Goal: Task Accomplishment & Management: Use online tool/utility

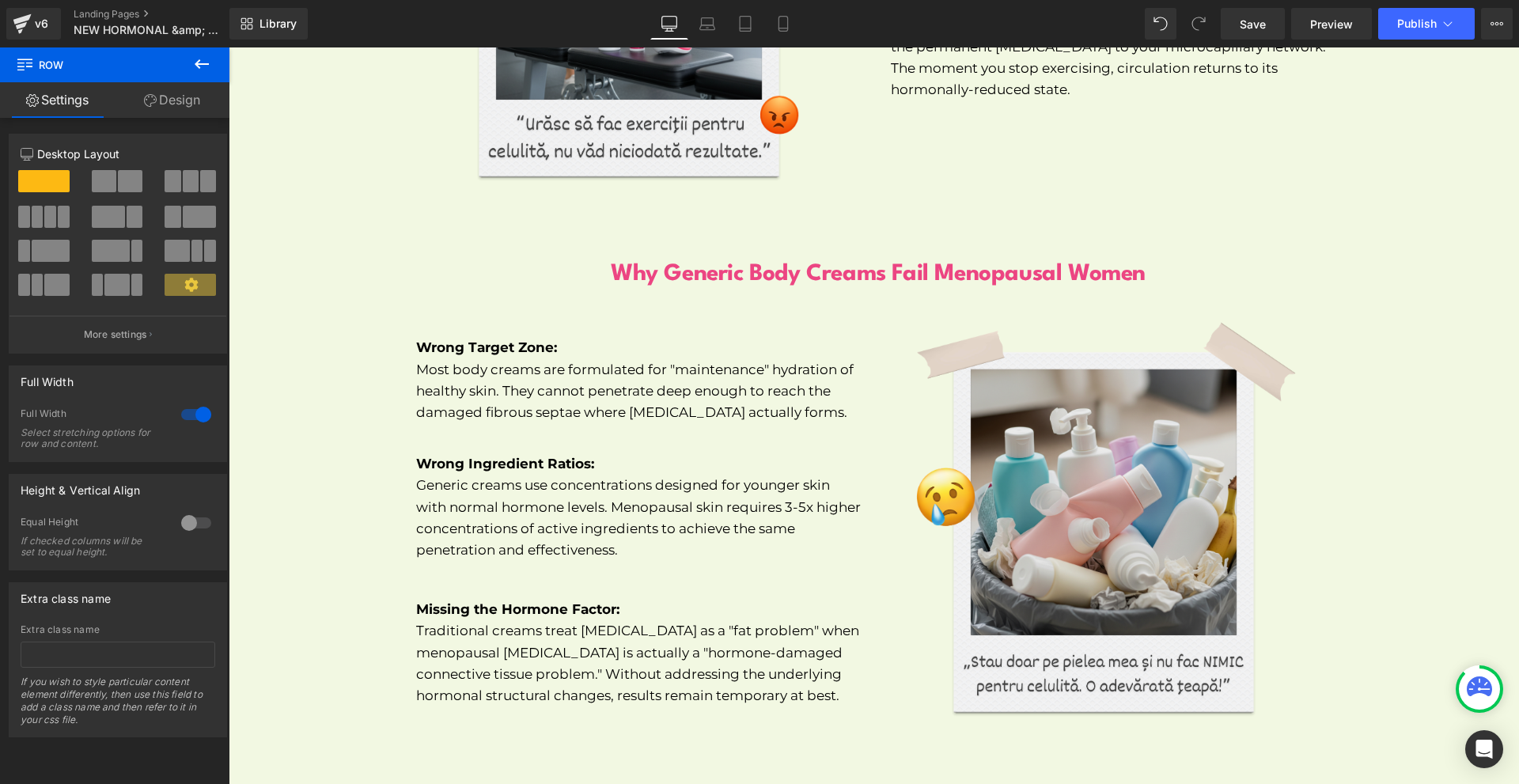
scroll to position [7307, 0]
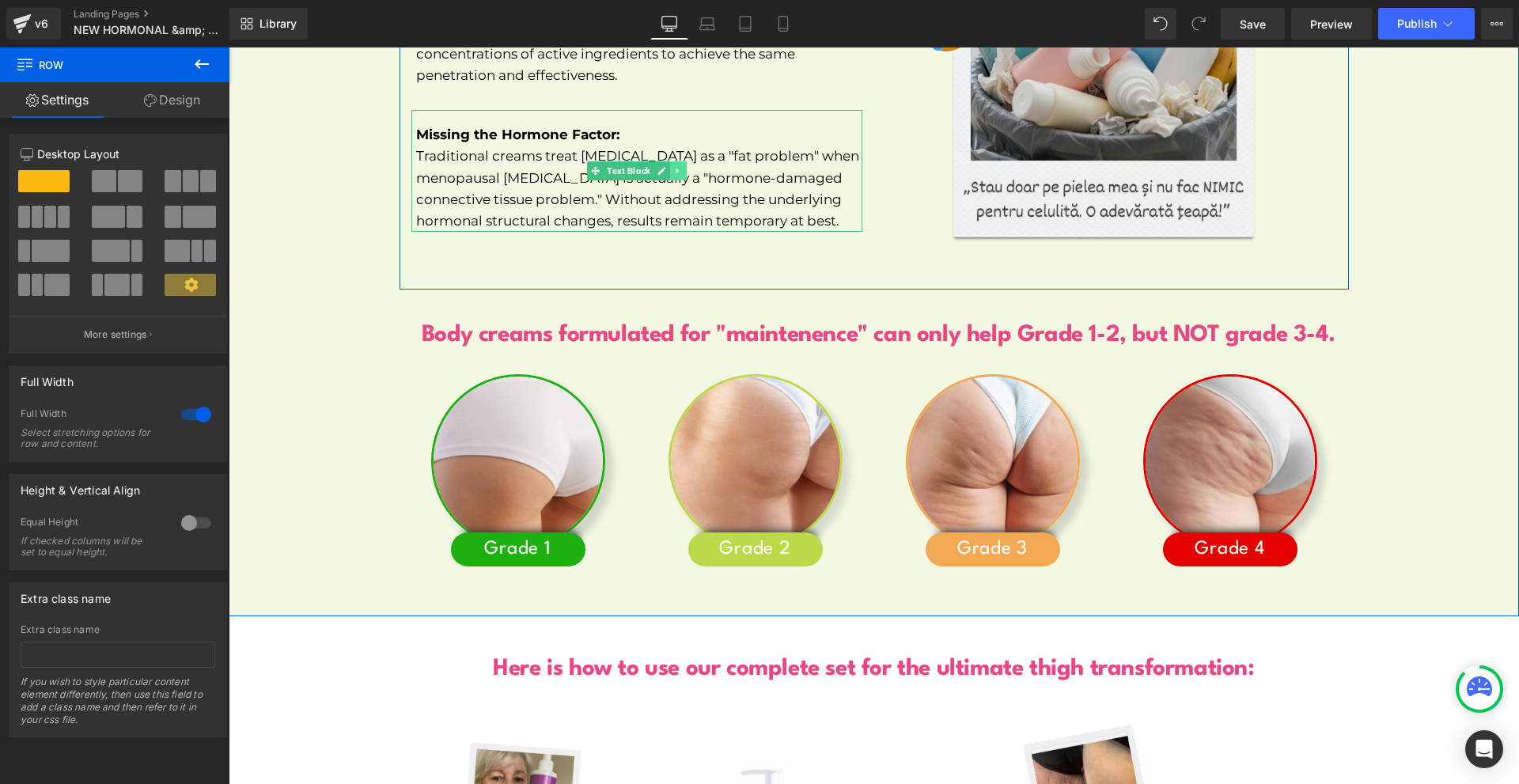
click at [673, 166] on icon at bounding box center [677, 171] width 9 height 10
click at [661, 161] on link at bounding box center [669, 171] width 16 height 19
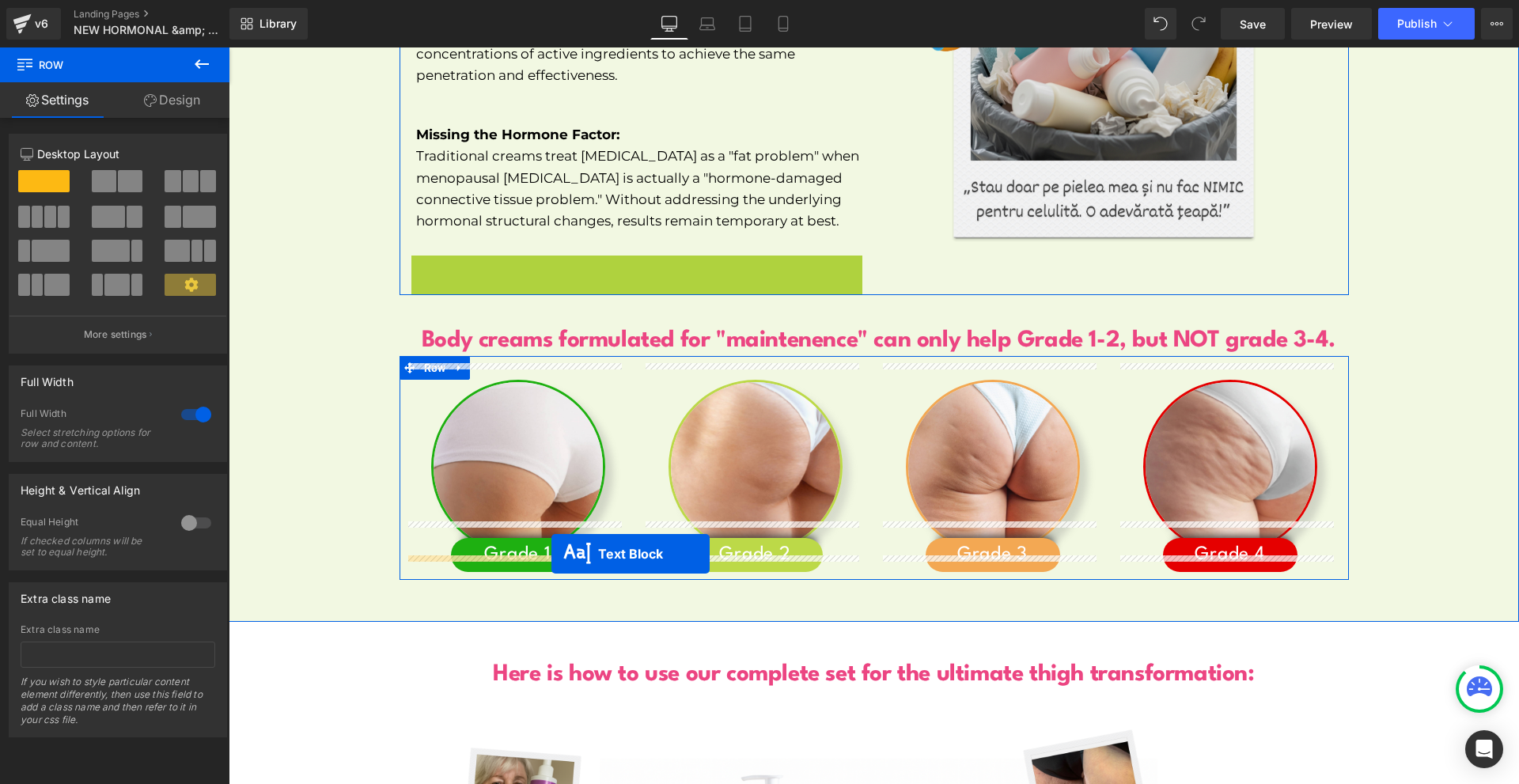
drag, startPoint x: 618, startPoint y: 296, endPoint x: 546, endPoint y: 553, distance: 266.9
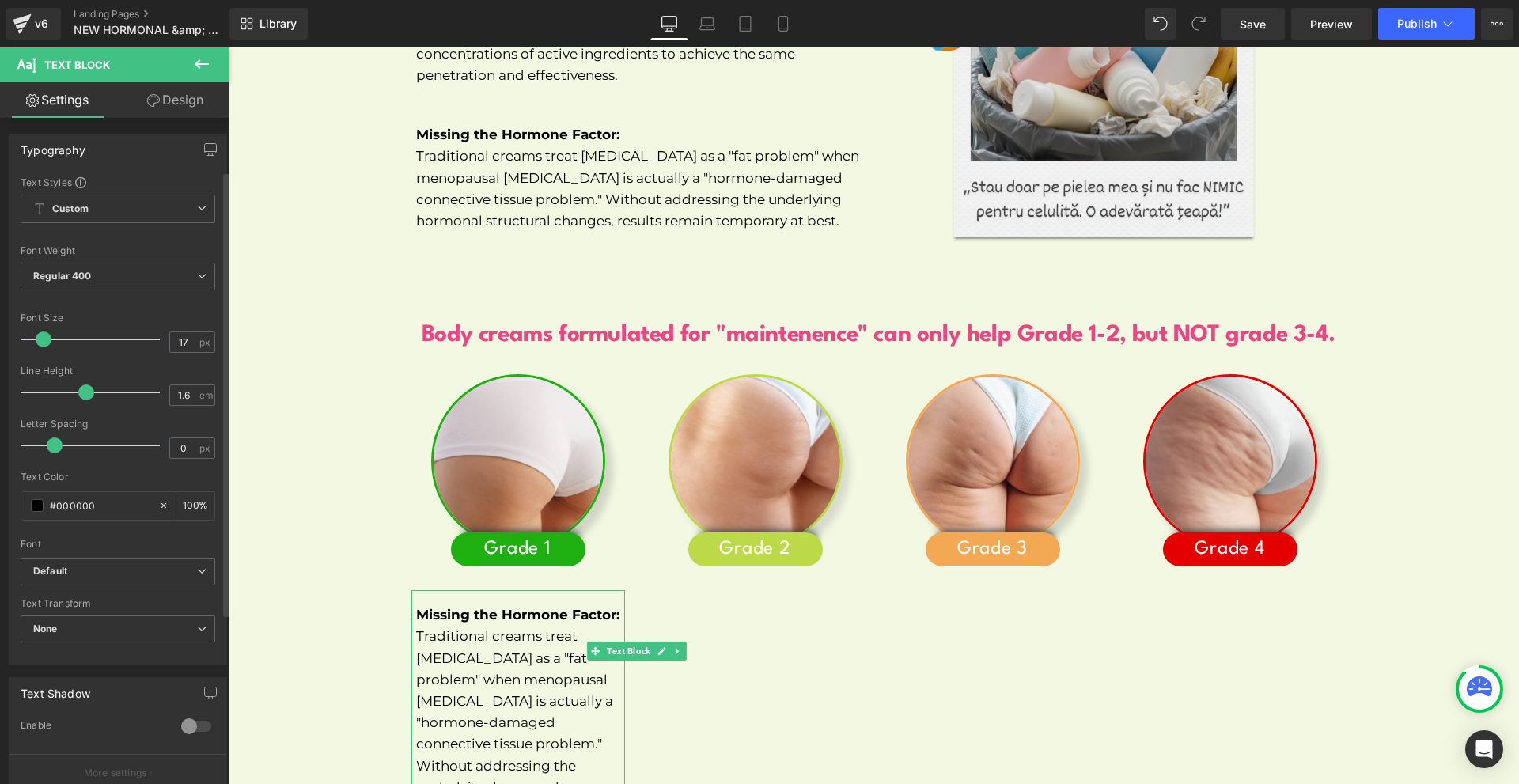
scroll to position [334, 0]
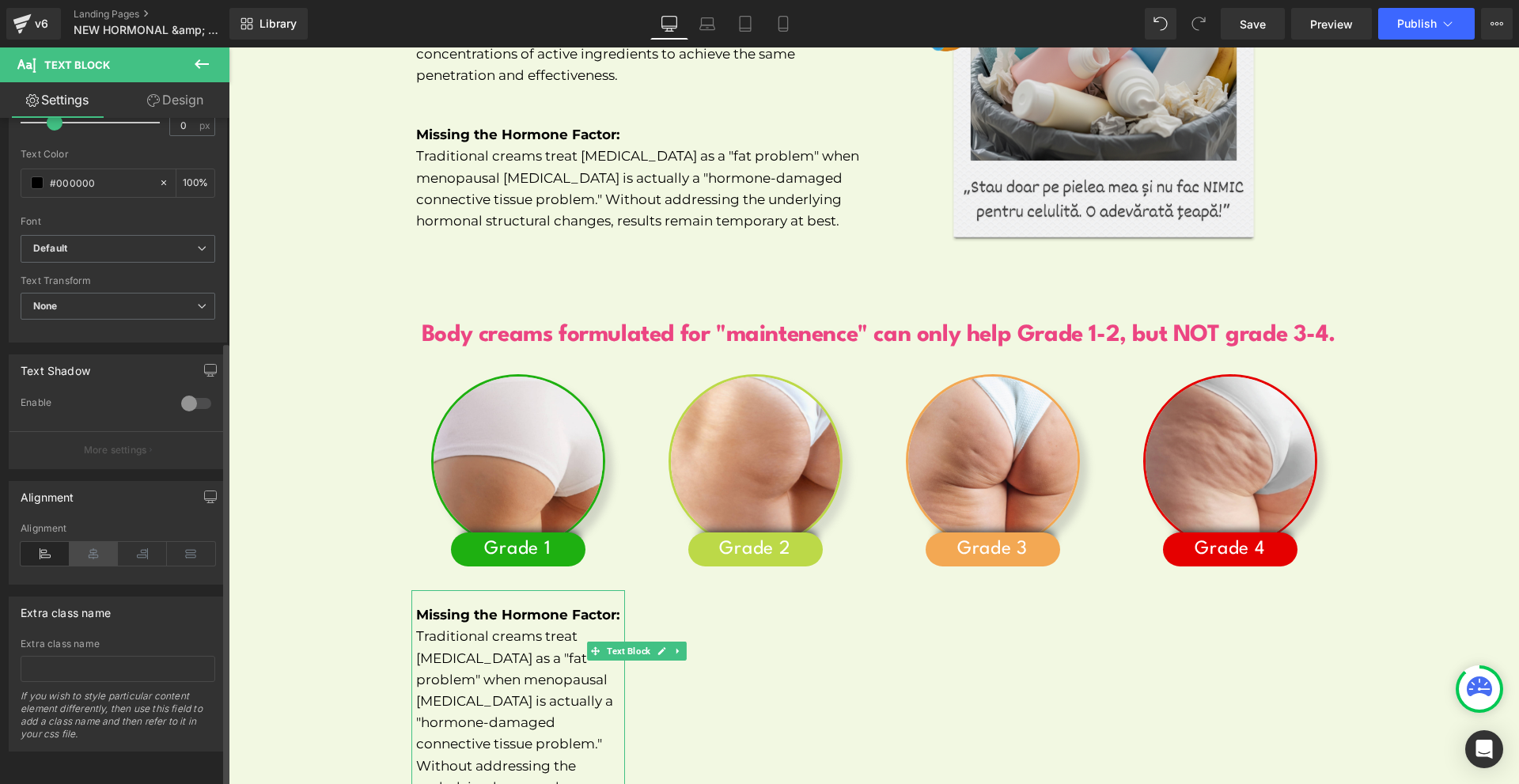
click at [96, 548] on icon at bounding box center [93, 553] width 49 height 24
click at [158, 109] on link "Design" at bounding box center [175, 99] width 114 height 35
click at [0, 0] on div "Spacing" at bounding box center [0, 0] width 0 height 0
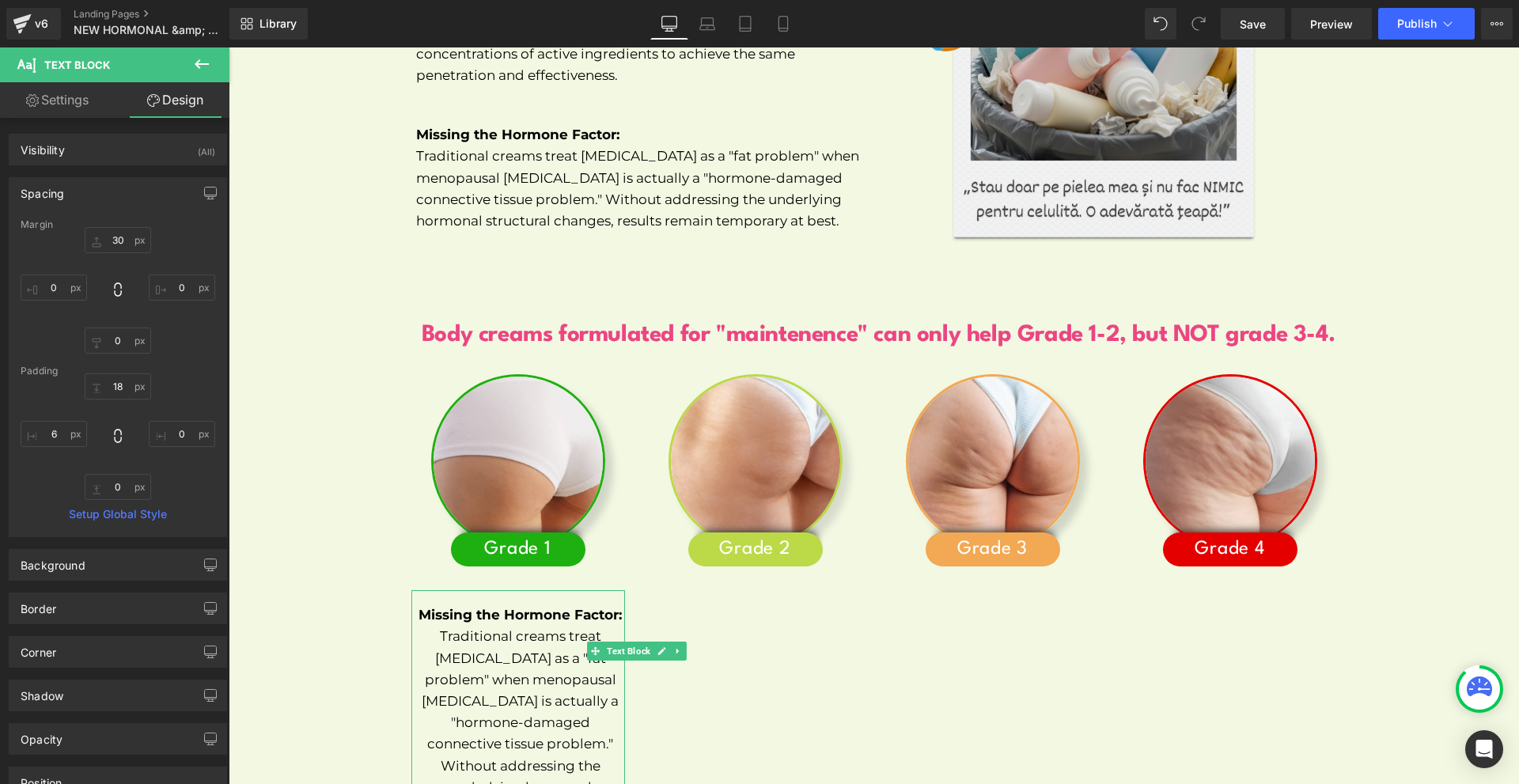
type input "30"
type input "0"
type input "18"
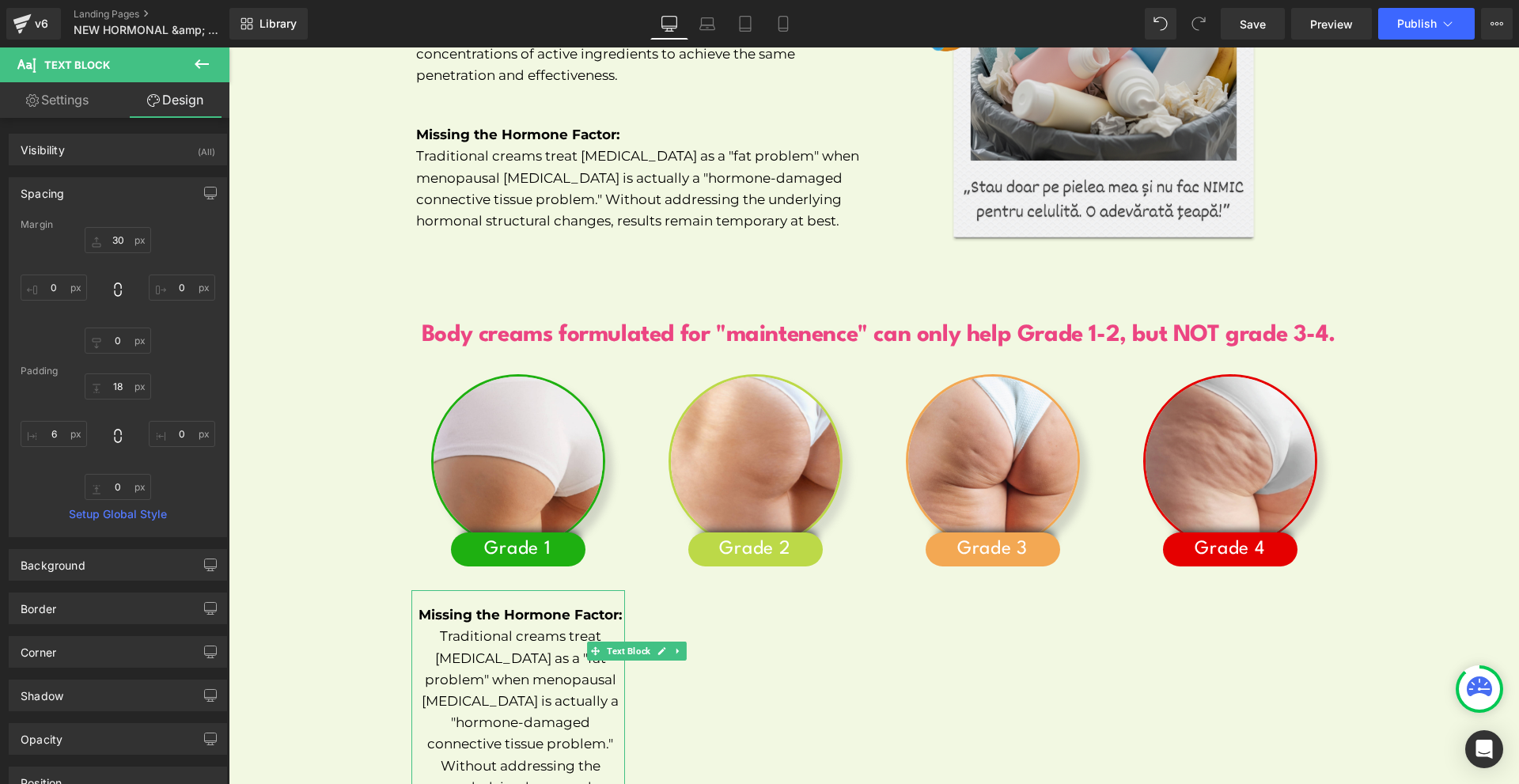
type input "0"
type input "6"
click at [68, 279] on input "0" at bounding box center [54, 287] width 67 height 26
click at [117, 243] on input "30" at bounding box center [118, 239] width 67 height 26
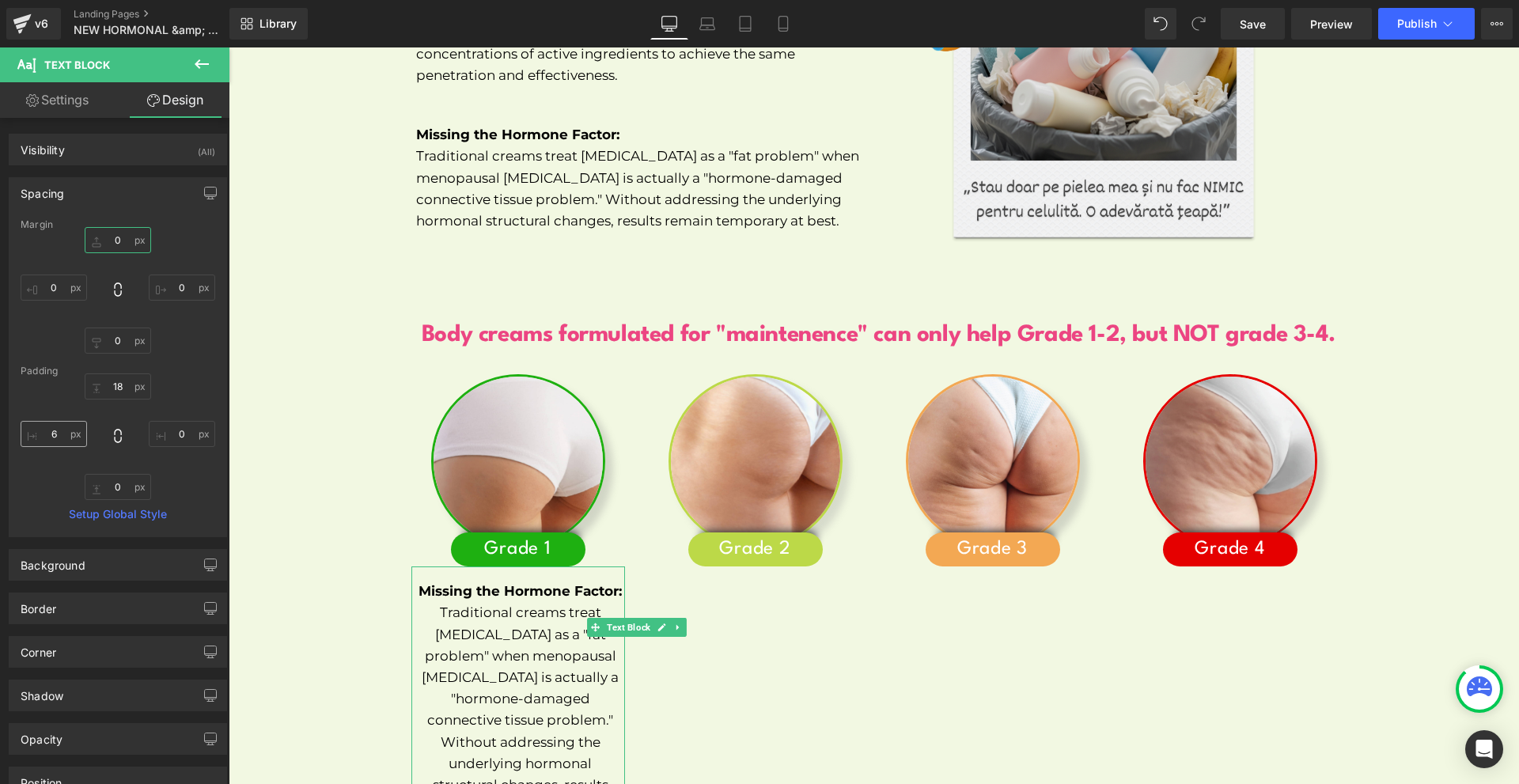
type input "0"
click at [74, 433] on input "6" at bounding box center [54, 433] width 67 height 26
type input "0"
click at [496, 691] on p "Traditional creams treat [MEDICAL_DATA] as a "fat problem" when menopausal [MED…" at bounding box center [518, 710] width 213 height 215
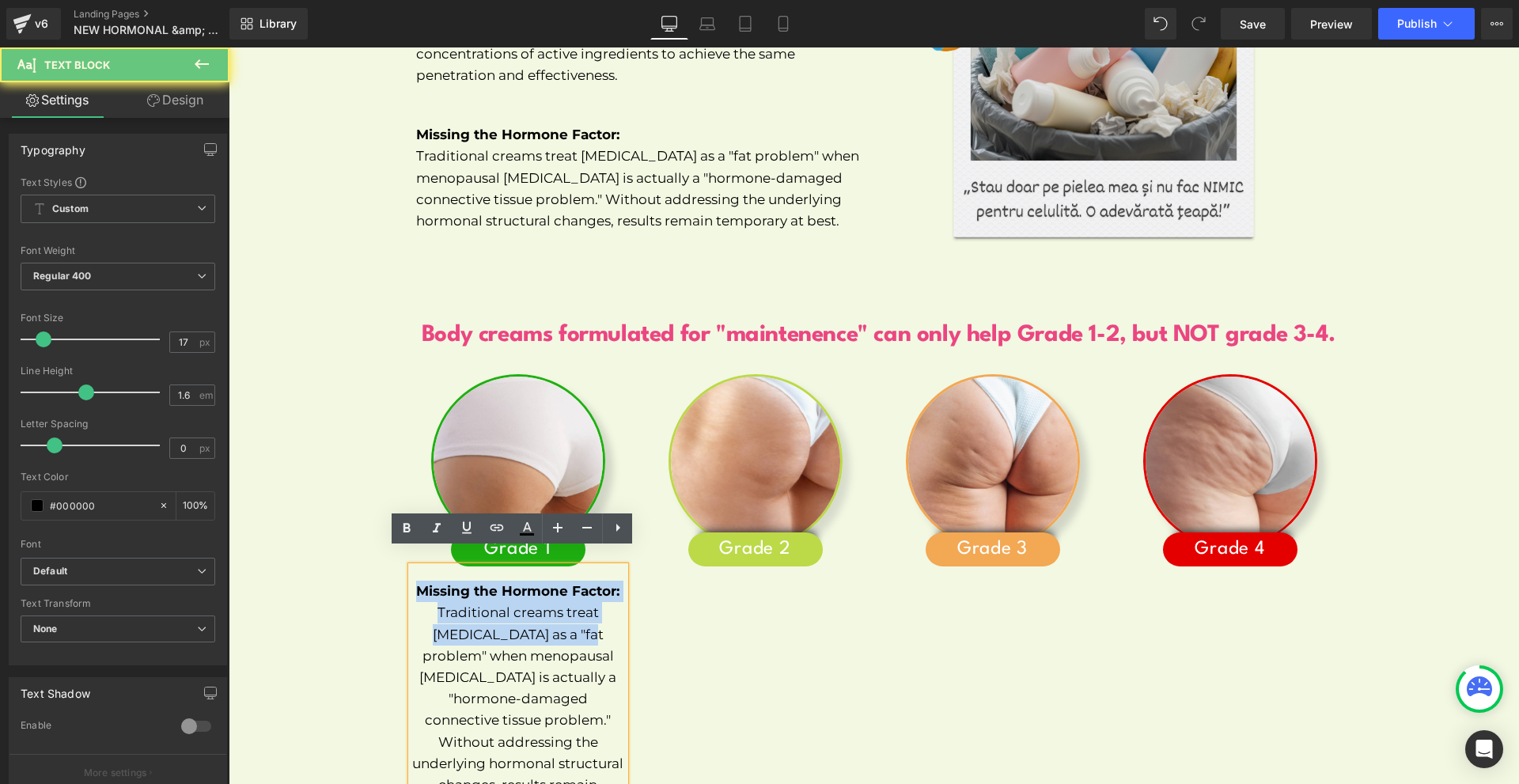
scroll to position [7387, 0]
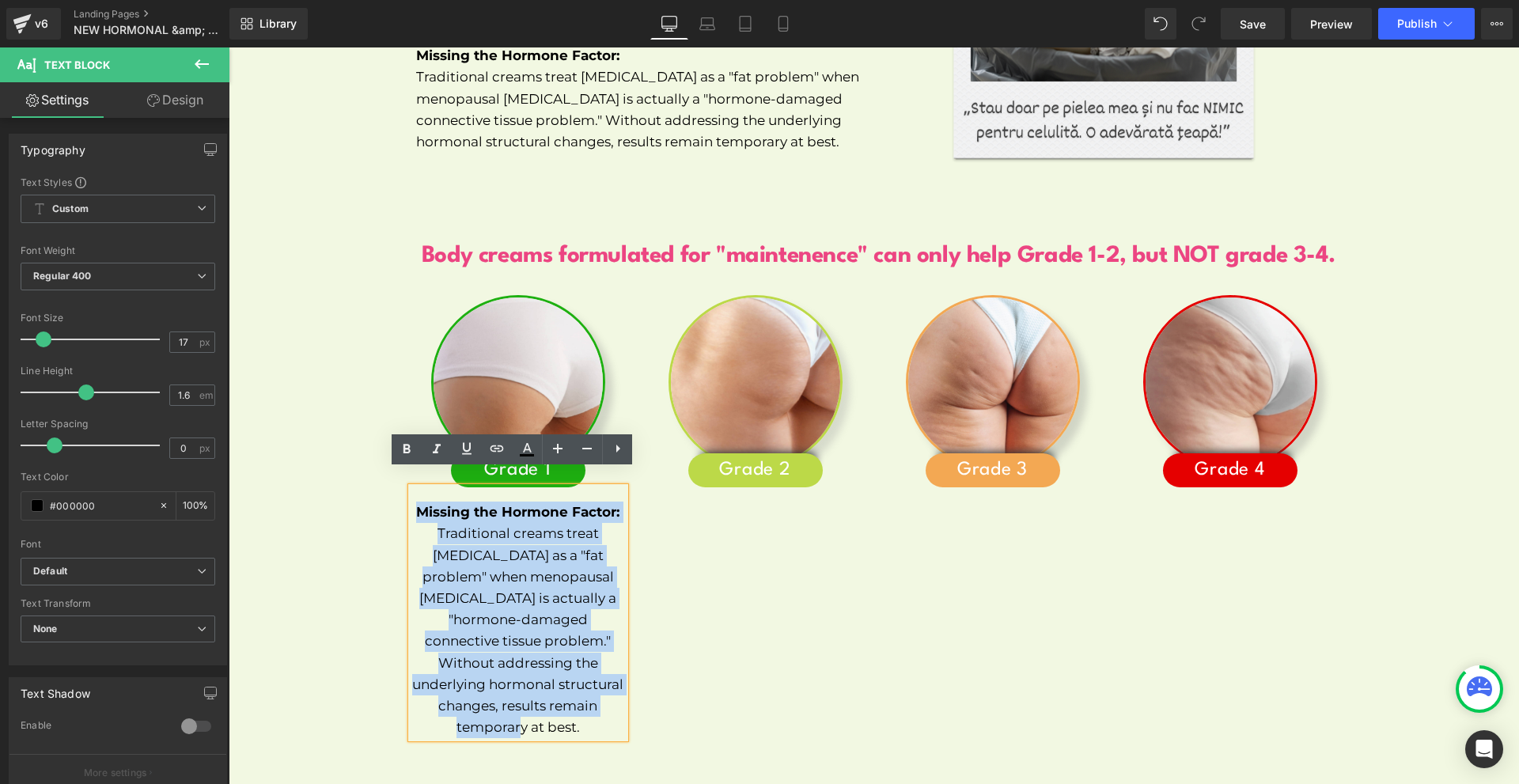
drag, startPoint x: 406, startPoint y: 572, endPoint x: 598, endPoint y: 685, distance: 222.8
click at [598, 685] on div "Missing the Hormone Factor: Traditional creams treat [MEDICAL_DATA] as a "fat p…" at bounding box center [518, 612] width 213 height 251
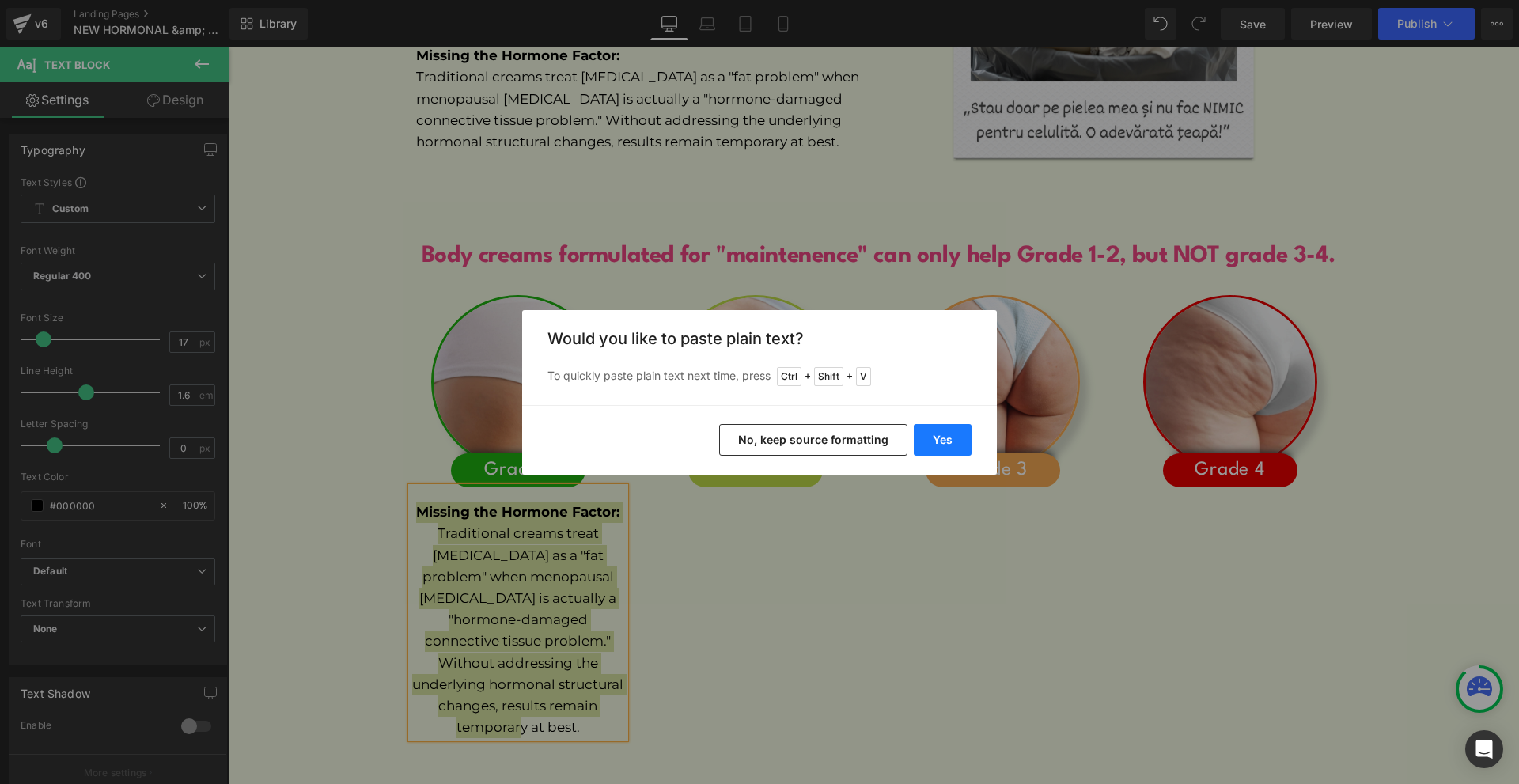
click at [935, 453] on button "Yes" at bounding box center [942, 439] width 58 height 31
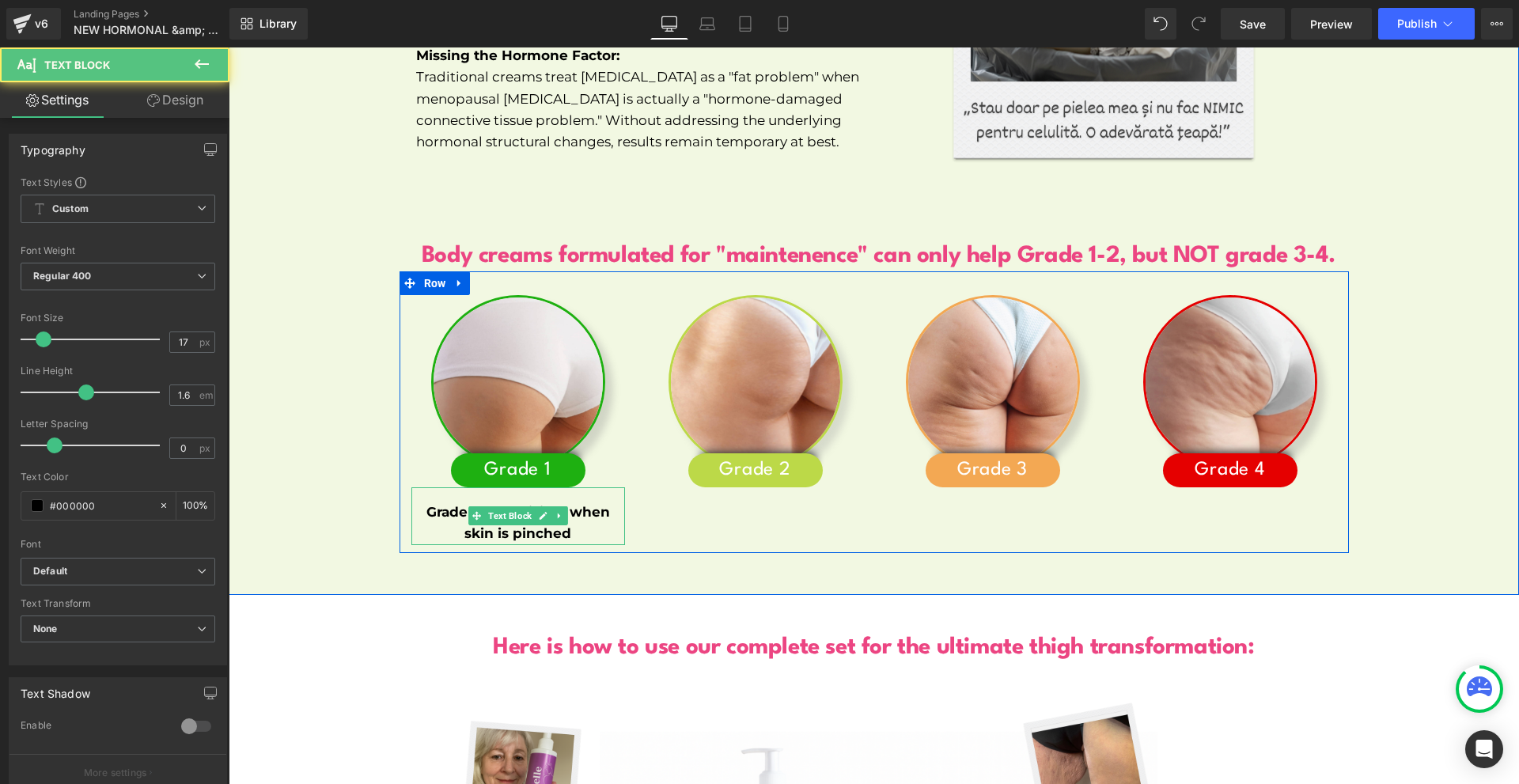
click at [475, 515] on b "Grade 1: Only visible when skin is pinched" at bounding box center [517, 522] width 184 height 37
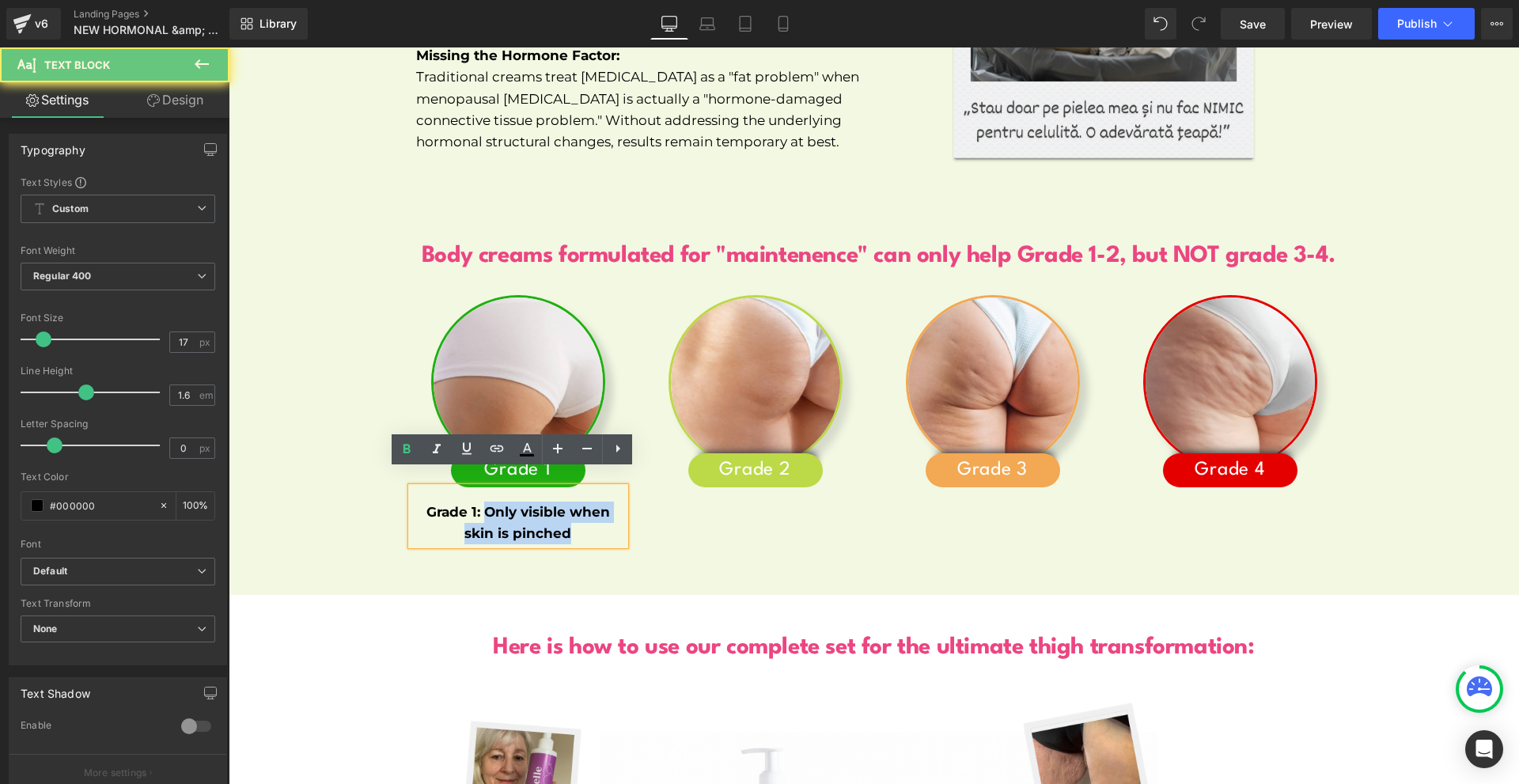
drag, startPoint x: 478, startPoint y: 496, endPoint x: 413, endPoint y: 465, distance: 72.0
click at [586, 515] on p "Grade 1: Only visible when skin is pinched" at bounding box center [518, 522] width 213 height 43
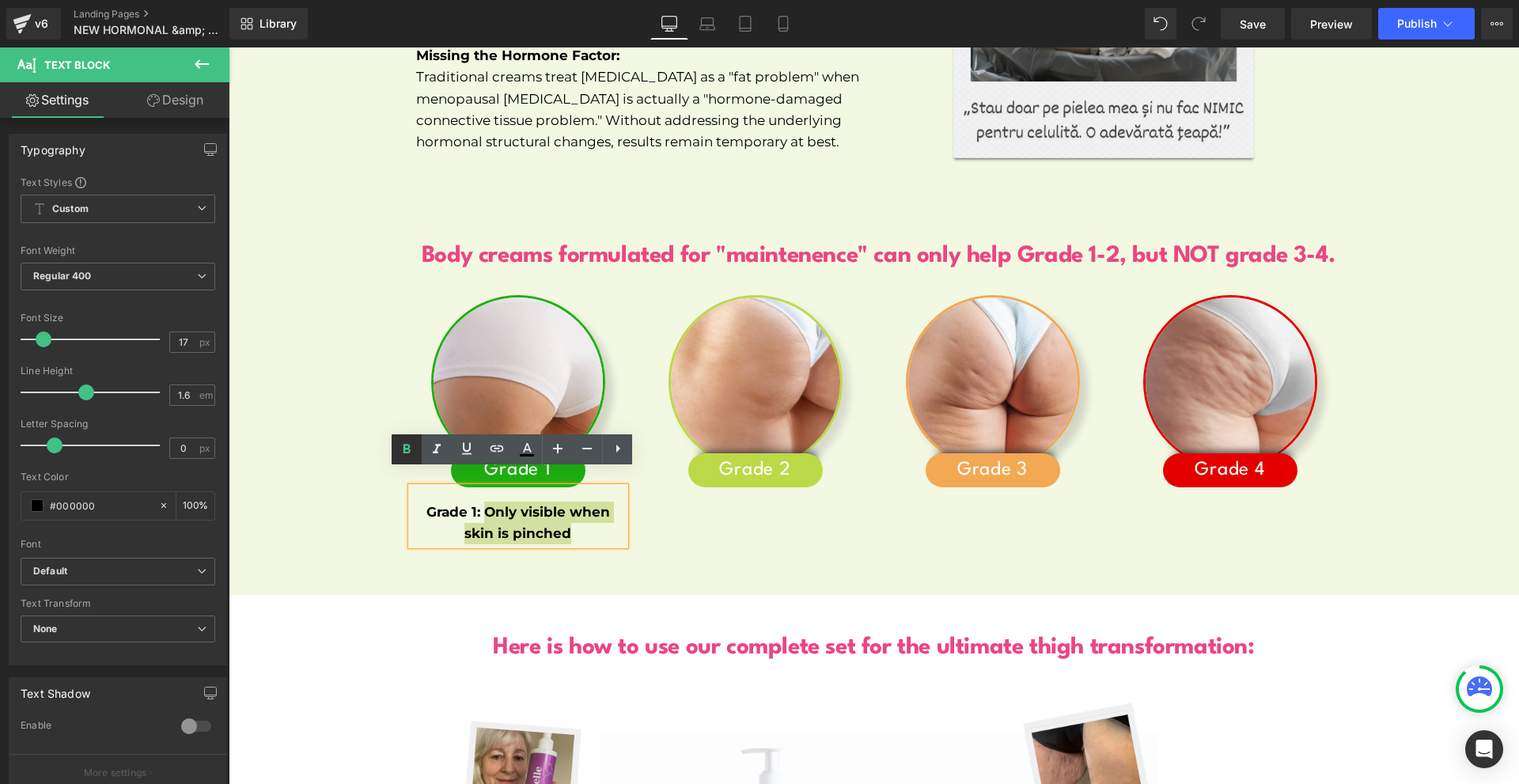
click at [399, 455] on icon at bounding box center [407, 450] width 19 height 19
click at [488, 501] on p "Grade 1: Only visible when skin is pinched" at bounding box center [518, 522] width 213 height 43
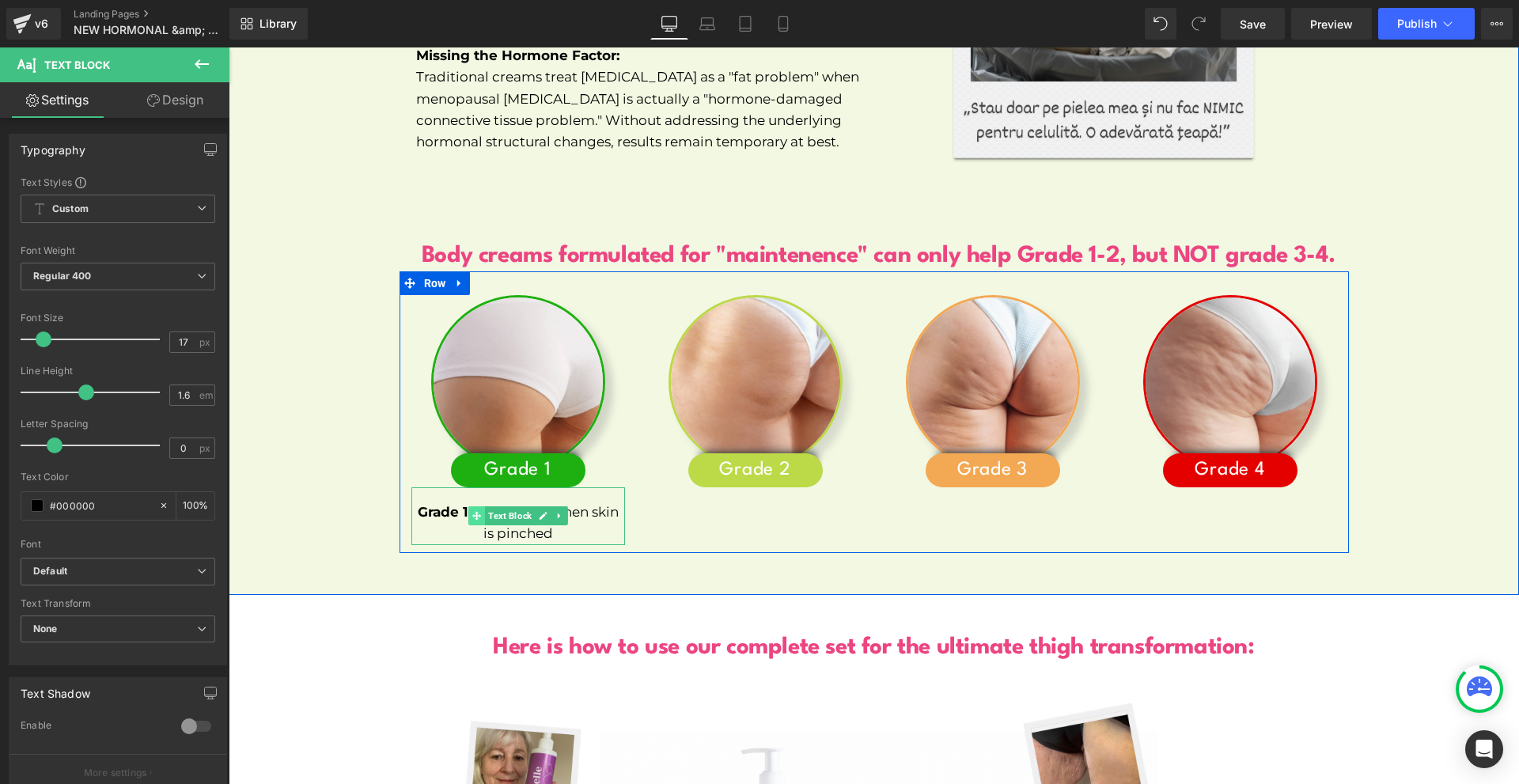
click at [468, 506] on span at bounding box center [476, 515] width 16 height 19
click at [467, 517] on p "Grade 1: Only visible when skin is pinched" at bounding box center [518, 522] width 213 height 43
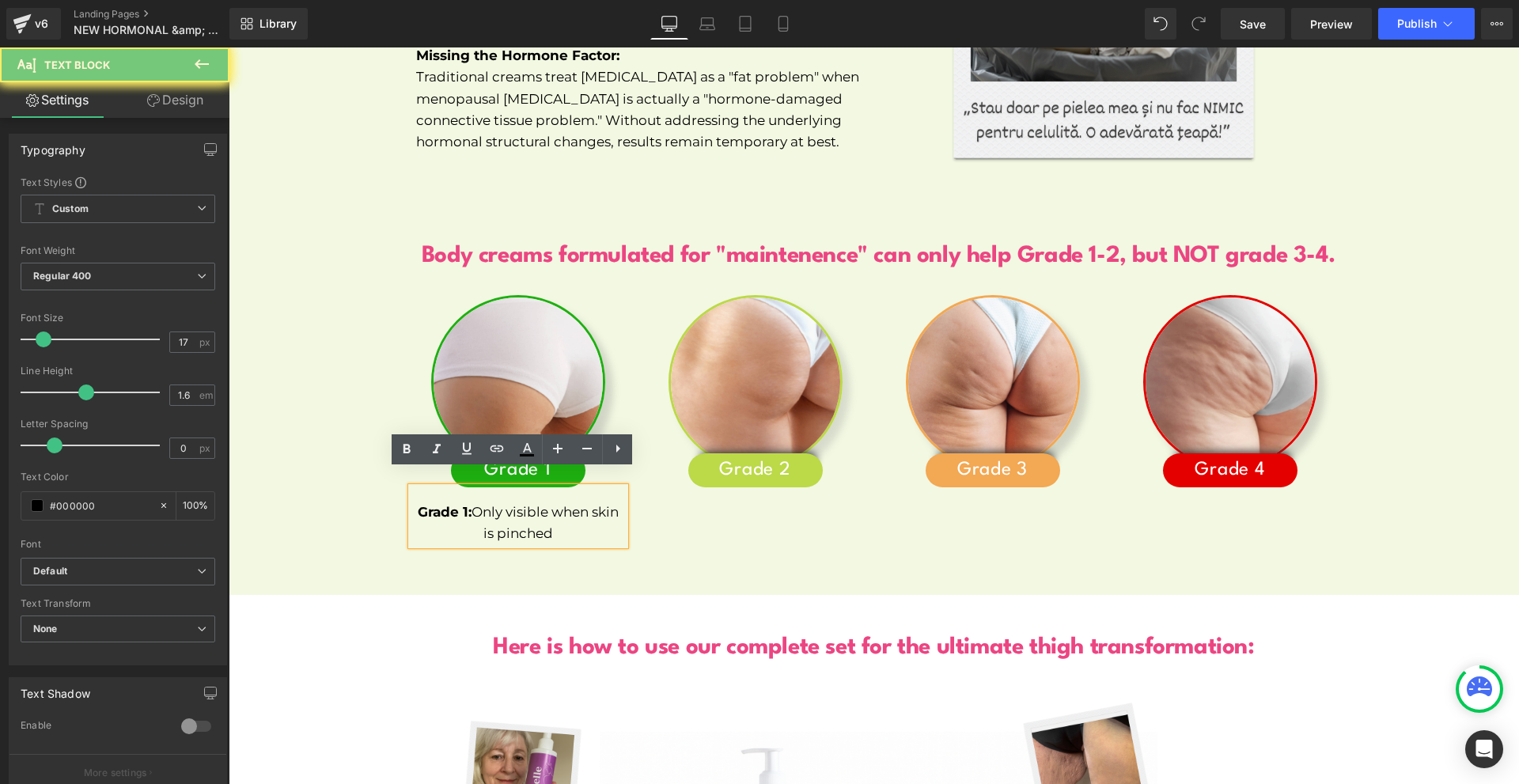
click at [467, 501] on p "Grade 1: Only visible when skin is pinched" at bounding box center [518, 522] width 213 height 43
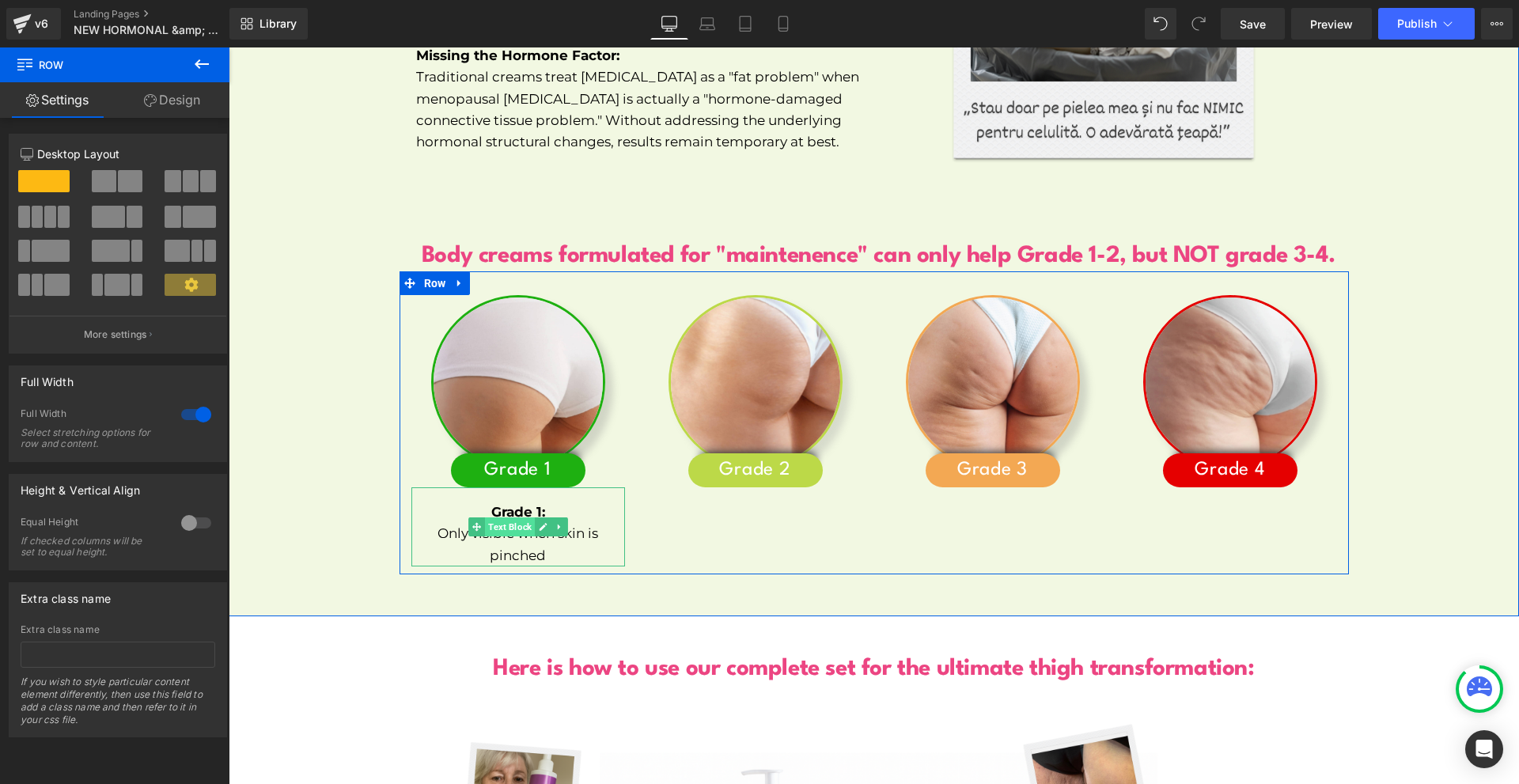
click at [518, 517] on span "Text Block" at bounding box center [510, 527] width 50 height 19
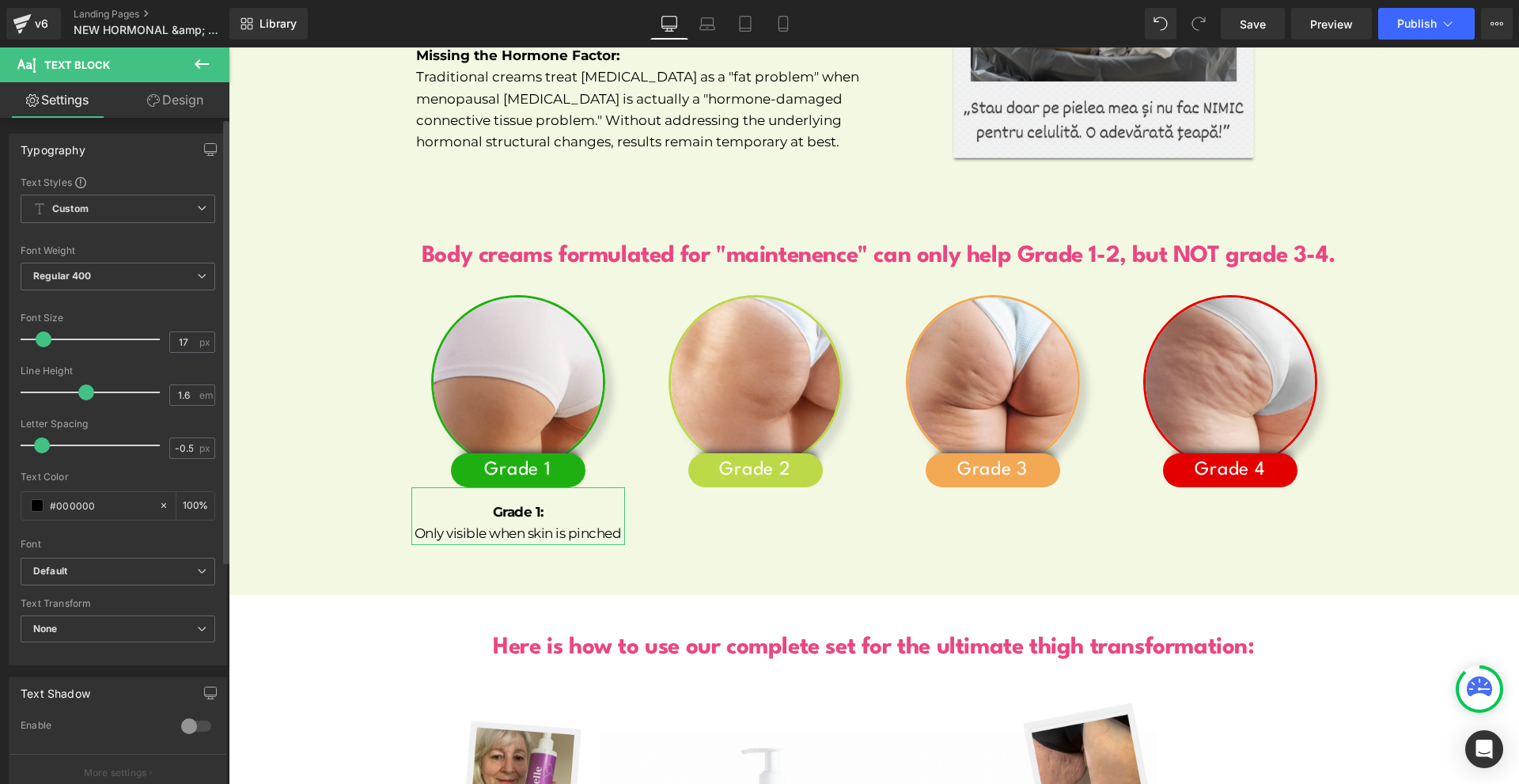
type input "-0.4"
drag, startPoint x: 60, startPoint y: 445, endPoint x: 49, endPoint y: 445, distance: 11.0
click at [49, 445] on span at bounding box center [44, 445] width 16 height 16
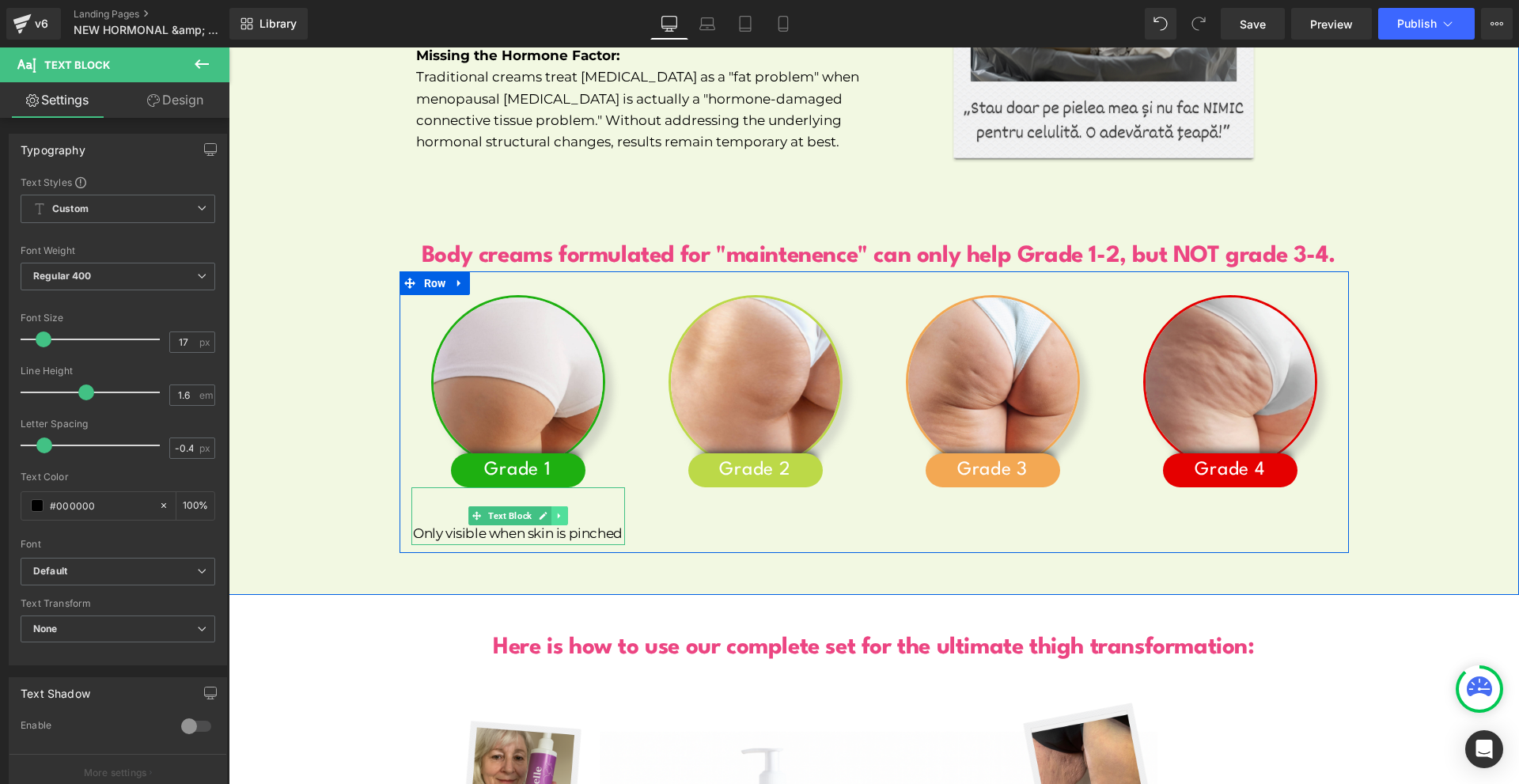
click at [556, 511] on icon at bounding box center [558, 515] width 9 height 10
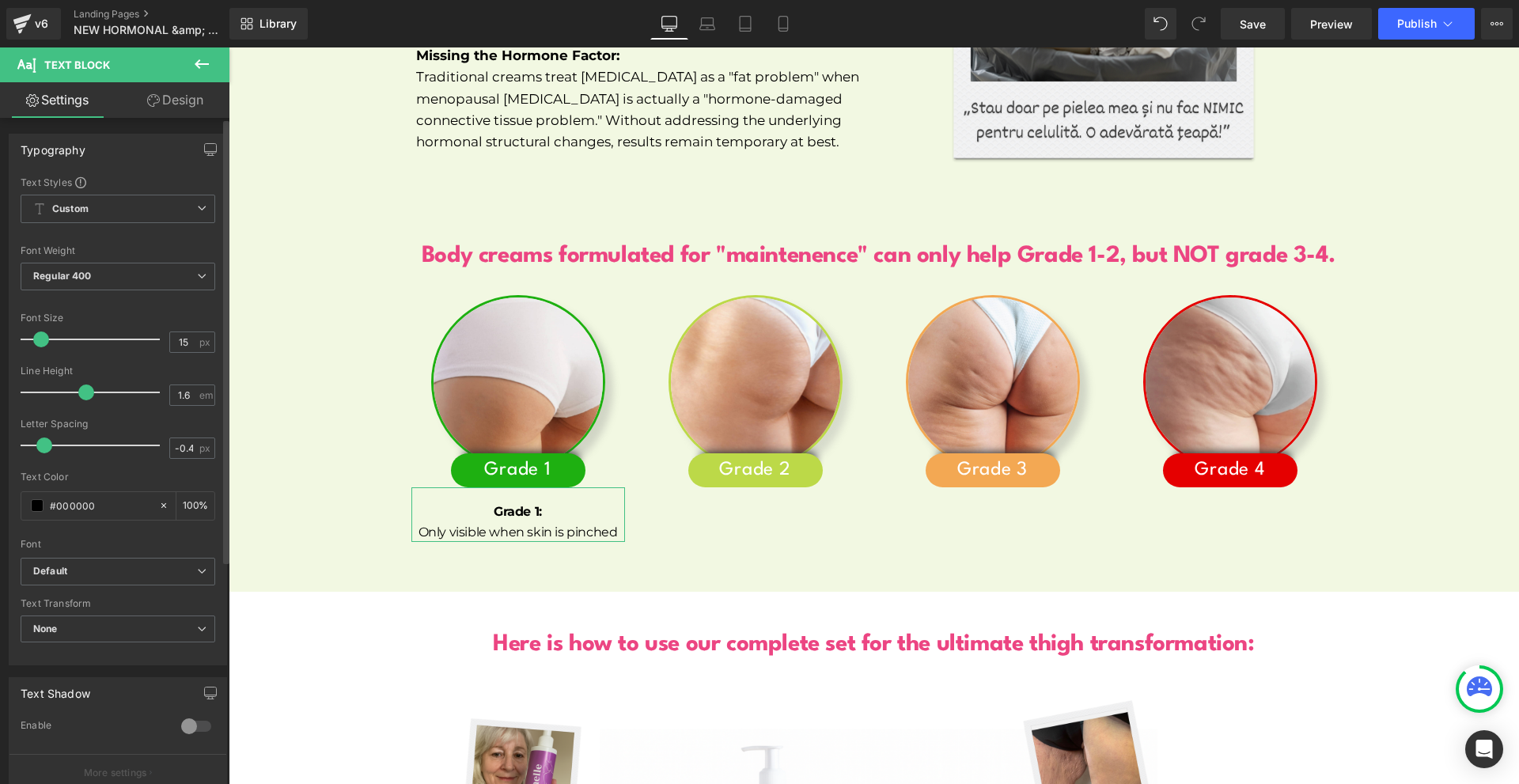
click at [37, 343] on span at bounding box center [41, 339] width 16 height 16
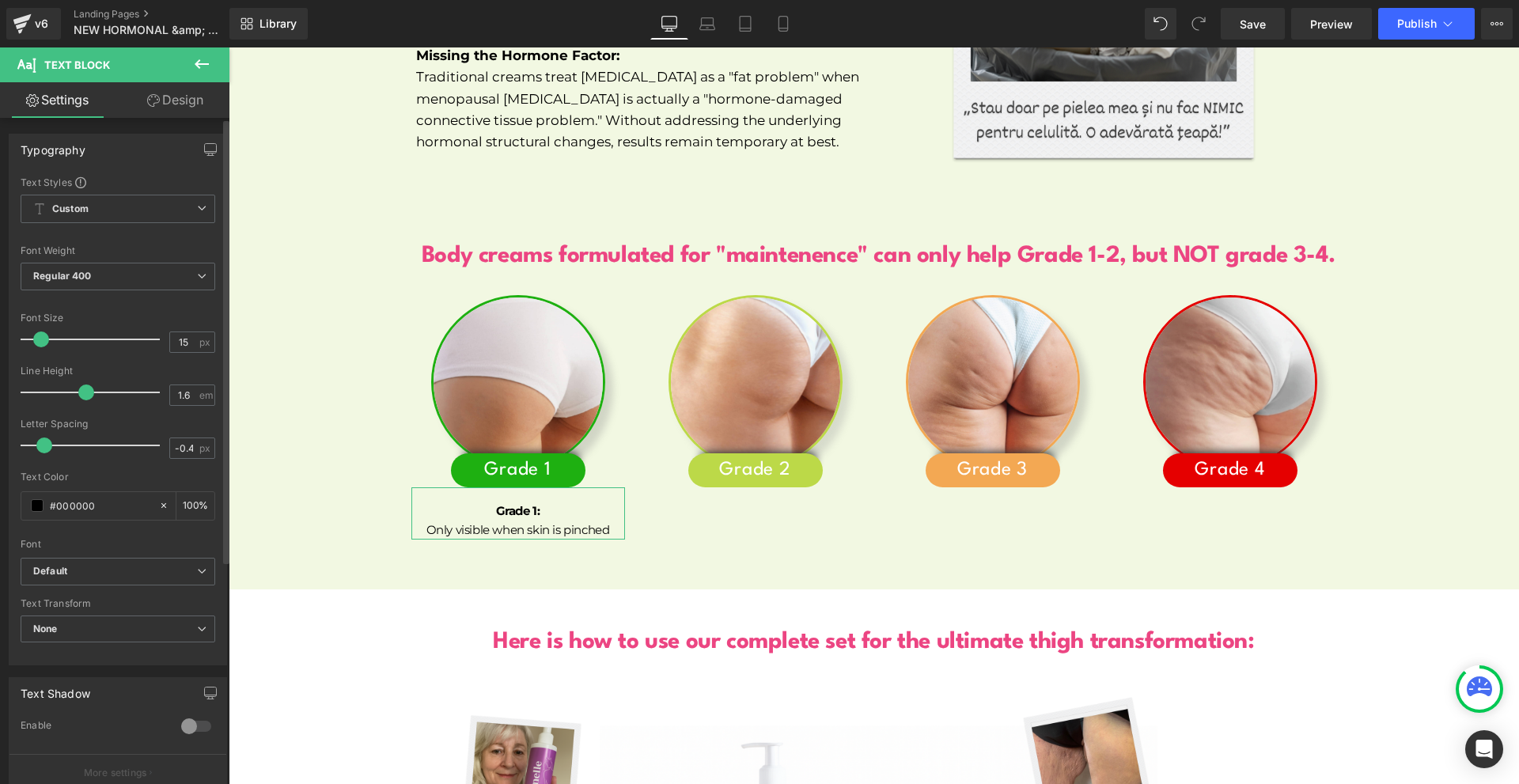
type input "16"
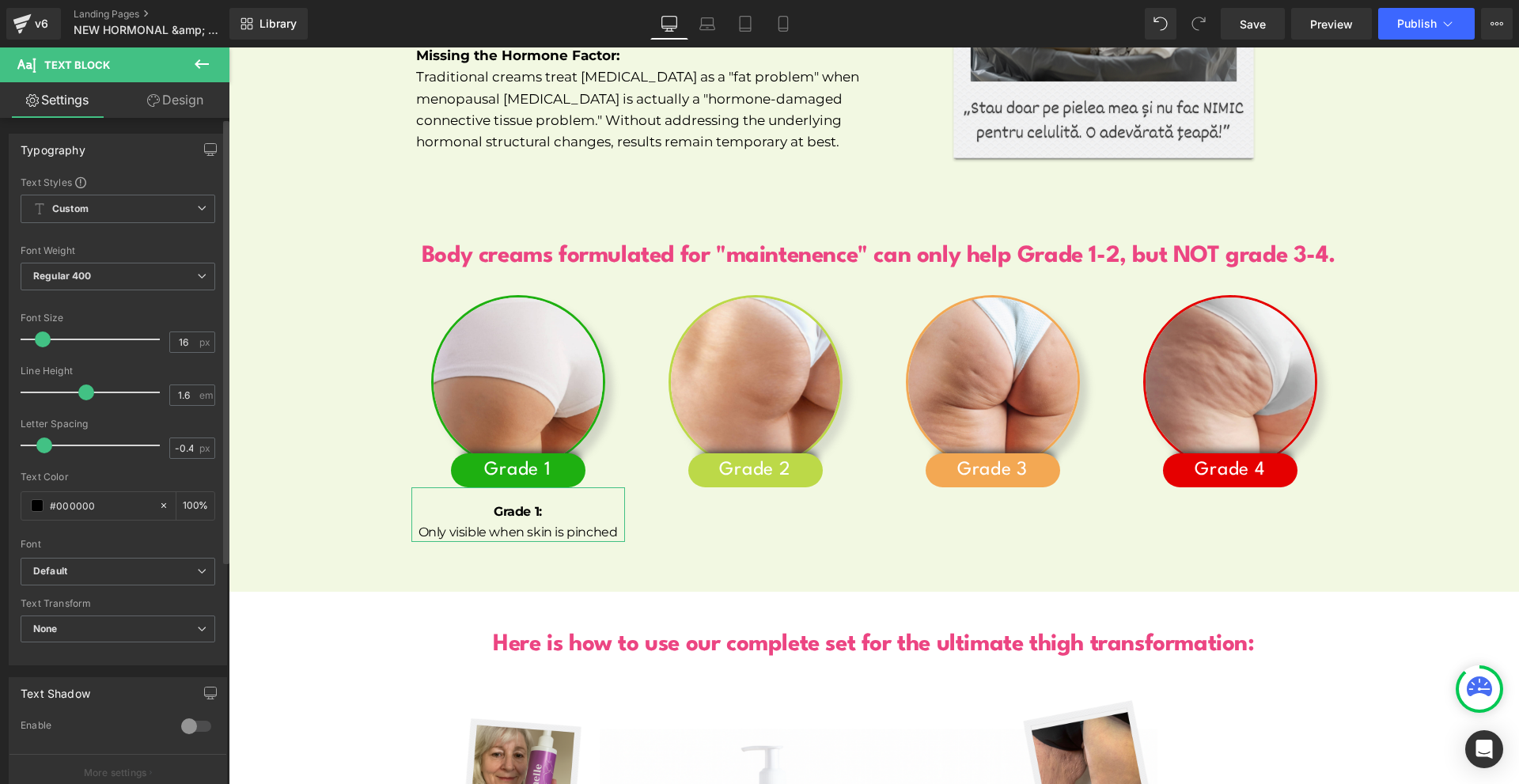
click at [39, 342] on span at bounding box center [43, 339] width 16 height 16
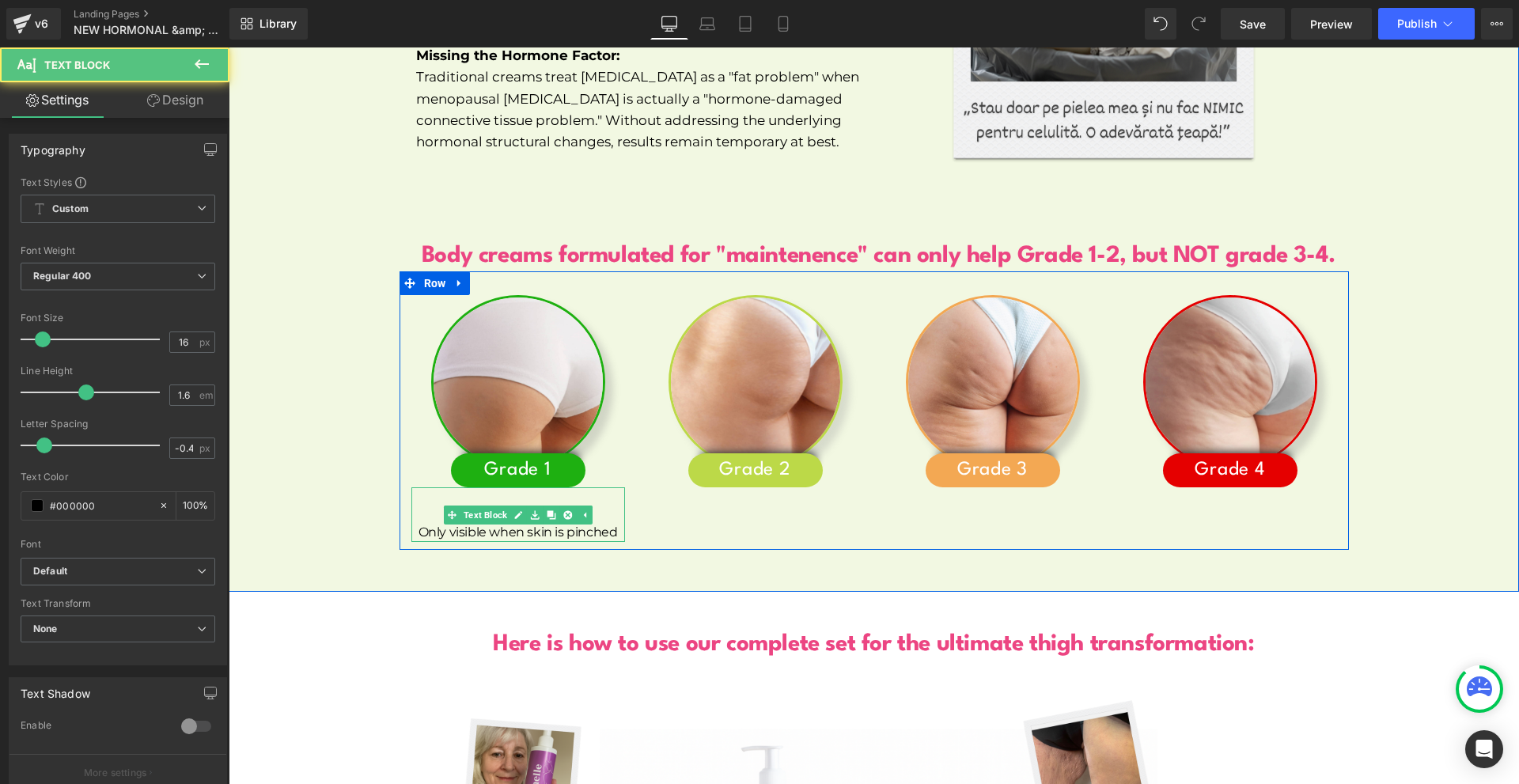
click at [541, 487] on div "Grade 1: Only visible when skin is pinched" at bounding box center [518, 513] width 213 height 54
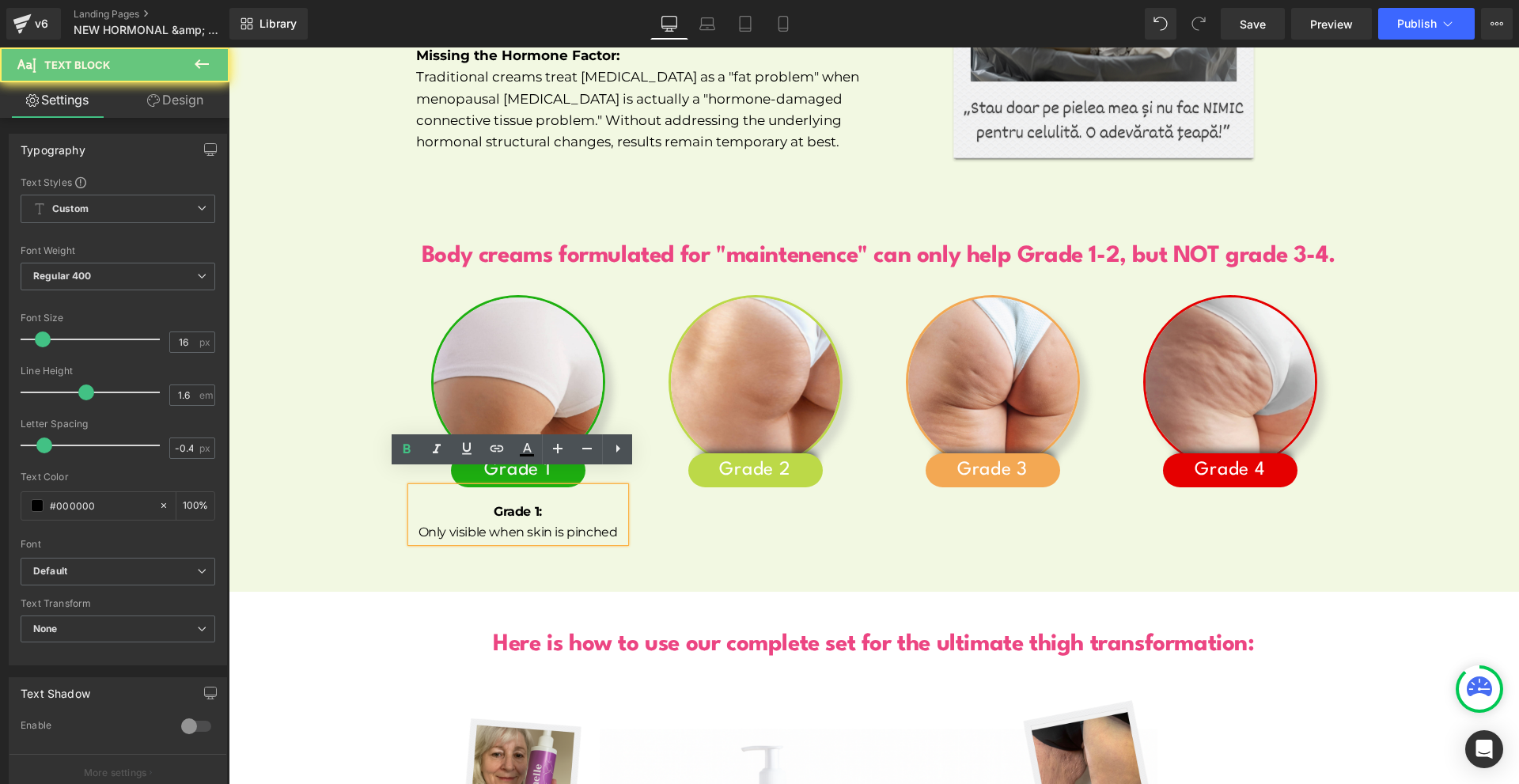
click at [538, 501] on p "Grade 1:" at bounding box center [518, 512] width 213 height 21
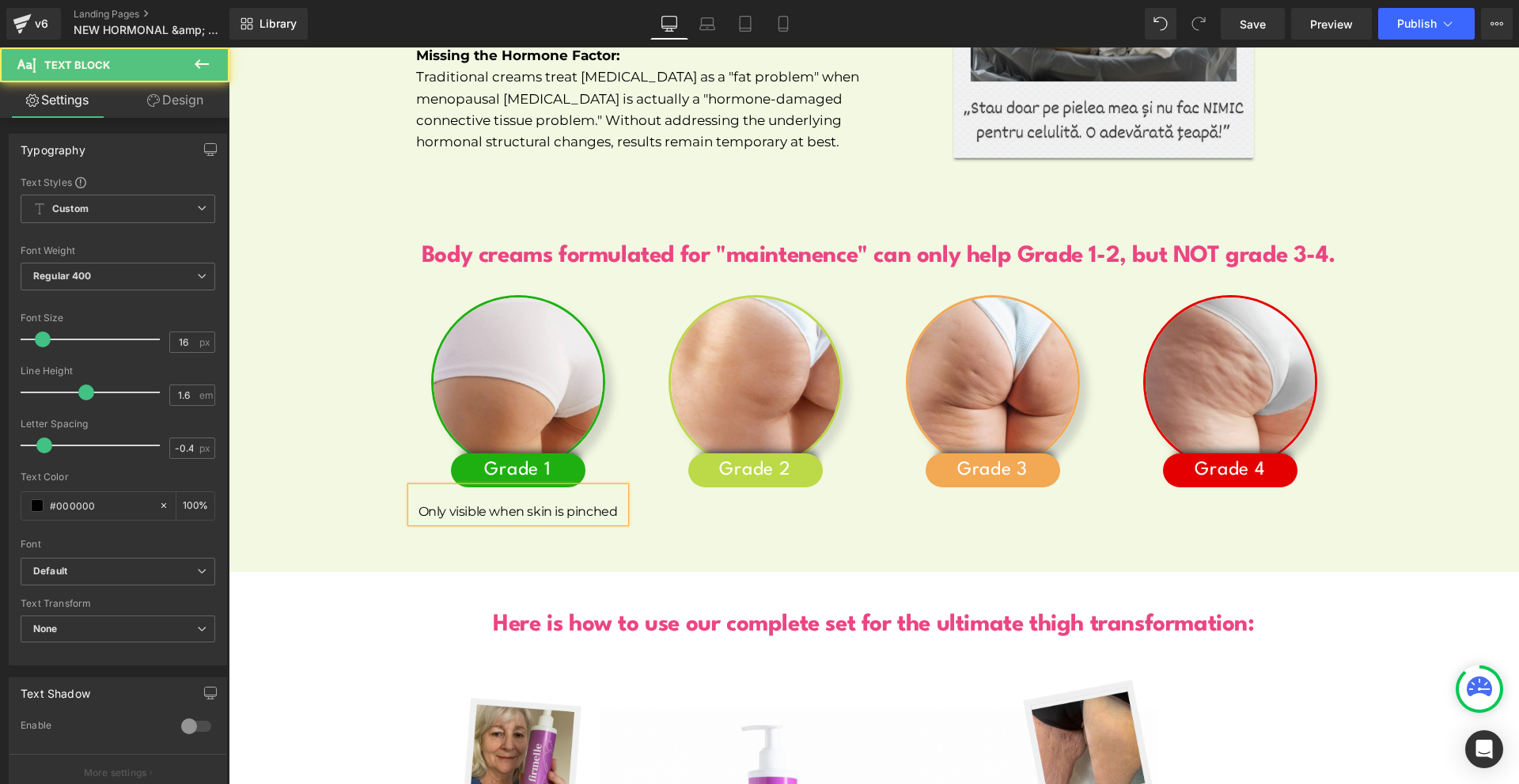
click at [426, 487] on div "Only visible when skin is pinched" at bounding box center [518, 504] width 213 height 35
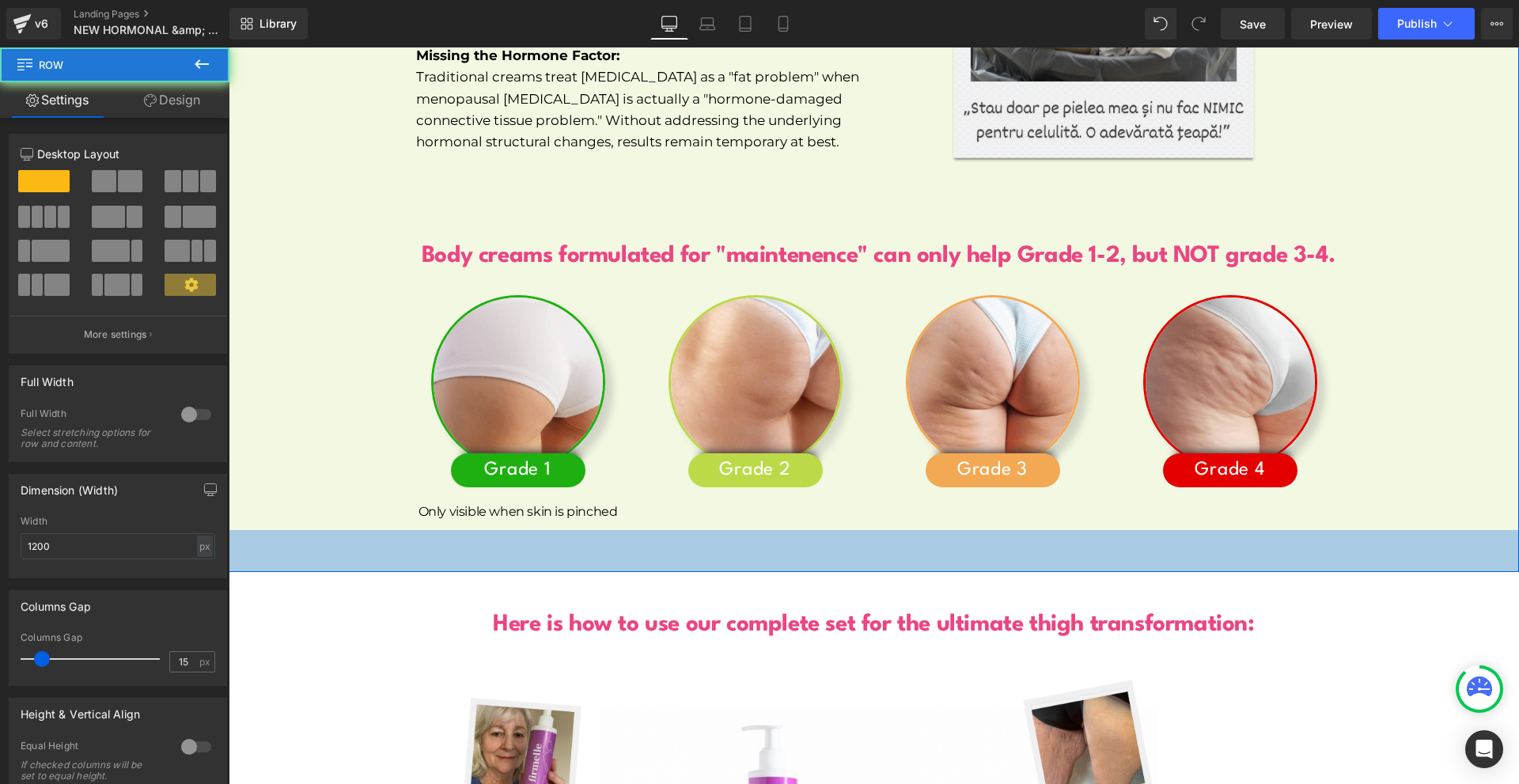
click at [587, 505] on div "Image Grade 1 Heading Only visible when skin is pinched Text Block Image Grade …" at bounding box center [874, 400] width 949 height 258
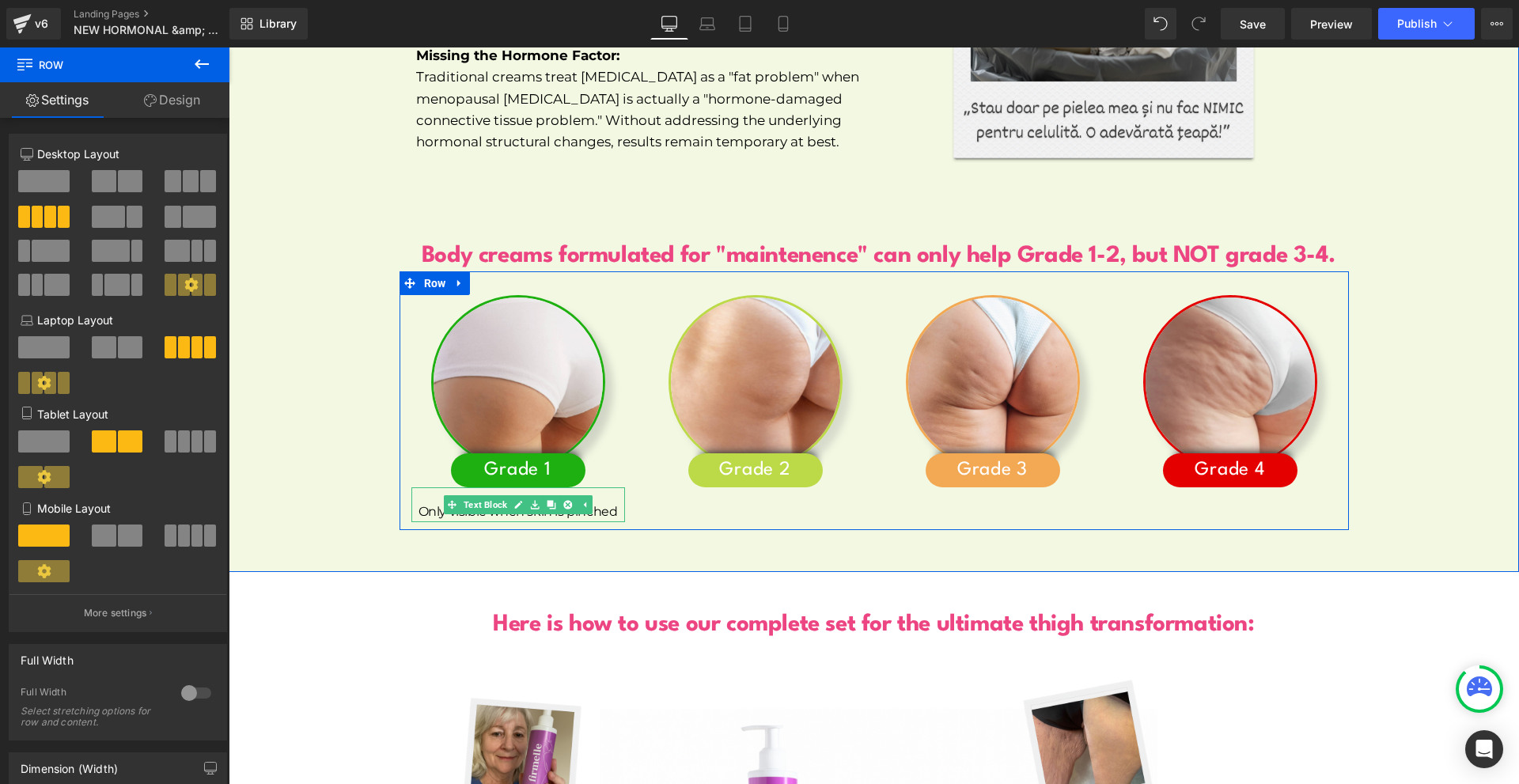
click at [433, 501] on p "Only visible when skin is pinched" at bounding box center [518, 512] width 213 height 21
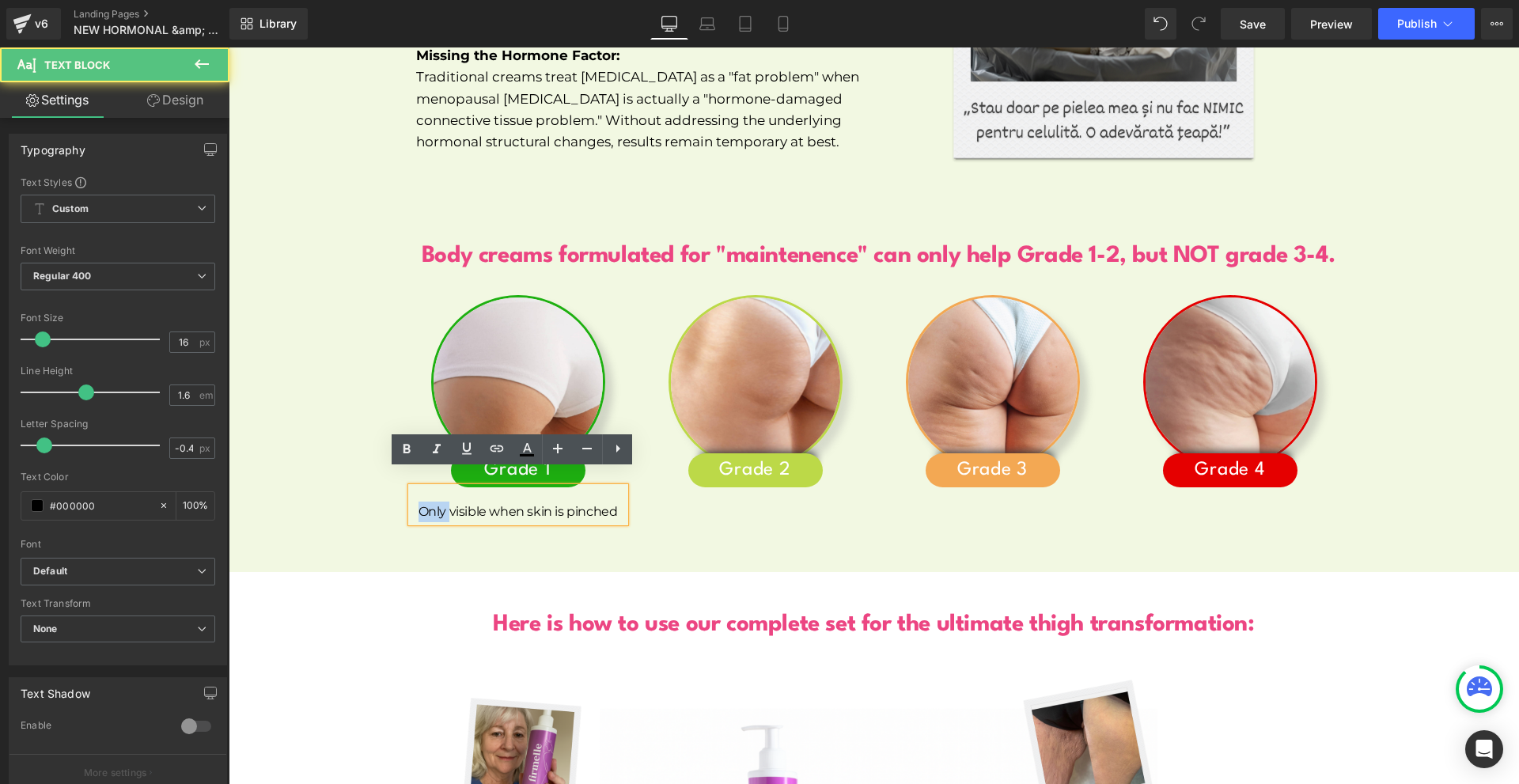
click at [432, 501] on p "Only visible when skin is pinched" at bounding box center [518, 512] width 213 height 21
click at [431, 501] on p "Only visible when skin is pinched" at bounding box center [518, 512] width 213 height 21
click at [432, 501] on p "Only visible when skin is pinched" at bounding box center [518, 512] width 213 height 21
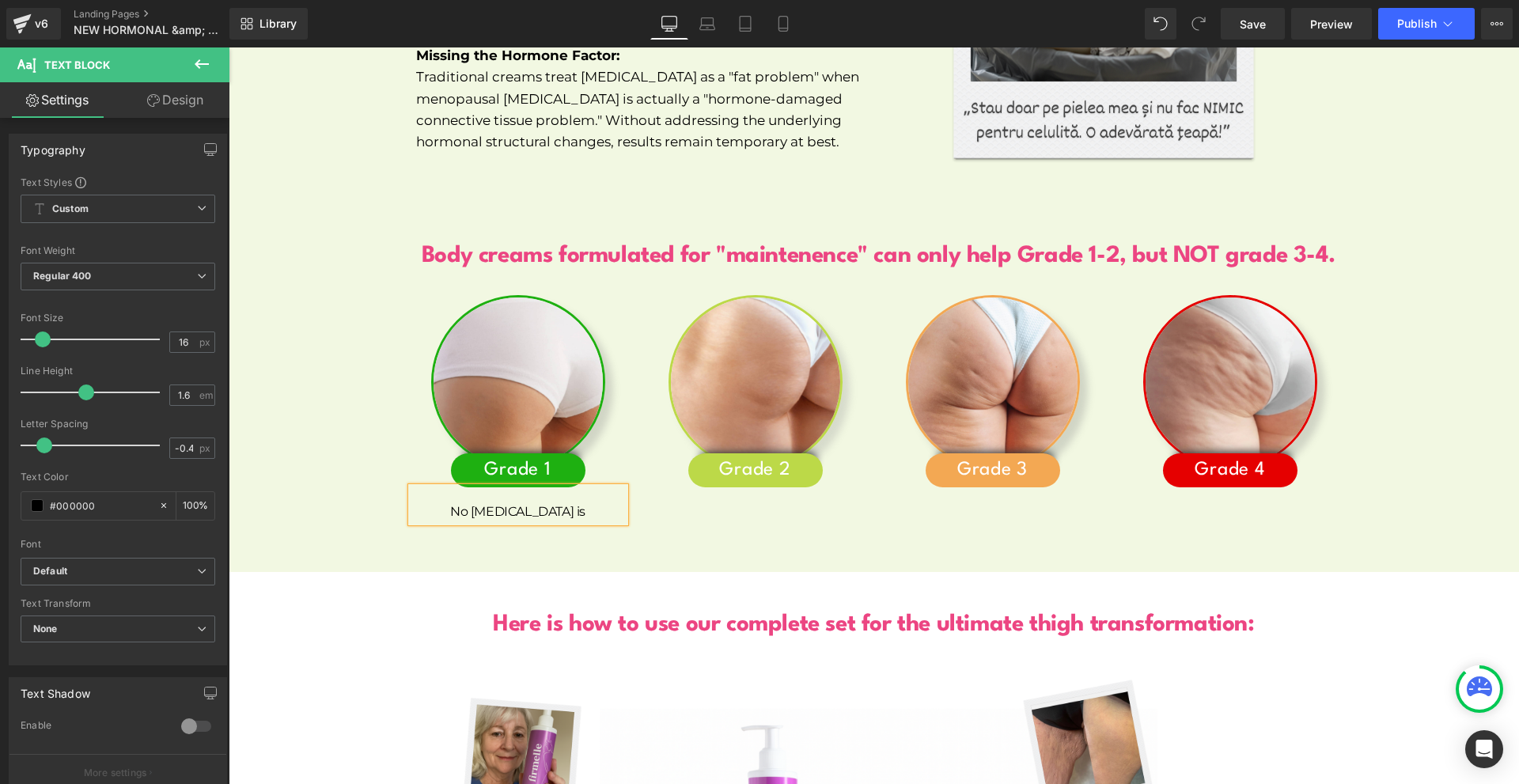
click at [453, 501] on p "No [MEDICAL_DATA] is" at bounding box center [518, 512] width 213 height 21
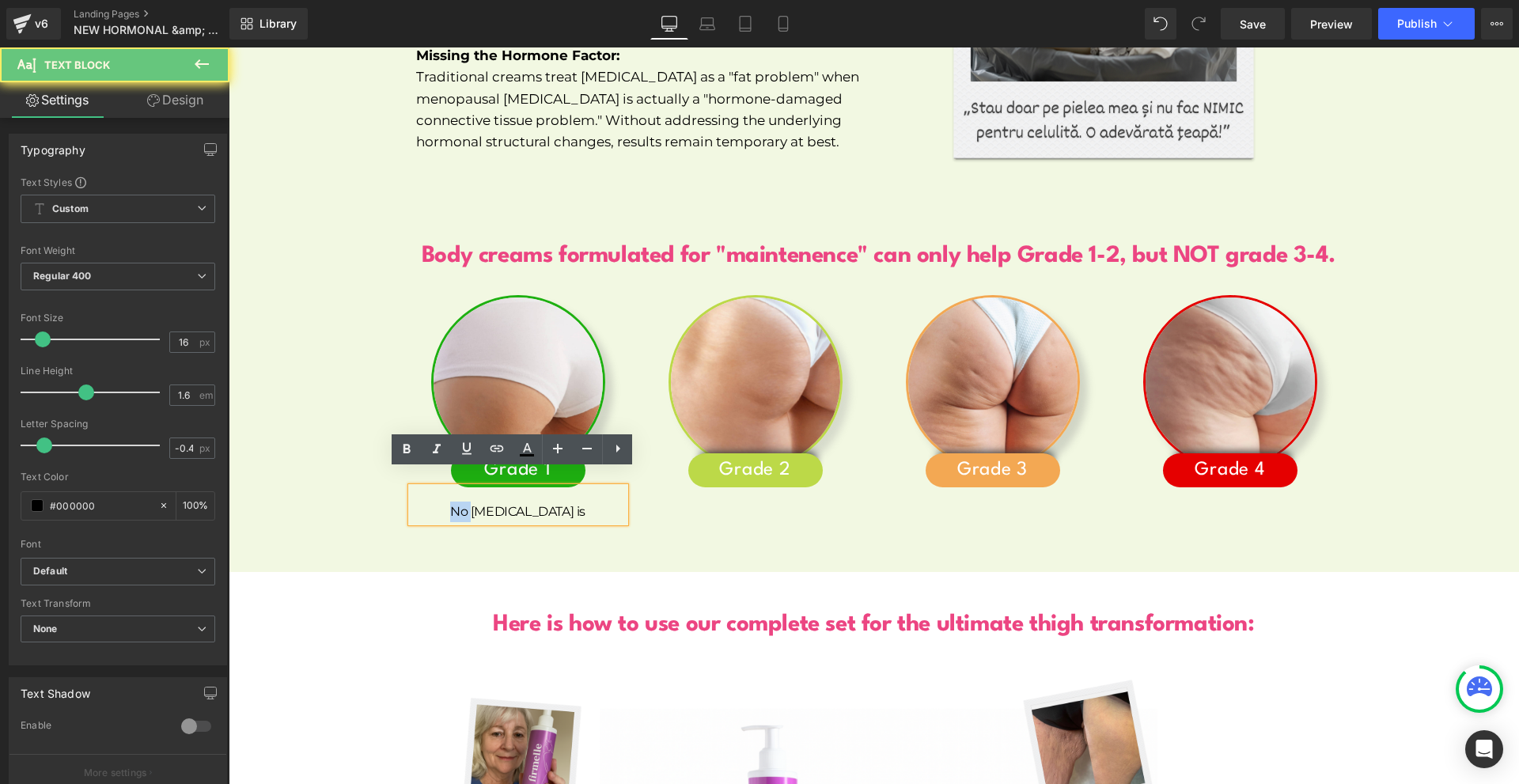
click at [453, 501] on p "No [MEDICAL_DATA] is" at bounding box center [518, 512] width 213 height 21
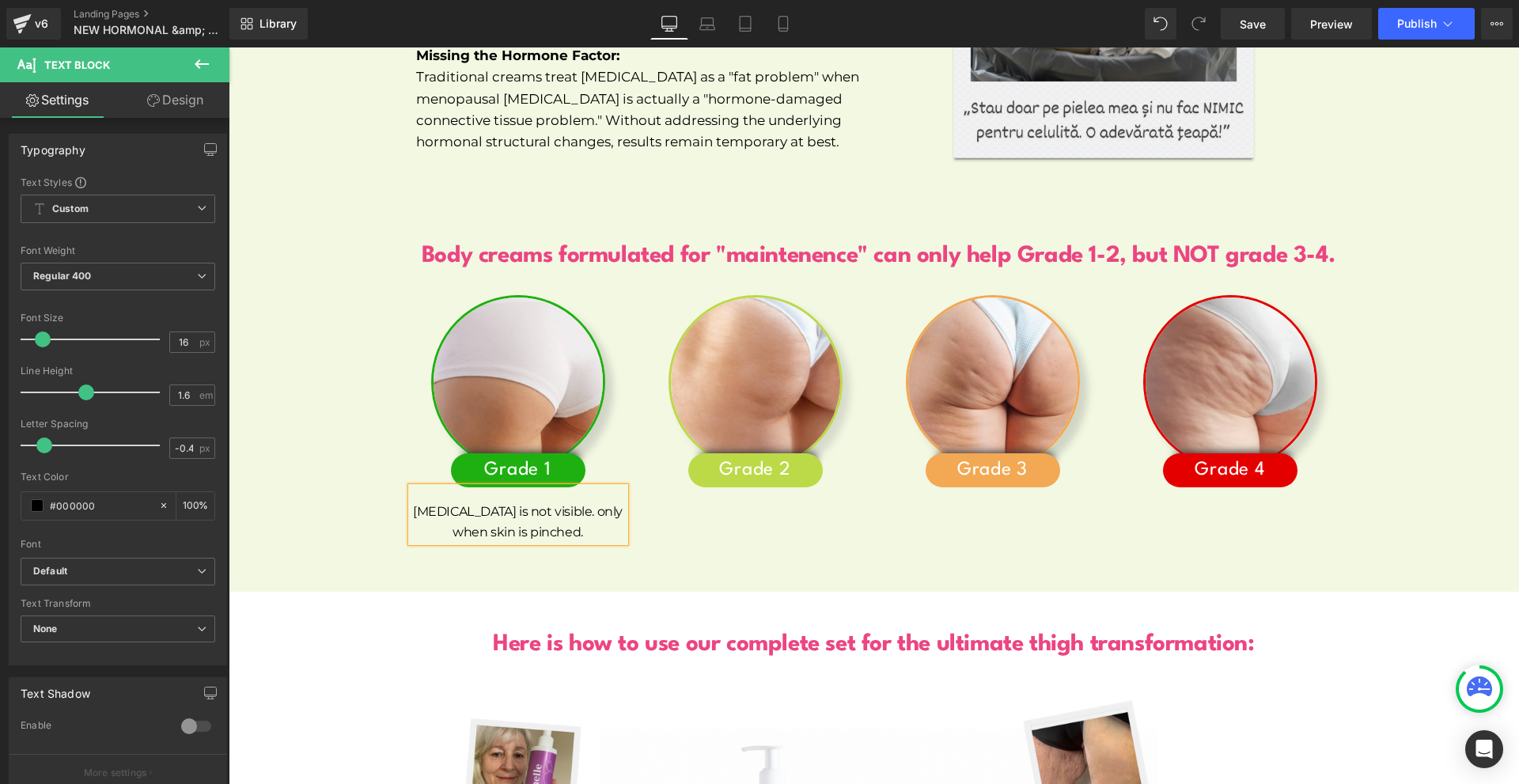
click at [655, 521] on div "Image Grade 1 Heading [MEDICAL_DATA] is not visible. only when skin is pinched.…" at bounding box center [874, 411] width 949 height 278
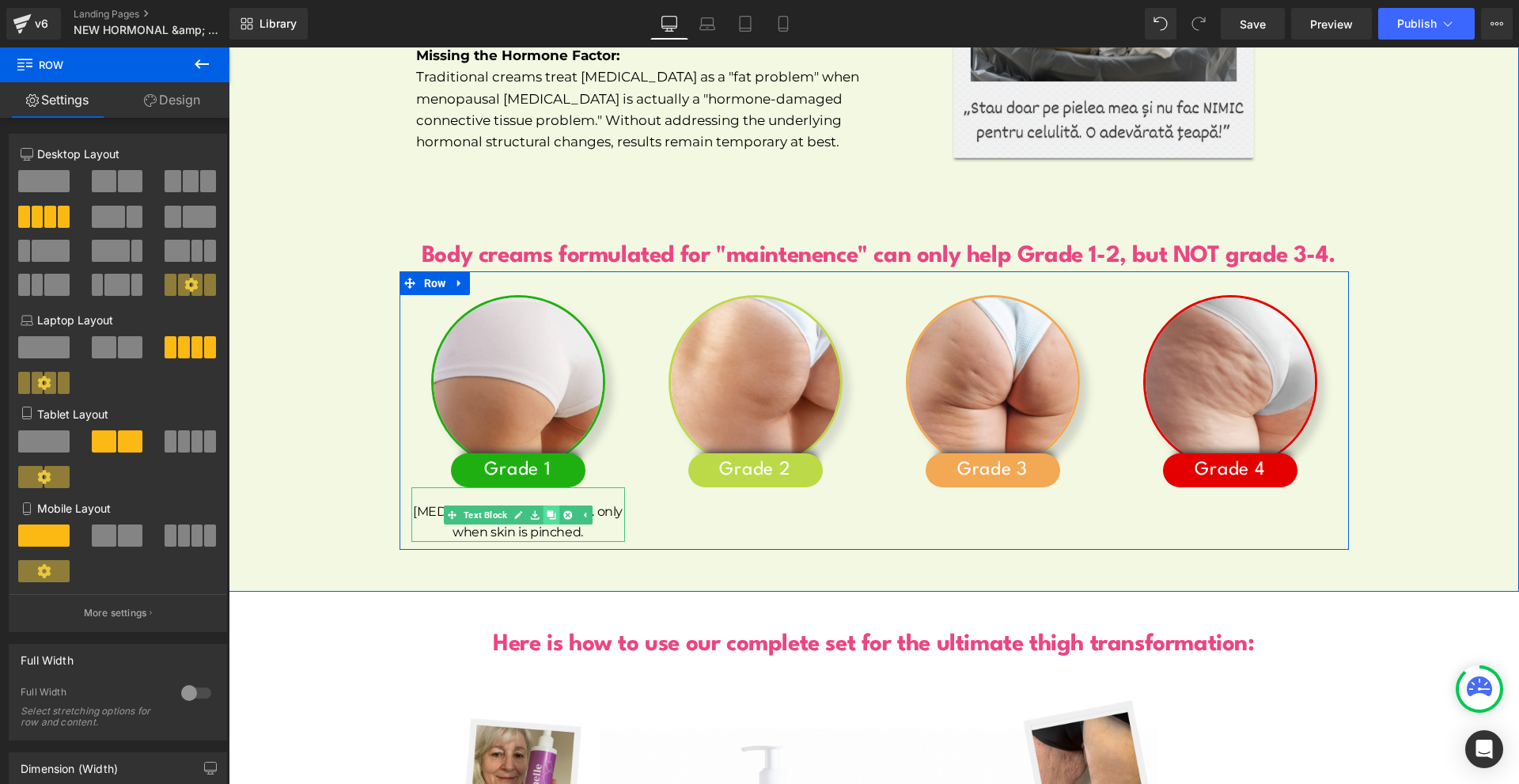
click at [542, 505] on link at bounding box center [550, 514] width 16 height 19
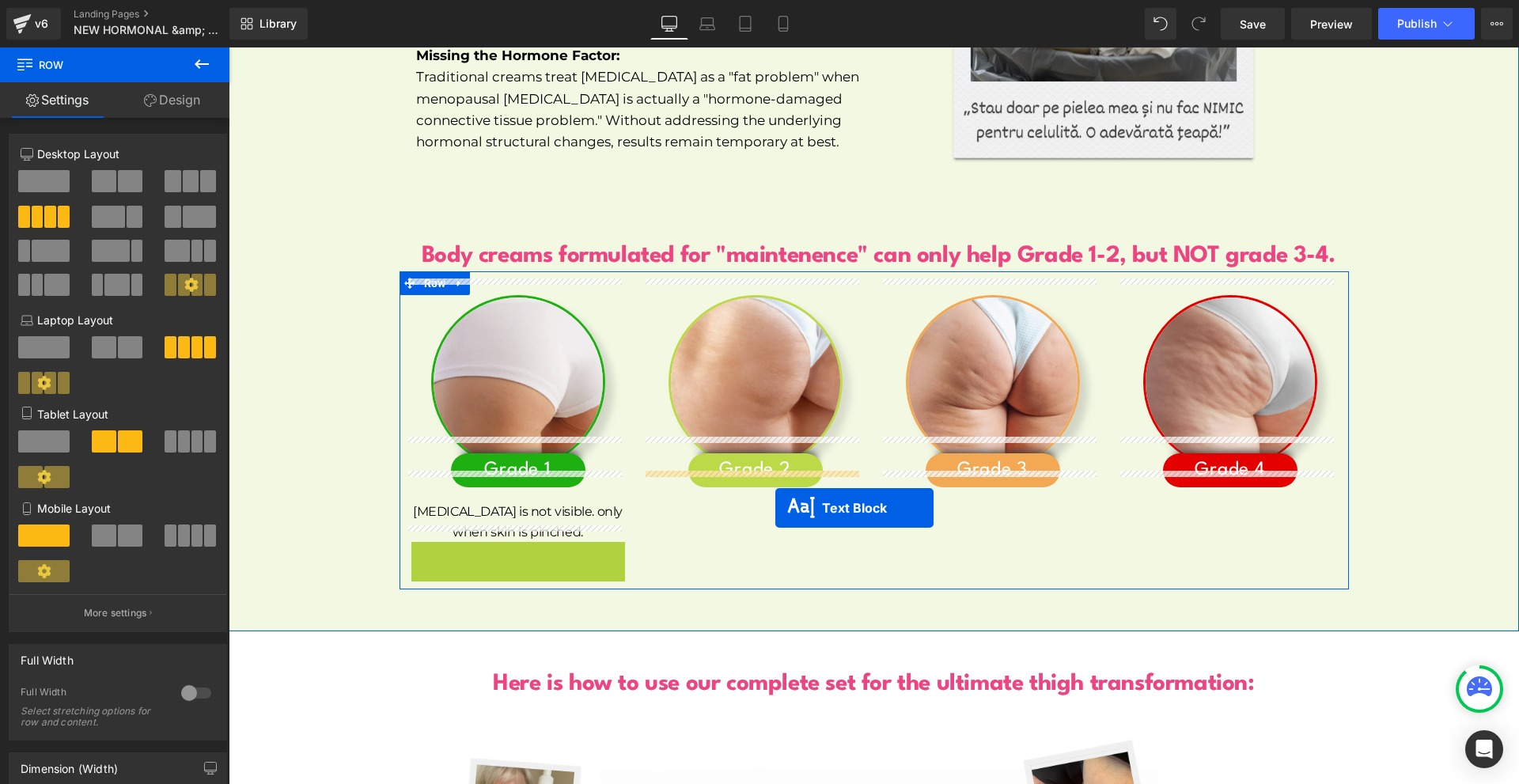
drag, startPoint x: 493, startPoint y: 552, endPoint x: 778, endPoint y: 499, distance: 289.9
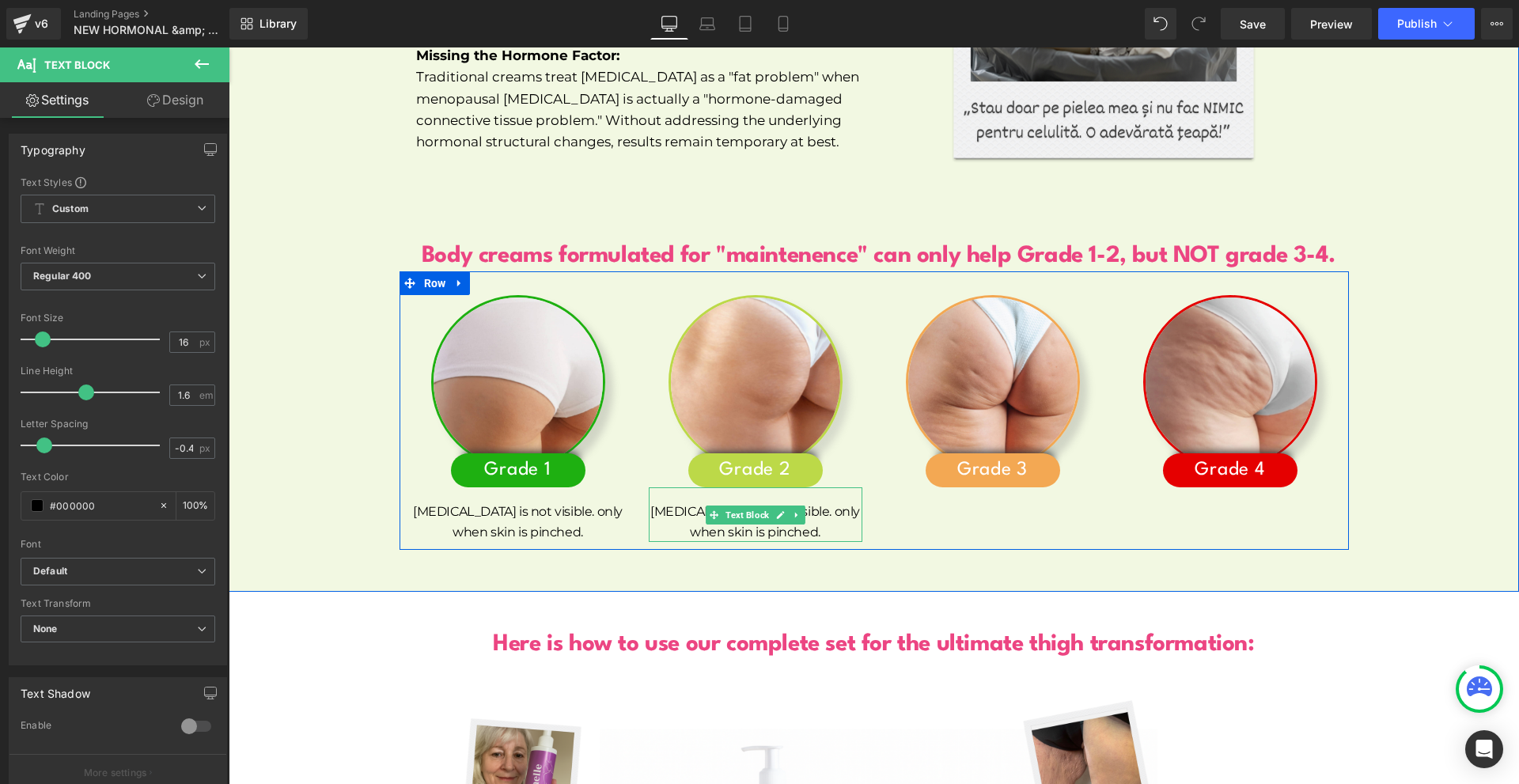
click at [692, 501] on p "[MEDICAL_DATA] is not visible. only when skin is pinched." at bounding box center [756, 521] width 213 height 40
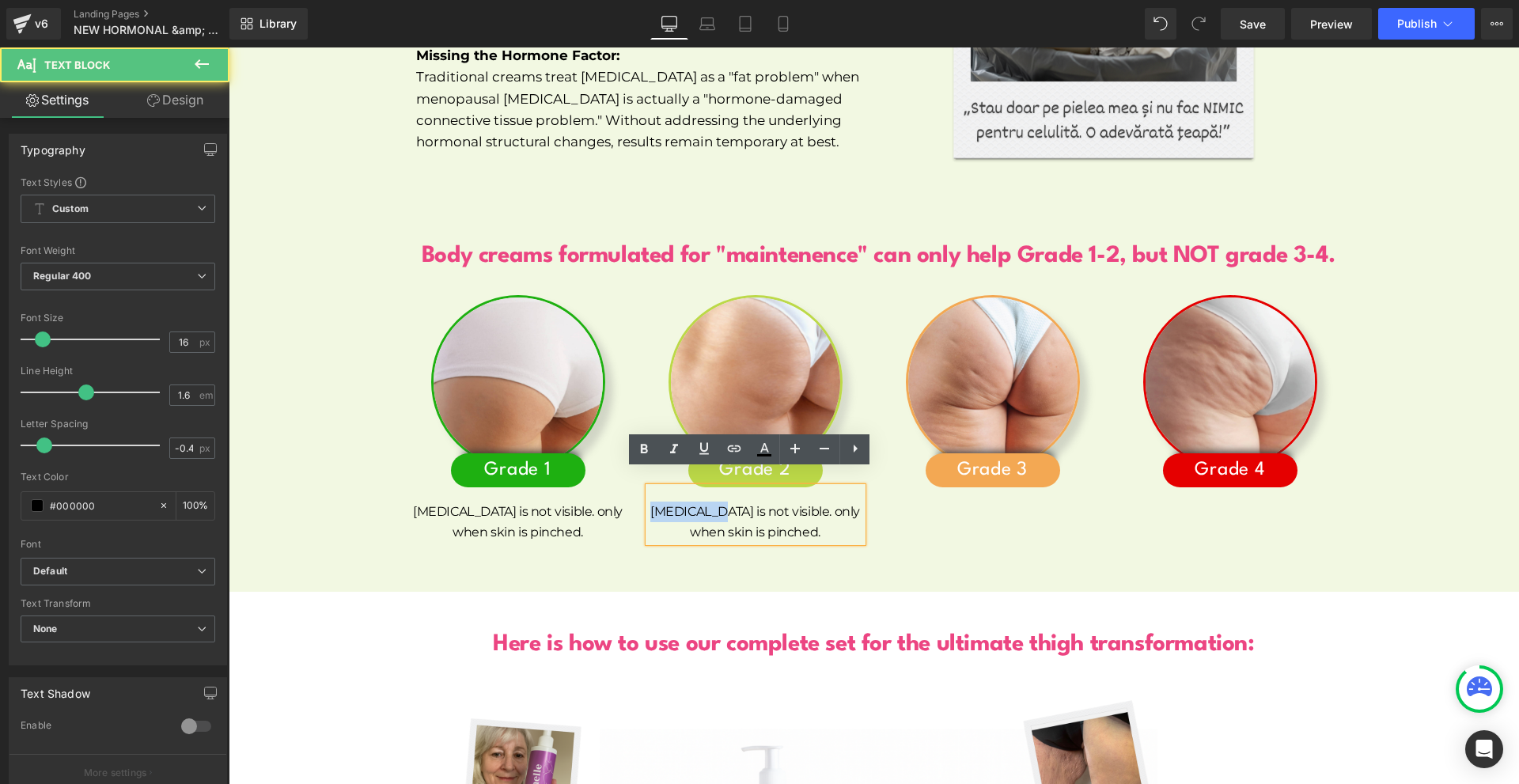
click at [692, 501] on p "[MEDICAL_DATA] is not visible. only when skin is pinched." at bounding box center [756, 521] width 213 height 40
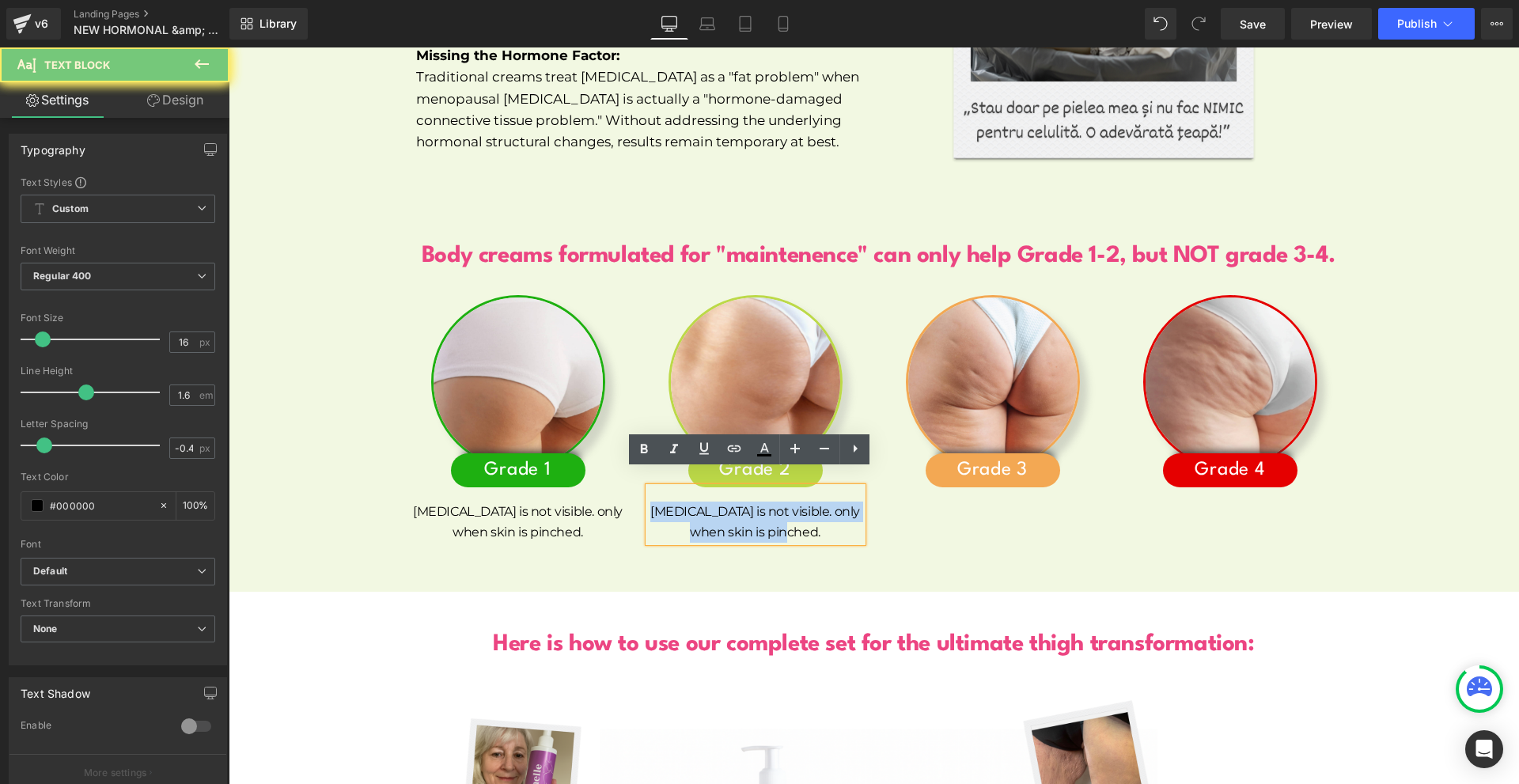
click at [692, 501] on p "[MEDICAL_DATA] is not visible. only when skin is pinched." at bounding box center [756, 521] width 213 height 40
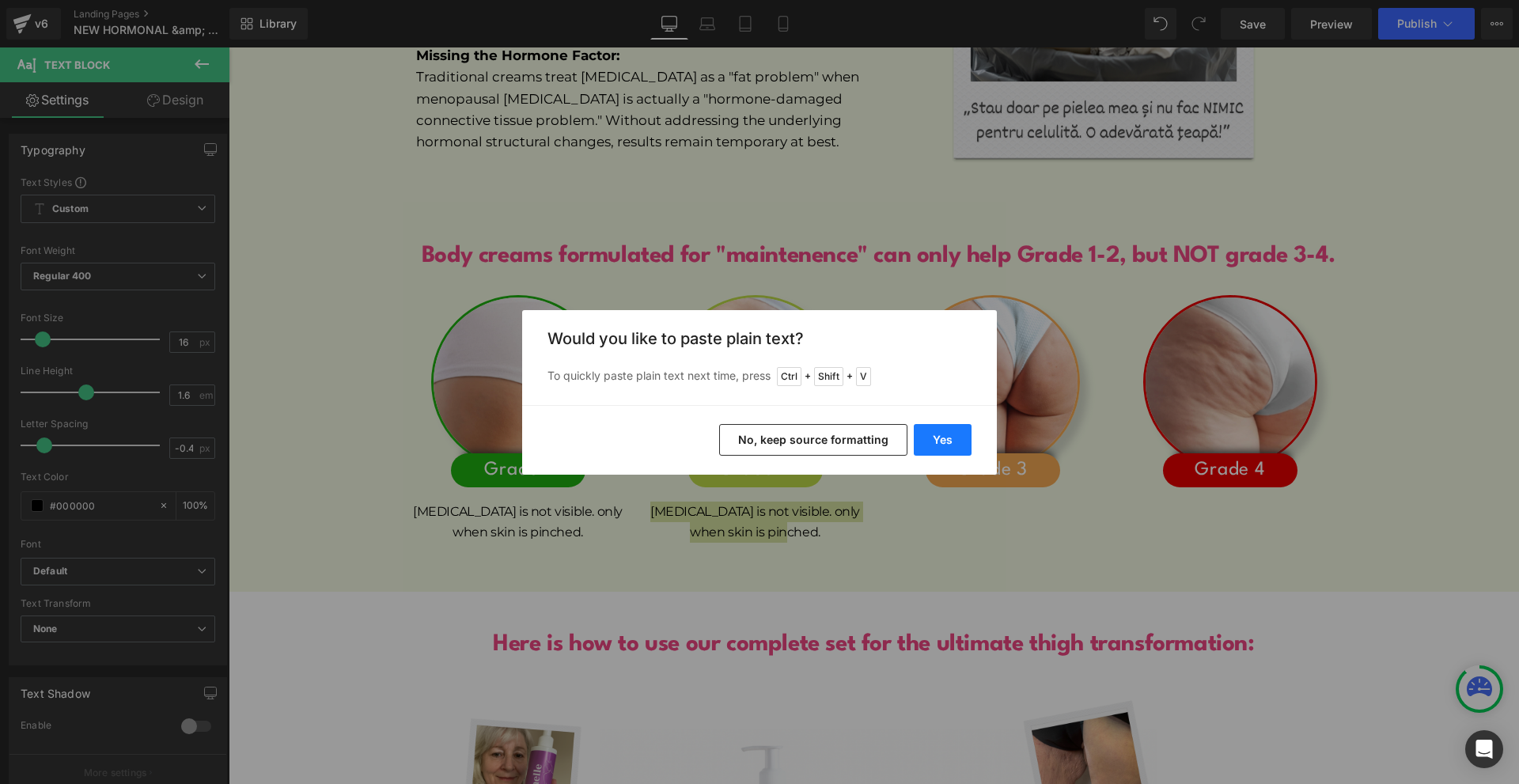
click at [963, 433] on button "Yes" at bounding box center [942, 439] width 58 height 31
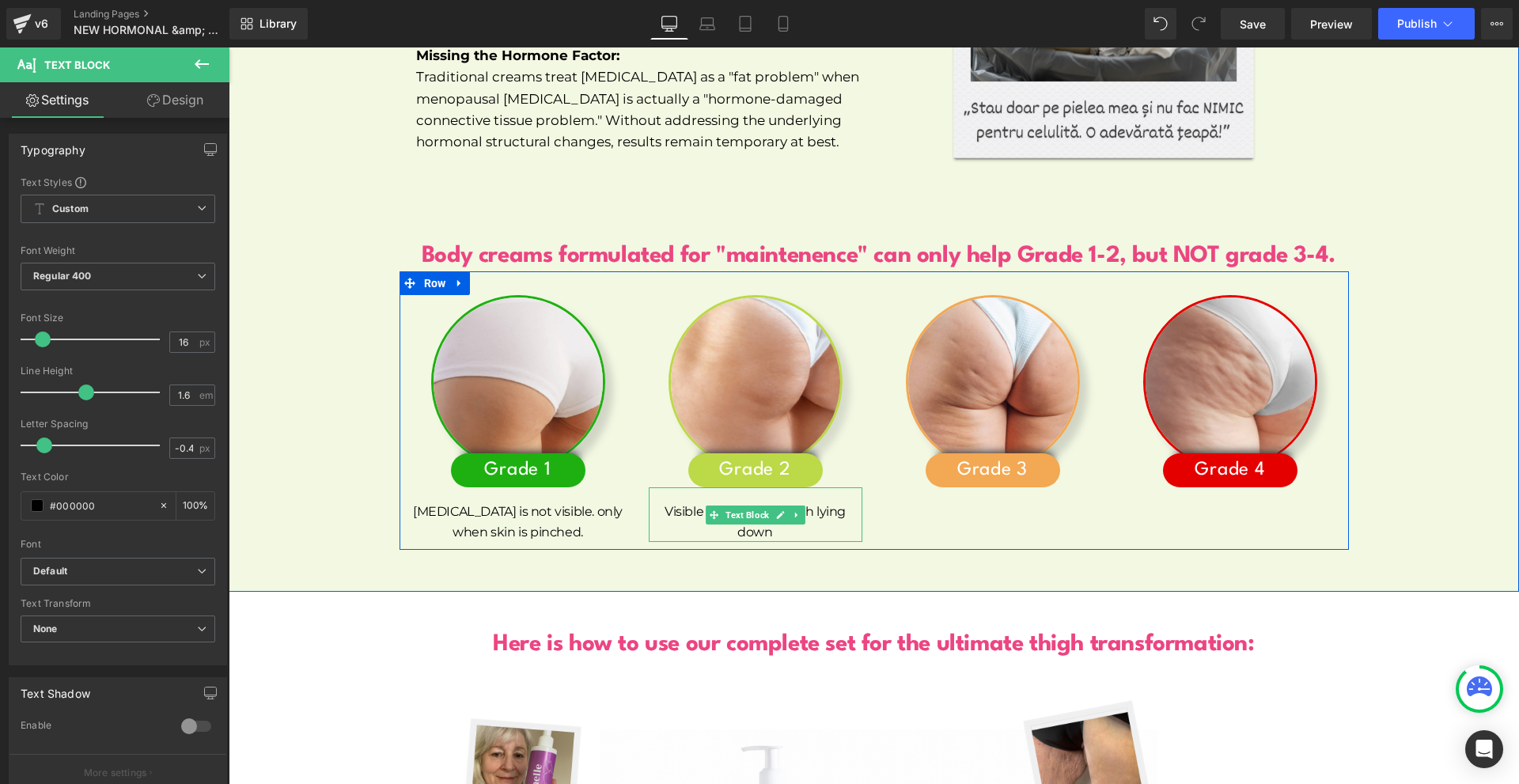
click at [826, 513] on p "Visible standing, smooth lying down" at bounding box center [756, 521] width 213 height 40
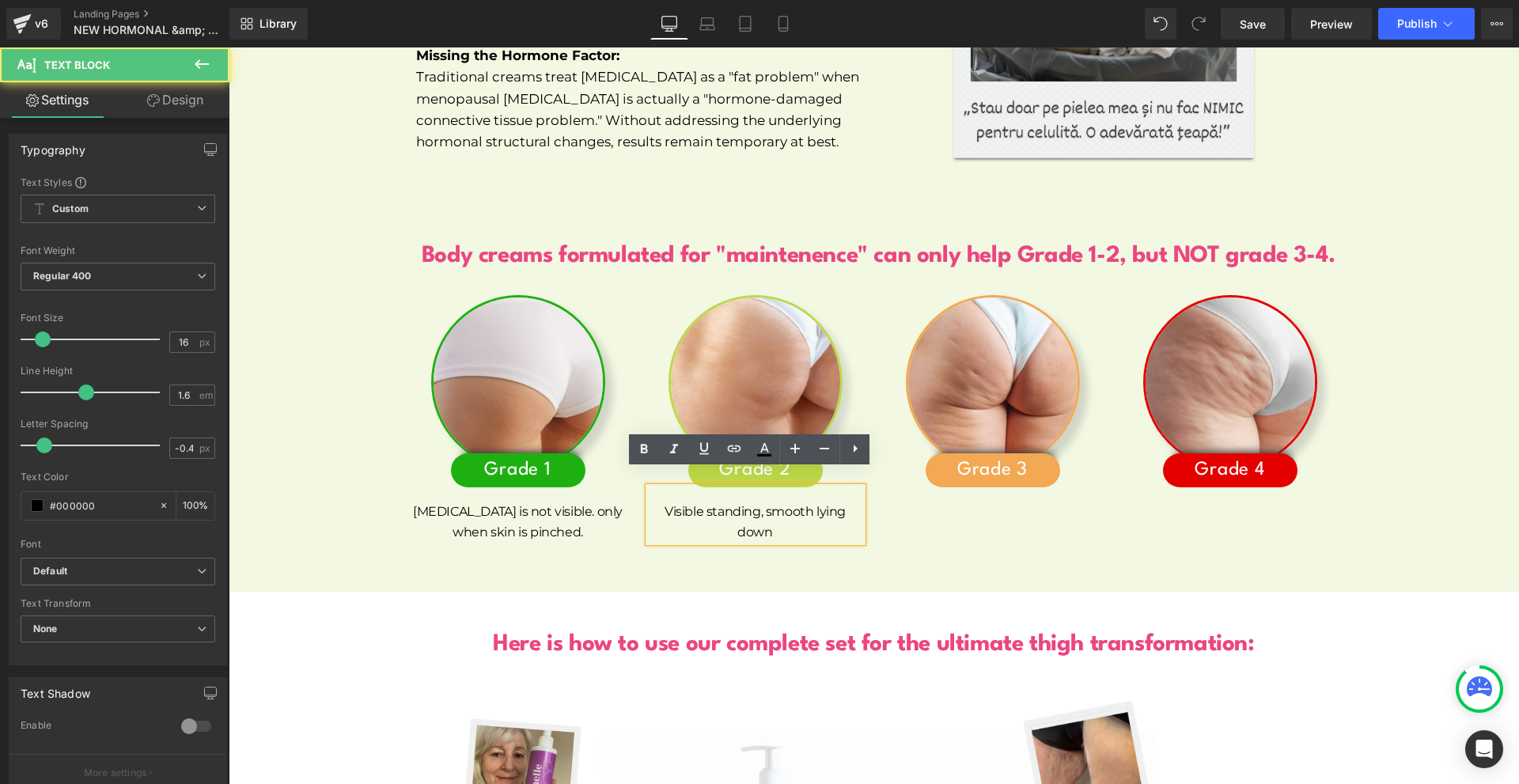
click at [762, 501] on p "Visible standing, smooth lying down" at bounding box center [756, 521] width 213 height 40
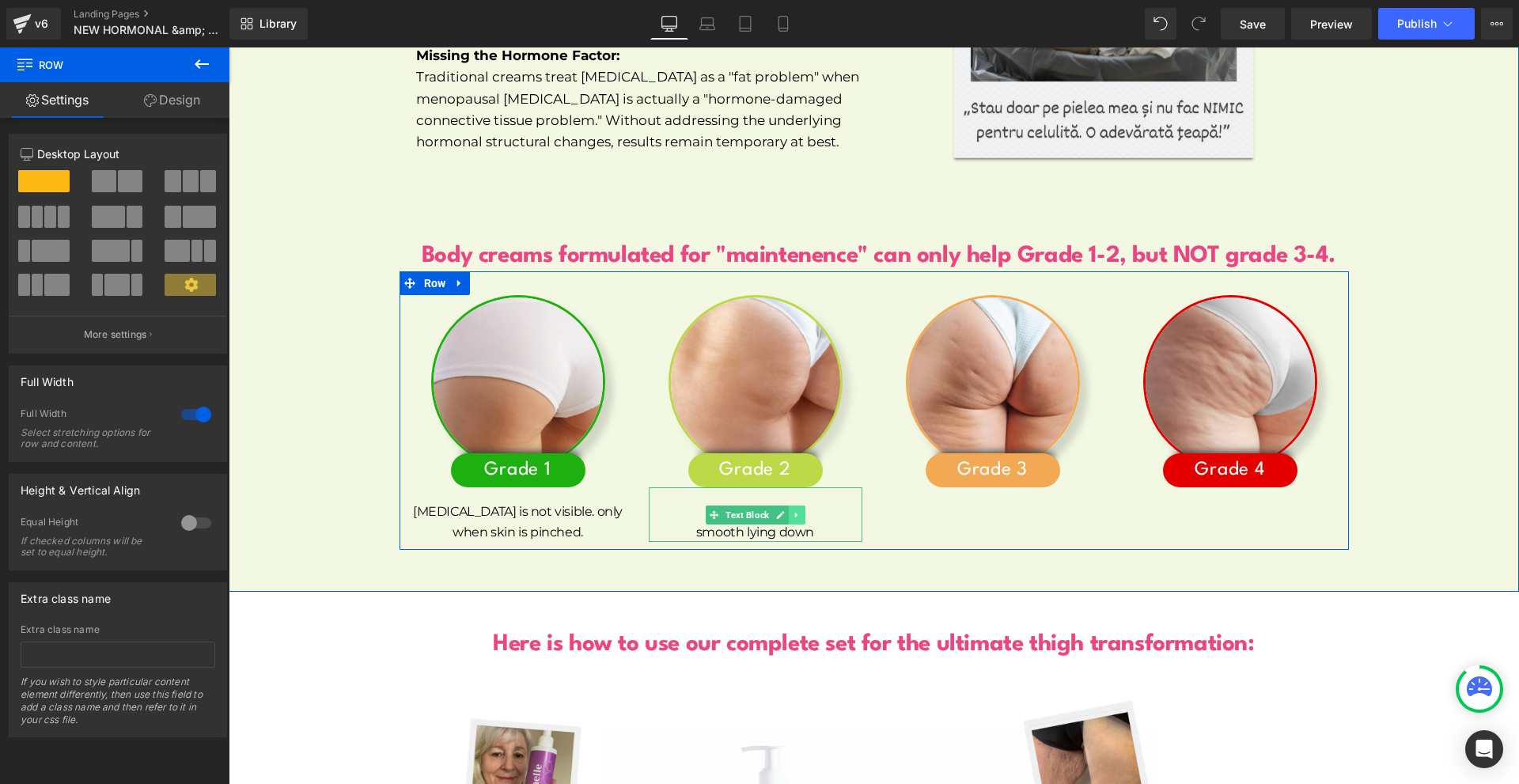
click at [792, 506] on link at bounding box center [797, 514] width 16 height 19
click at [784, 510] on icon at bounding box center [788, 514] width 9 height 10
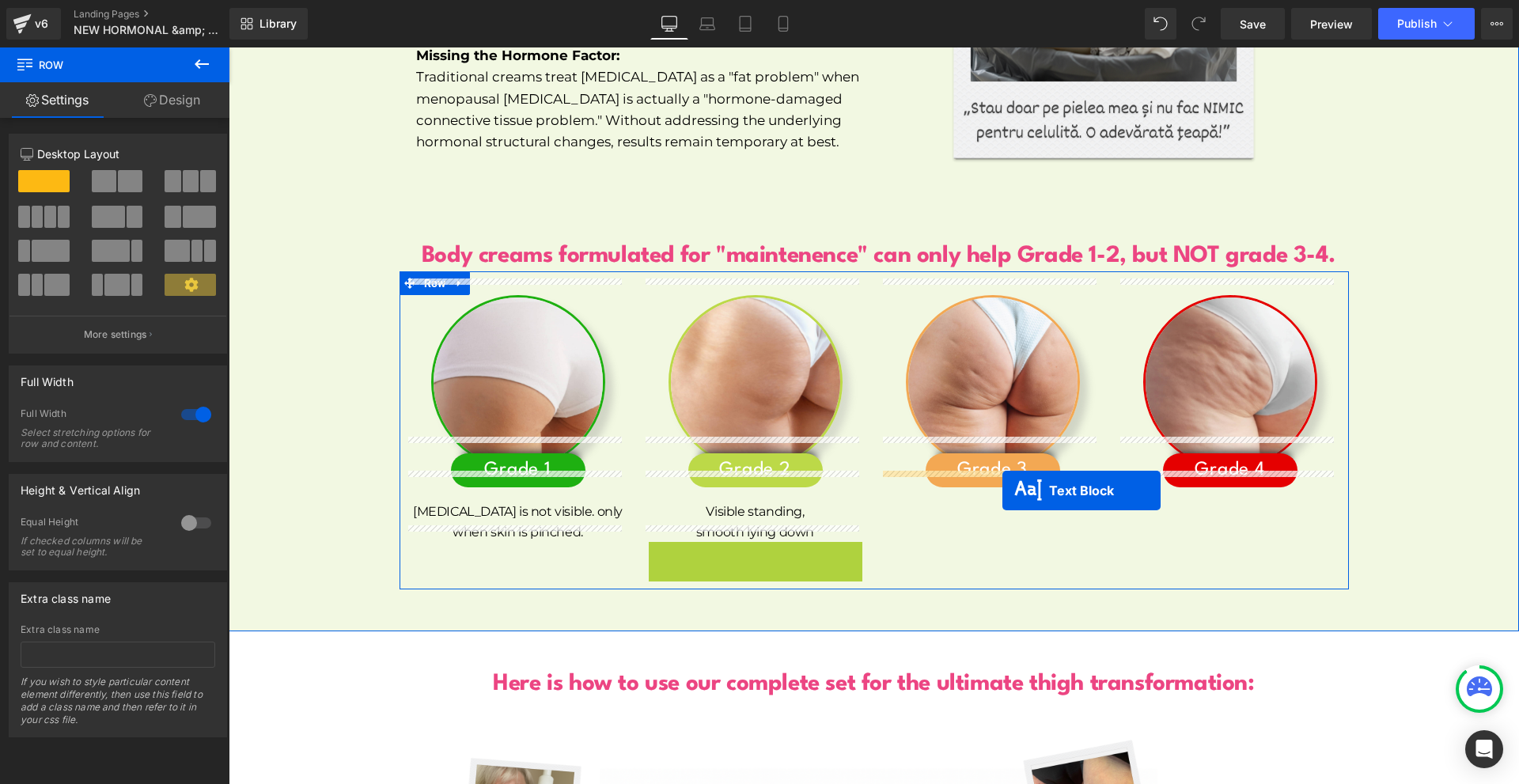
drag, startPoint x: 747, startPoint y: 552, endPoint x: 1003, endPoint y: 490, distance: 263.4
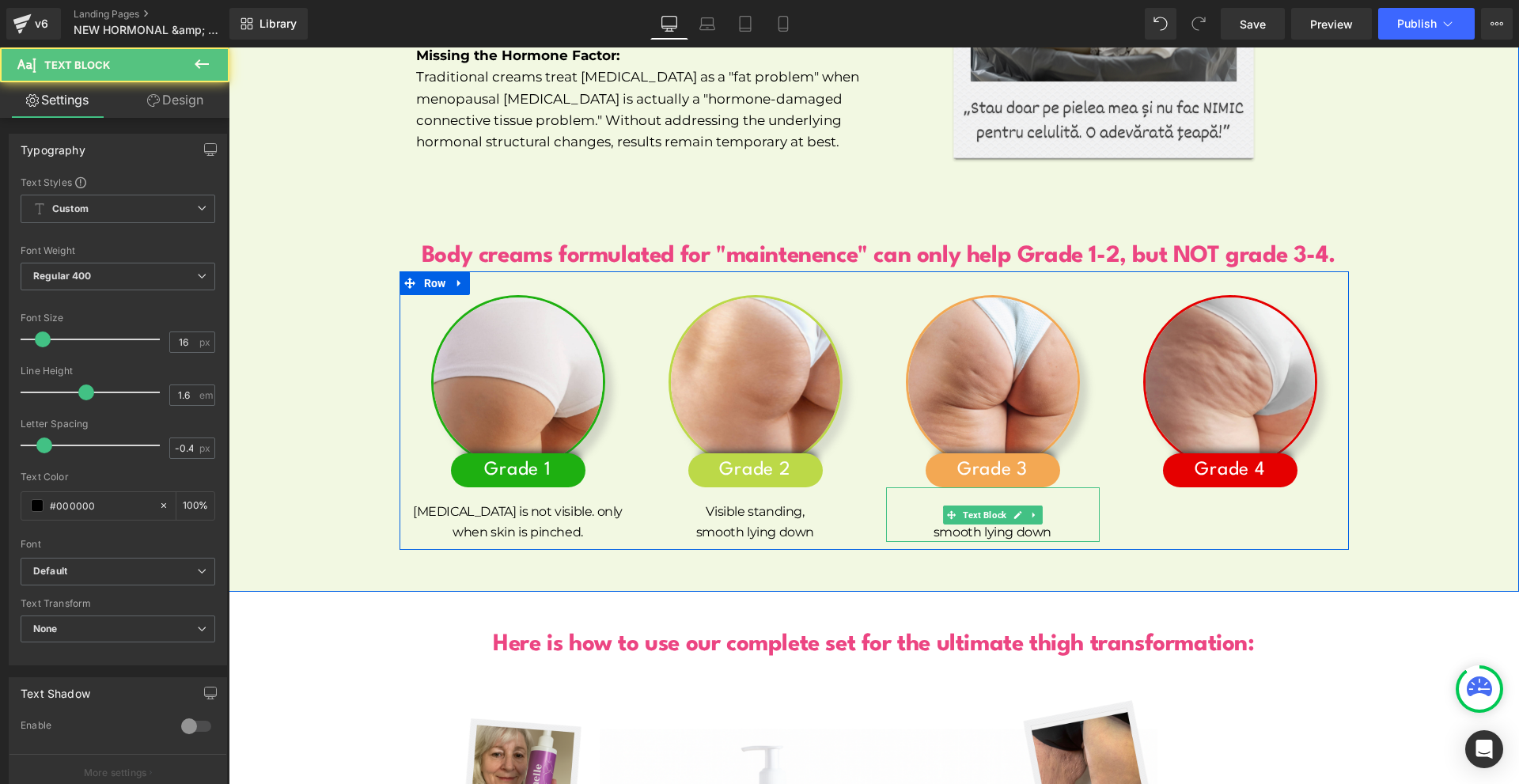
click at [915, 501] on p "Visible standing," at bounding box center [993, 512] width 213 height 21
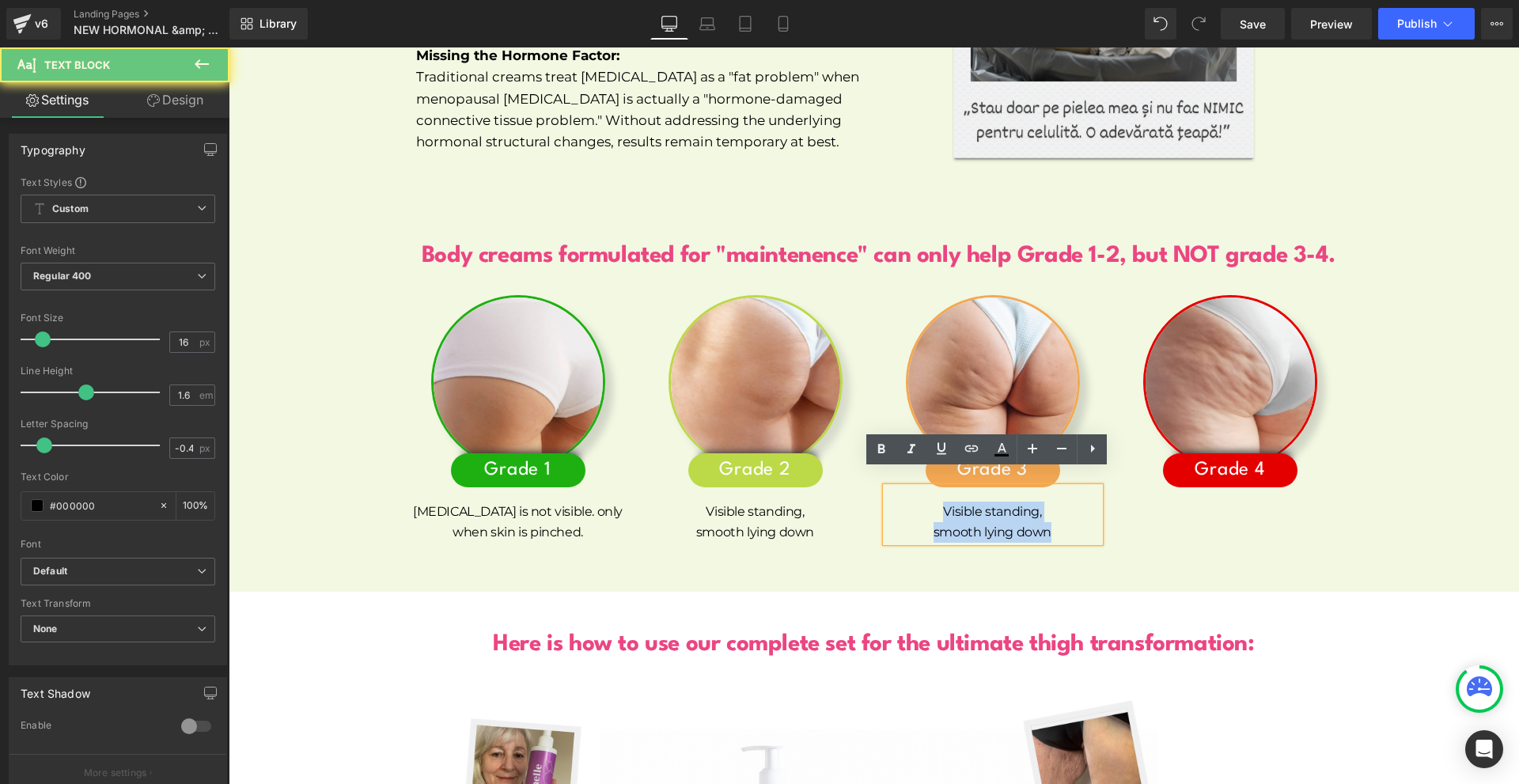
drag, startPoint x: 915, startPoint y: 494, endPoint x: 1064, endPoint y: 517, distance: 150.8
click at [1064, 517] on div "Visible standing, smooth lying down" at bounding box center [993, 513] width 213 height 54
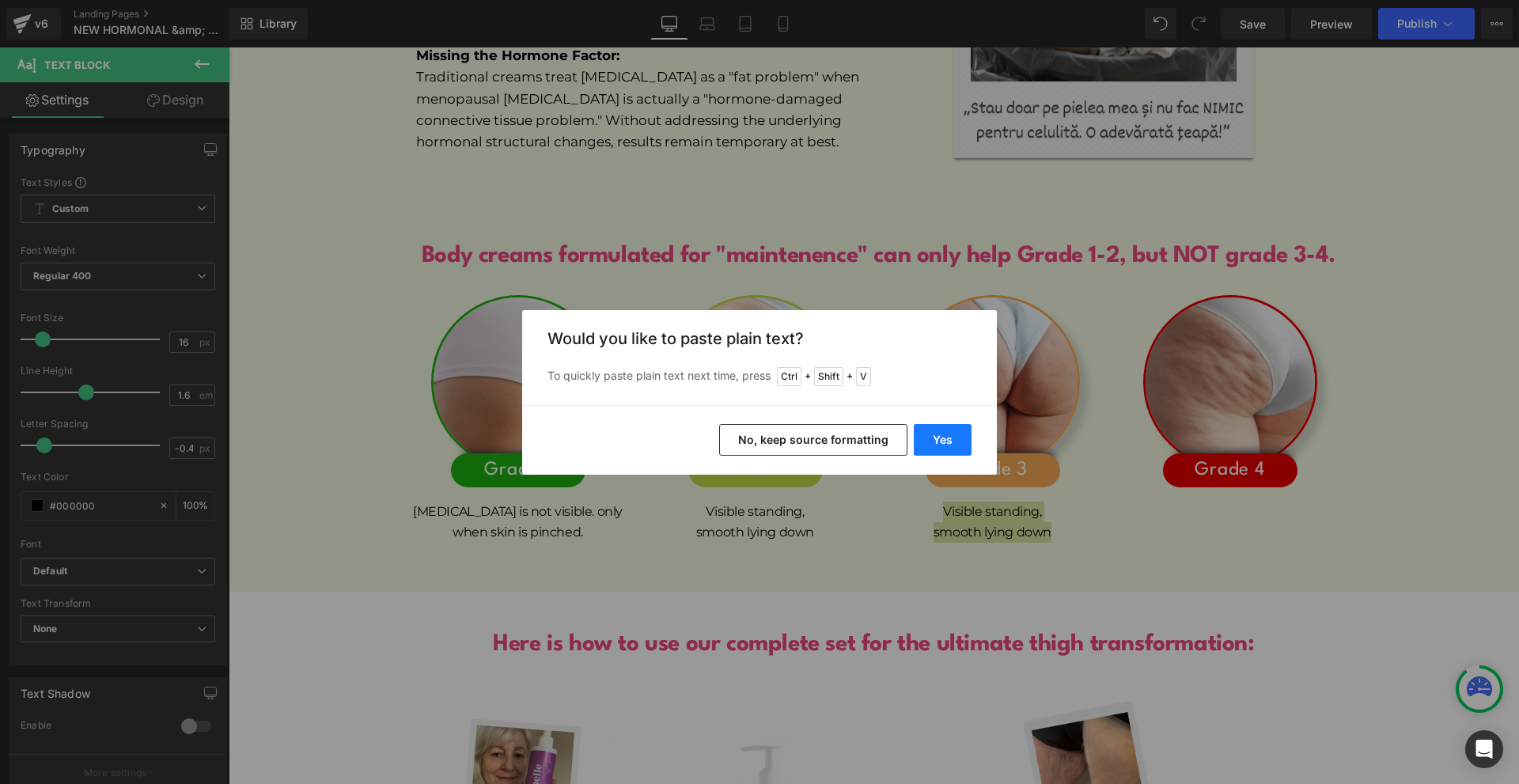
drag, startPoint x: 944, startPoint y: 432, endPoint x: 715, endPoint y: 384, distance: 234.0
click at [944, 432] on button "Yes" at bounding box center [942, 439] width 58 height 31
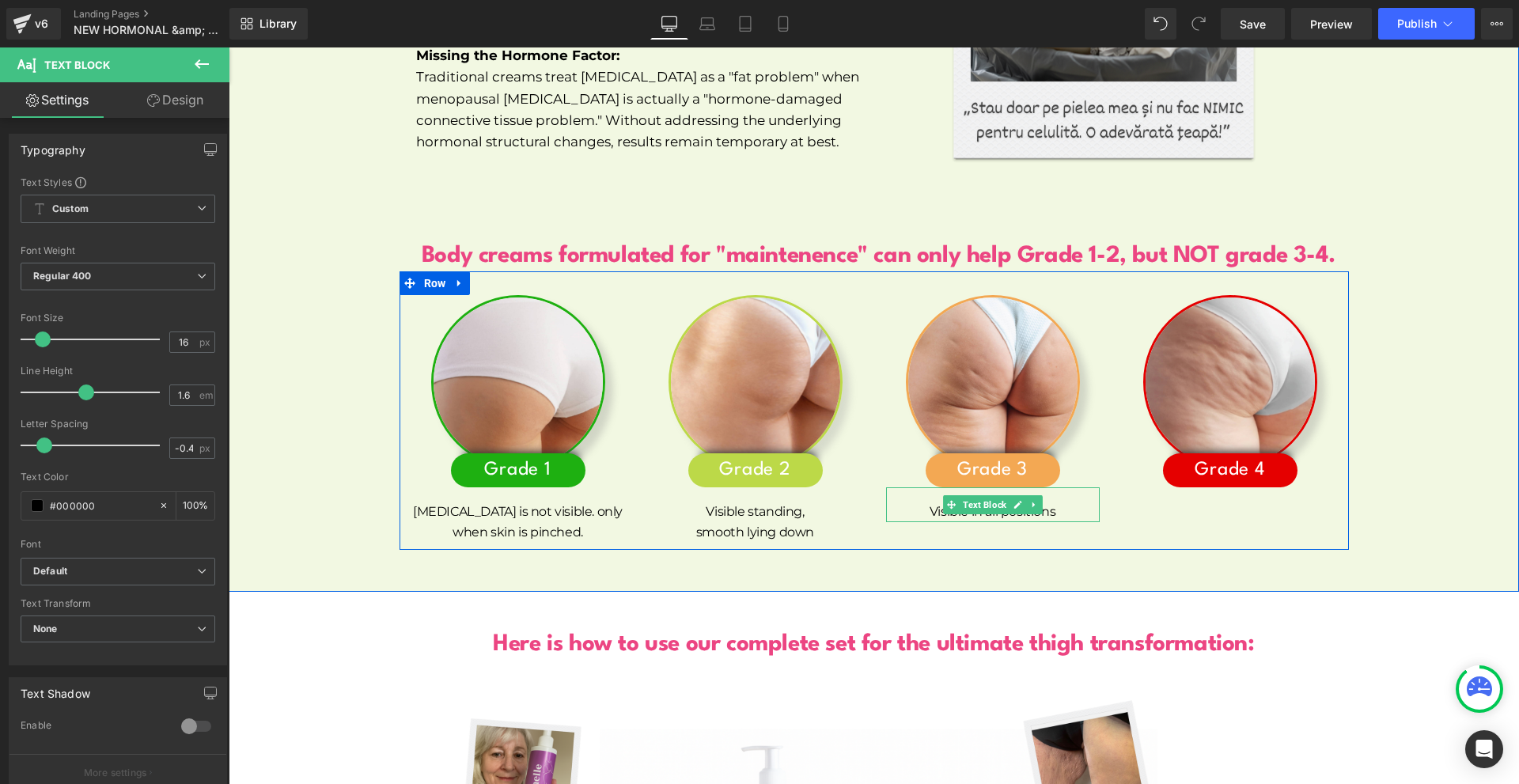
click at [1087, 501] on p "Visible in all positions" at bounding box center [993, 512] width 213 height 21
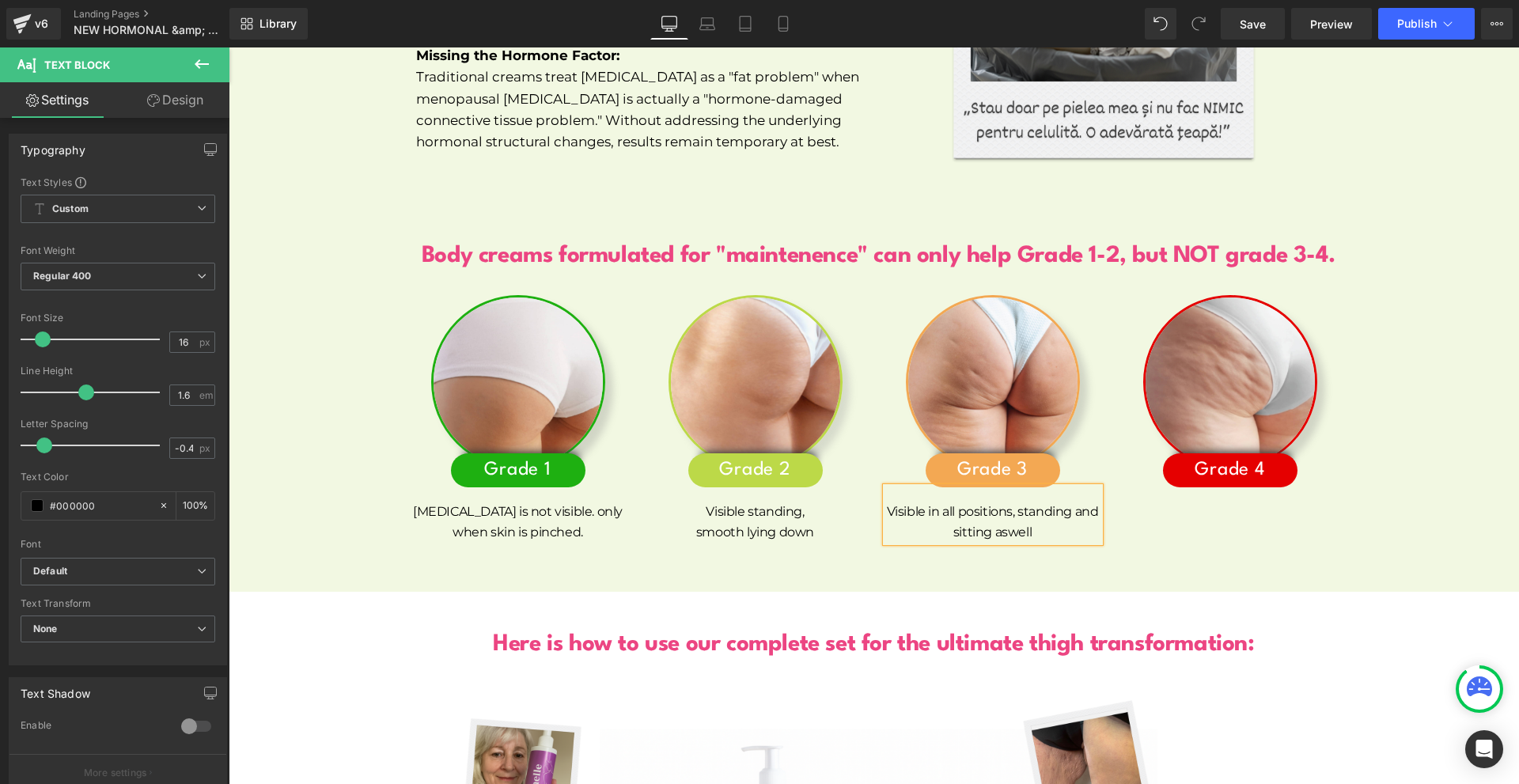
drag, startPoint x: 1070, startPoint y: 498, endPoint x: 1102, endPoint y: 533, distance: 47.4
click at [1071, 501] on p "Visible in all positions, standing and sitting aswell" at bounding box center [993, 521] width 213 height 40
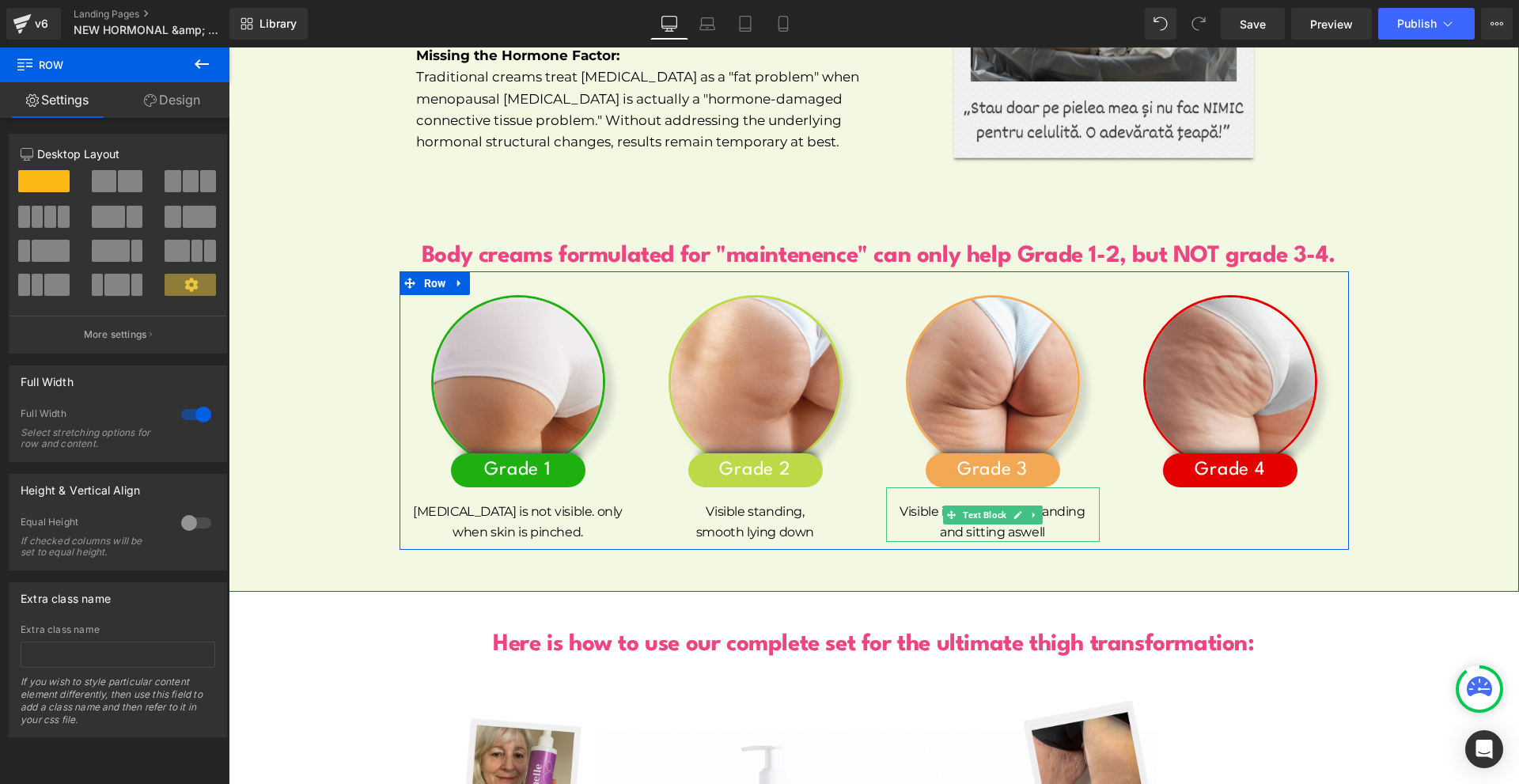
click at [1032, 512] on icon at bounding box center [1033, 514] width 2 height 6
click at [1022, 510] on icon at bounding box center [1025, 514] width 9 height 10
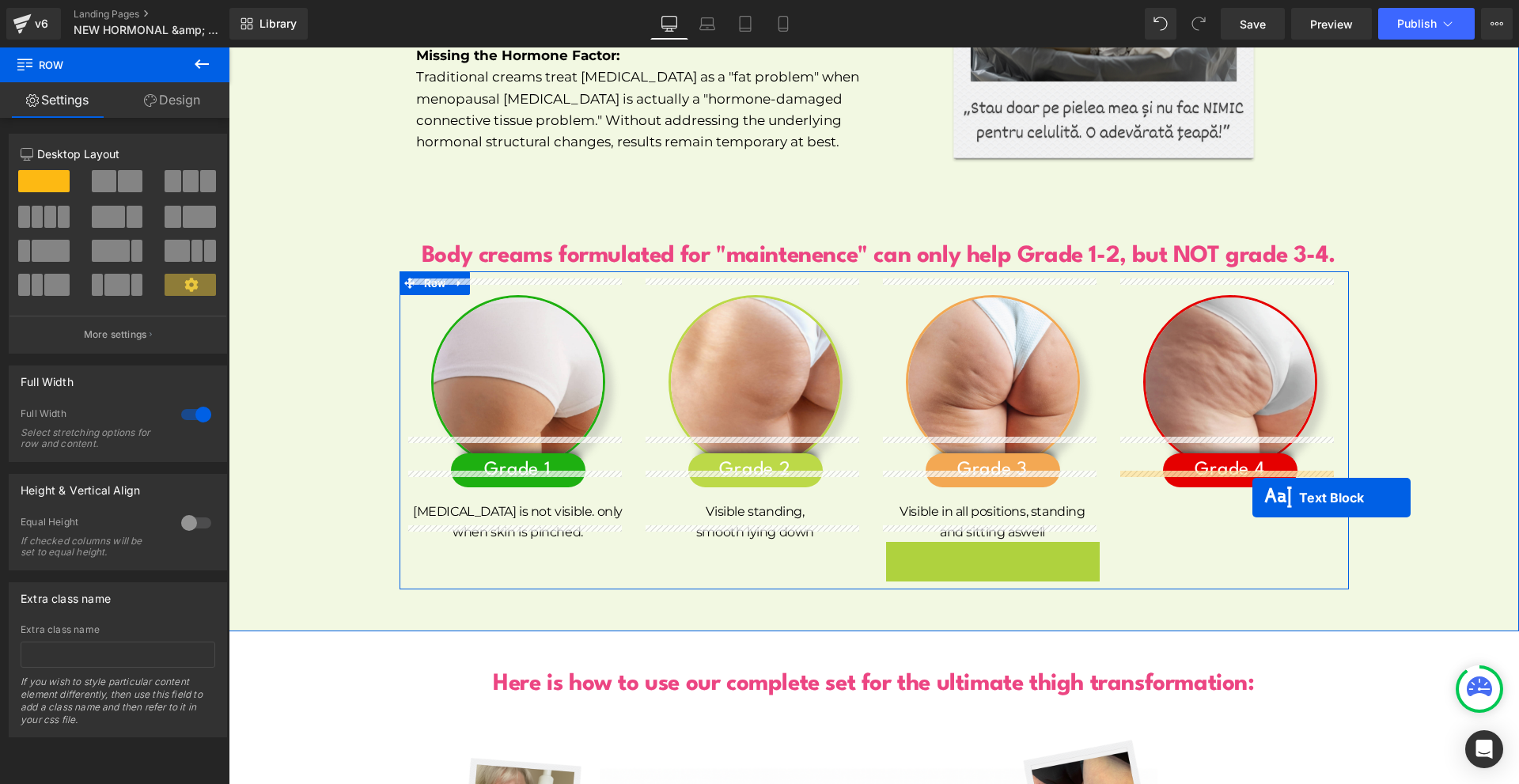
drag, startPoint x: 976, startPoint y: 545, endPoint x: 1252, endPoint y: 497, distance: 280.1
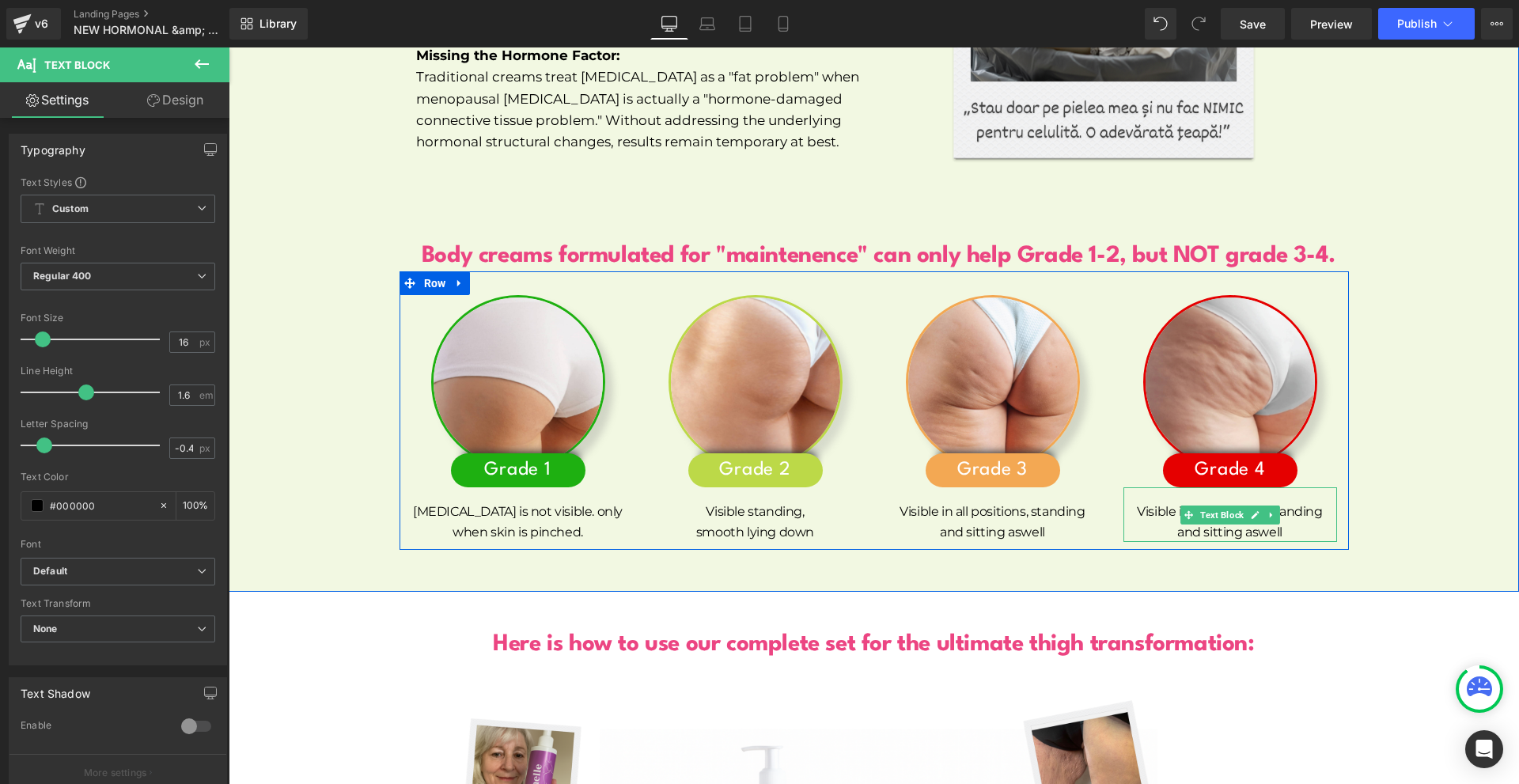
click at [1208, 522] on p "and sitting aswell" at bounding box center [1230, 533] width 213 height 21
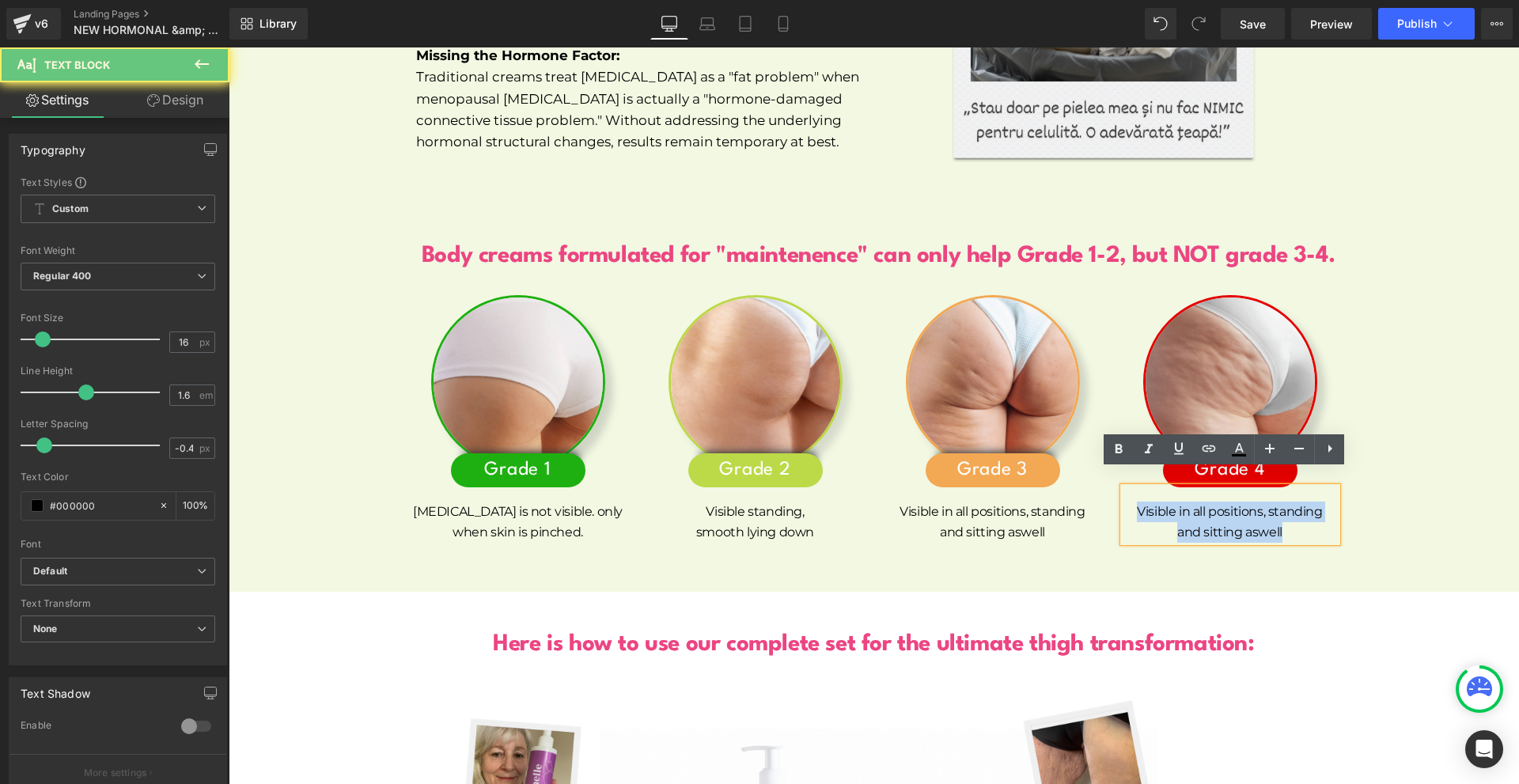
drag, startPoint x: 1127, startPoint y: 494, endPoint x: 1297, endPoint y: 508, distance: 170.6
click at [1297, 508] on div "Visible in all positions, standing and sitting aswell" at bounding box center [1230, 513] width 213 height 54
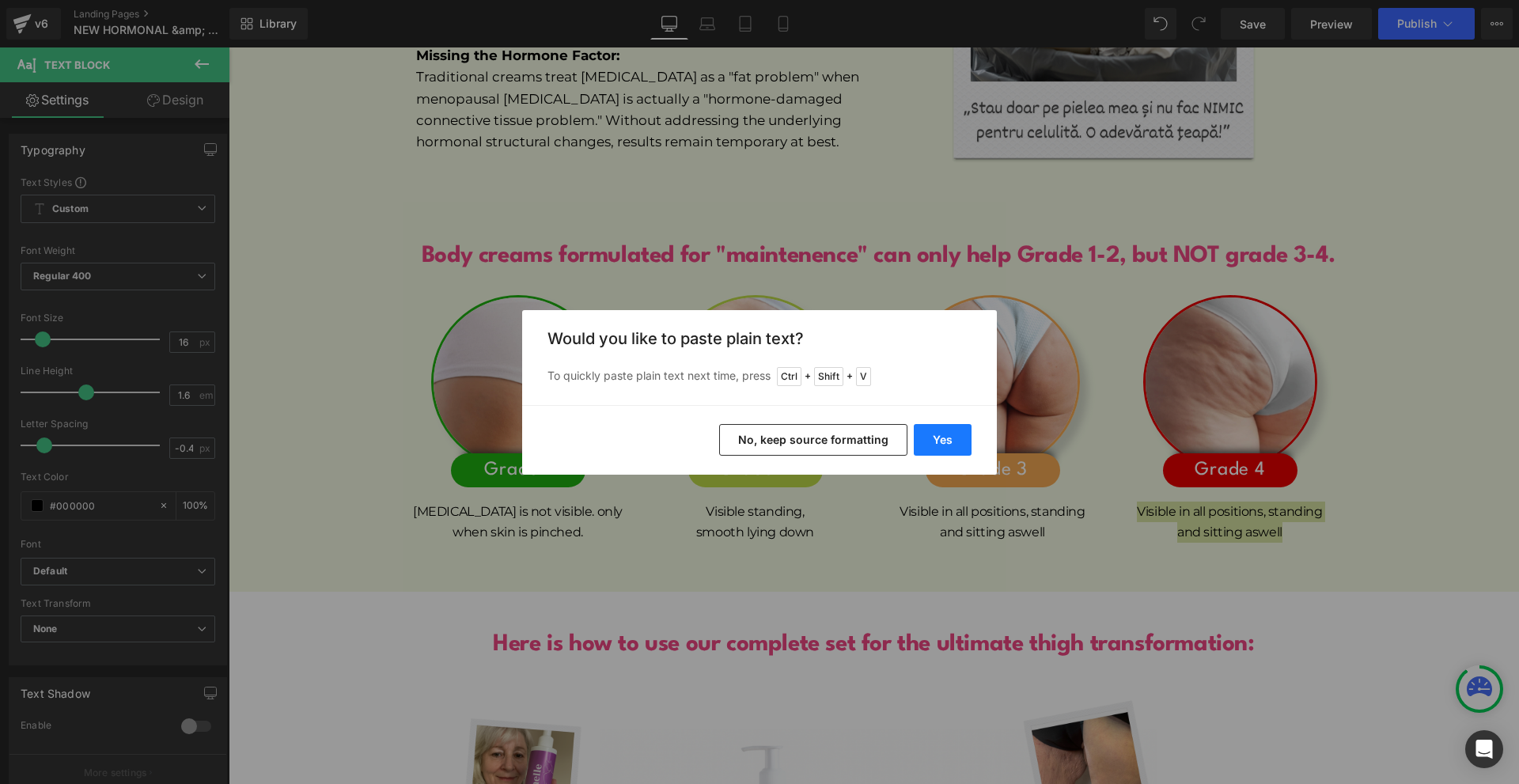
drag, startPoint x: 957, startPoint y: 448, endPoint x: 1011, endPoint y: 499, distance: 74.3
click at [957, 448] on button "Yes" at bounding box center [942, 439] width 58 height 31
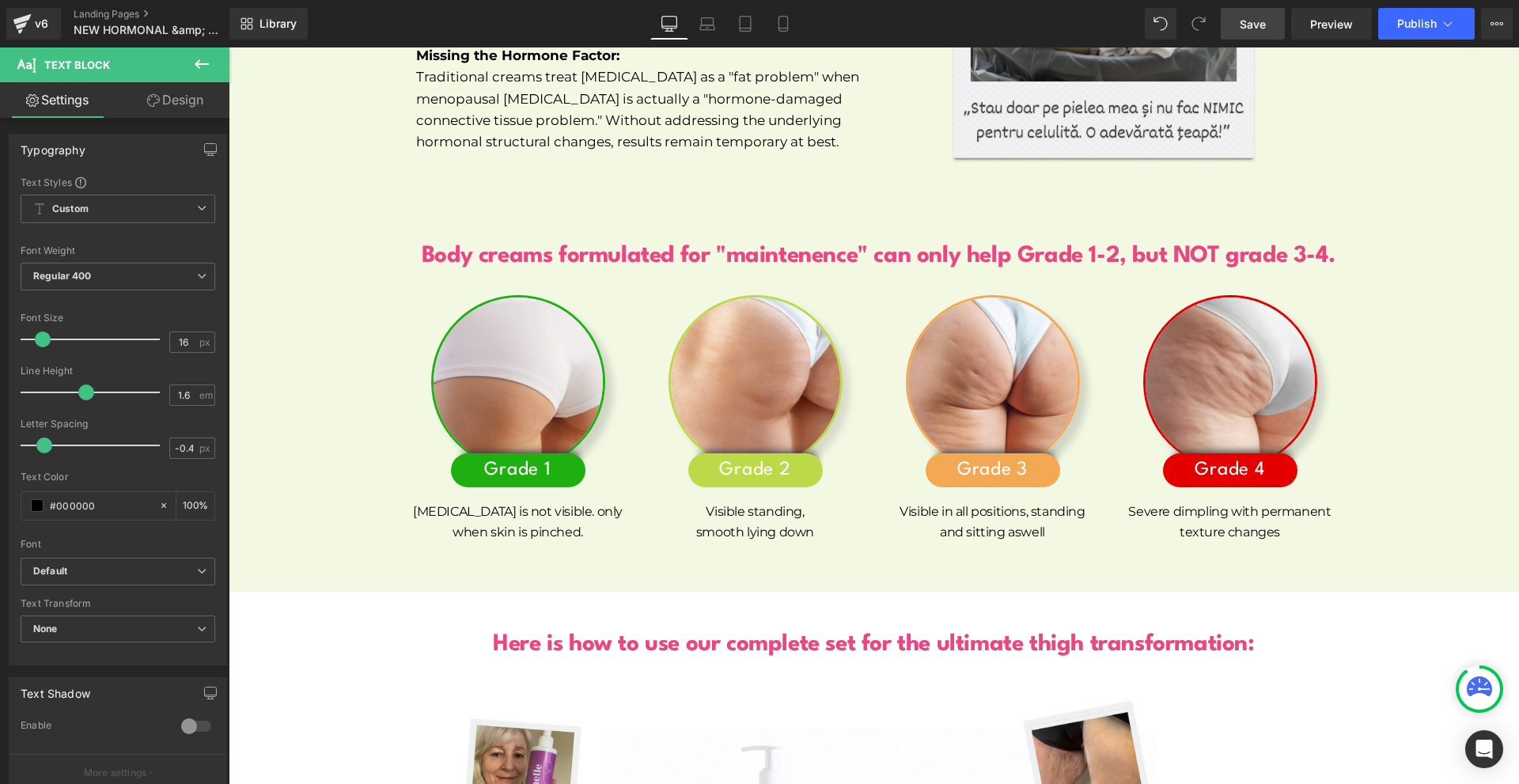
click at [1259, 23] on span "Save" at bounding box center [1252, 24] width 26 height 16
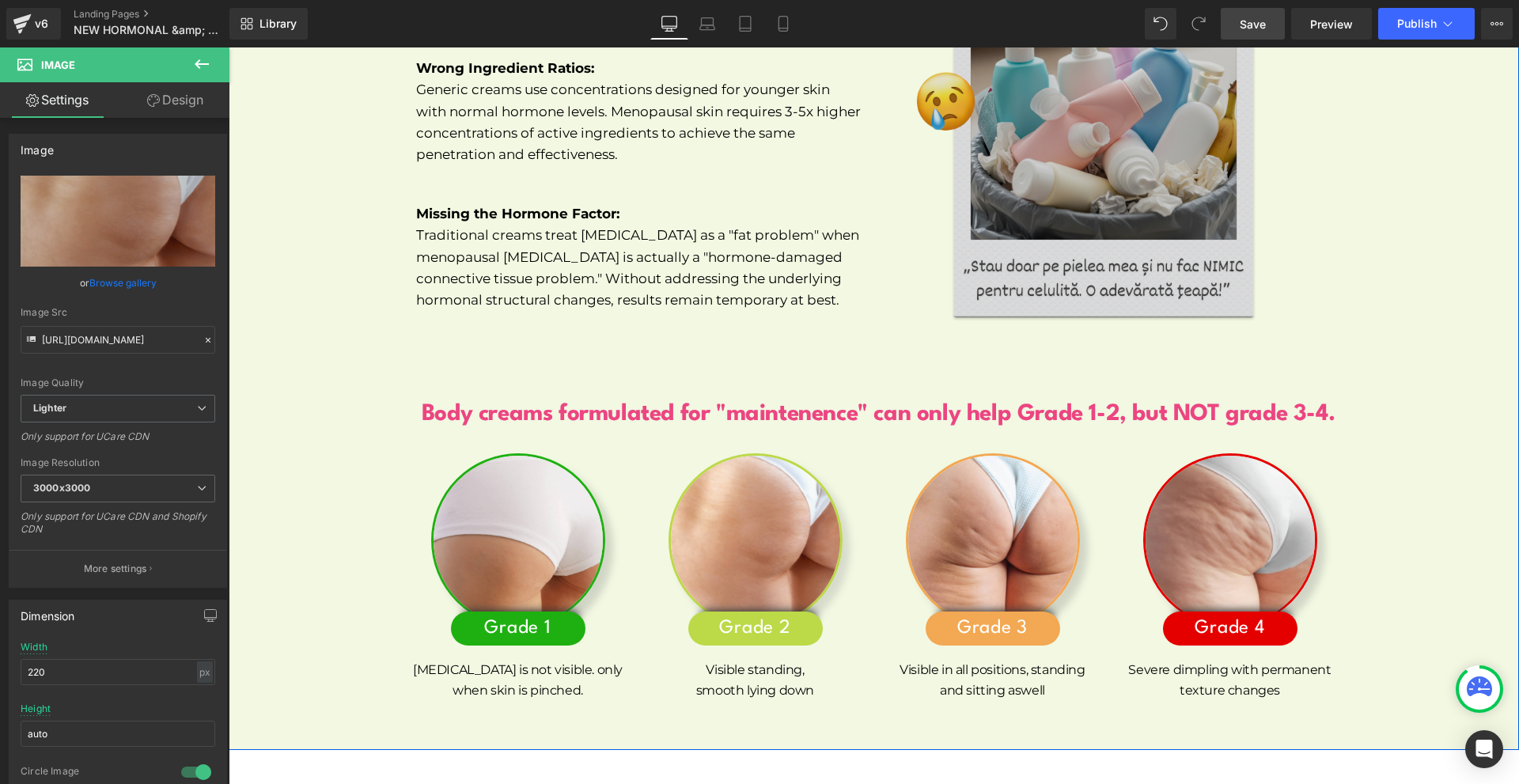
scroll to position [7149, 0]
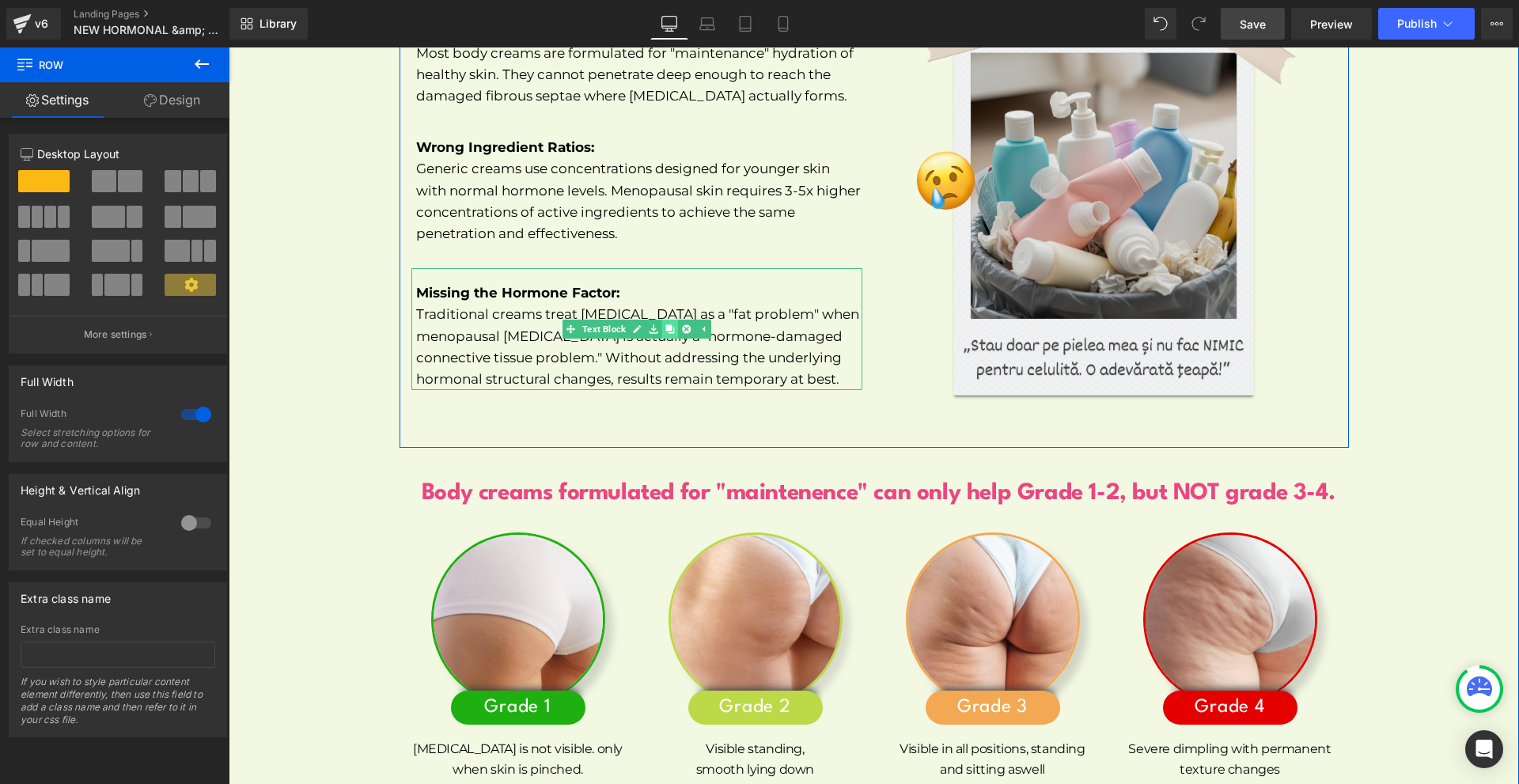
click at [661, 319] on link at bounding box center [669, 329] width 16 height 19
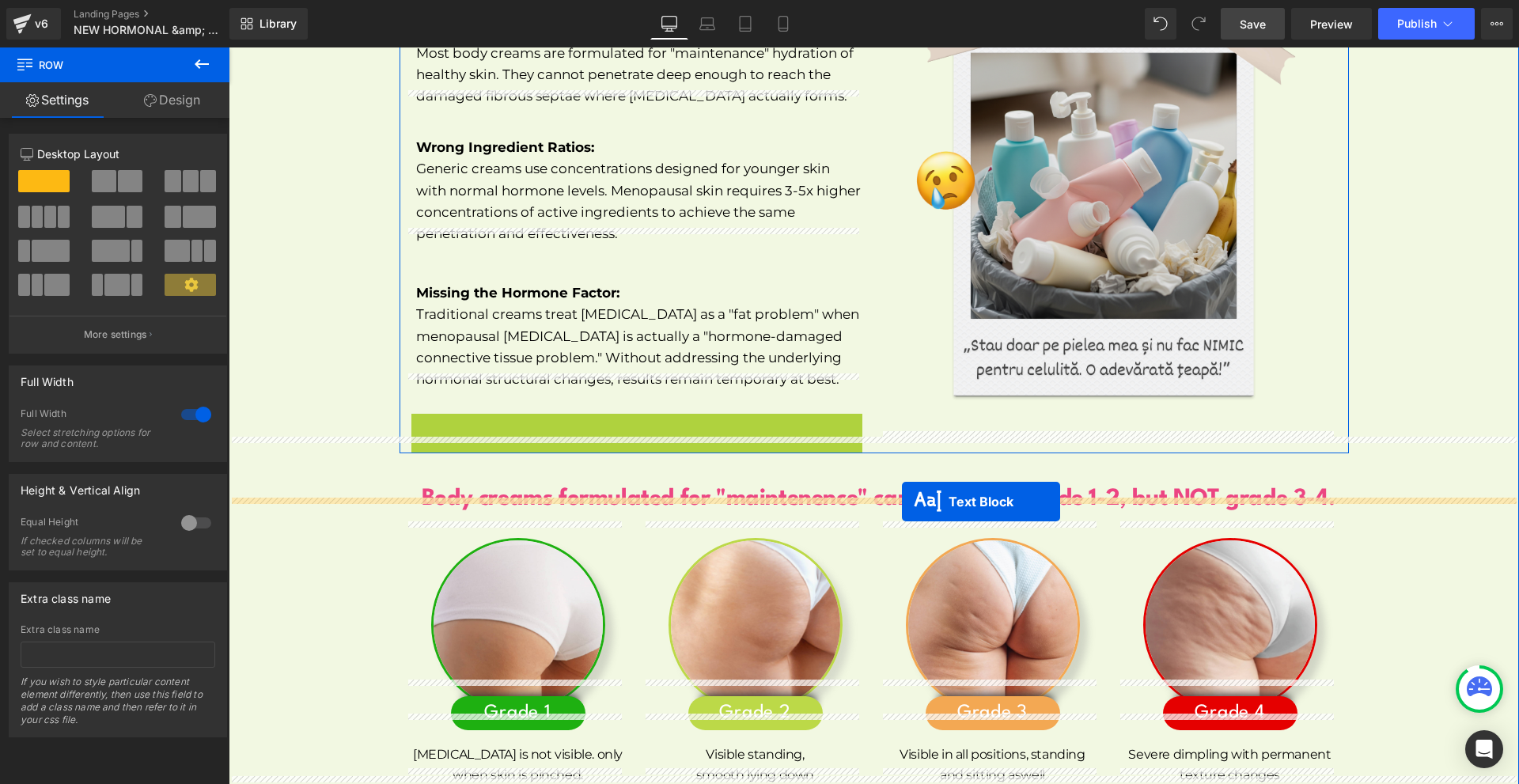
scroll to position [7387, 0]
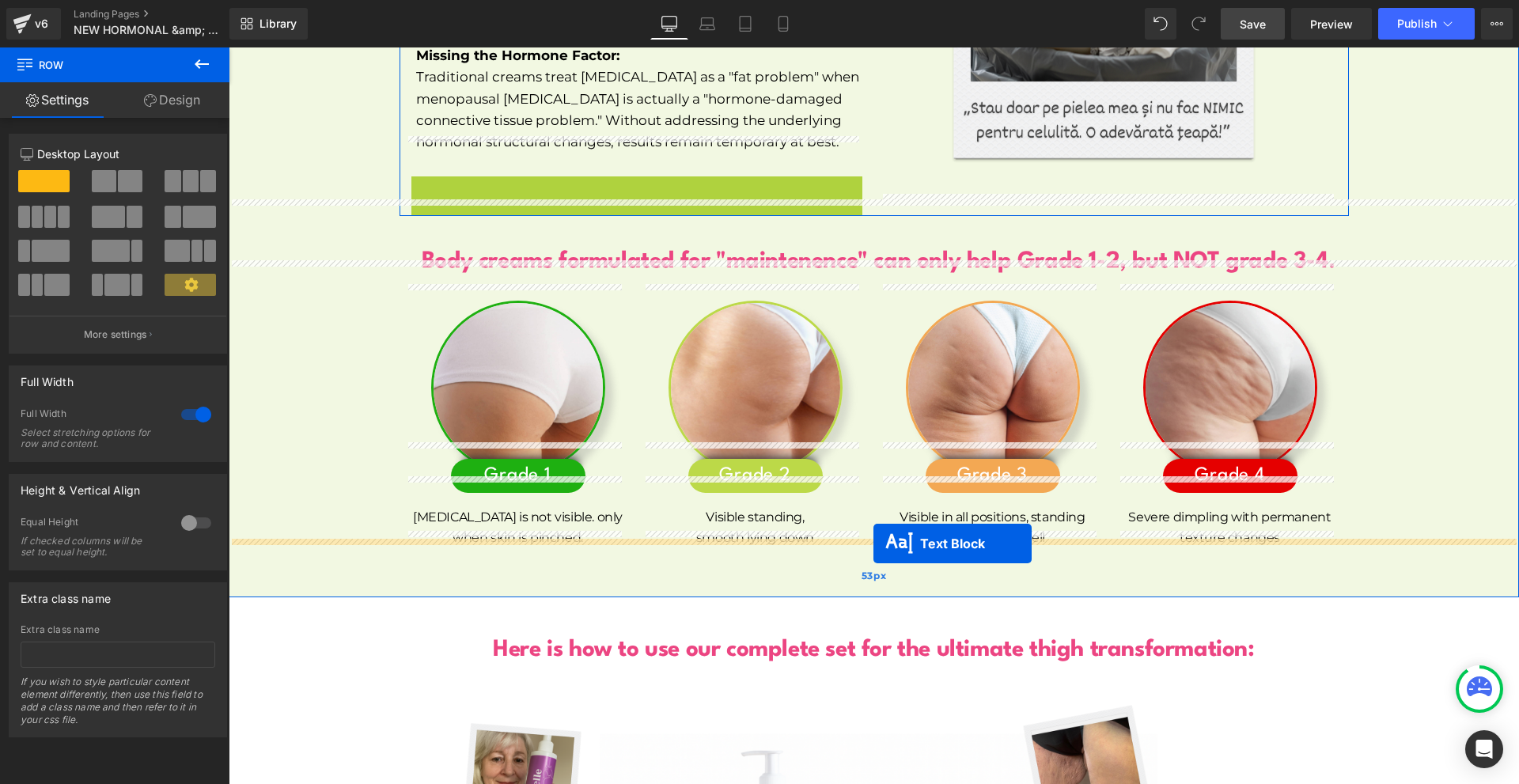
drag, startPoint x: 612, startPoint y: 463, endPoint x: 873, endPoint y: 543, distance: 273.0
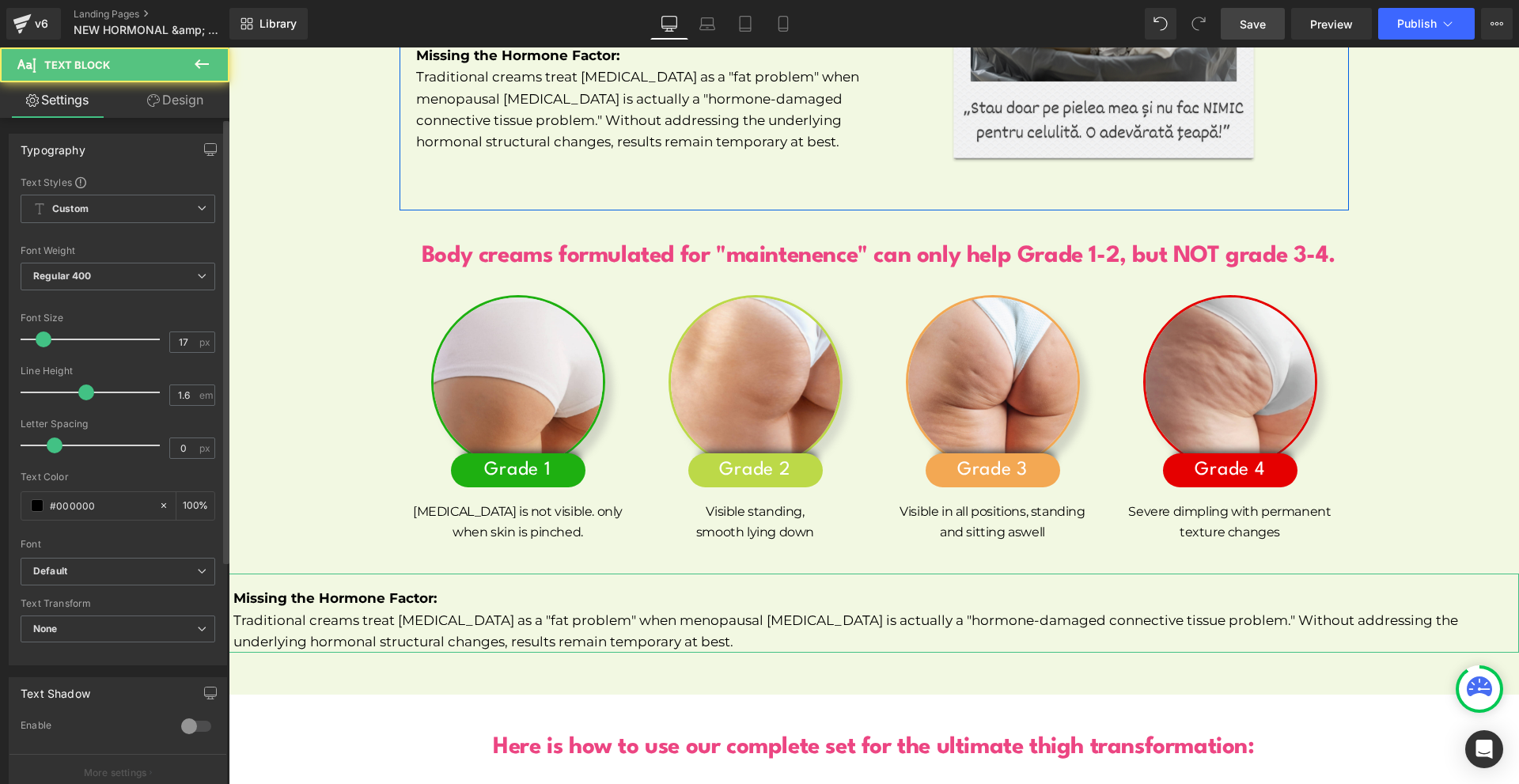
scroll to position [334, 0]
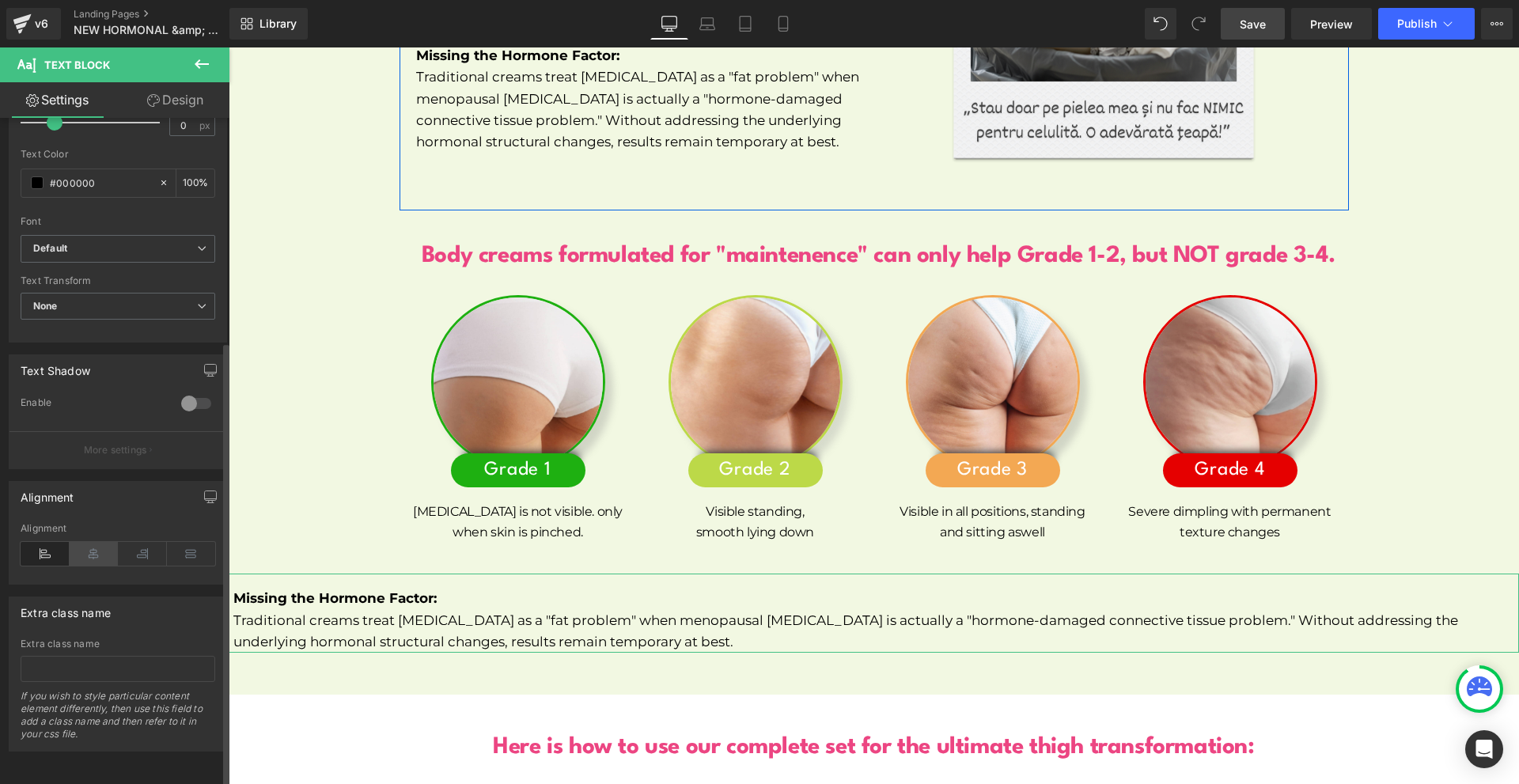
click at [84, 542] on icon at bounding box center [93, 553] width 49 height 24
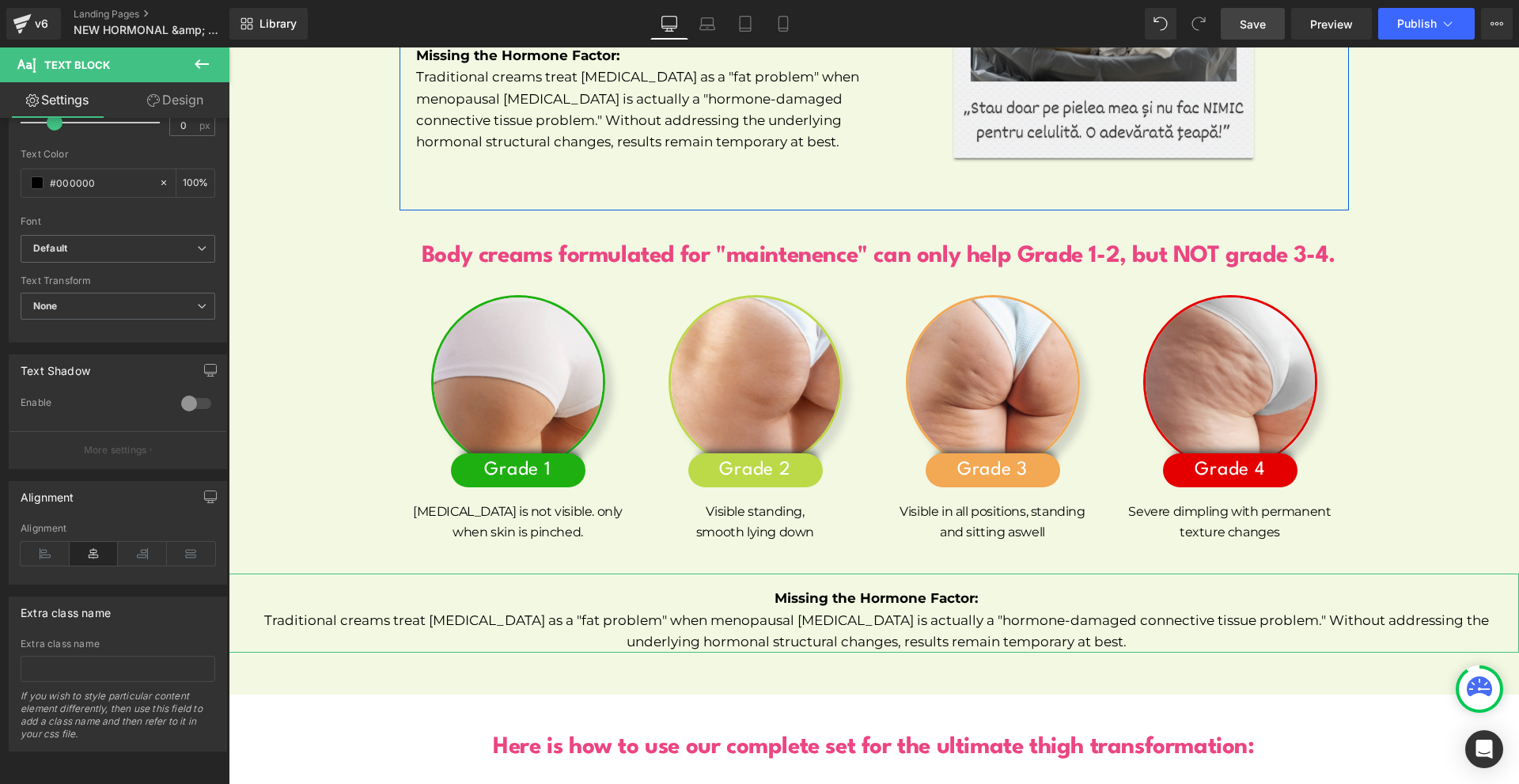
click at [152, 111] on link "Design" at bounding box center [175, 99] width 114 height 35
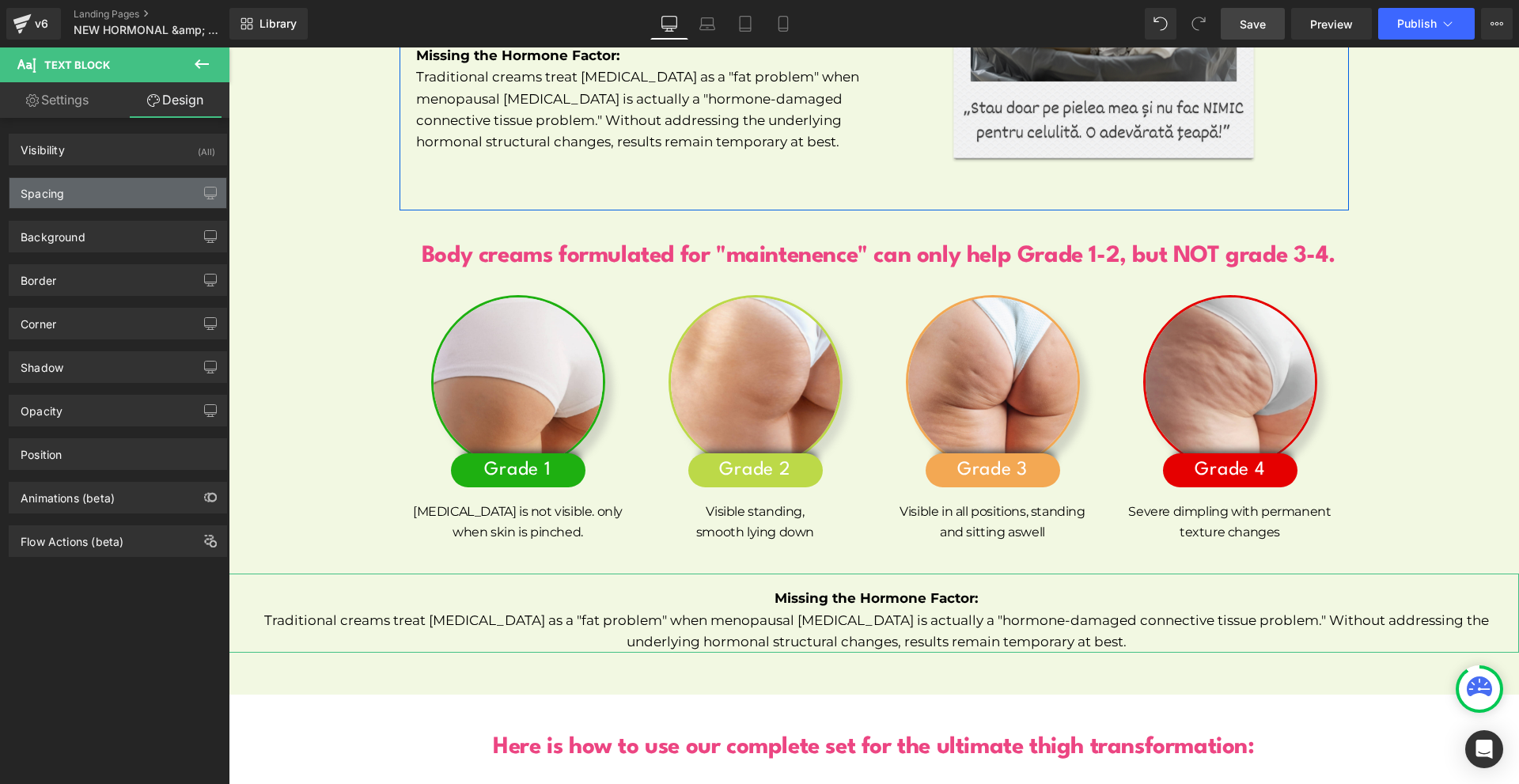
click at [62, 196] on div "Spacing" at bounding box center [43, 189] width 44 height 22
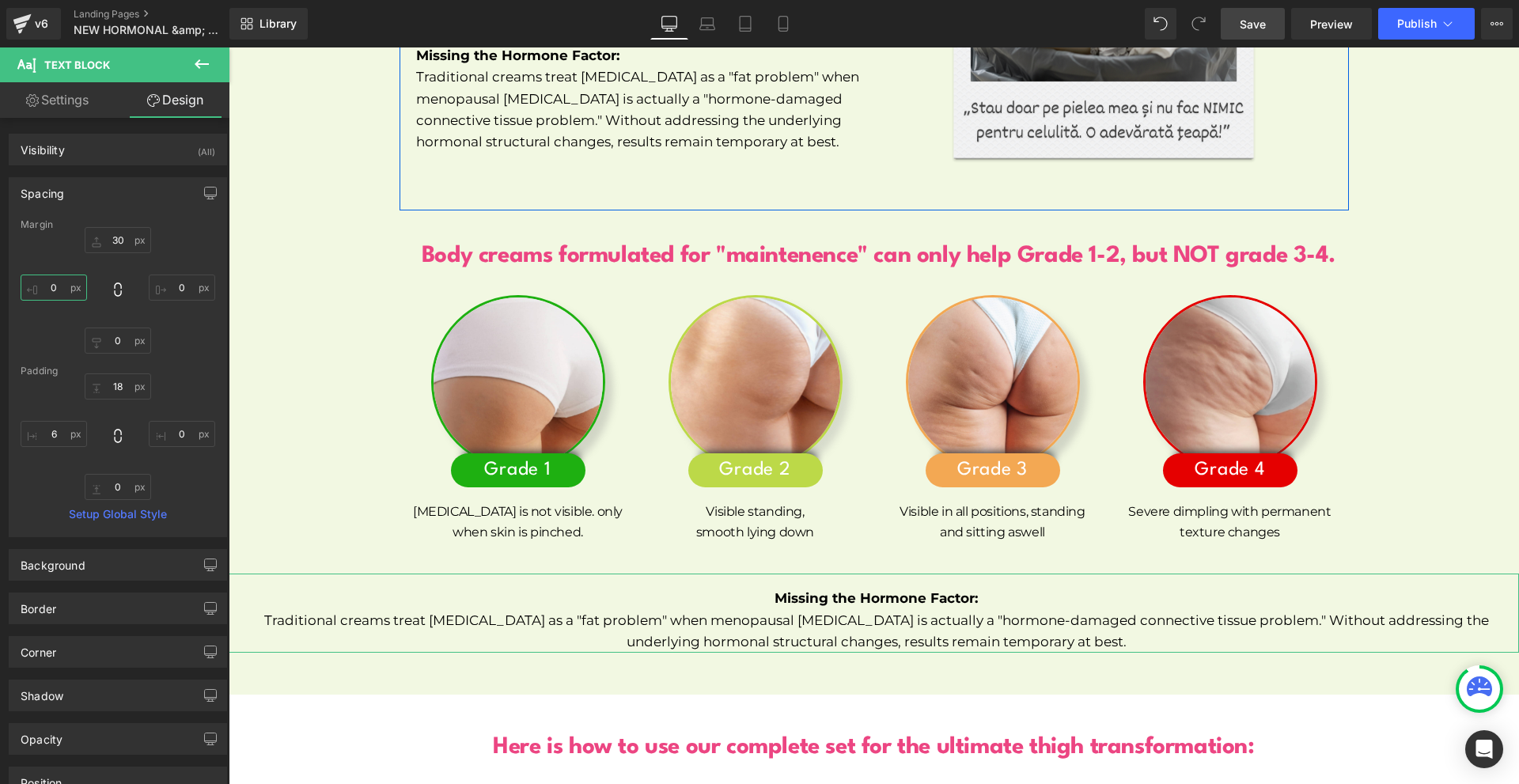
click at [72, 276] on input "0" at bounding box center [54, 287] width 67 height 26
type input "100"
click at [184, 294] on input "1" at bounding box center [182, 287] width 67 height 26
type input "100"
click at [68, 289] on input "100" at bounding box center [54, 287] width 67 height 26
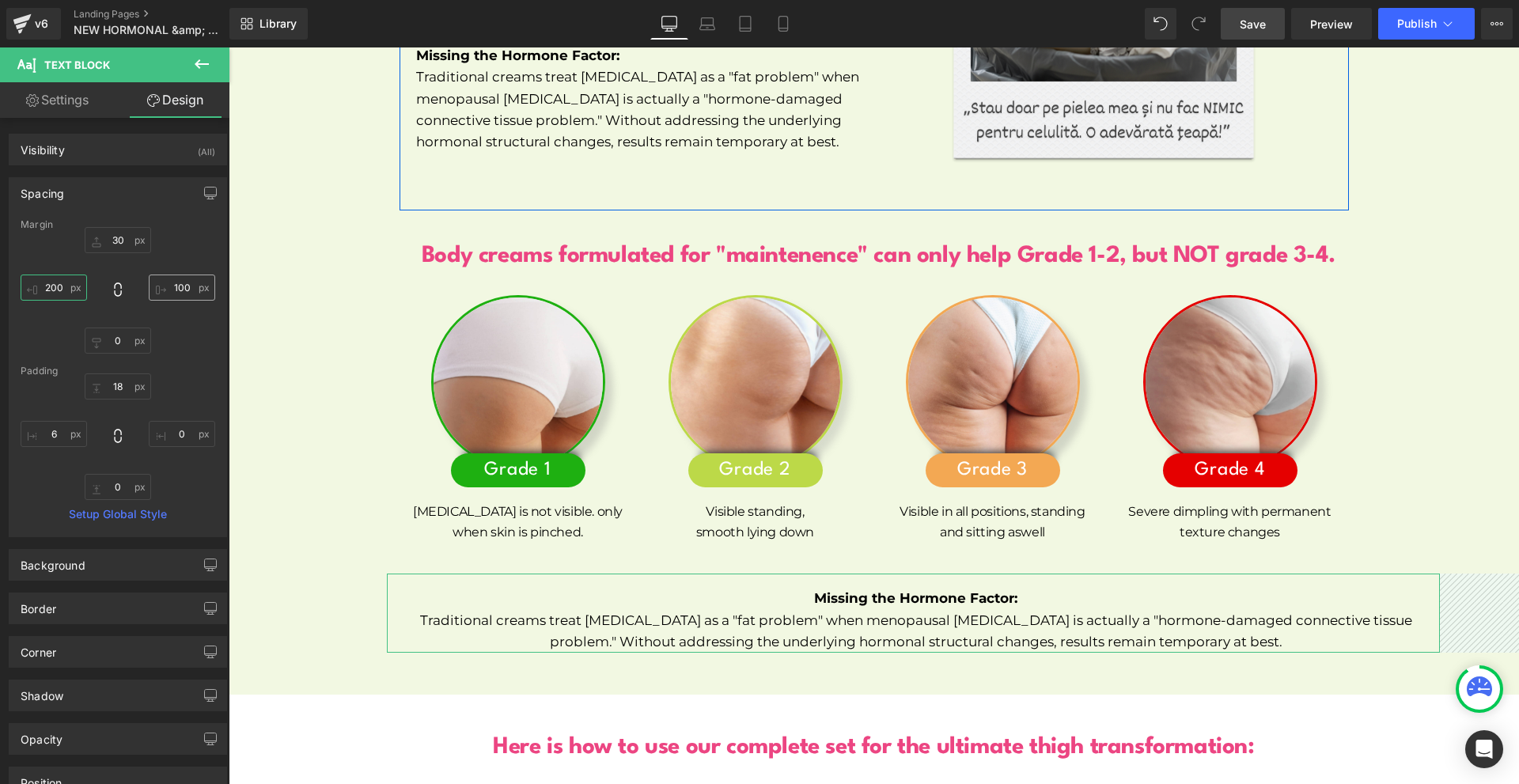
type input "200"
click at [166, 287] on input "100" at bounding box center [182, 287] width 67 height 26
type input "200"
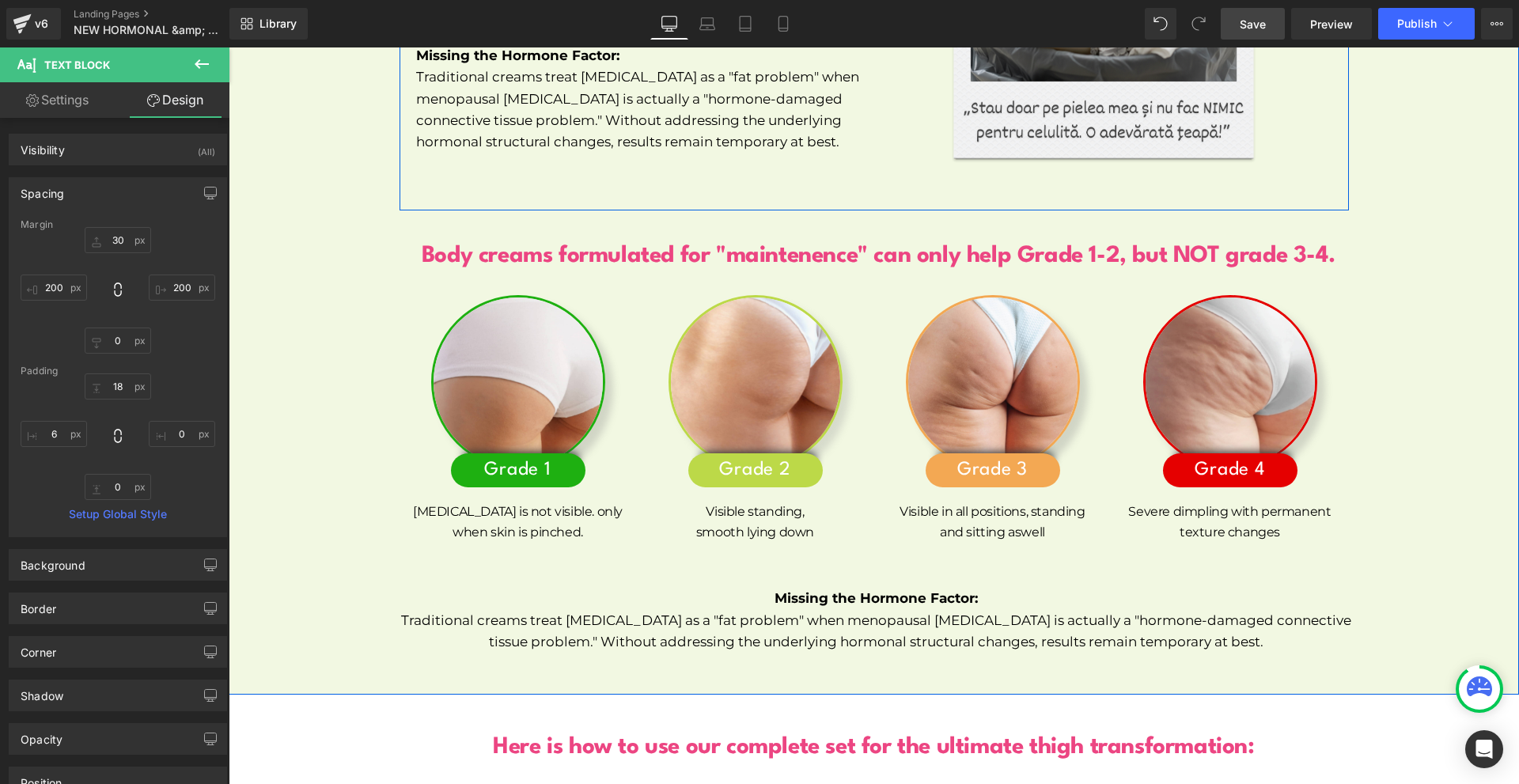
click at [701, 588] on p "Missing the Hormone Factor:" at bounding box center [876, 598] width 969 height 21
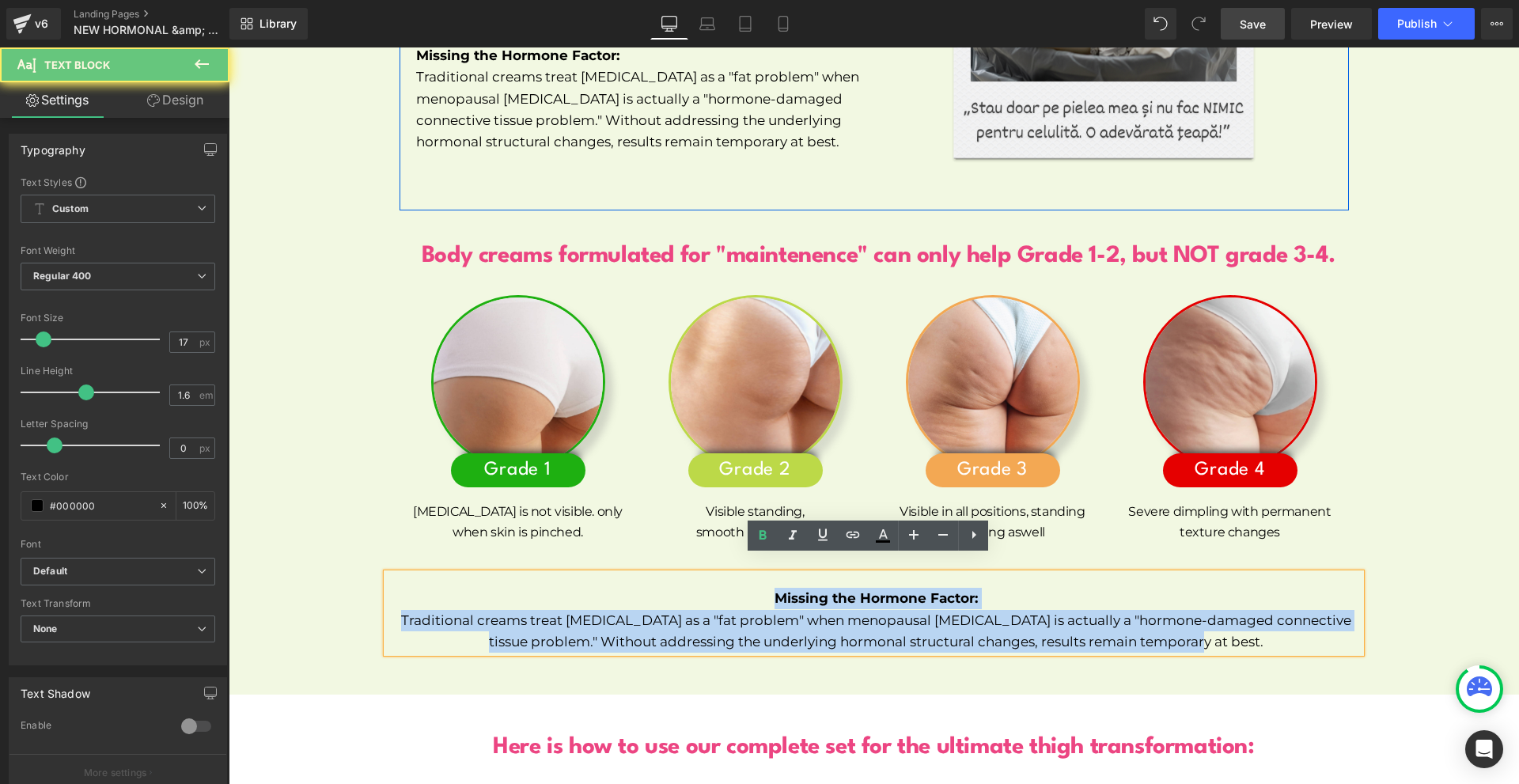
drag, startPoint x: 701, startPoint y: 580, endPoint x: 1227, endPoint y: 624, distance: 527.8
click at [1233, 629] on div "Missing the Hormone Factor: Traditional creams treat [MEDICAL_DATA] as a "fat p…" at bounding box center [874, 613] width 974 height 79
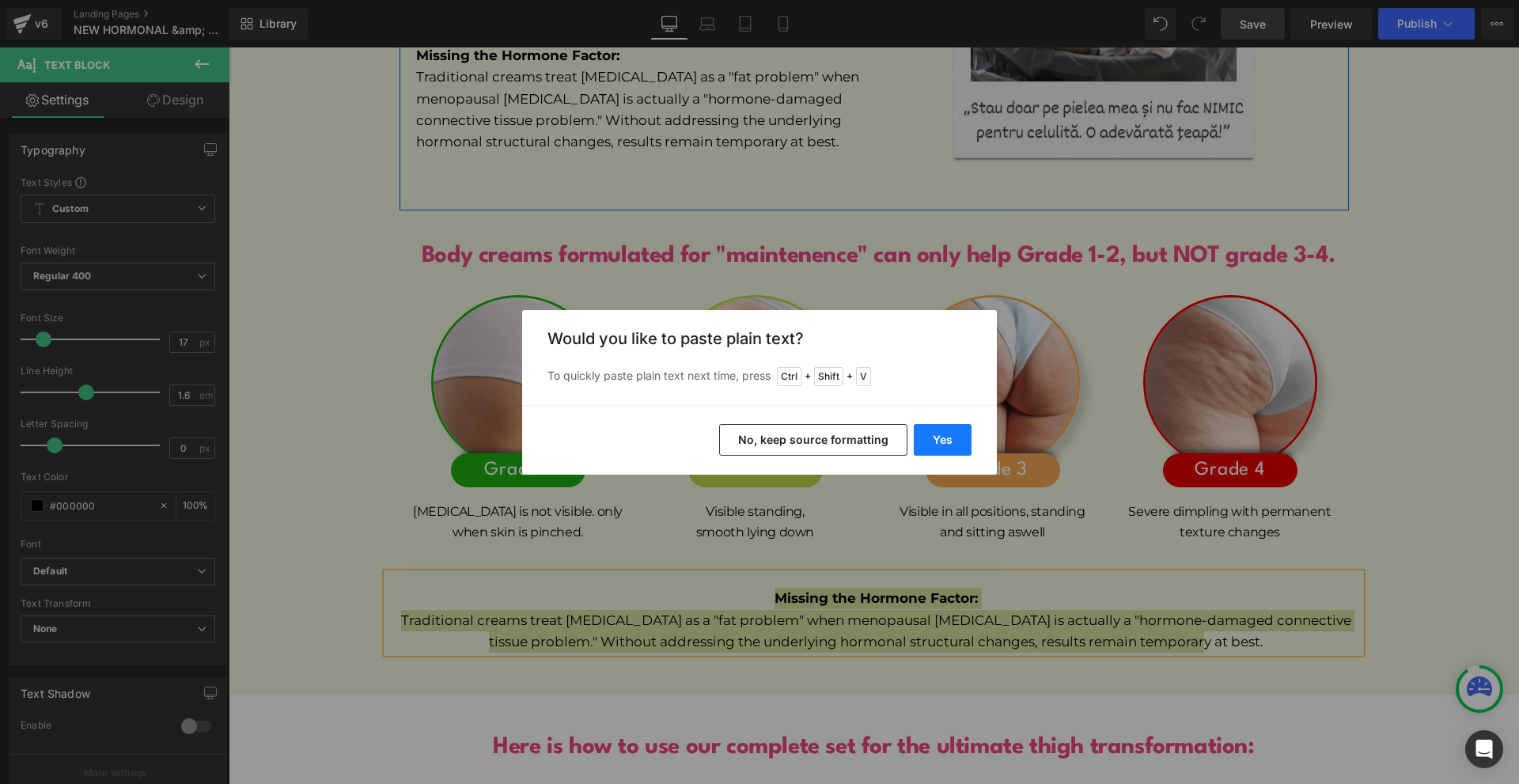
drag, startPoint x: 938, startPoint y: 439, endPoint x: 709, endPoint y: 389, distance: 234.4
click at [938, 439] on button "Yes" at bounding box center [942, 439] width 58 height 31
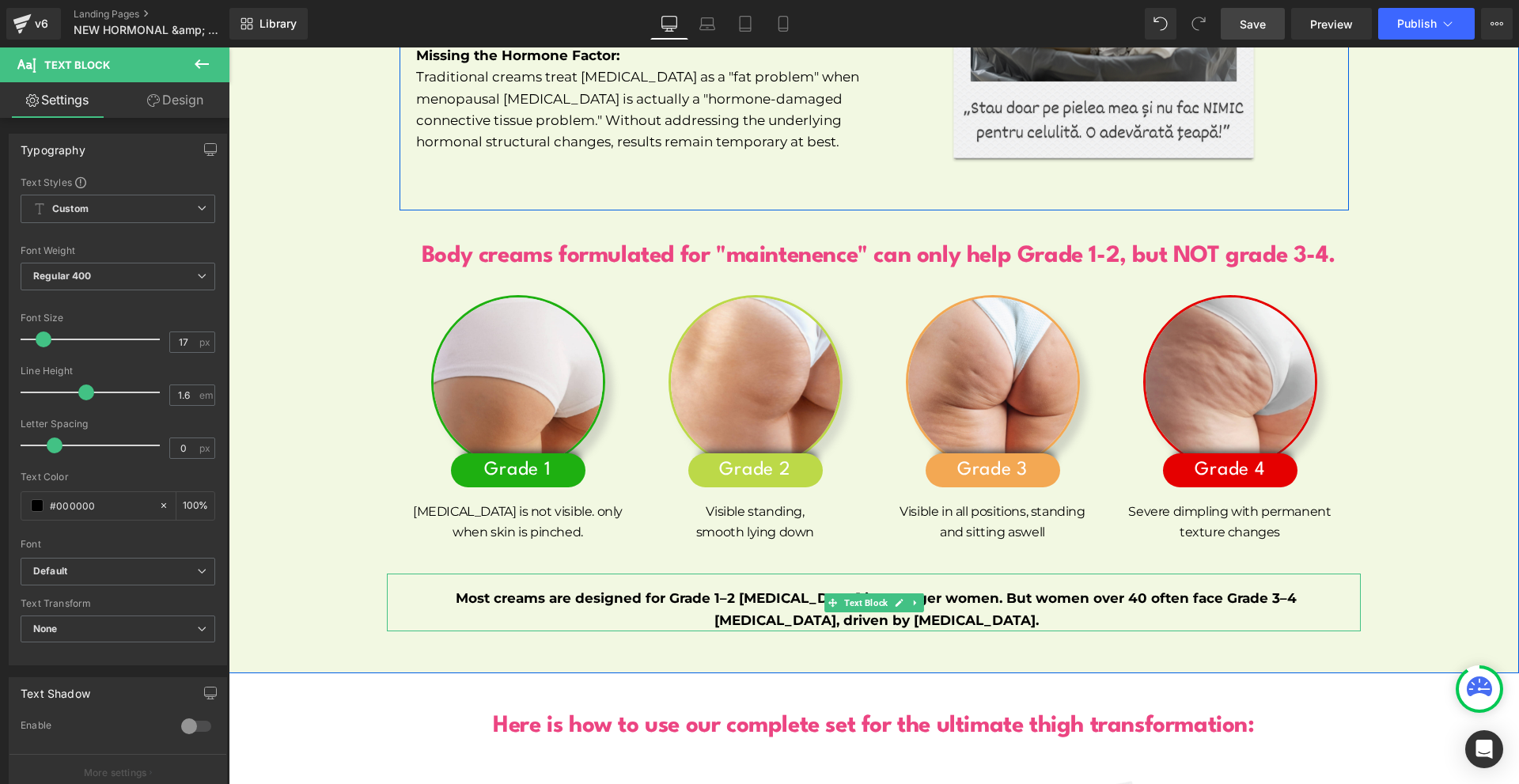
click at [759, 590] on b "Most creams are designed for Grade 1–2 [MEDICAL_DATA] in younger women. But wom…" at bounding box center [876, 608] width 841 height 37
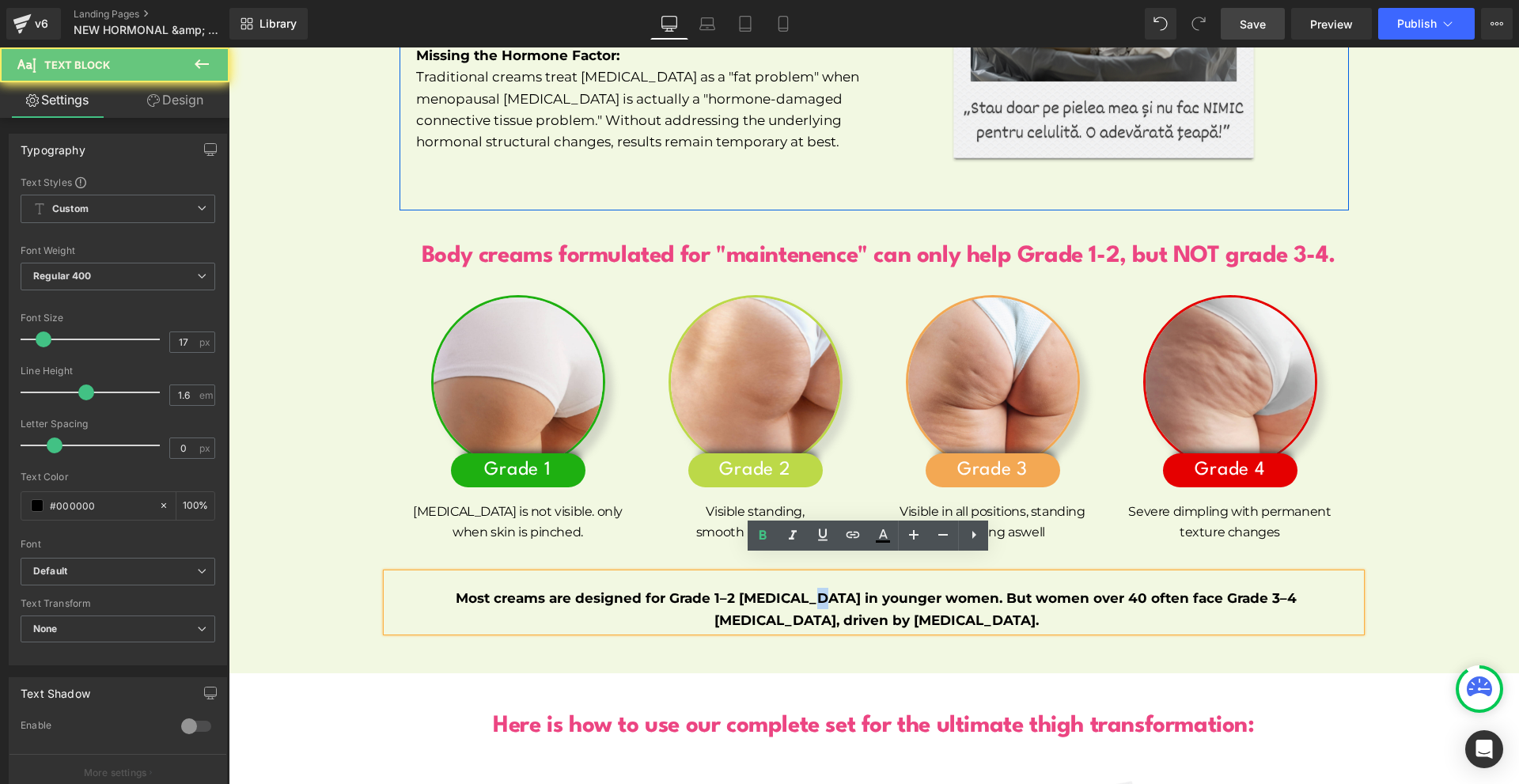
click at [759, 590] on b "Most creams are designed for Grade 1–2 [MEDICAL_DATA] in younger women. But wom…" at bounding box center [876, 608] width 841 height 37
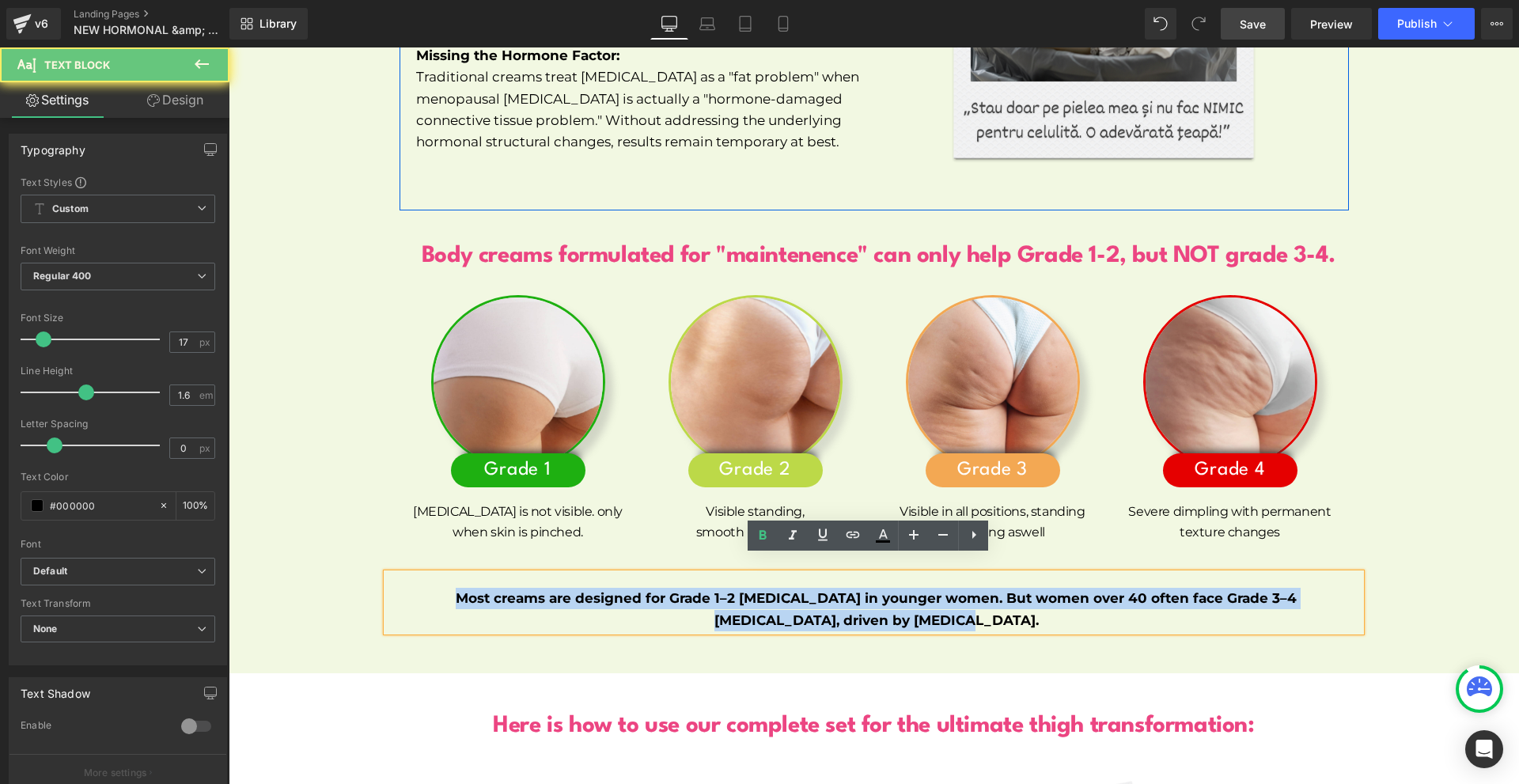
click at [759, 590] on b "Most creams are designed for Grade 1–2 [MEDICAL_DATA] in younger women. But wom…" at bounding box center [876, 608] width 841 height 37
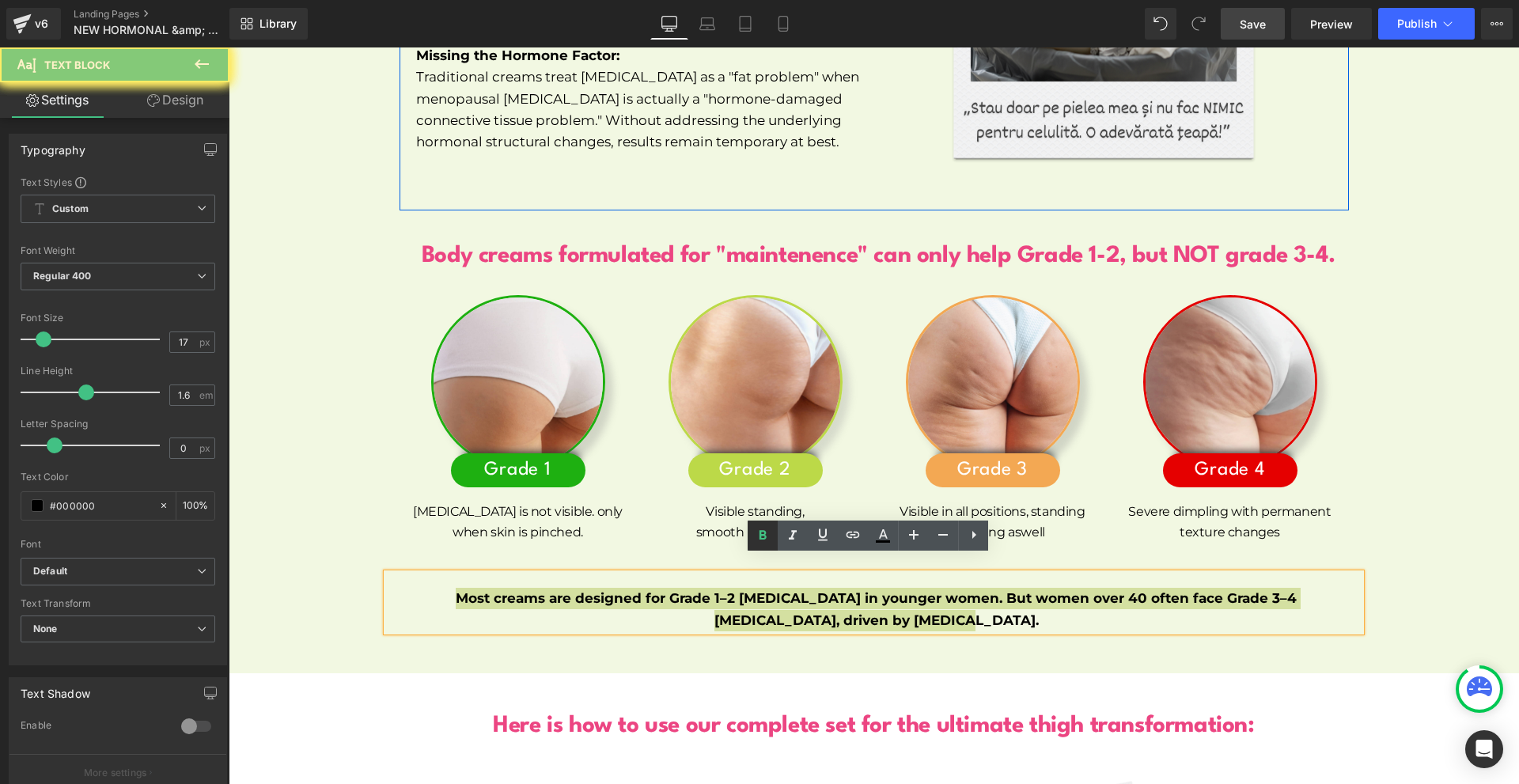
click at [758, 538] on icon at bounding box center [762, 535] width 19 height 19
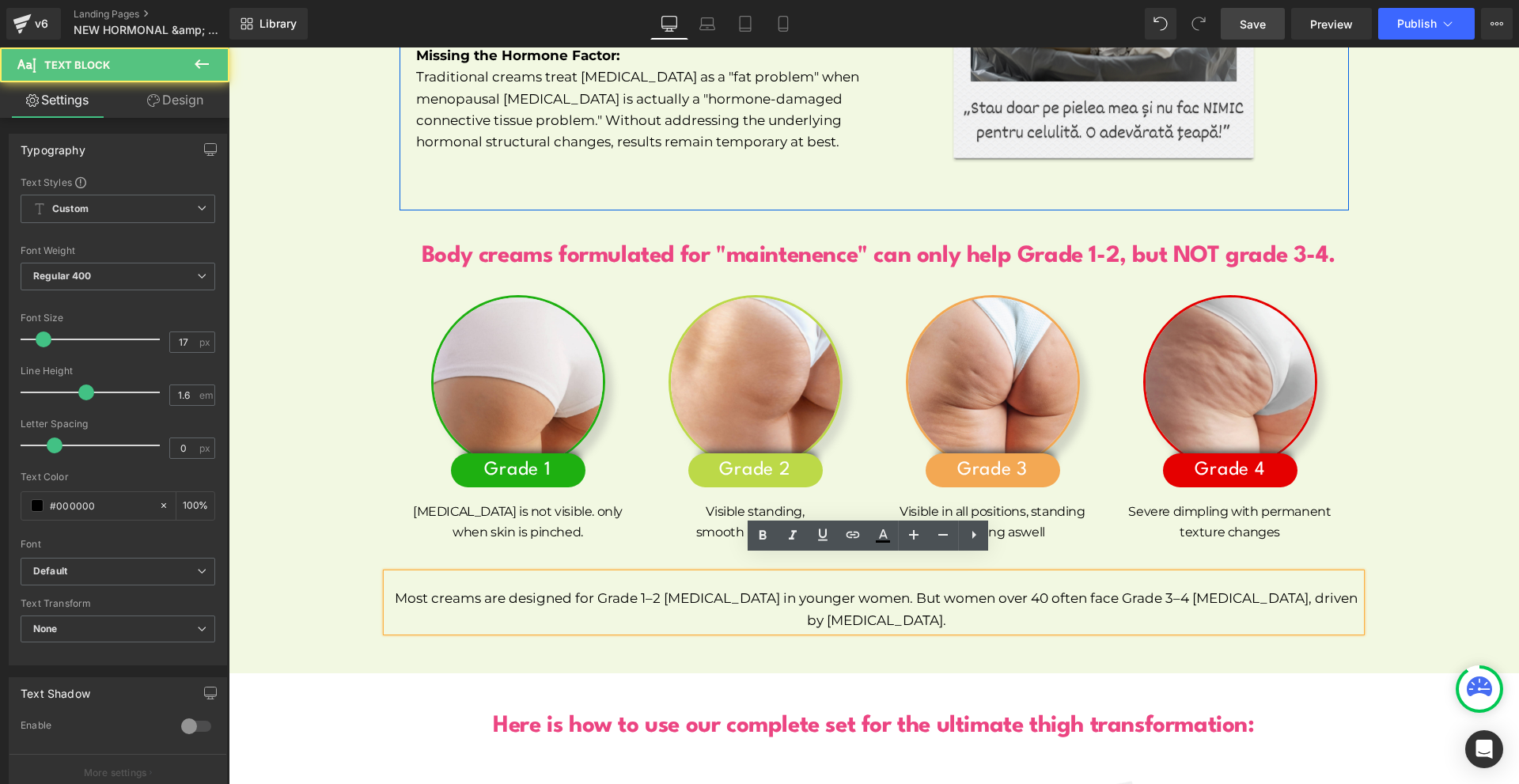
click at [988, 588] on p "Most creams are designed for Grade 1–2 [MEDICAL_DATA] in younger women. But wom…" at bounding box center [876, 609] width 969 height 43
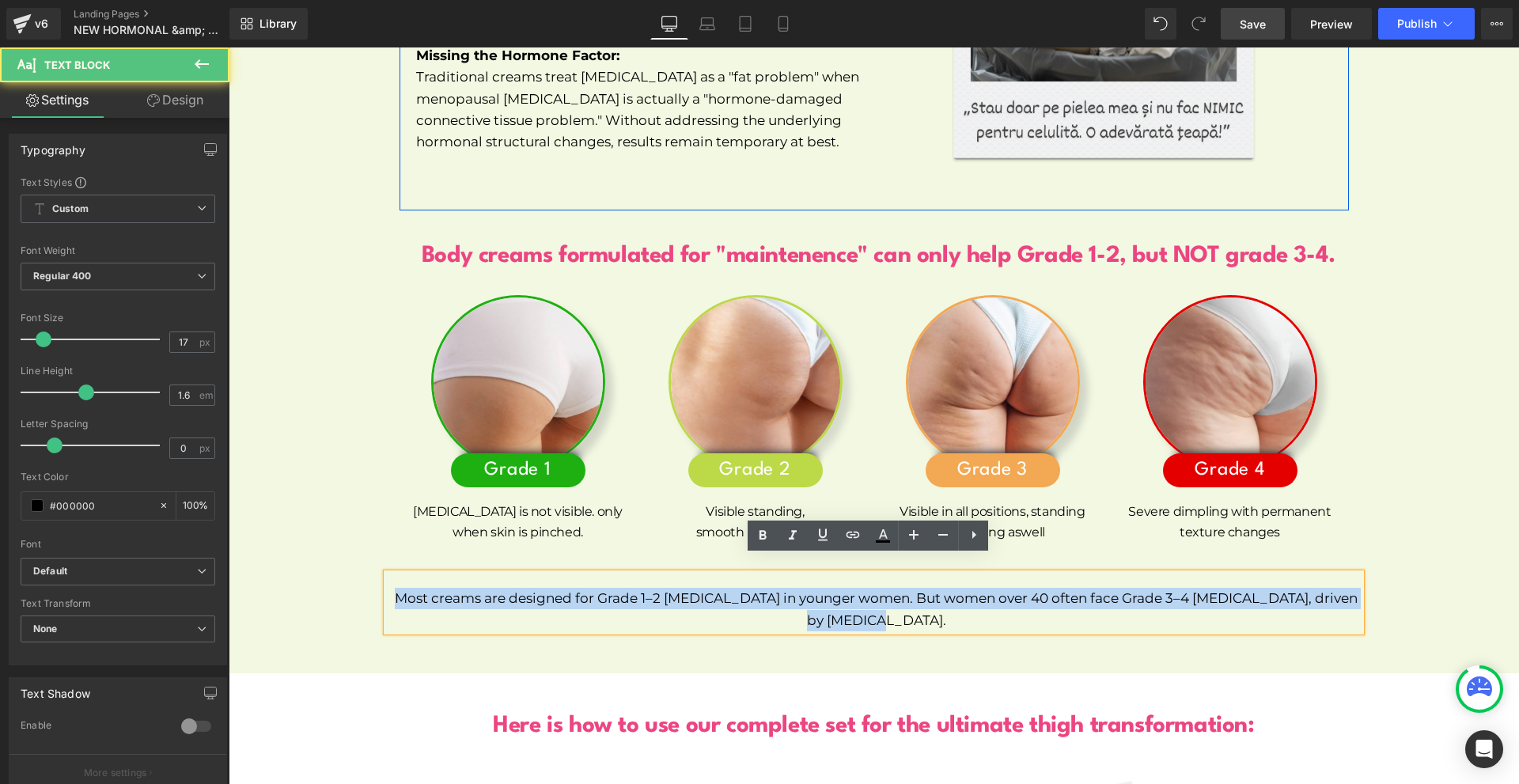
click at [988, 588] on p "Most creams are designed for Grade 1–2 [MEDICAL_DATA] in younger women. But wom…" at bounding box center [876, 609] width 969 height 43
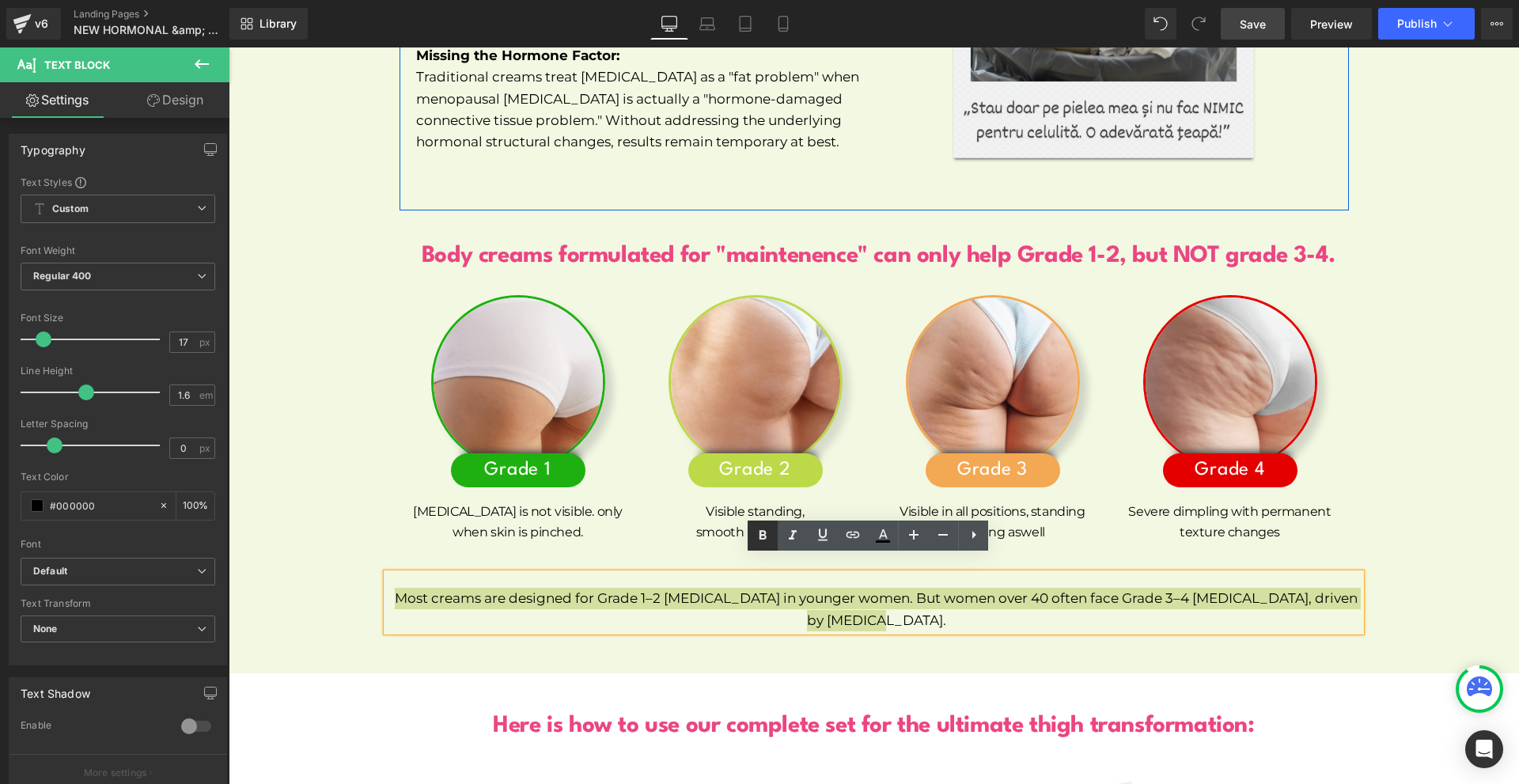
drag, startPoint x: 753, startPoint y: 532, endPoint x: 633, endPoint y: 521, distance: 120.5
click at [753, 532] on icon at bounding box center [762, 535] width 19 height 19
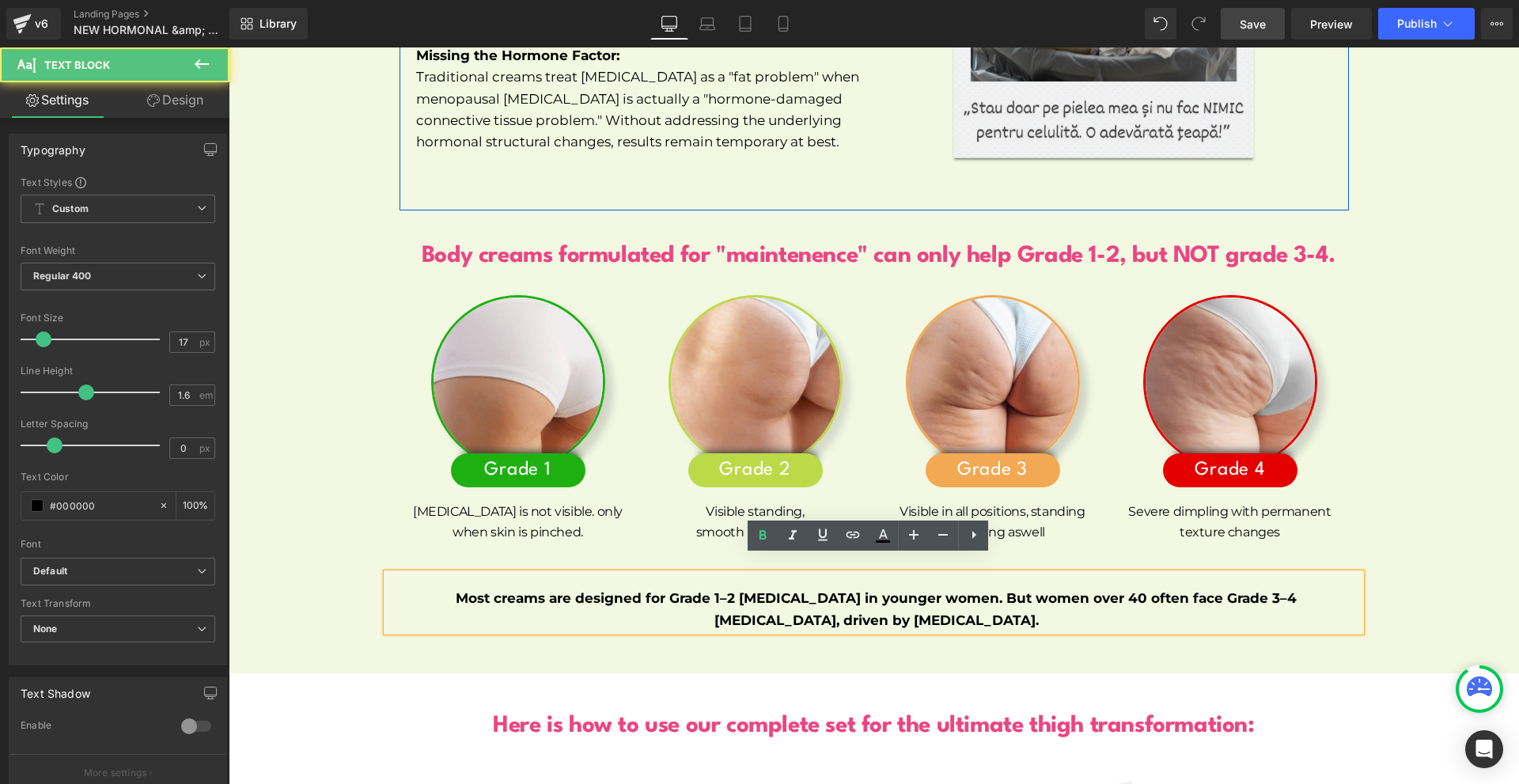
click at [1015, 604] on p "Most creams are designed for Grade 1–2 [MEDICAL_DATA] in younger women. But wom…" at bounding box center [876, 609] width 969 height 43
click at [906, 590] on strong "Most creams are designed for Grade 1–2 [MEDICAL_DATA] in younger women. But wom…" at bounding box center [876, 608] width 841 height 37
click at [901, 590] on strong "Most creams are designed for Grade 1–2 [MEDICAL_DATA] in younger women. But wom…" at bounding box center [876, 608] width 841 height 37
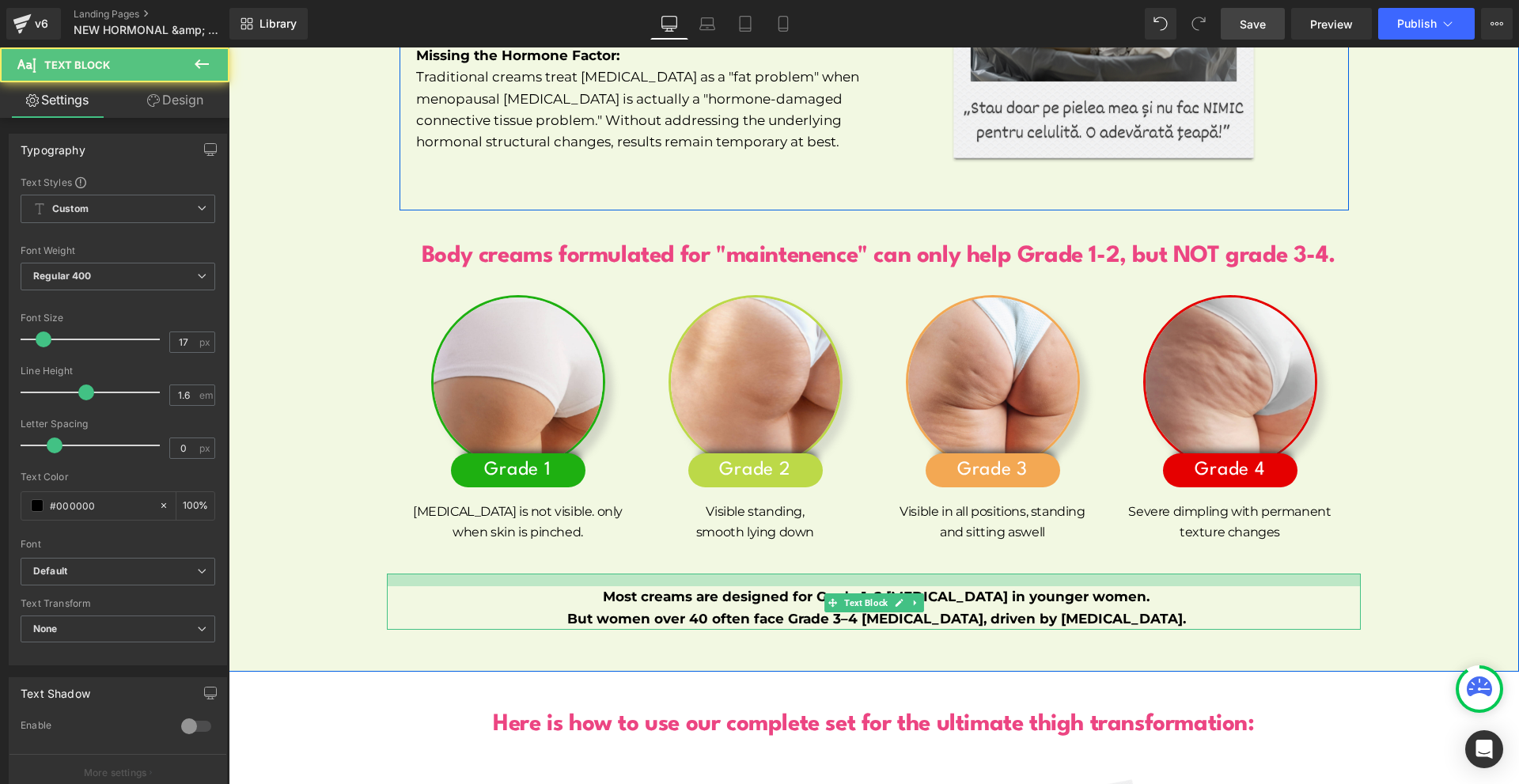
click at [845, 573] on div at bounding box center [874, 579] width 974 height 12
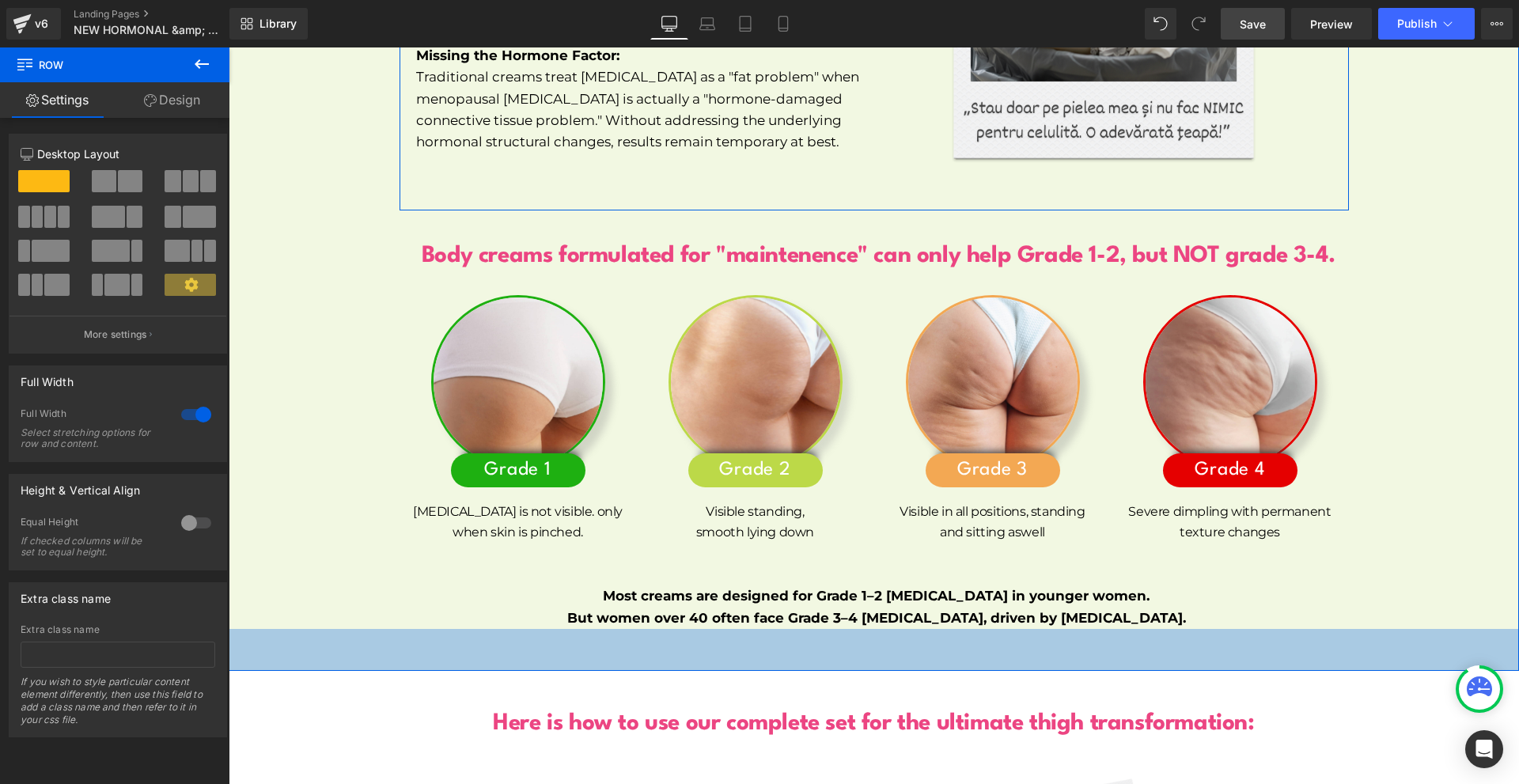
click at [1174, 629] on div "53px" at bounding box center [874, 650] width 1290 height 42
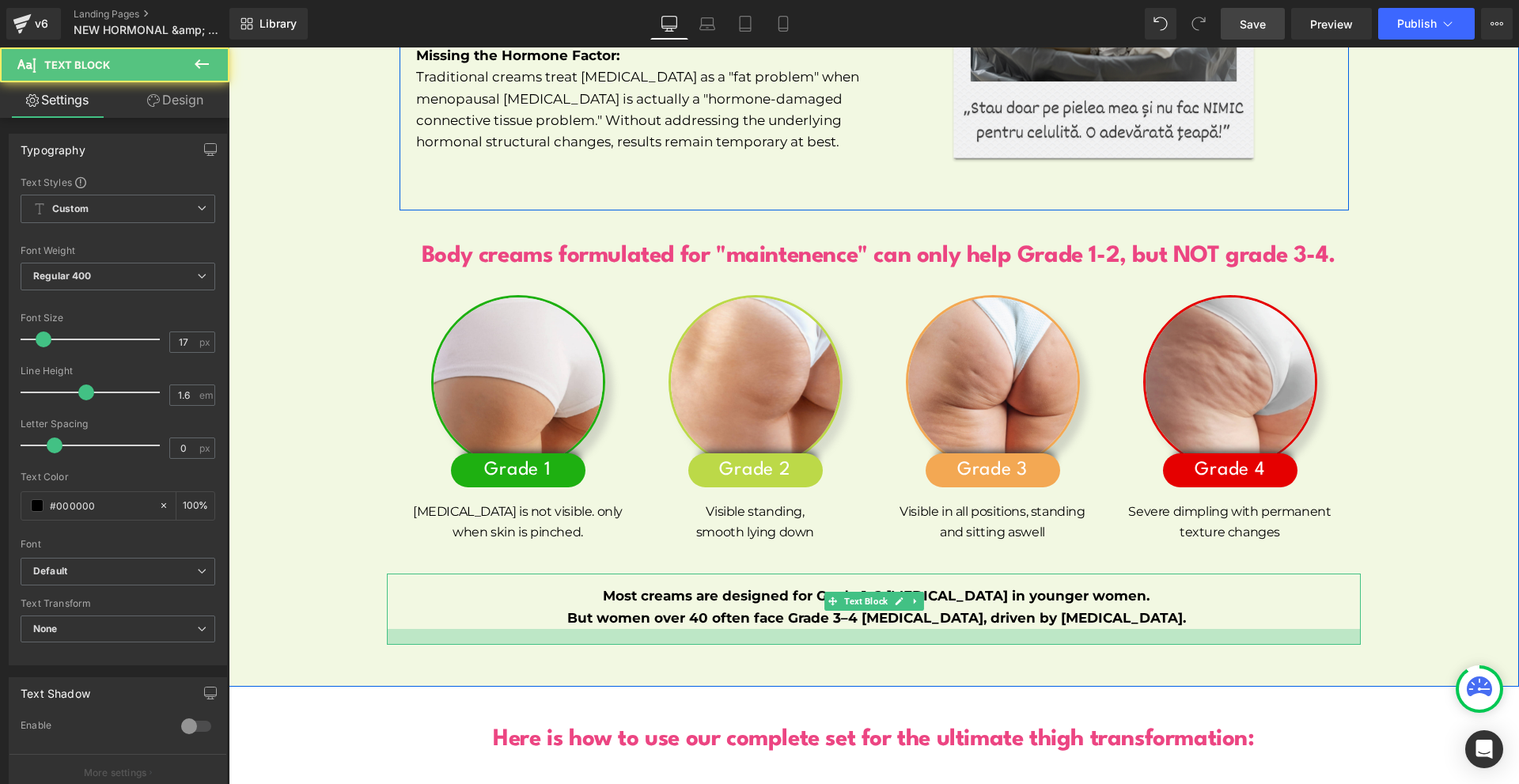
drag, startPoint x: 1185, startPoint y: 608, endPoint x: 1185, endPoint y: 623, distance: 15.0
click at [1185, 629] on div at bounding box center [874, 636] width 974 height 16
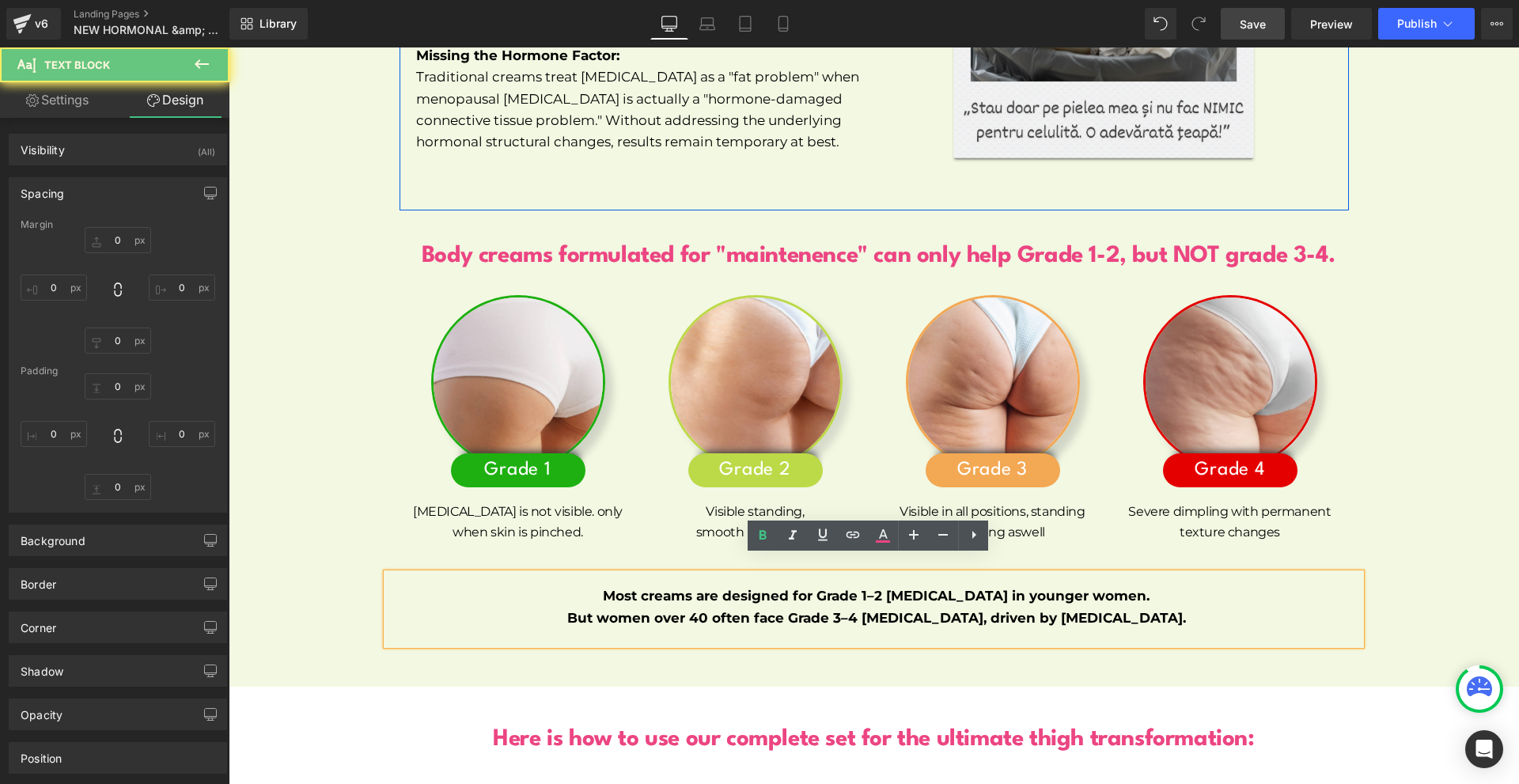
type input "30"
type input "200"
type input "0"
type input "200"
type input "15"
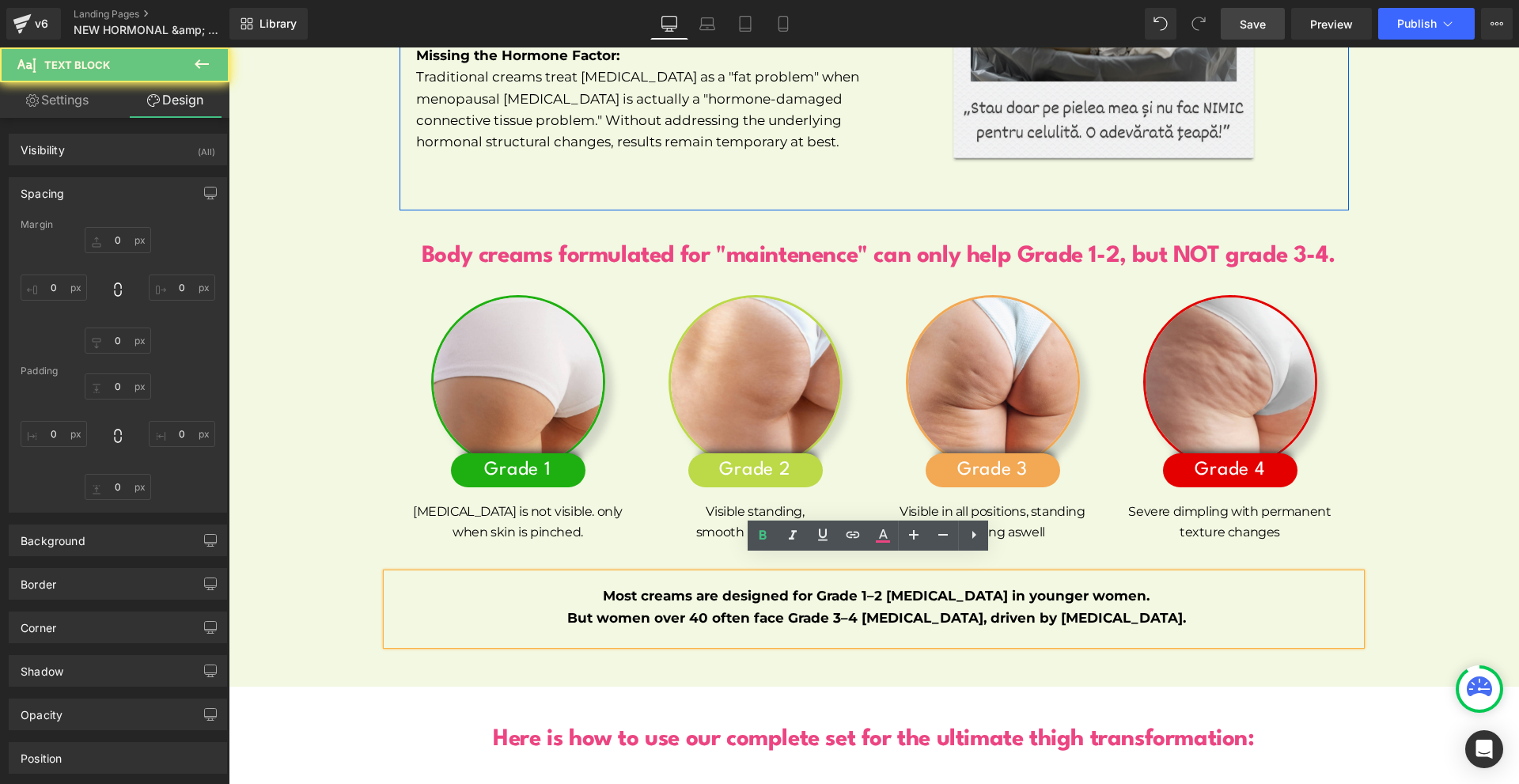
type input "0"
type input "20"
type input "6"
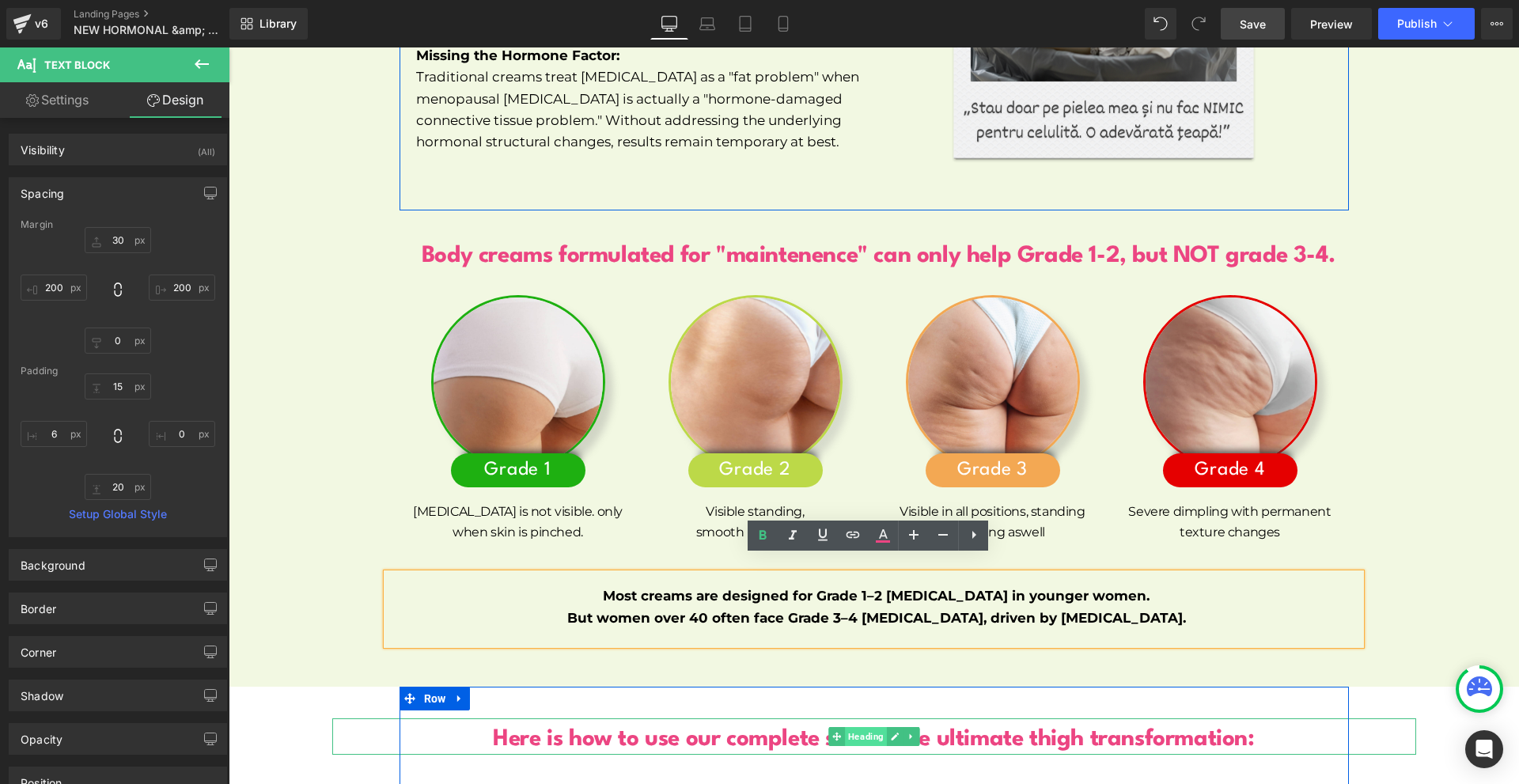
click at [845, 727] on span "Heading" at bounding box center [866, 736] width 42 height 19
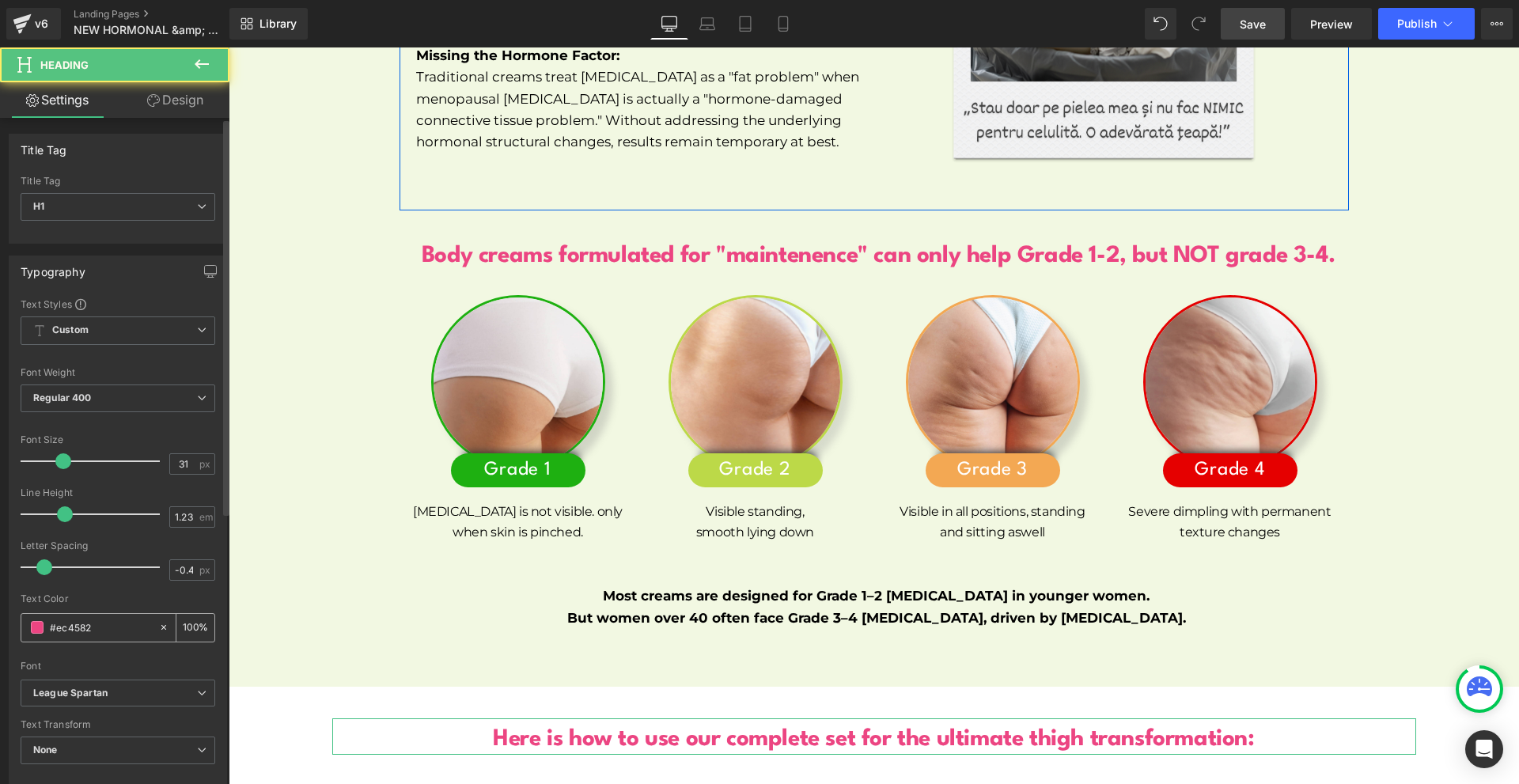
click at [89, 617] on div "#ec4582" at bounding box center [90, 627] width 137 height 28
click at [90, 621] on input "#ec4582" at bounding box center [100, 627] width 101 height 17
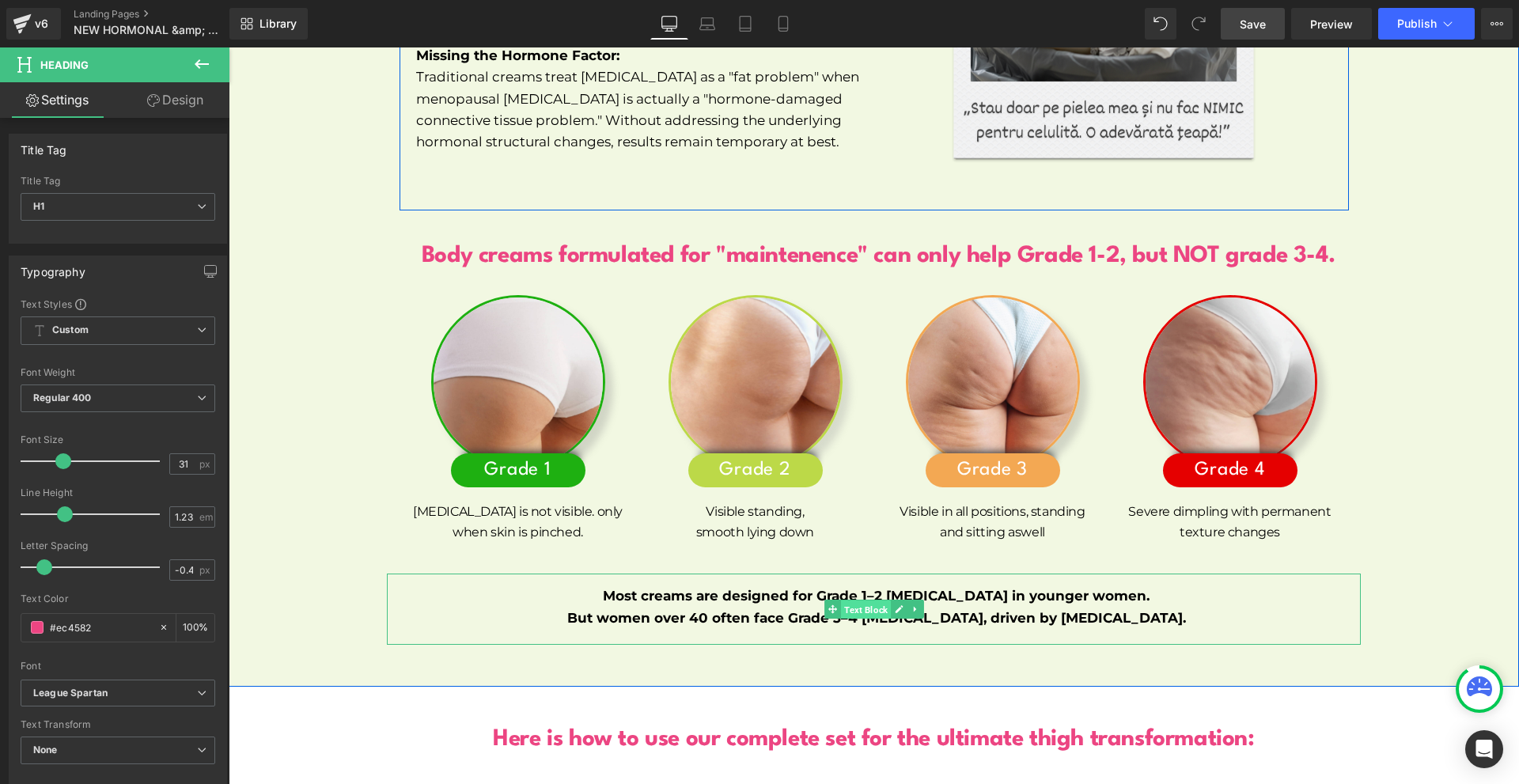
click at [847, 600] on span "Text Block" at bounding box center [865, 610] width 50 height 19
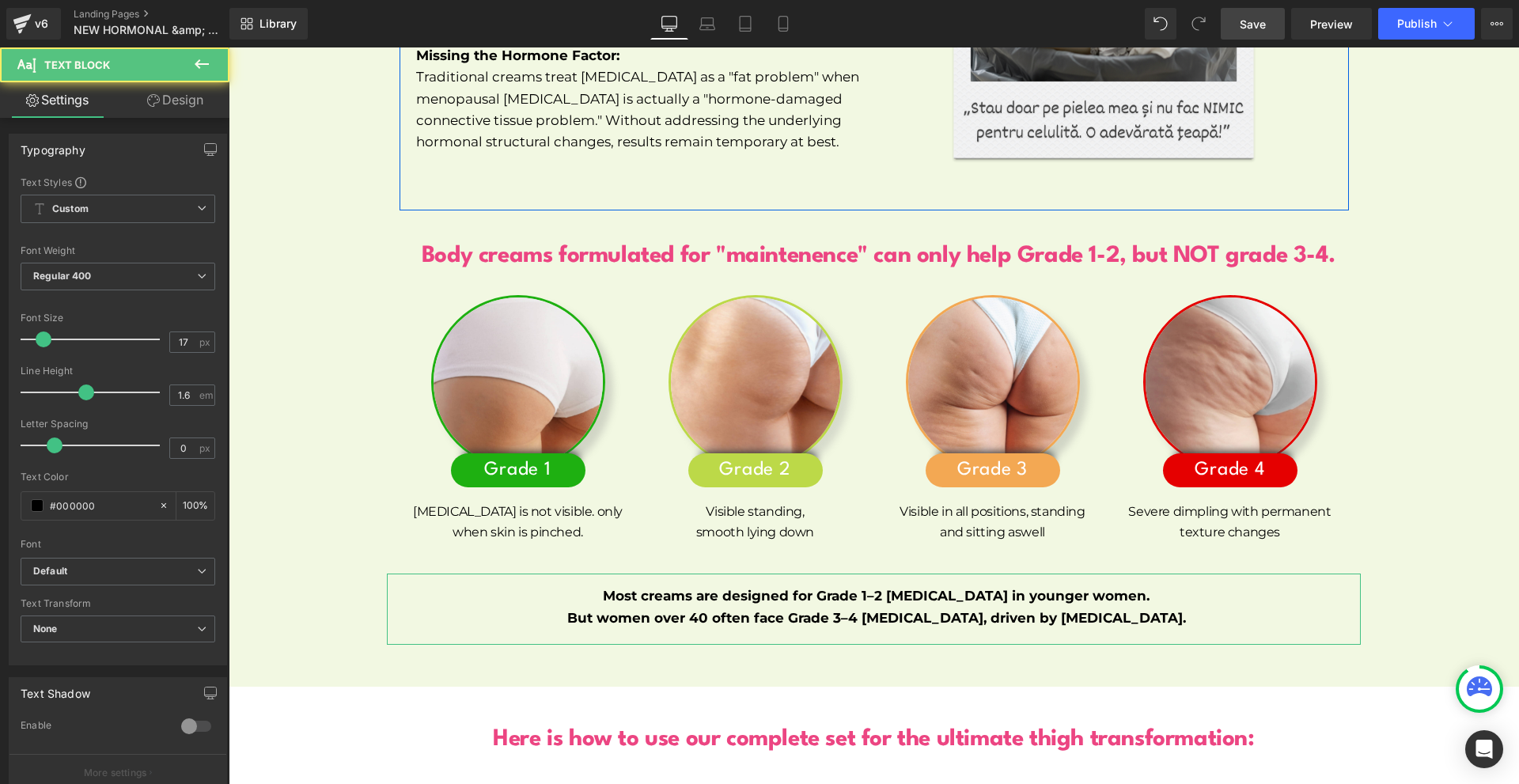
click at [205, 101] on link "Design" at bounding box center [175, 99] width 114 height 35
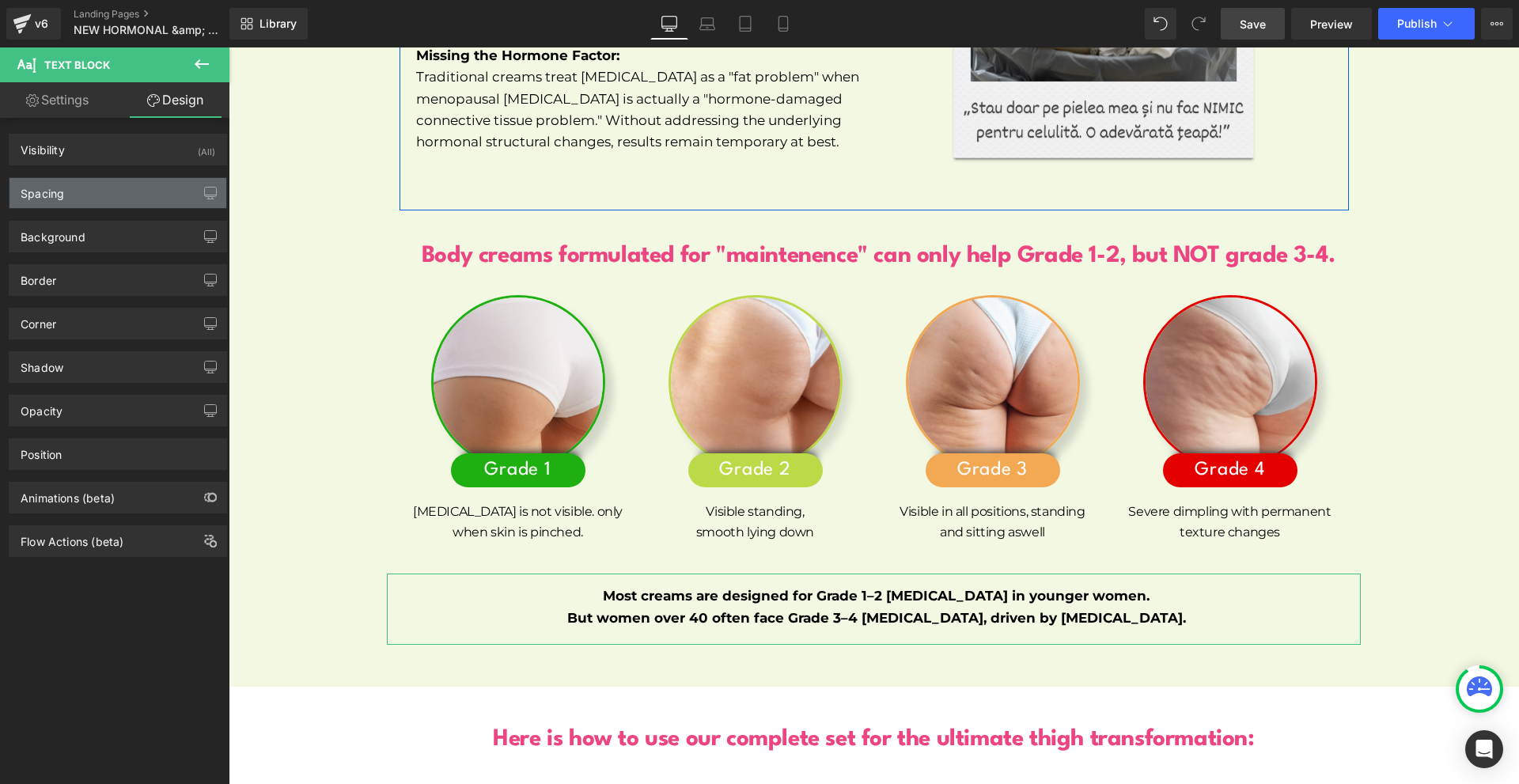
click at [98, 185] on div "Spacing" at bounding box center [117, 193] width 216 height 30
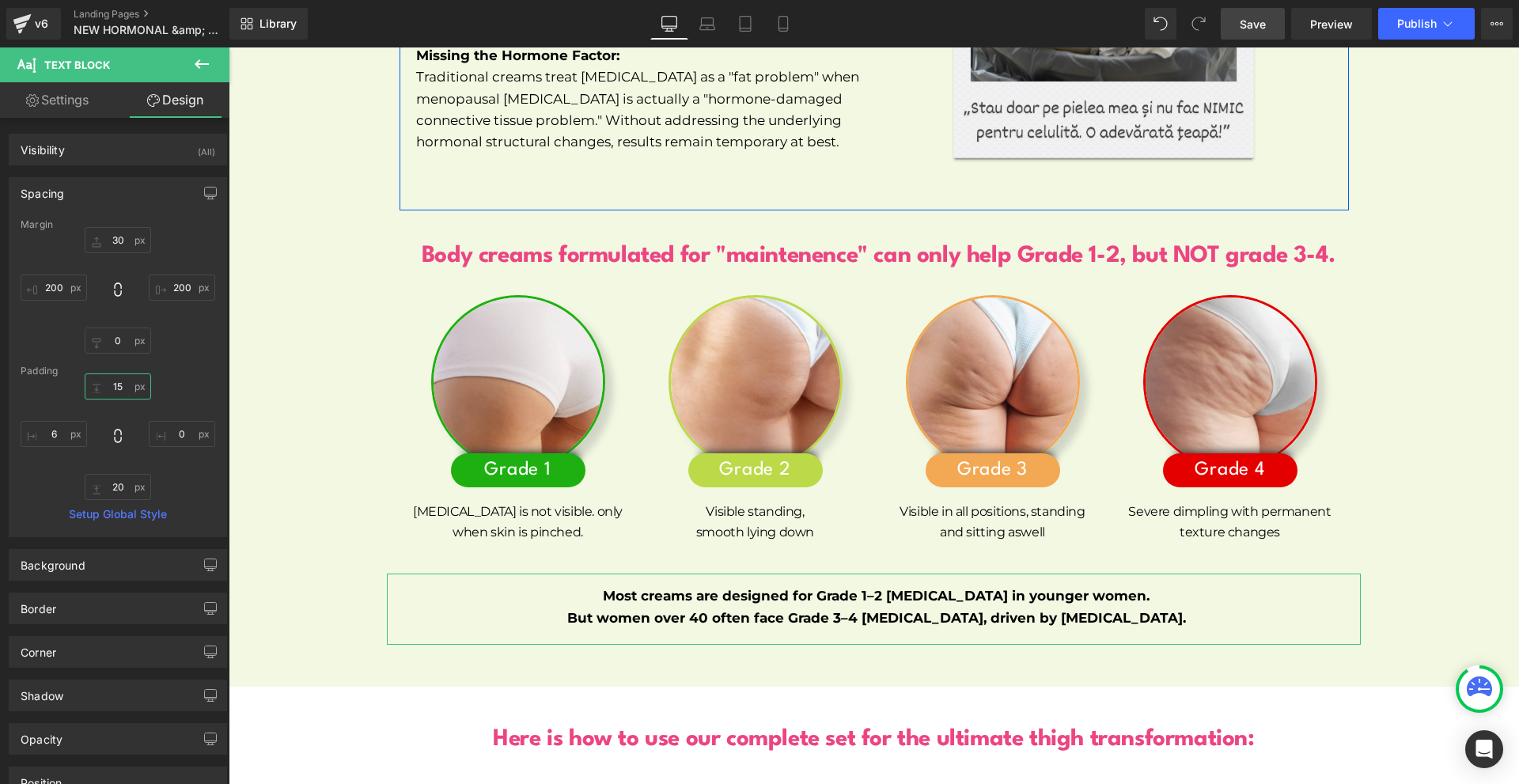
click at [133, 389] on input "15" at bounding box center [118, 386] width 67 height 26
type input "20"
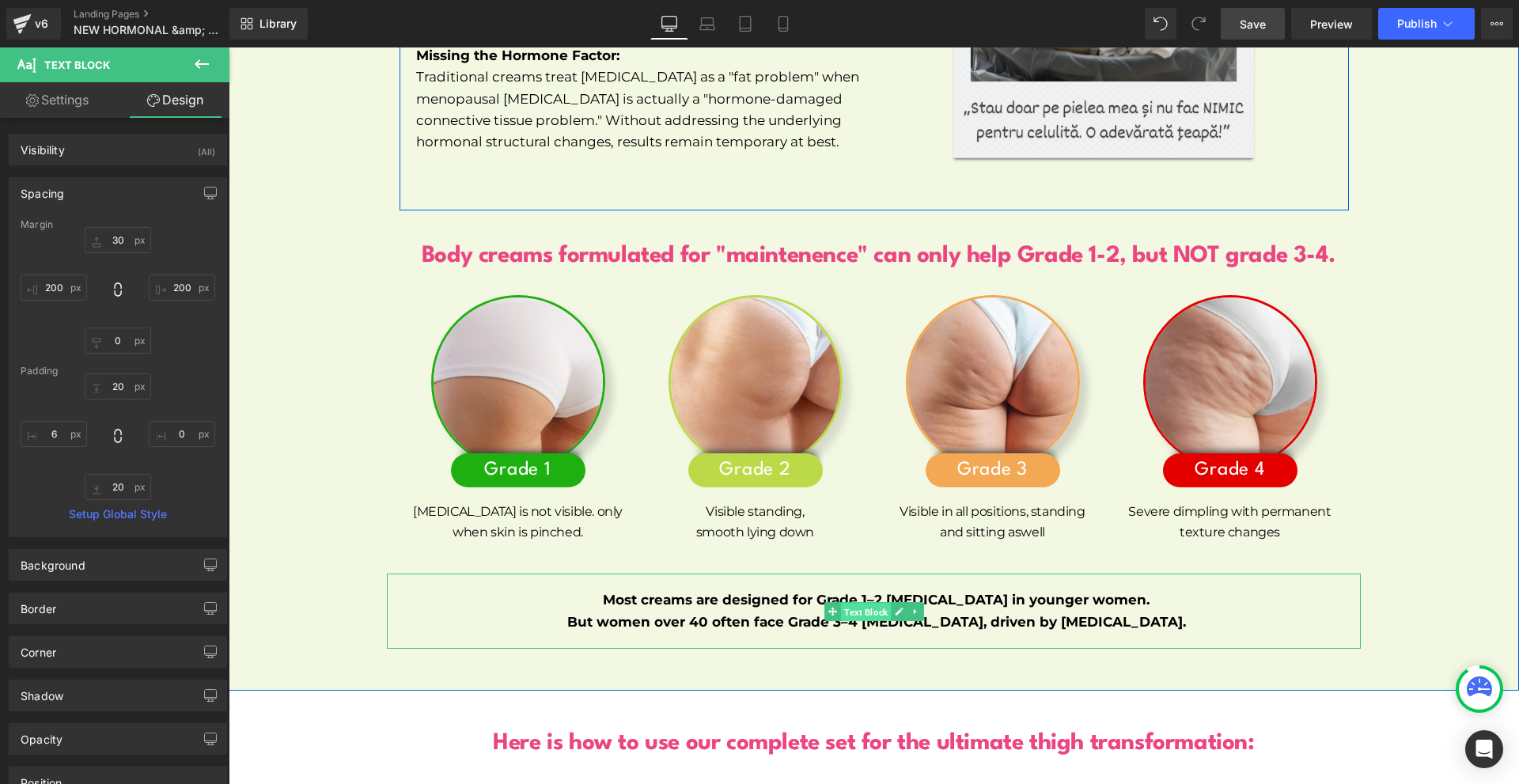
click at [841, 602] on span "Text Block" at bounding box center [865, 612] width 50 height 19
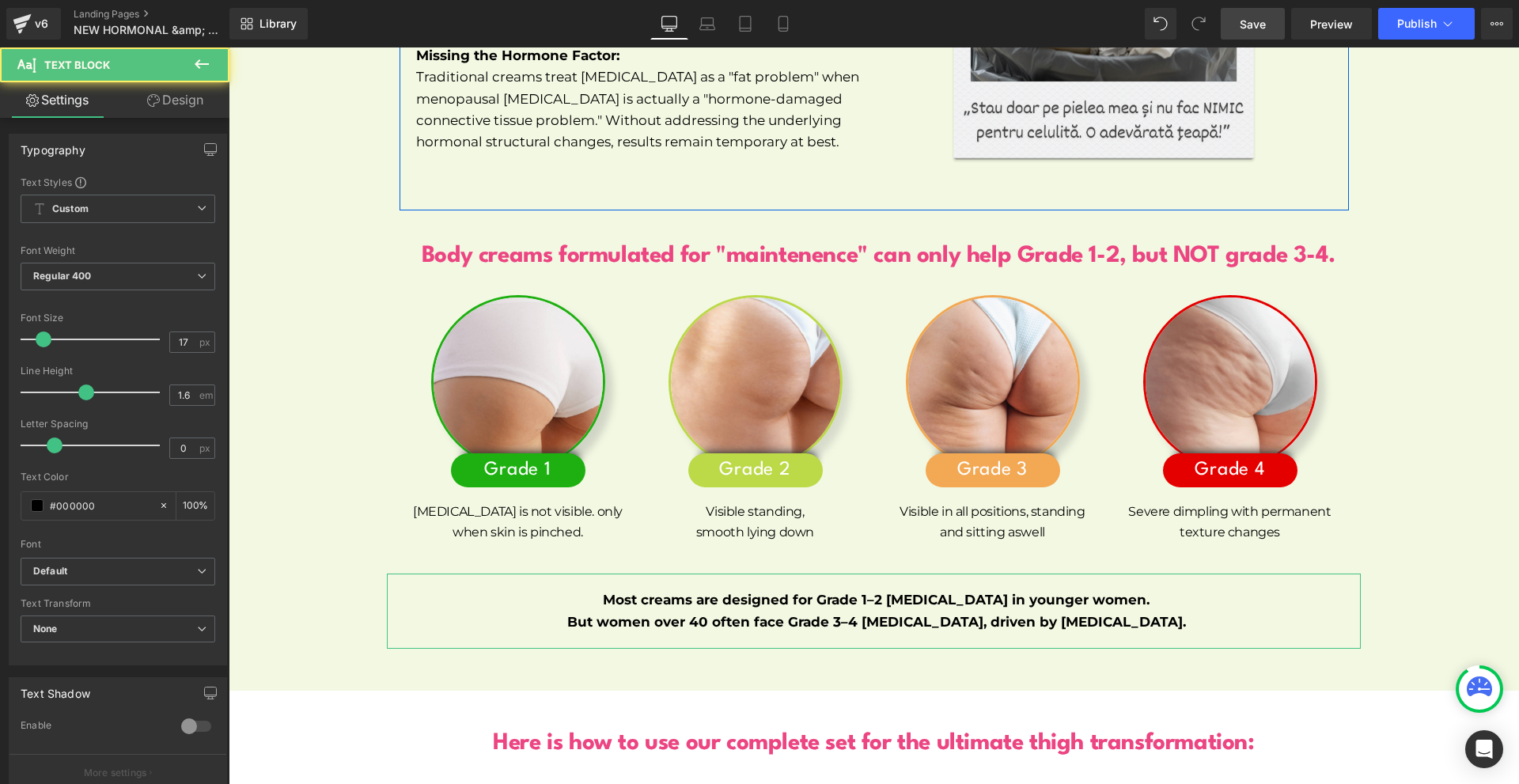
click at [165, 90] on link "Design" at bounding box center [175, 99] width 114 height 35
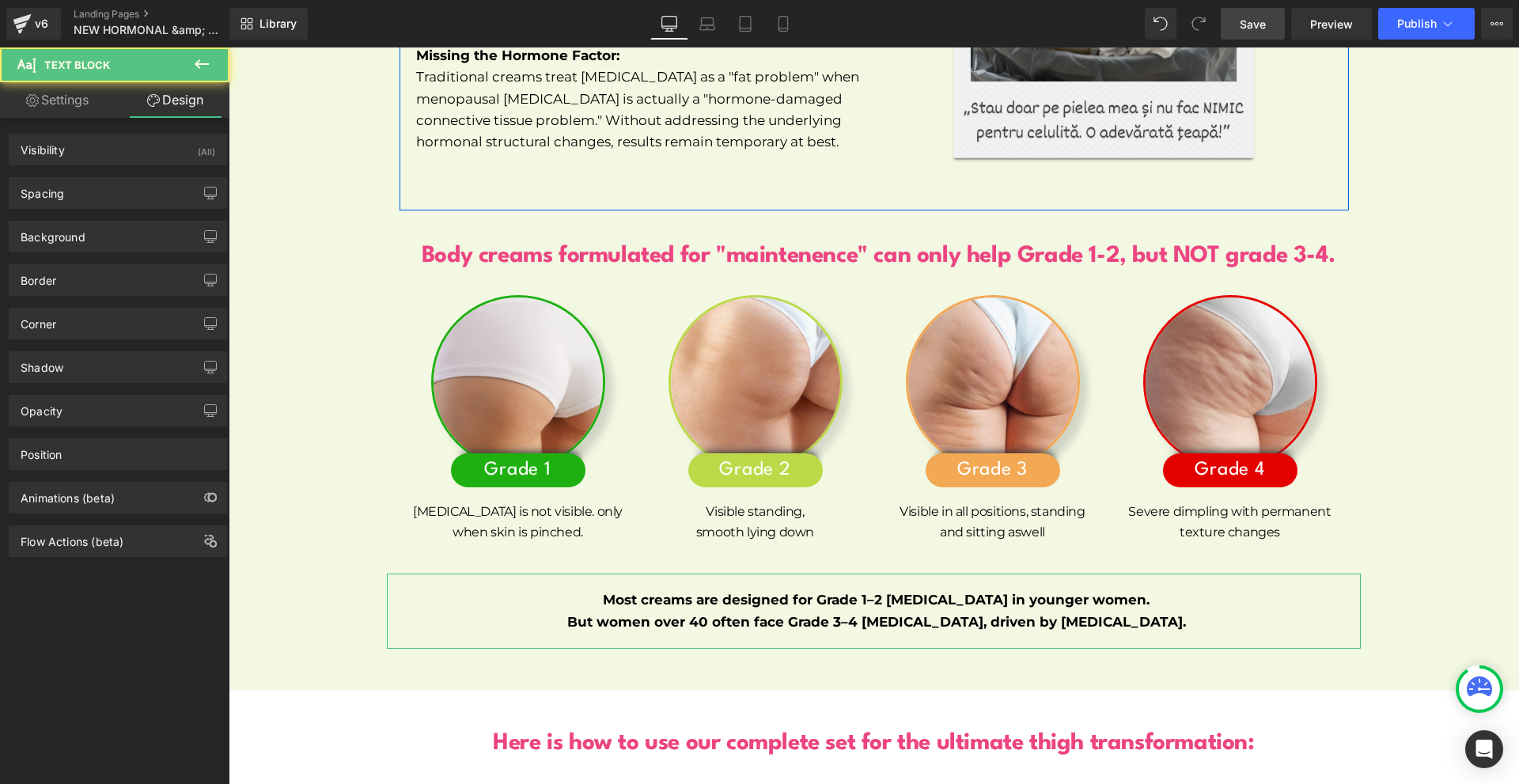
click at [74, 214] on div "Background Color & Image color transparent Color transparent 0 % Image Replace …" at bounding box center [118, 231] width 236 height 44
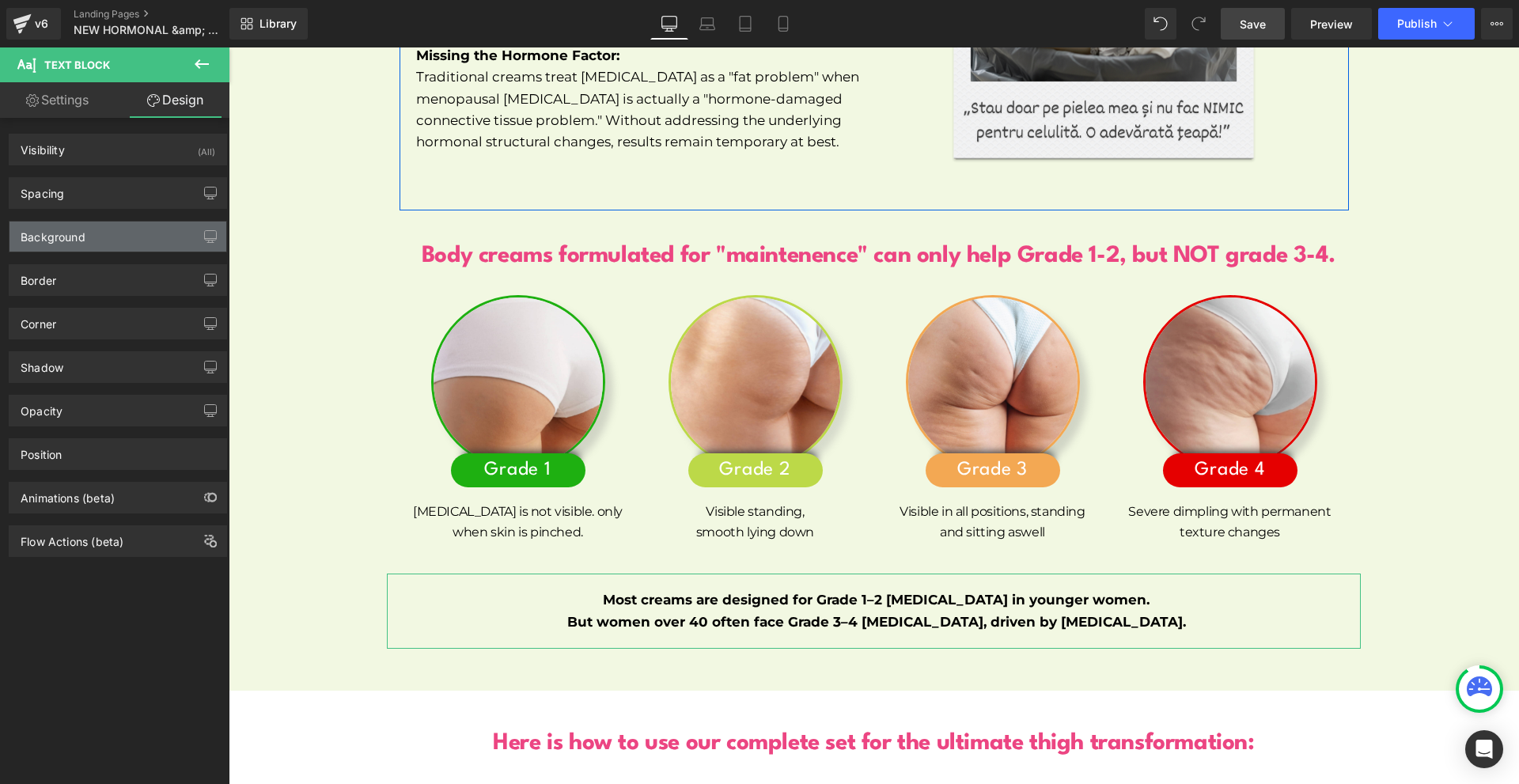
click at [77, 226] on div "Background" at bounding box center [53, 231] width 65 height 22
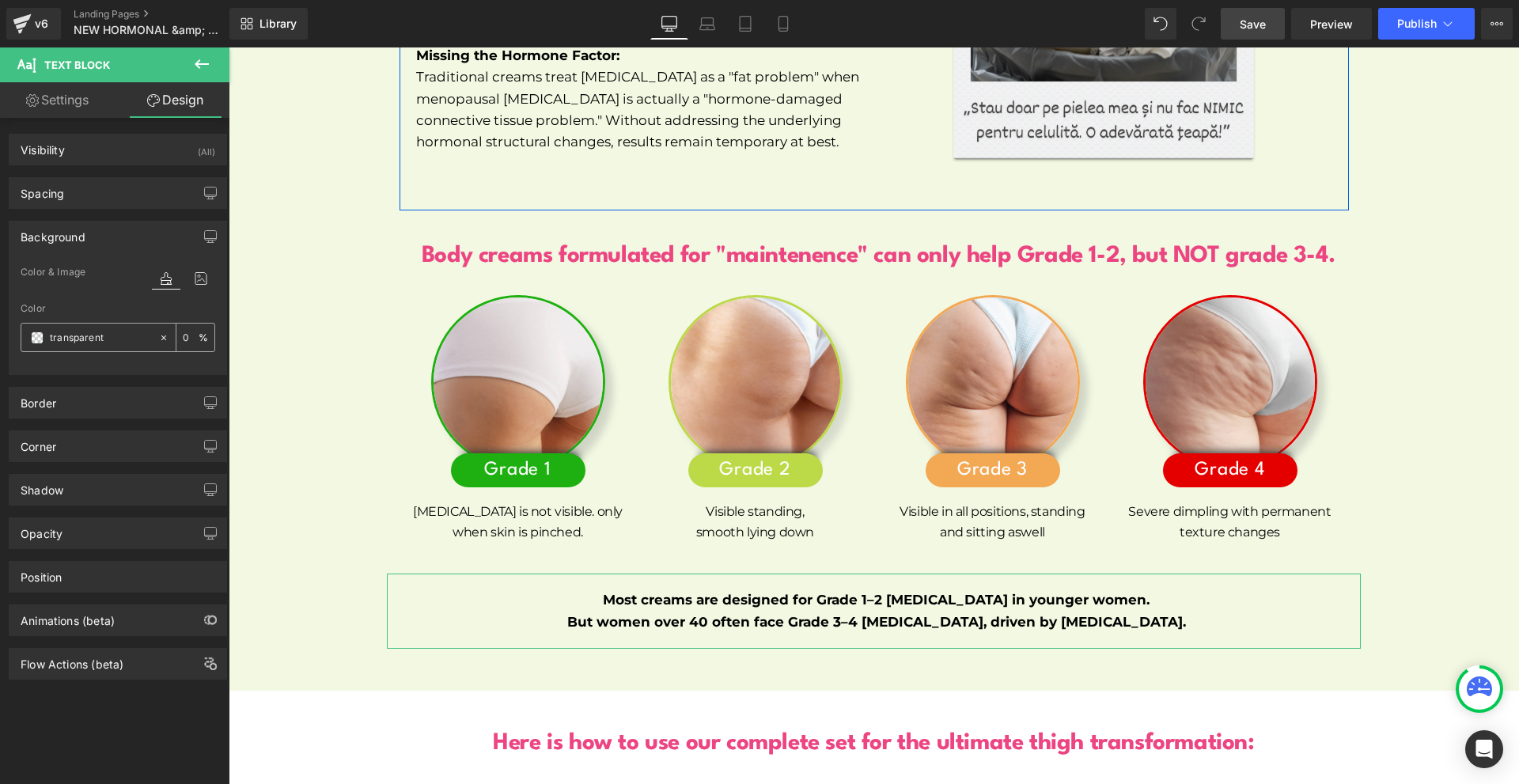
click at [101, 337] on input "transparent" at bounding box center [100, 337] width 101 height 17
paste input "#ec4582"
type input "#ec4582"
type input "100"
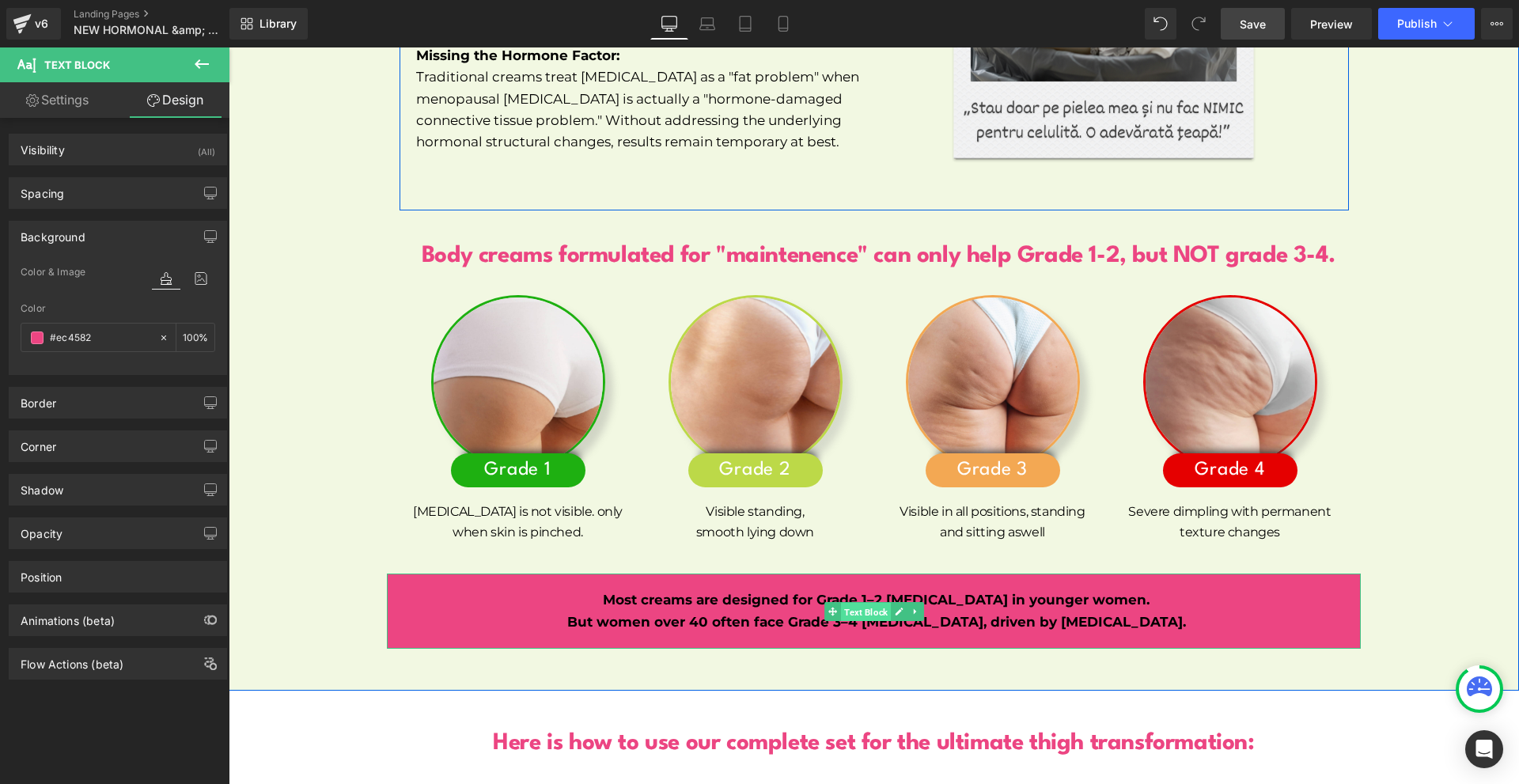
click at [863, 603] on span "Text Block" at bounding box center [865, 612] width 50 height 19
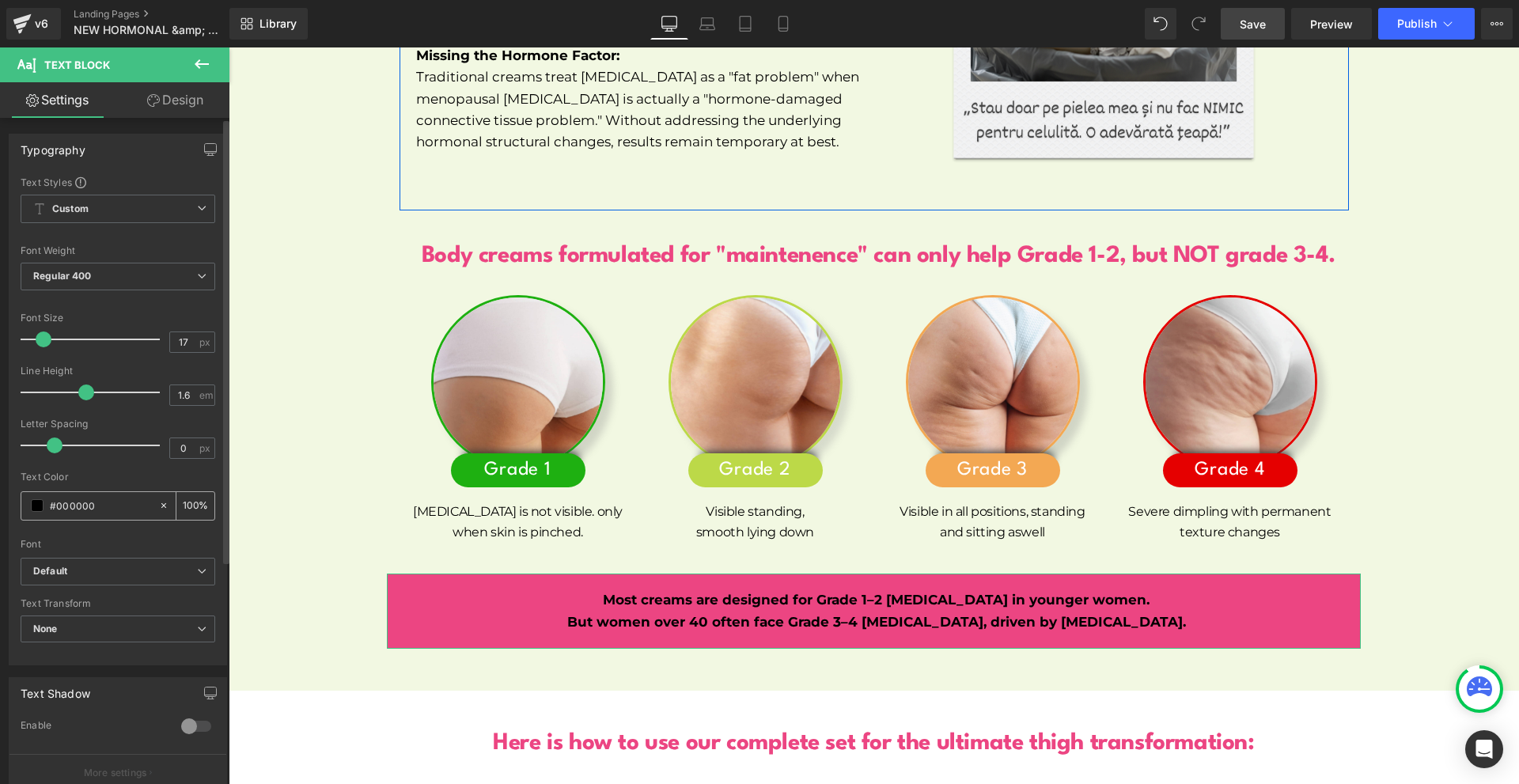
click at [40, 510] on span at bounding box center [36, 505] width 12 height 12
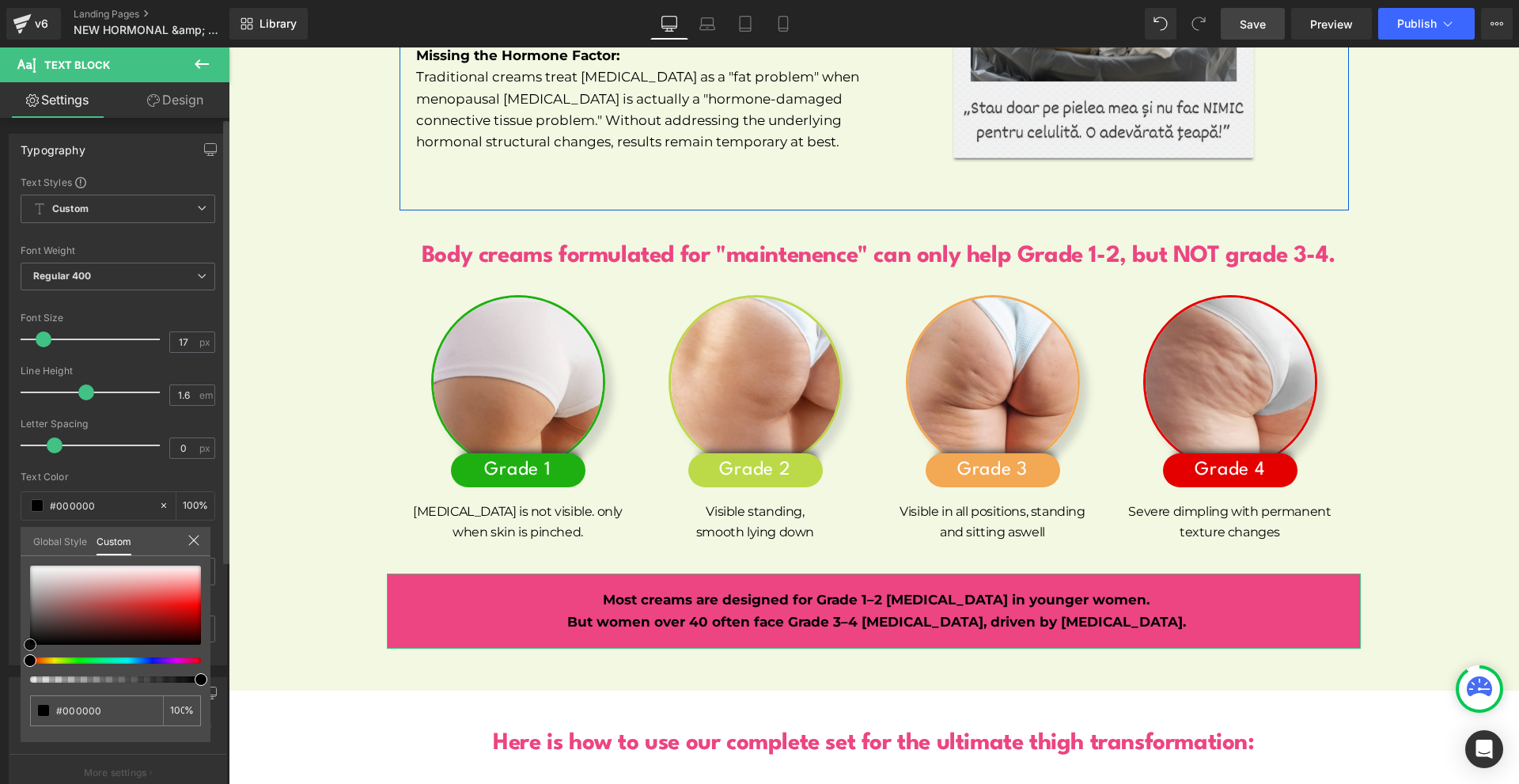
type input "#c09f9f"
type input "#cfbdbd"
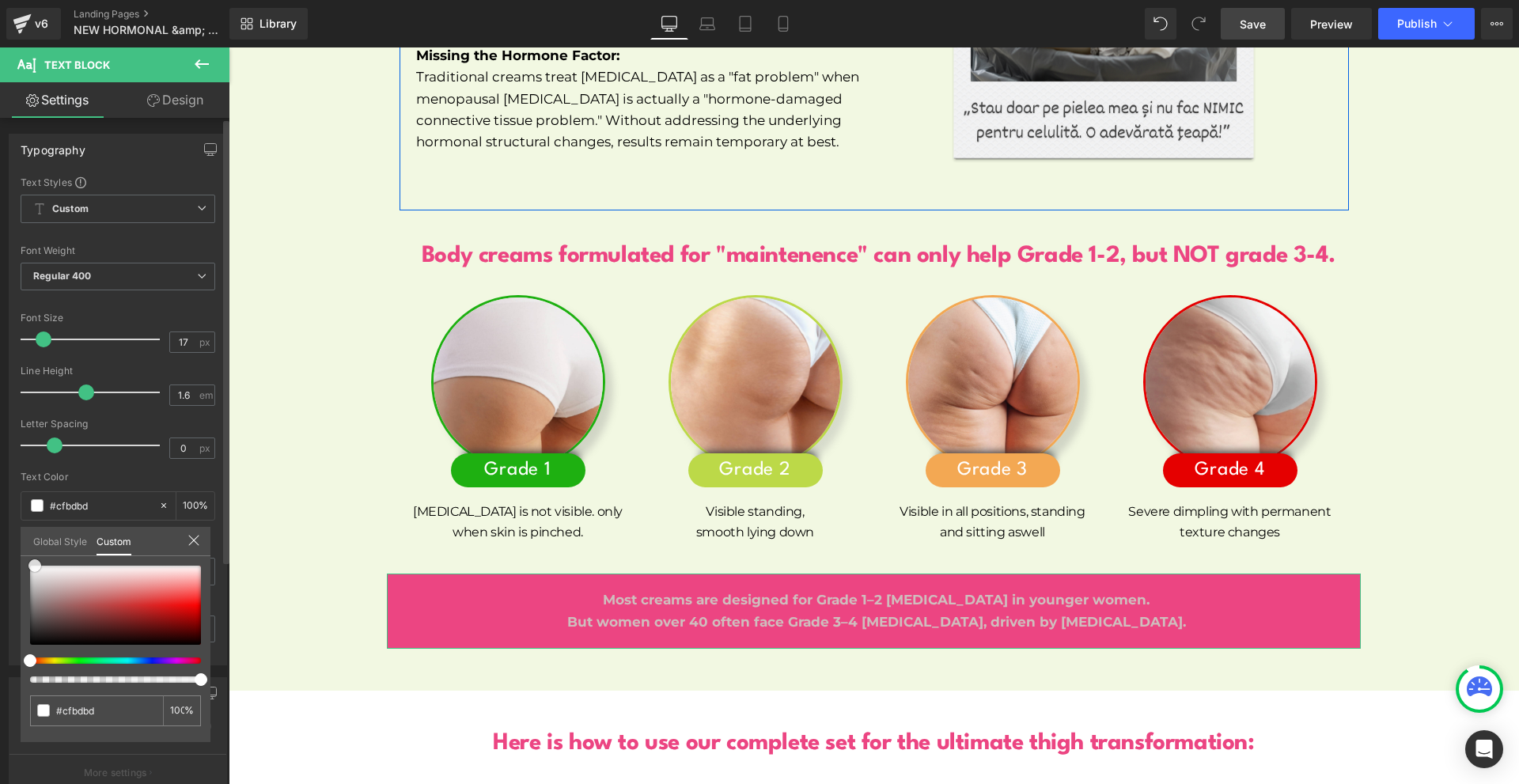
type input "#ffffff"
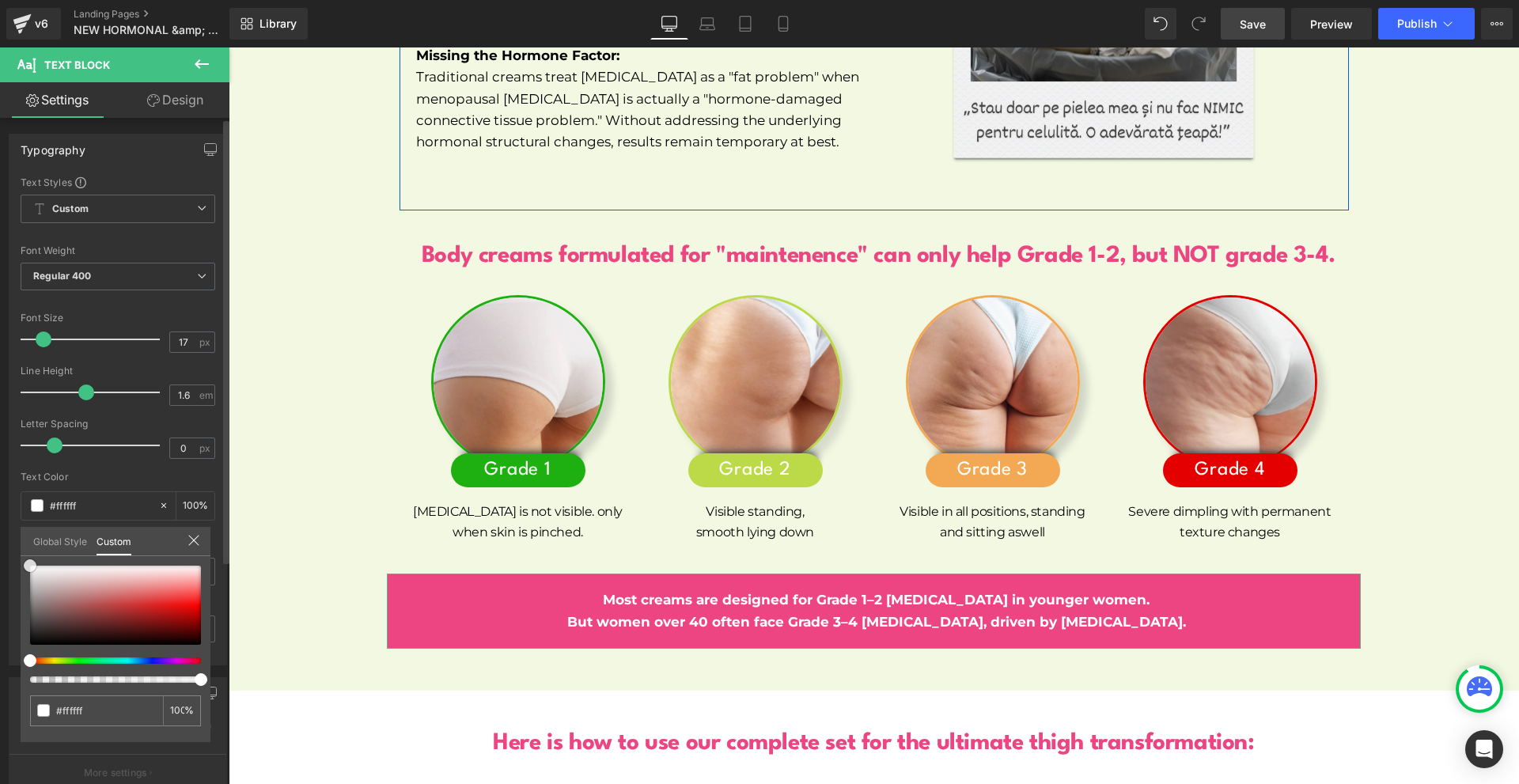
drag, startPoint x: 53, startPoint y: 577, endPoint x: 206, endPoint y: 454, distance: 196.3
click at [0, 431] on div "Typography Text Styles Custom Custom Setup Global Style Custom Setup Global Sty…" at bounding box center [118, 393] width 236 height 543
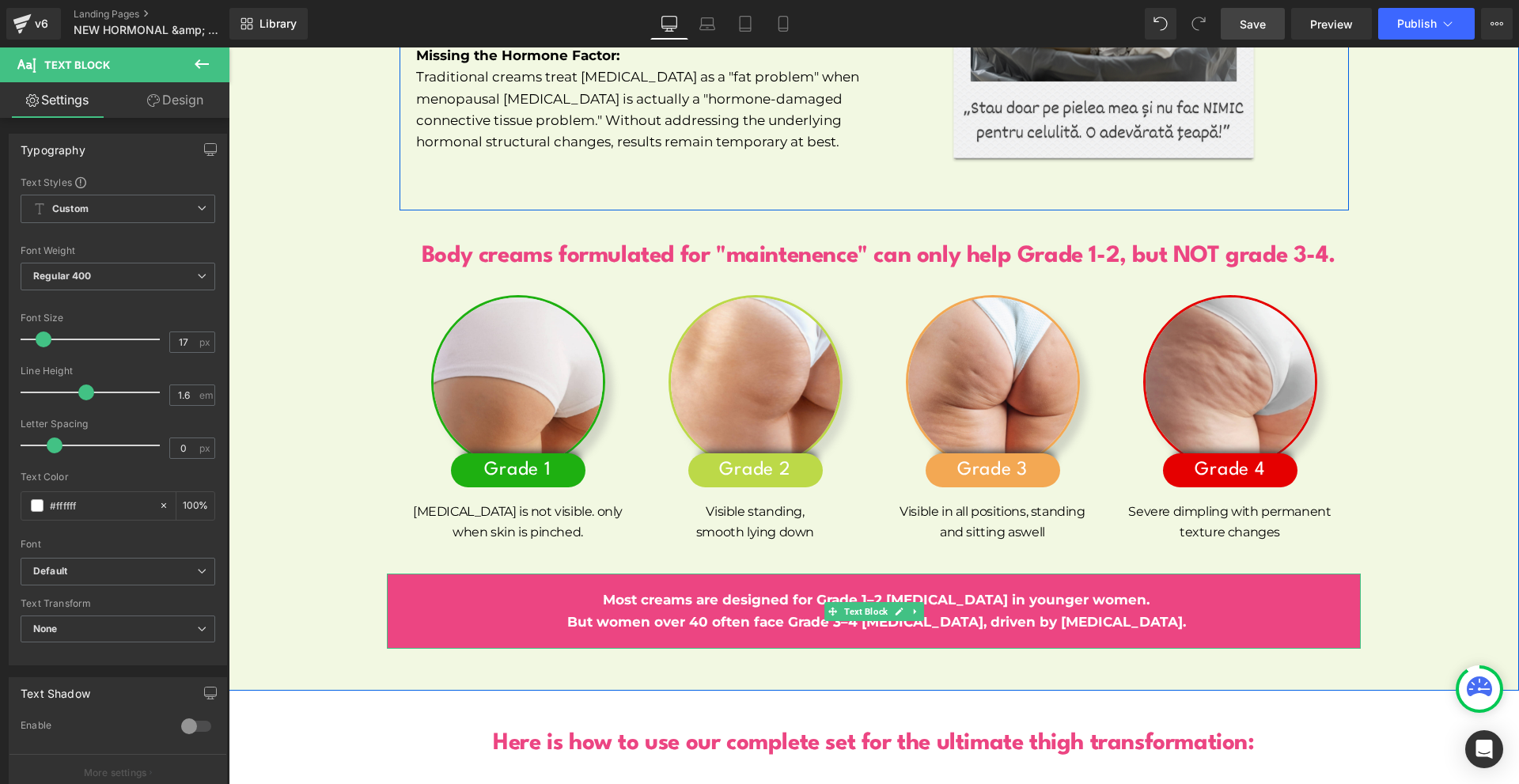
click at [655, 613] on strong "But women over 40 often face Grade 3–4 [MEDICAL_DATA], driven by [MEDICAL_DATA]." at bounding box center [876, 621] width 618 height 16
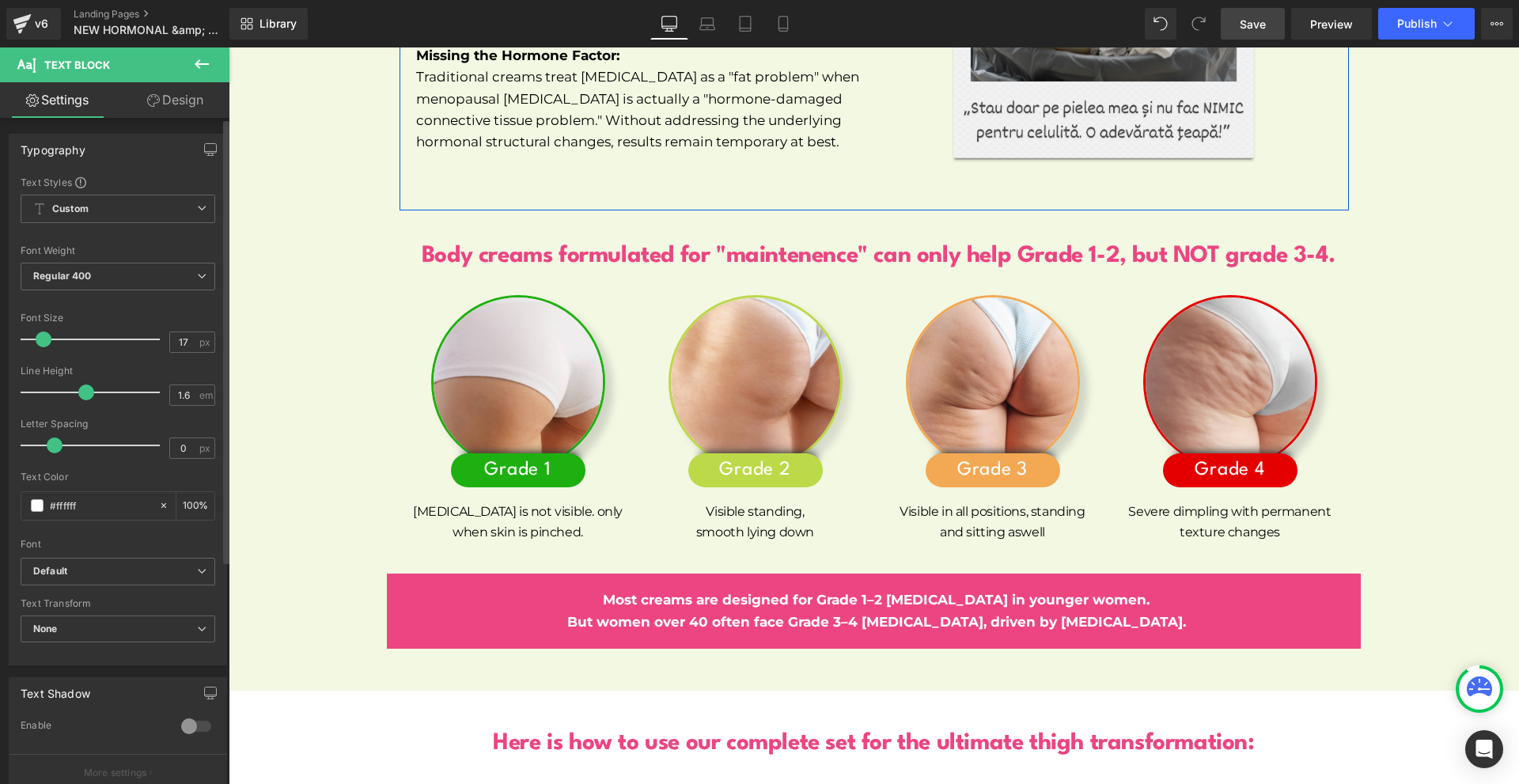
scroll to position [79, 0]
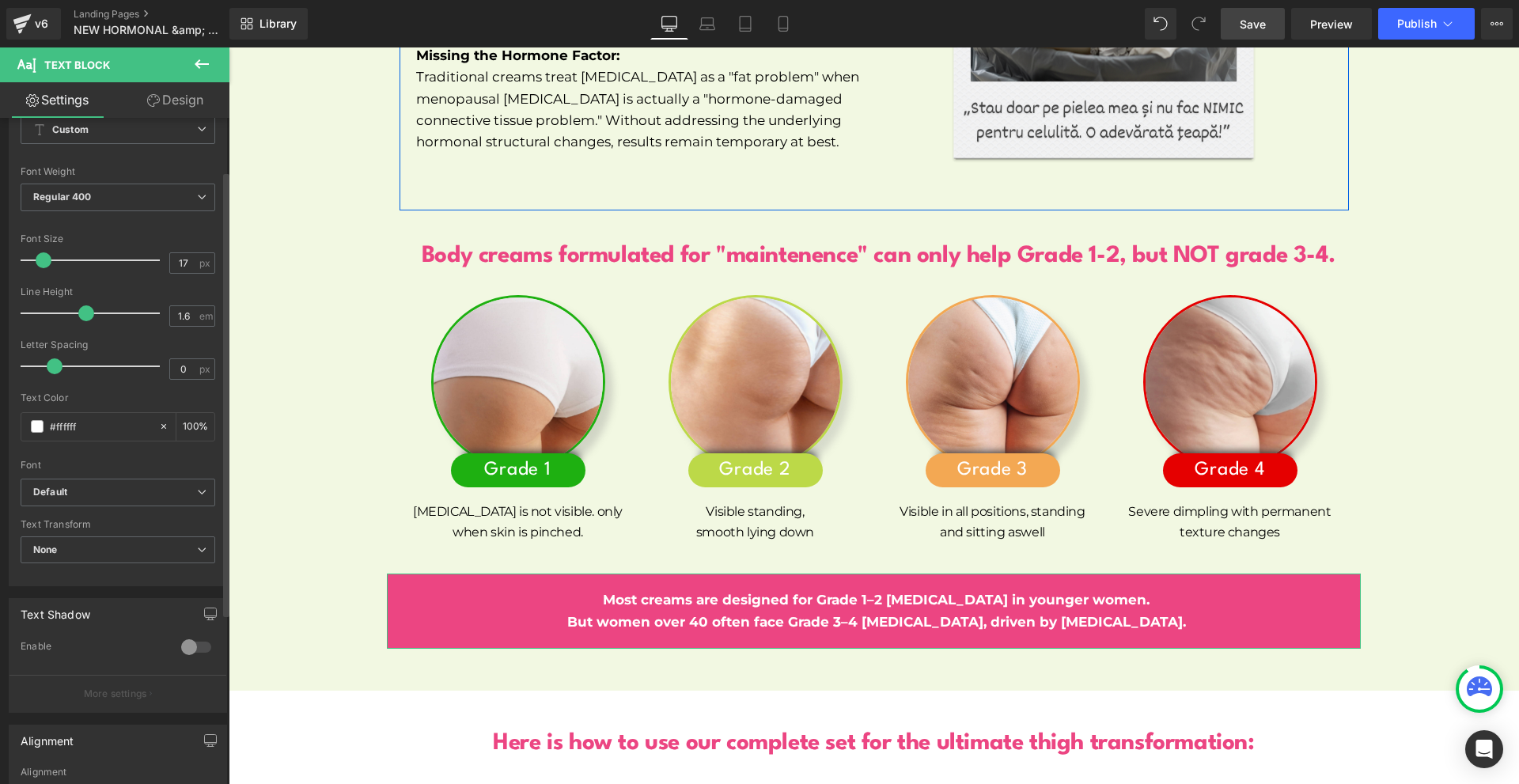
click at [190, 654] on div at bounding box center [196, 647] width 38 height 26
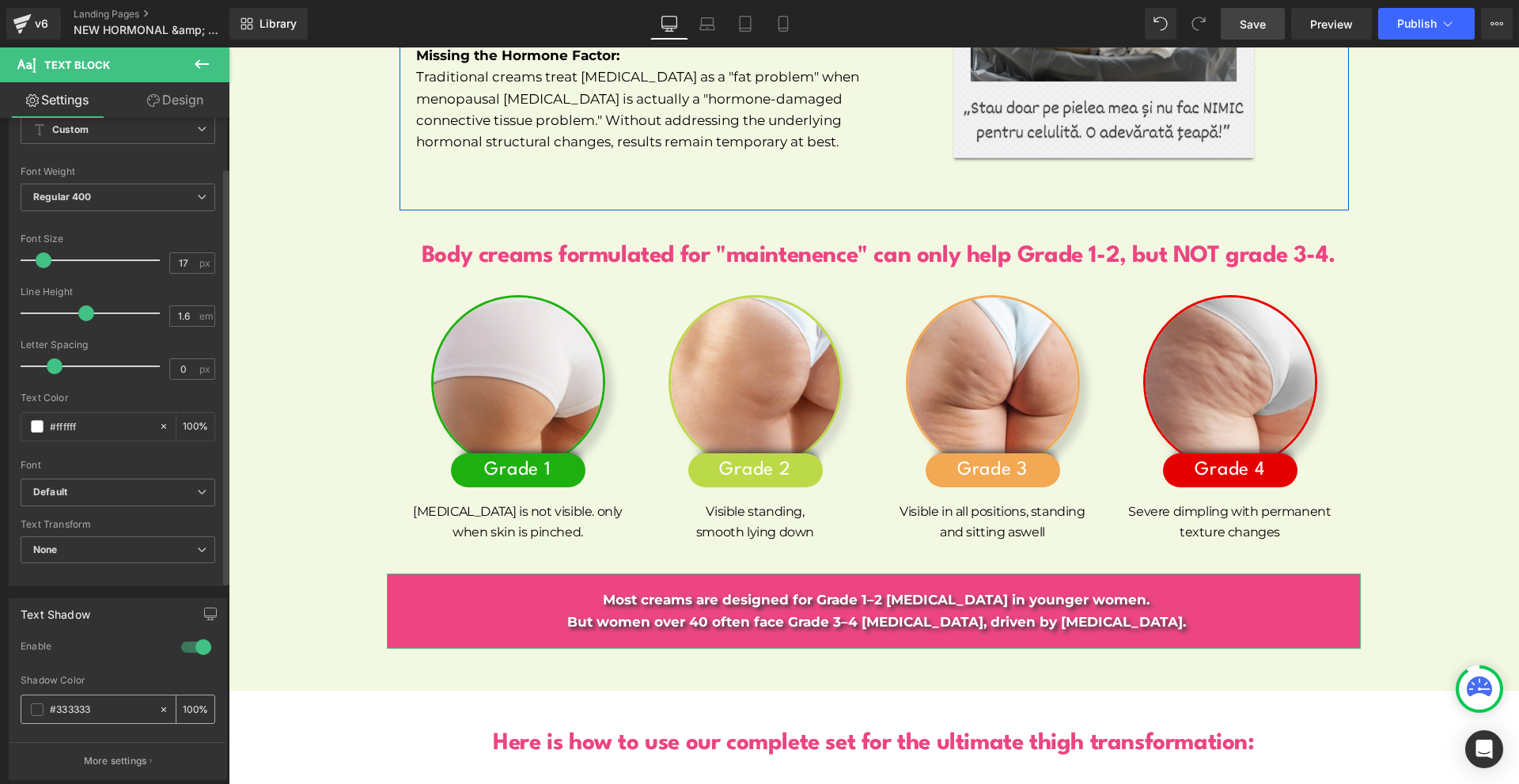
click at [183, 711] on input "100" at bounding box center [191, 709] width 16 height 17
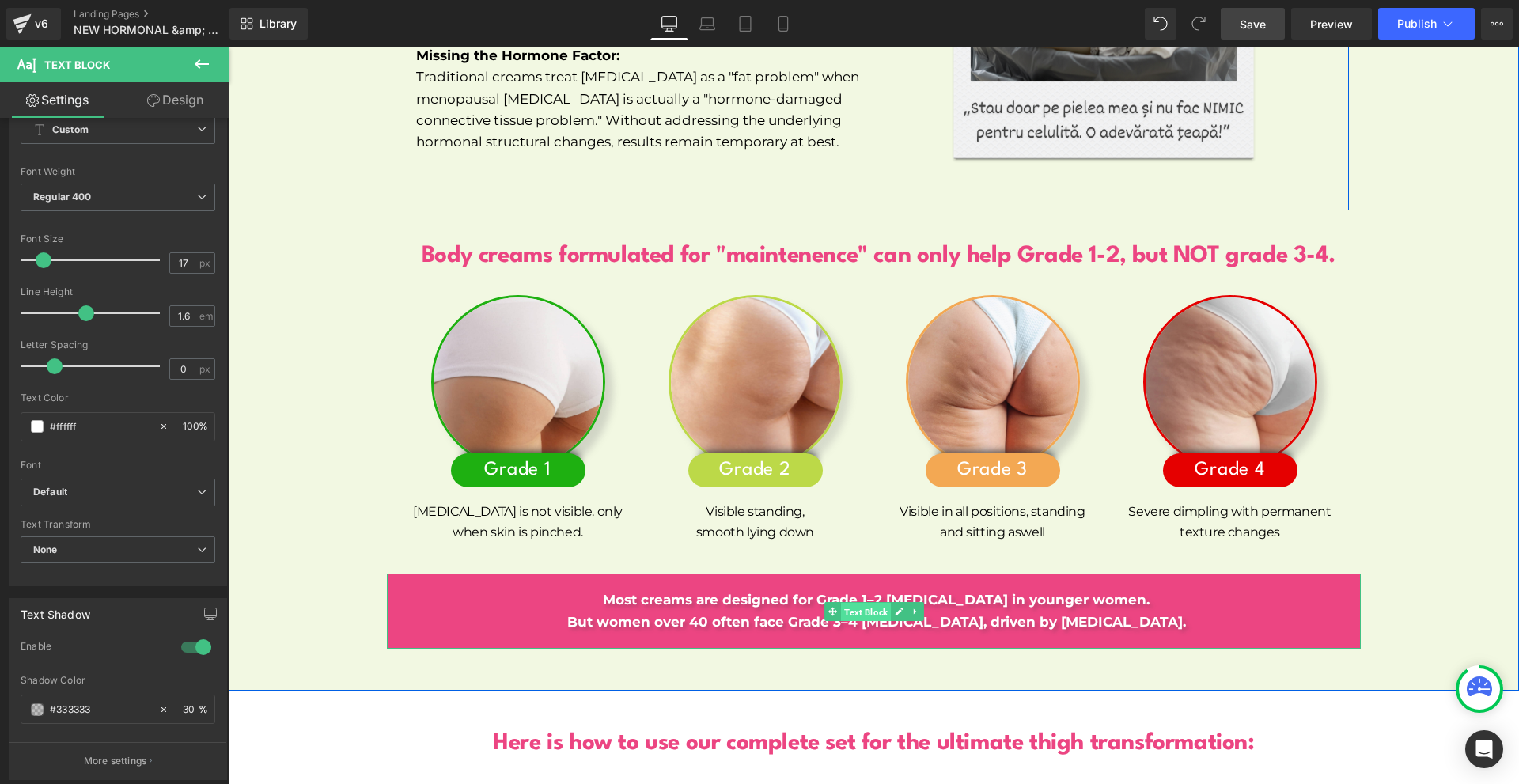
click at [873, 602] on span "Text Block" at bounding box center [865, 612] width 50 height 19
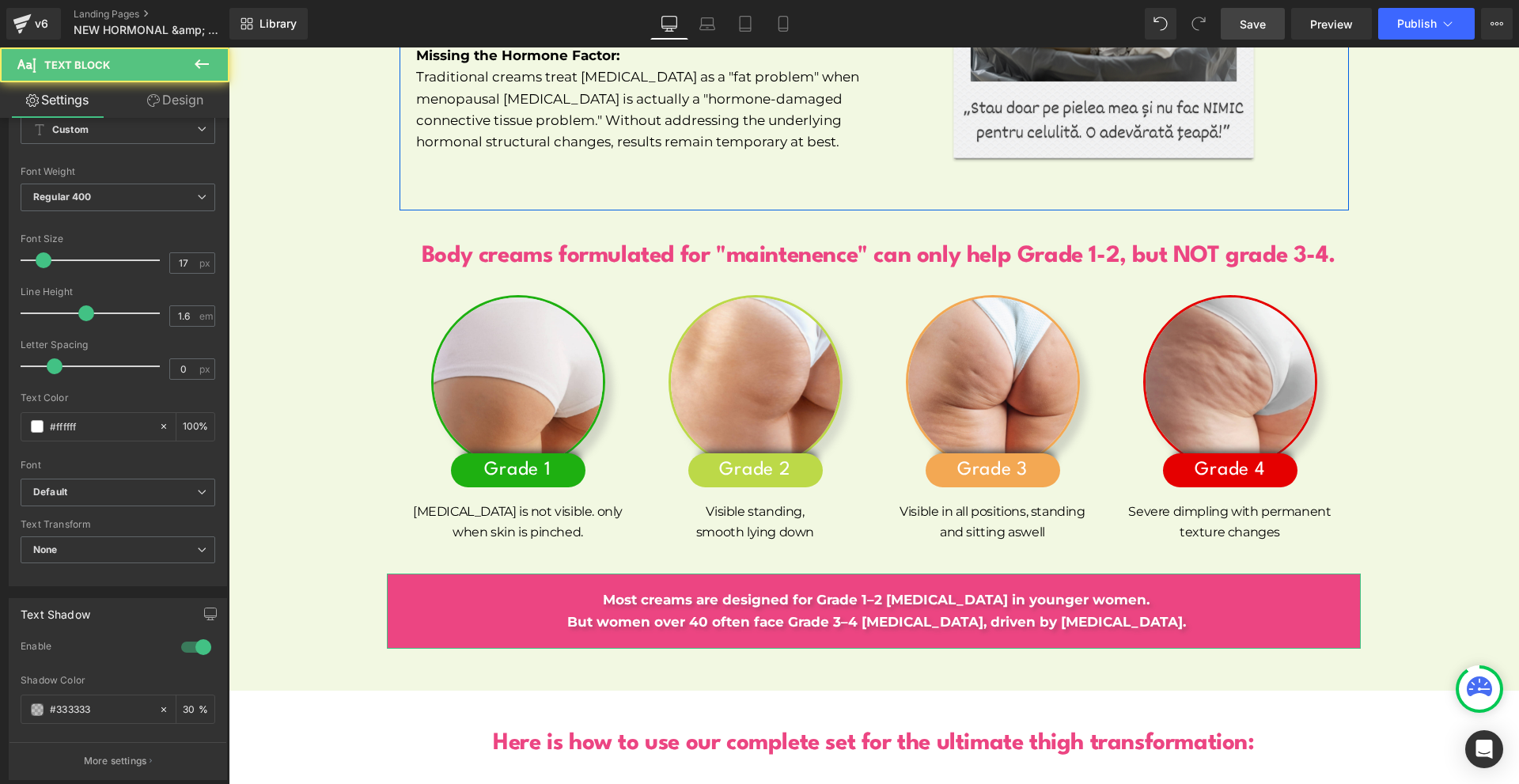
type input "30"
click at [173, 99] on link "Design" at bounding box center [175, 99] width 114 height 35
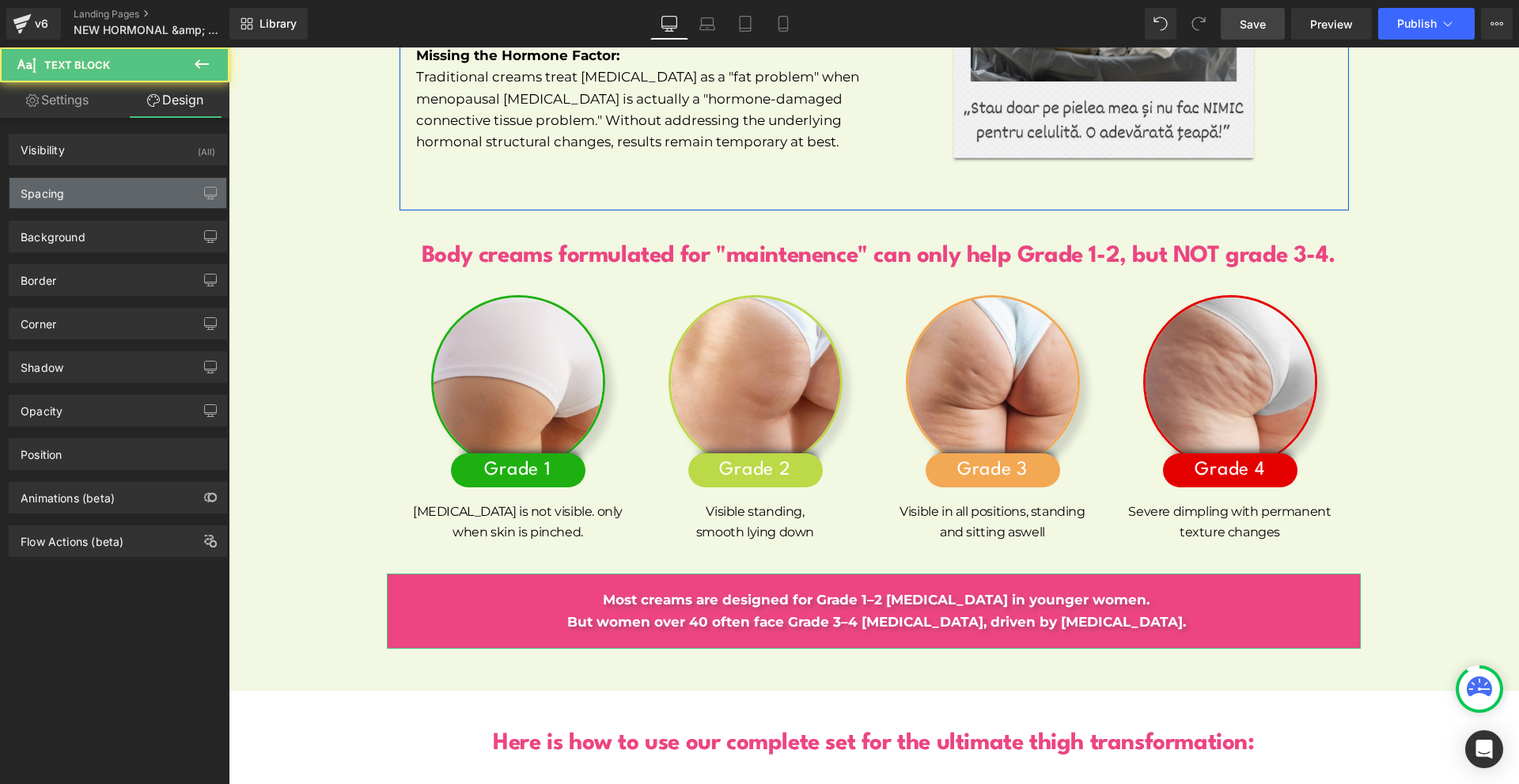
type input "30"
type input "200"
type input "0"
type input "200"
type input "20"
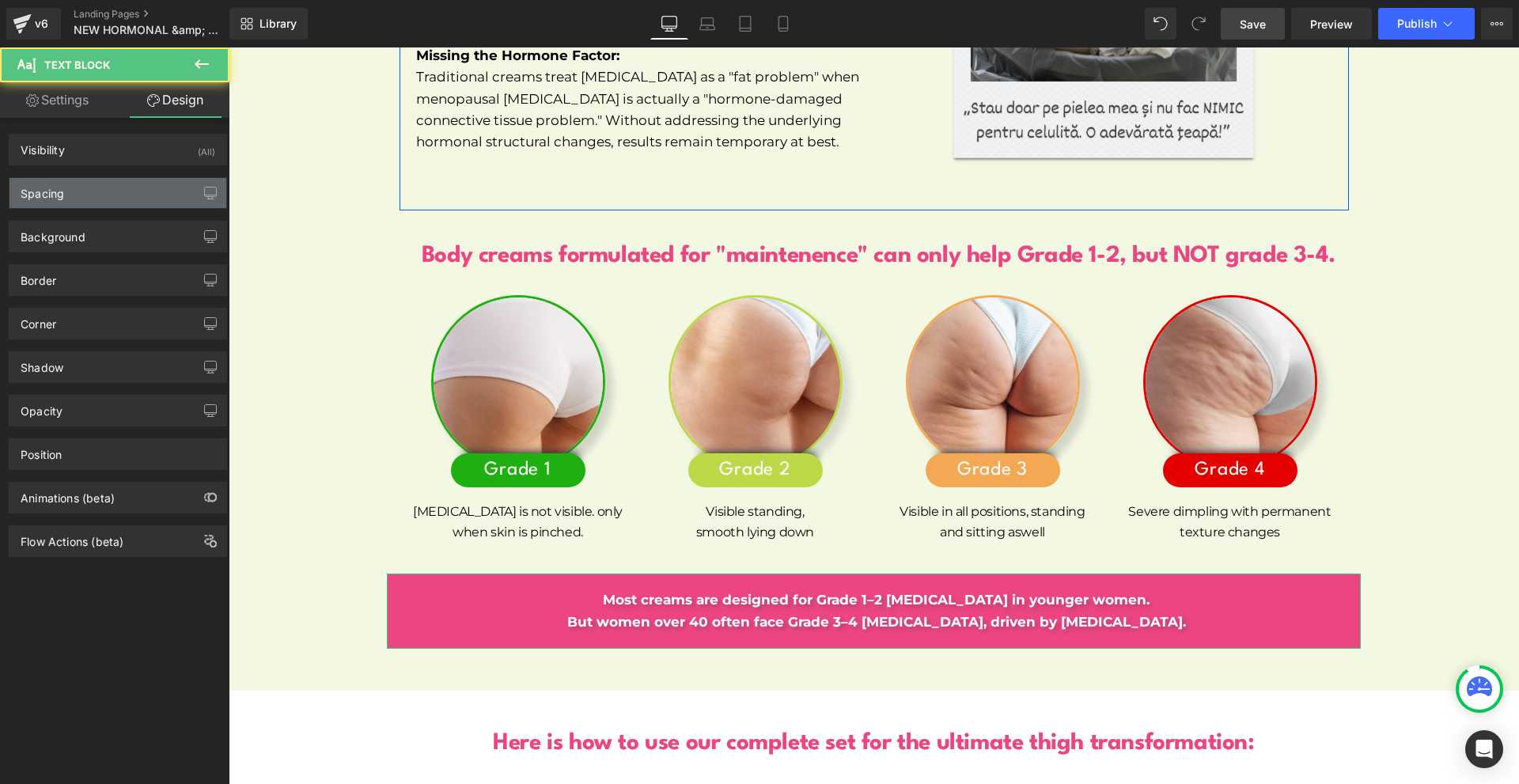
type input "0"
type input "20"
type input "6"
click at [86, 203] on div "Spacing" at bounding box center [117, 193] width 216 height 30
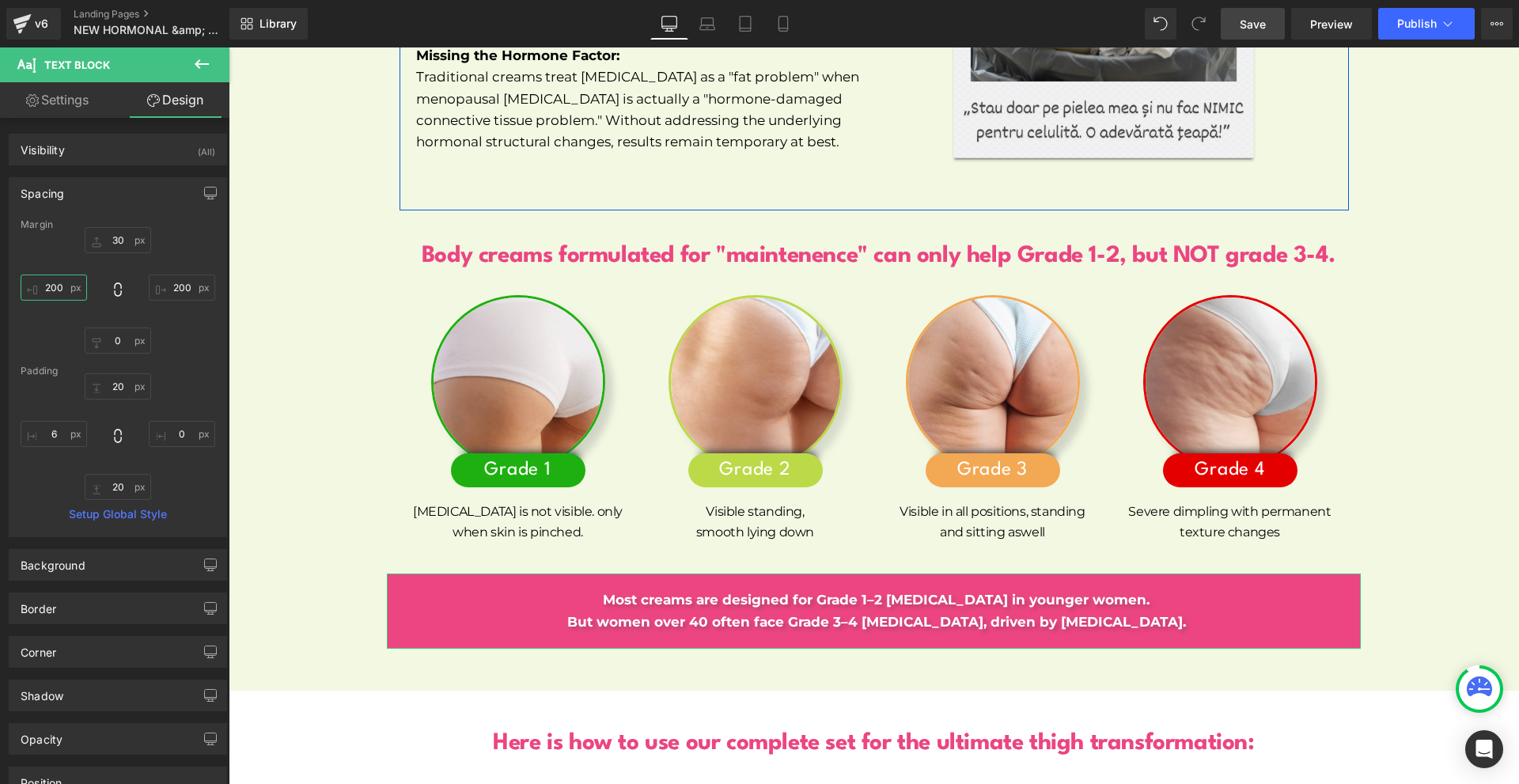
click at [77, 291] on input "200" at bounding box center [54, 287] width 67 height 26
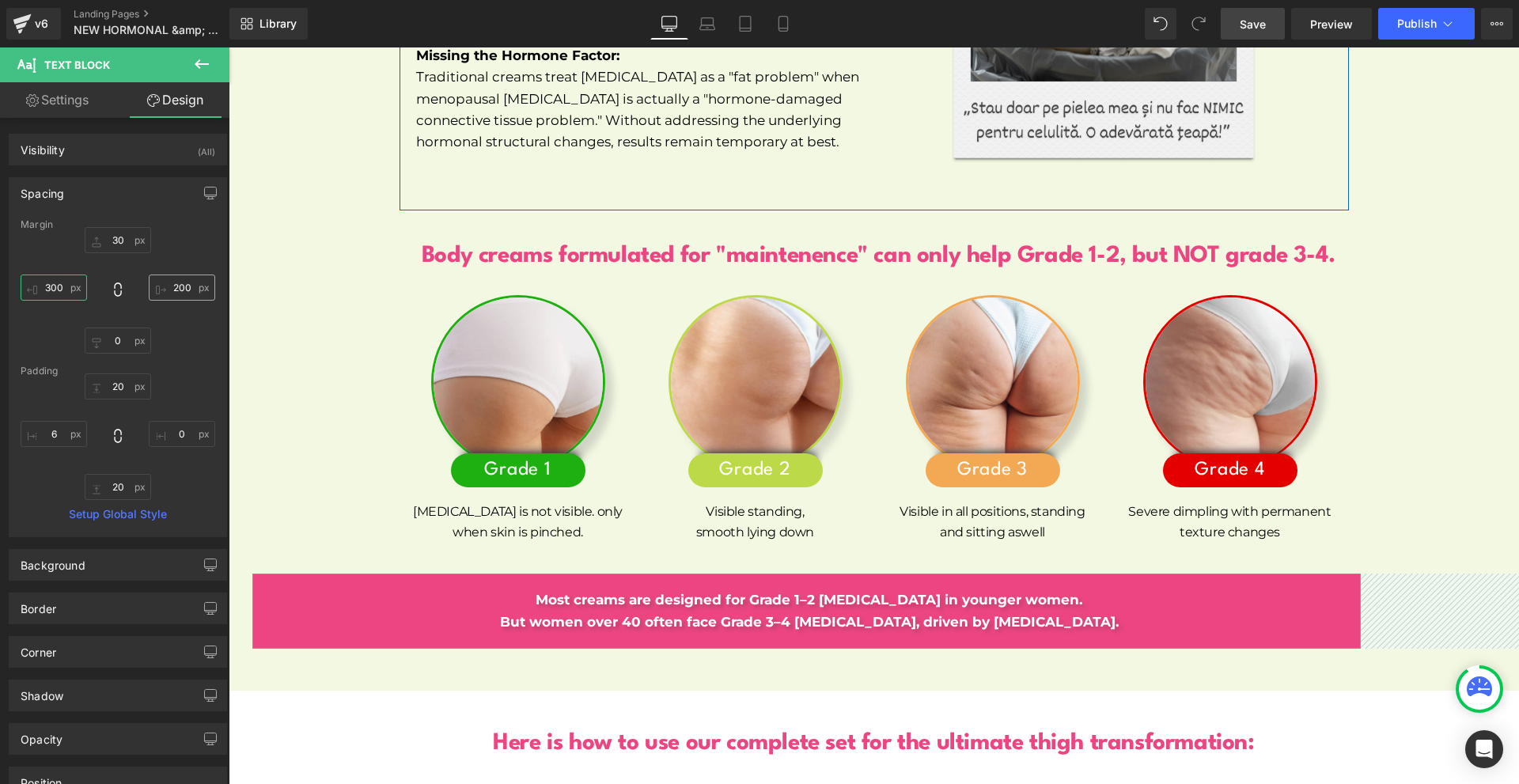
type input "300"
click at [168, 287] on input "200" at bounding box center [182, 287] width 67 height 26
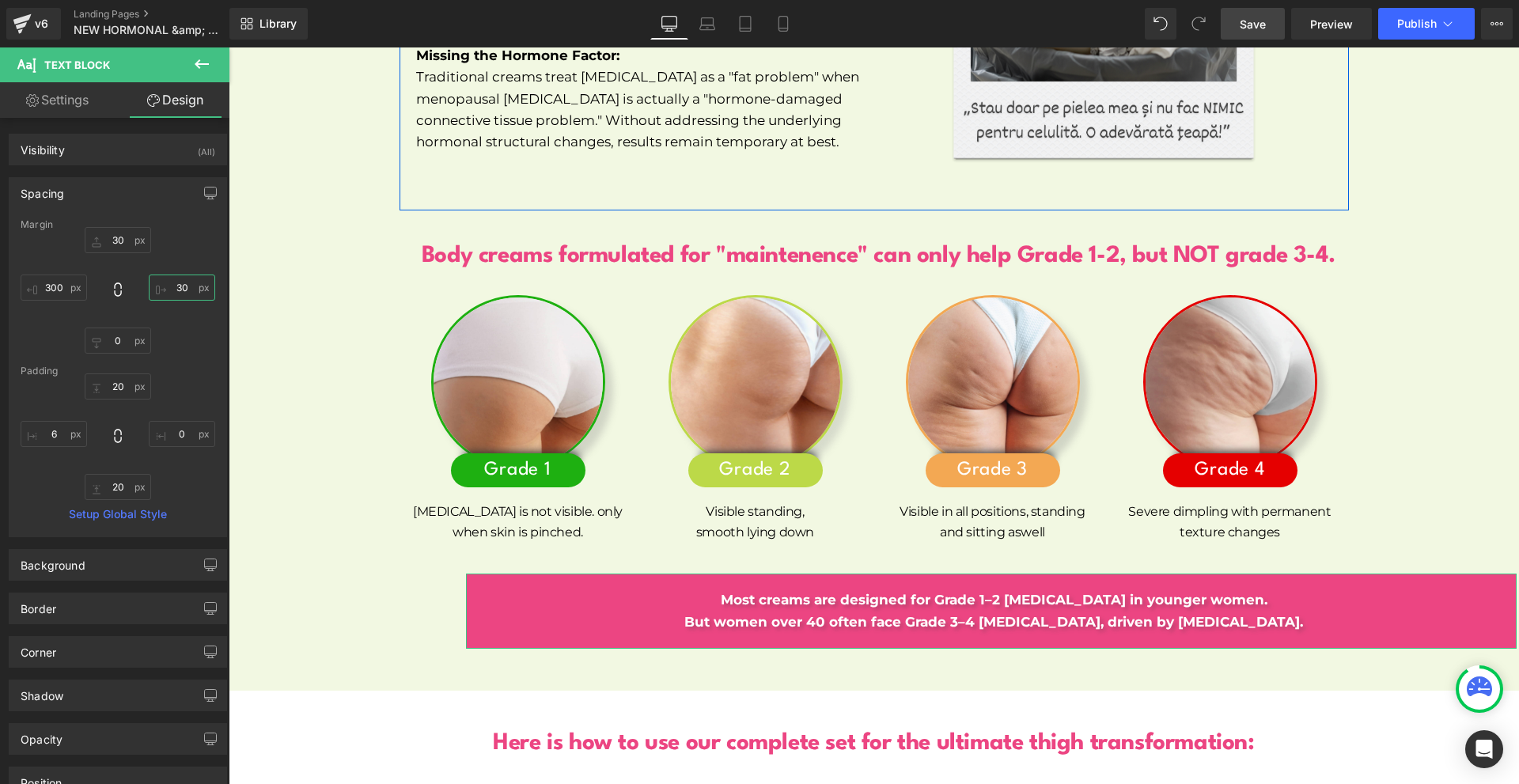
type input "300"
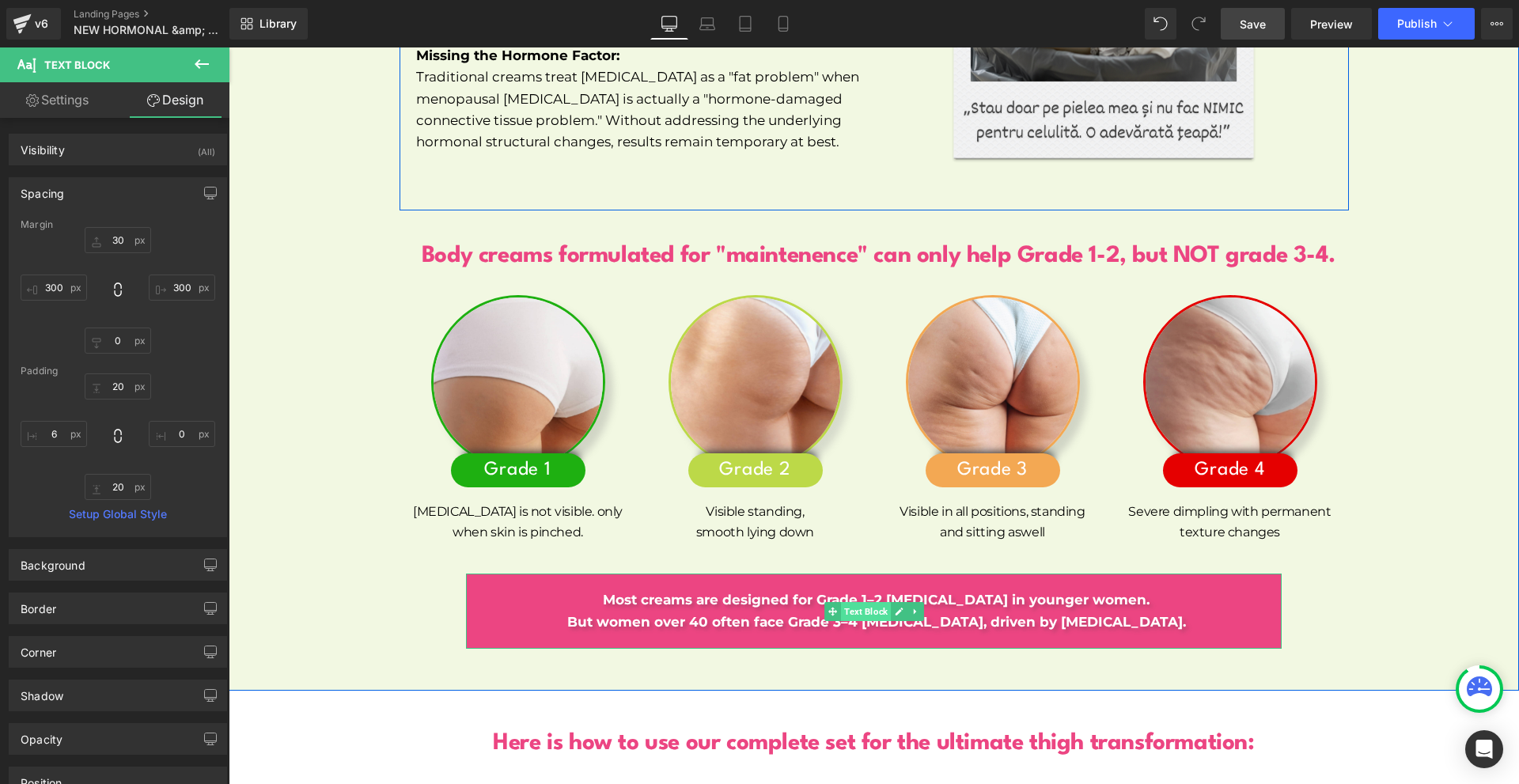
click at [864, 602] on span "Text Block" at bounding box center [865, 612] width 50 height 19
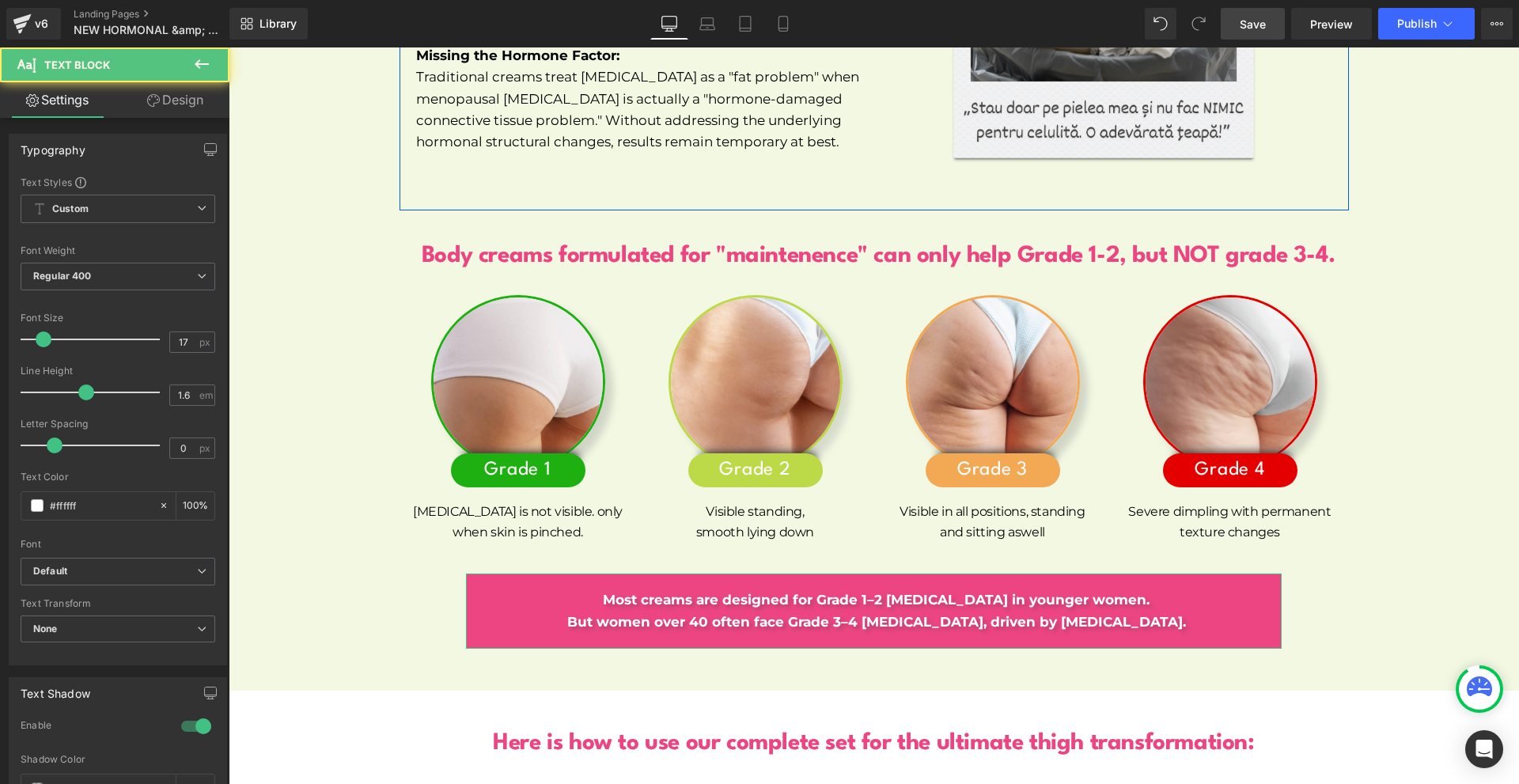
click at [168, 107] on link "Design" at bounding box center [175, 99] width 114 height 35
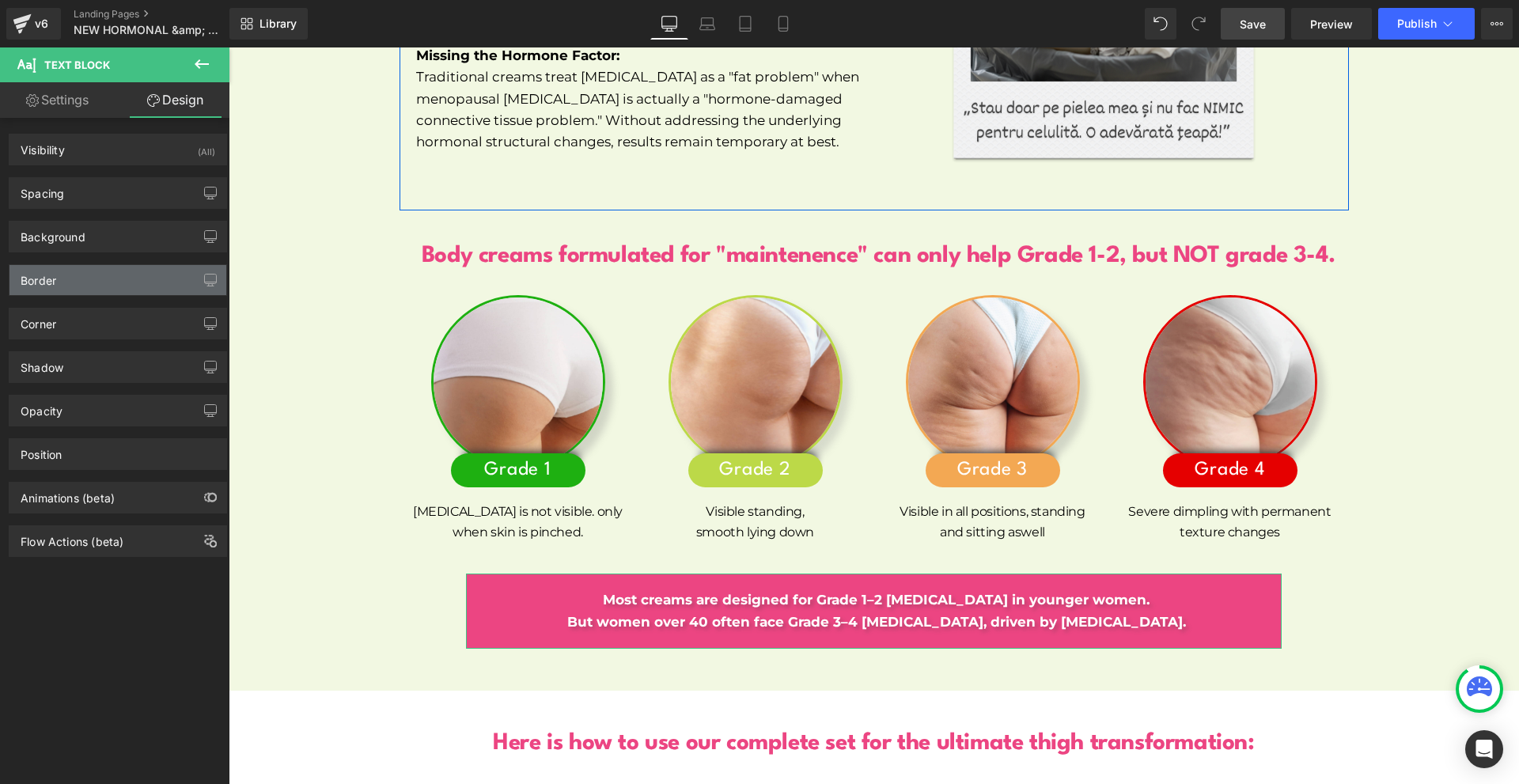
click at [90, 283] on div "Border" at bounding box center [117, 280] width 216 height 30
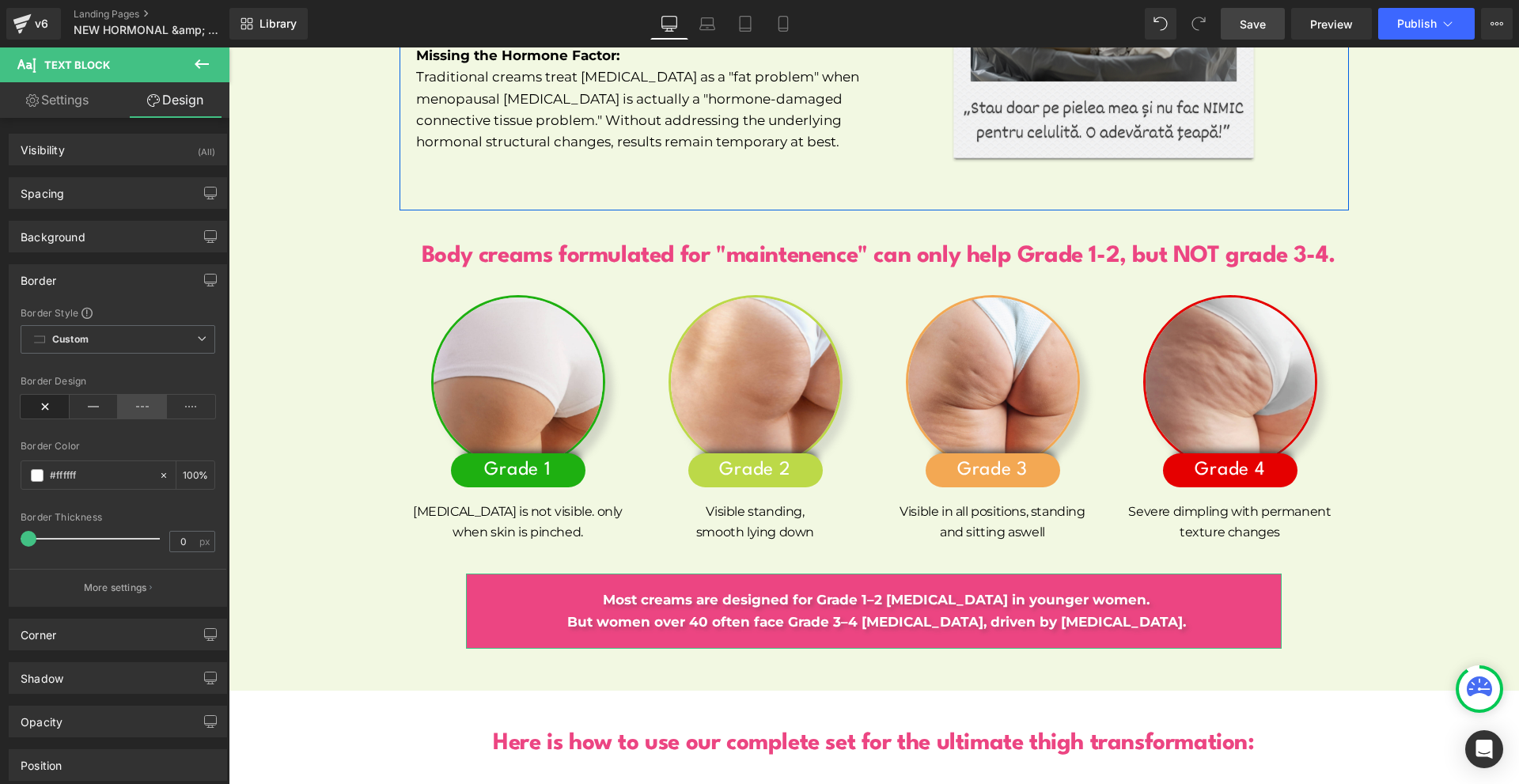
click at [131, 408] on icon at bounding box center [142, 406] width 49 height 24
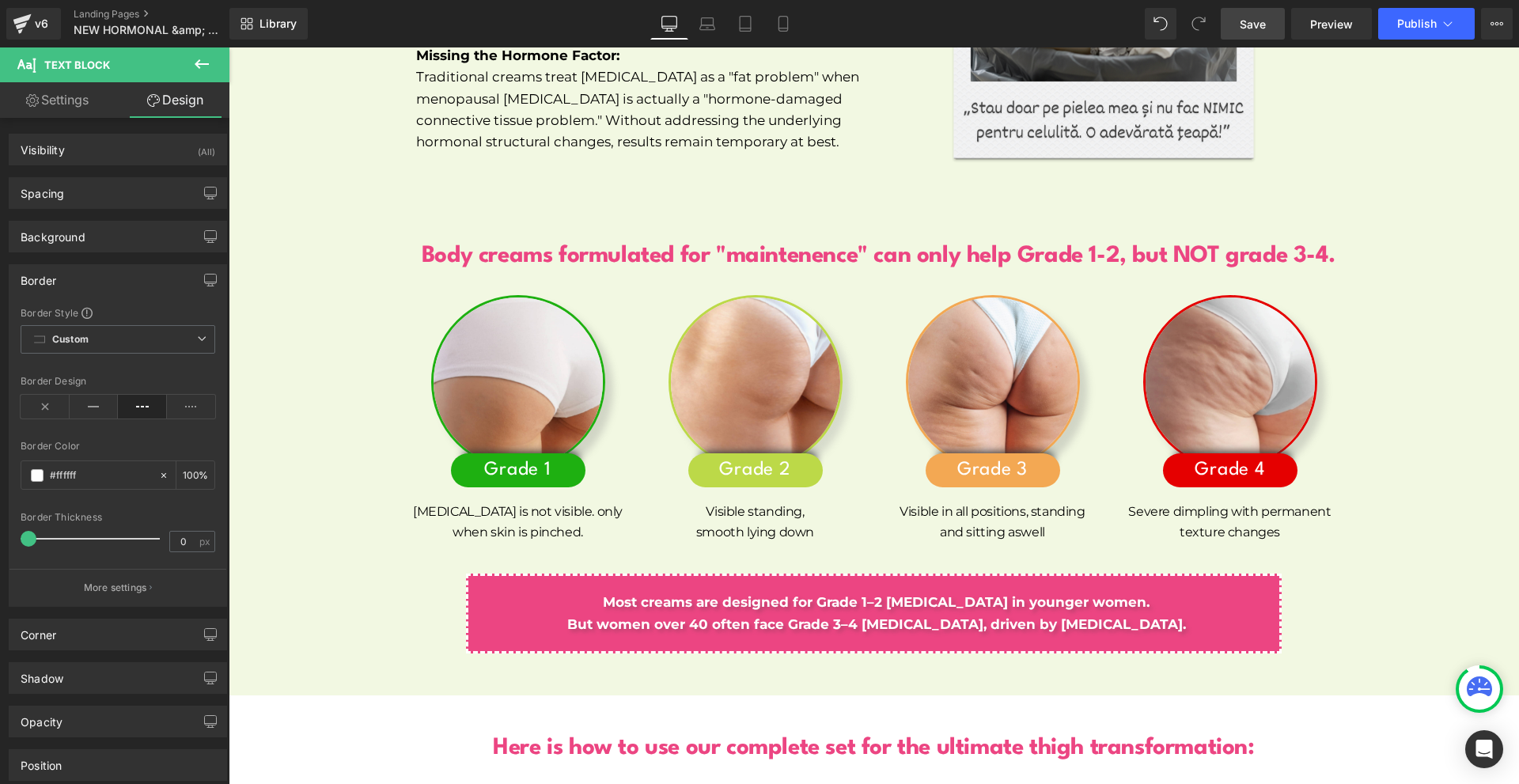
click at [202, 68] on icon at bounding box center [202, 64] width 19 height 19
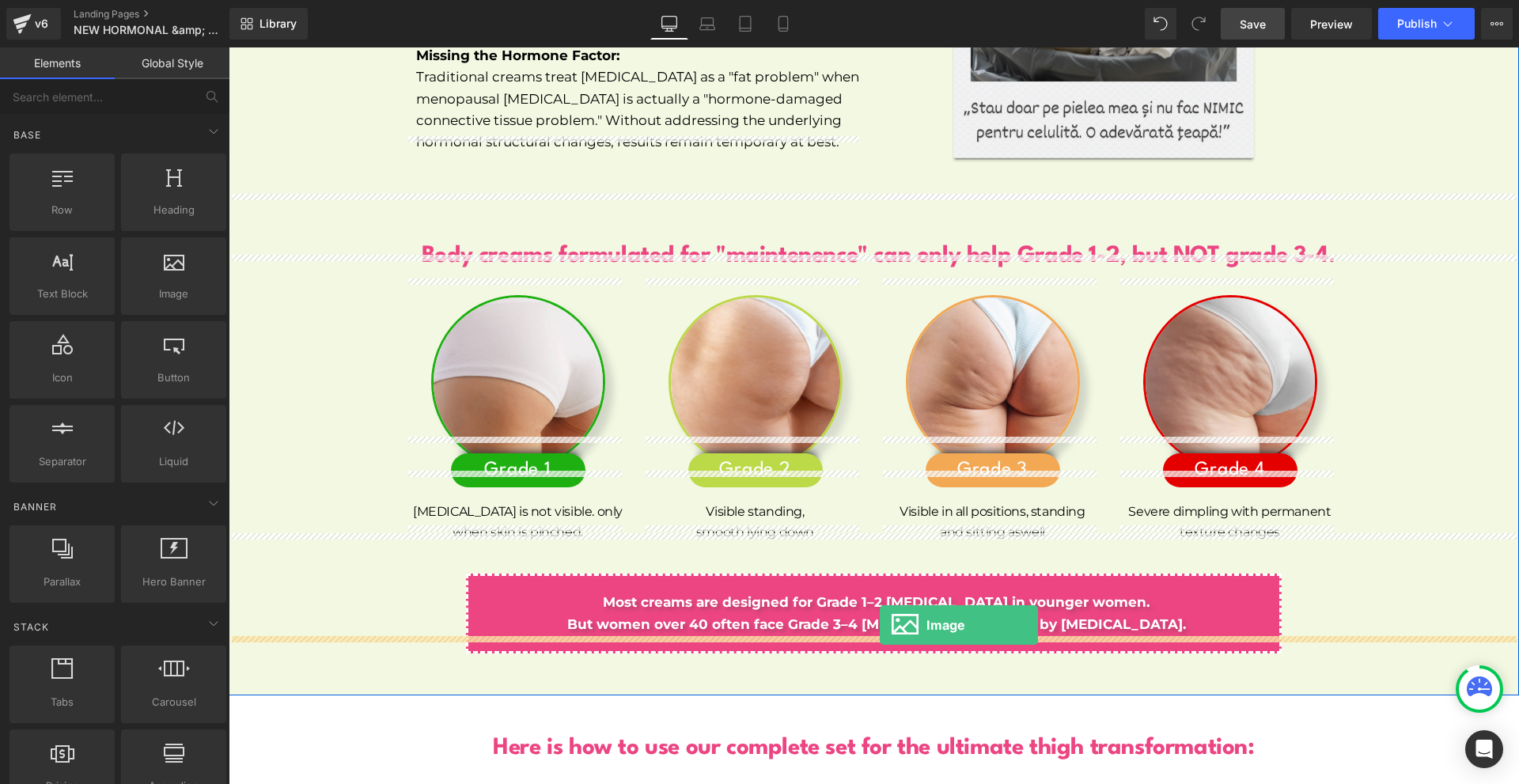
drag, startPoint x: 402, startPoint y: 336, endPoint x: 880, endPoint y: 625, distance: 558.6
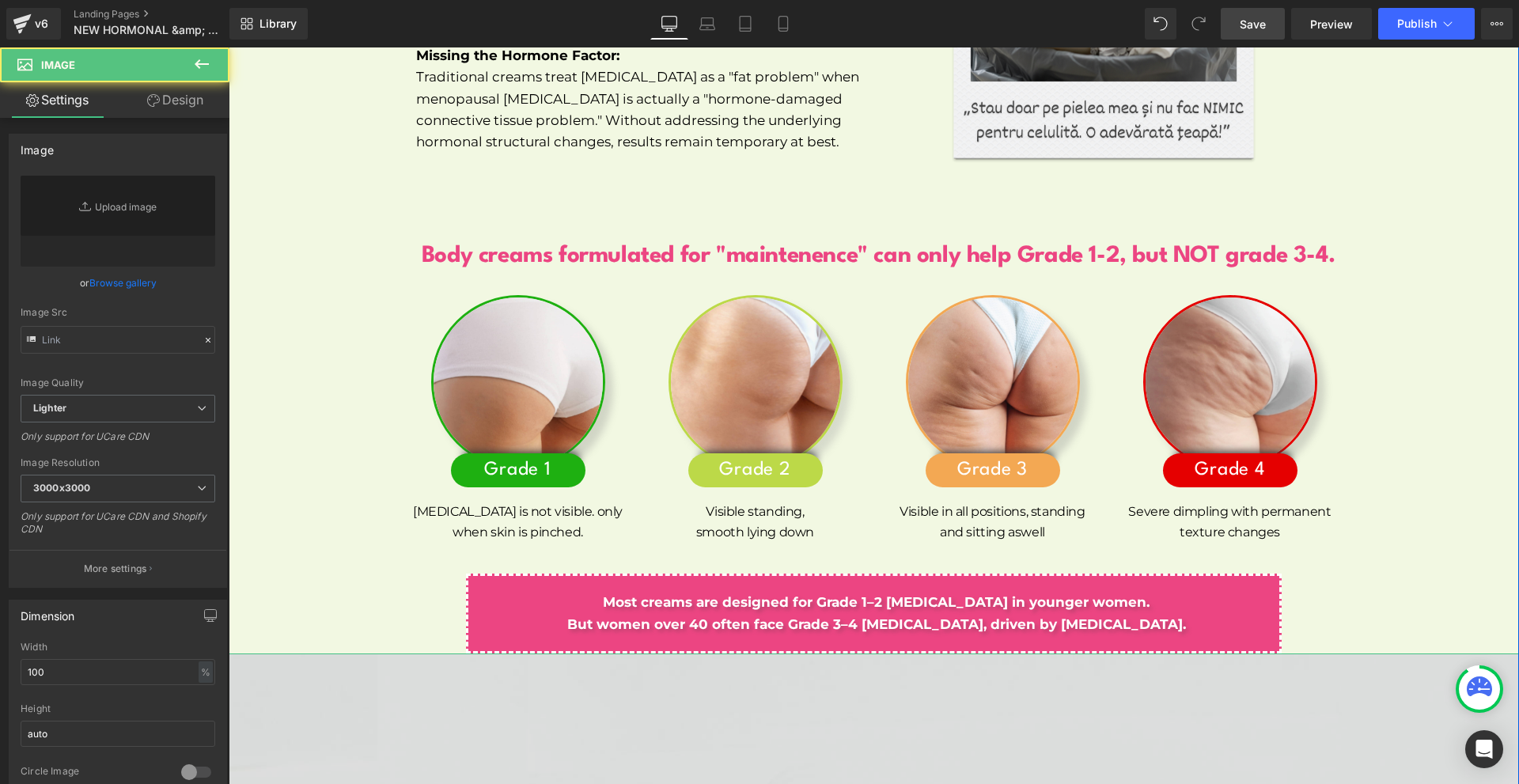
type input "//[DOMAIN_NAME][URL]"
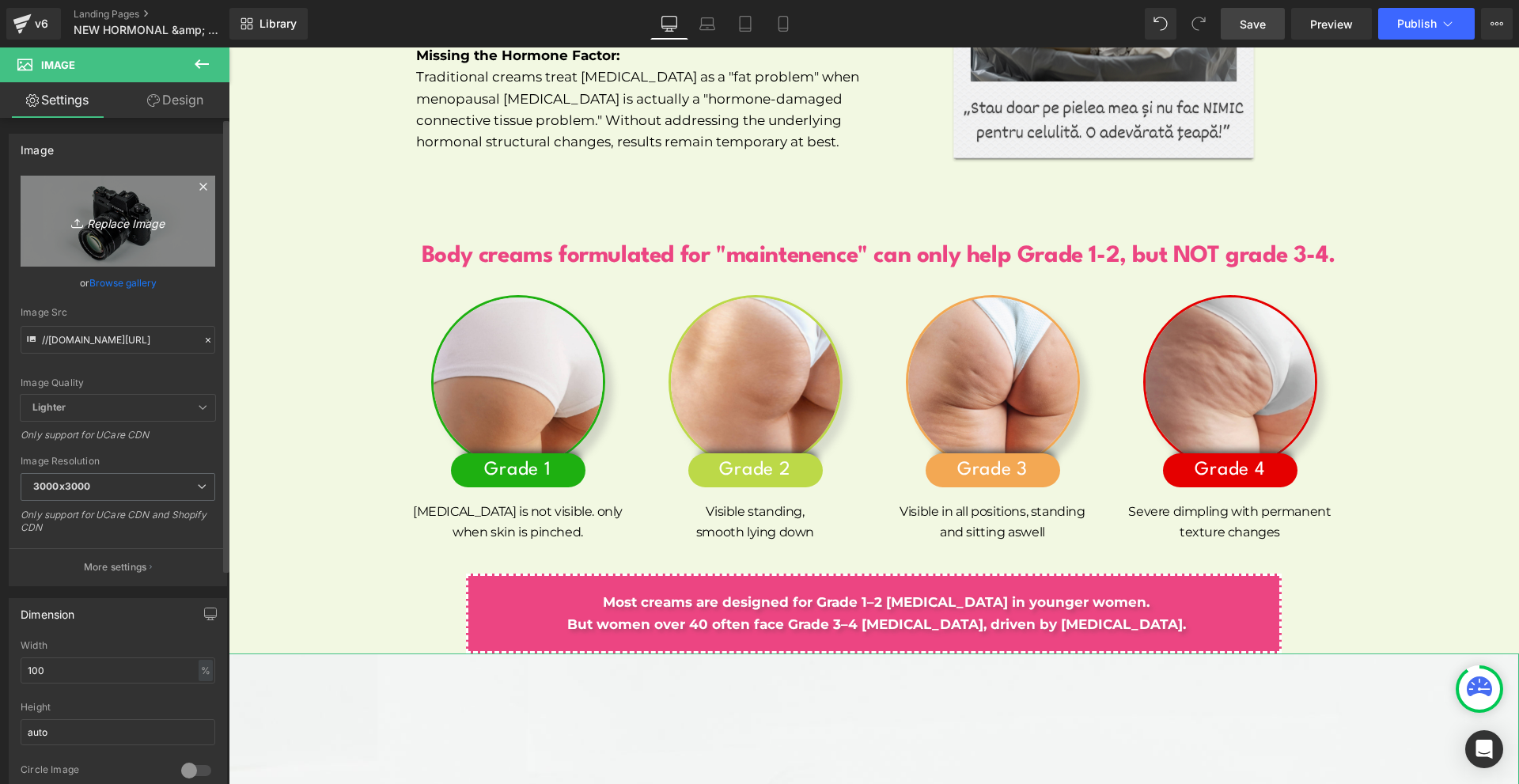
click at [153, 234] on link "Replace Image" at bounding box center [118, 220] width 194 height 90
type input "C:\fakepath\NEW PP IMAGES FOR NEW PP (12).png"
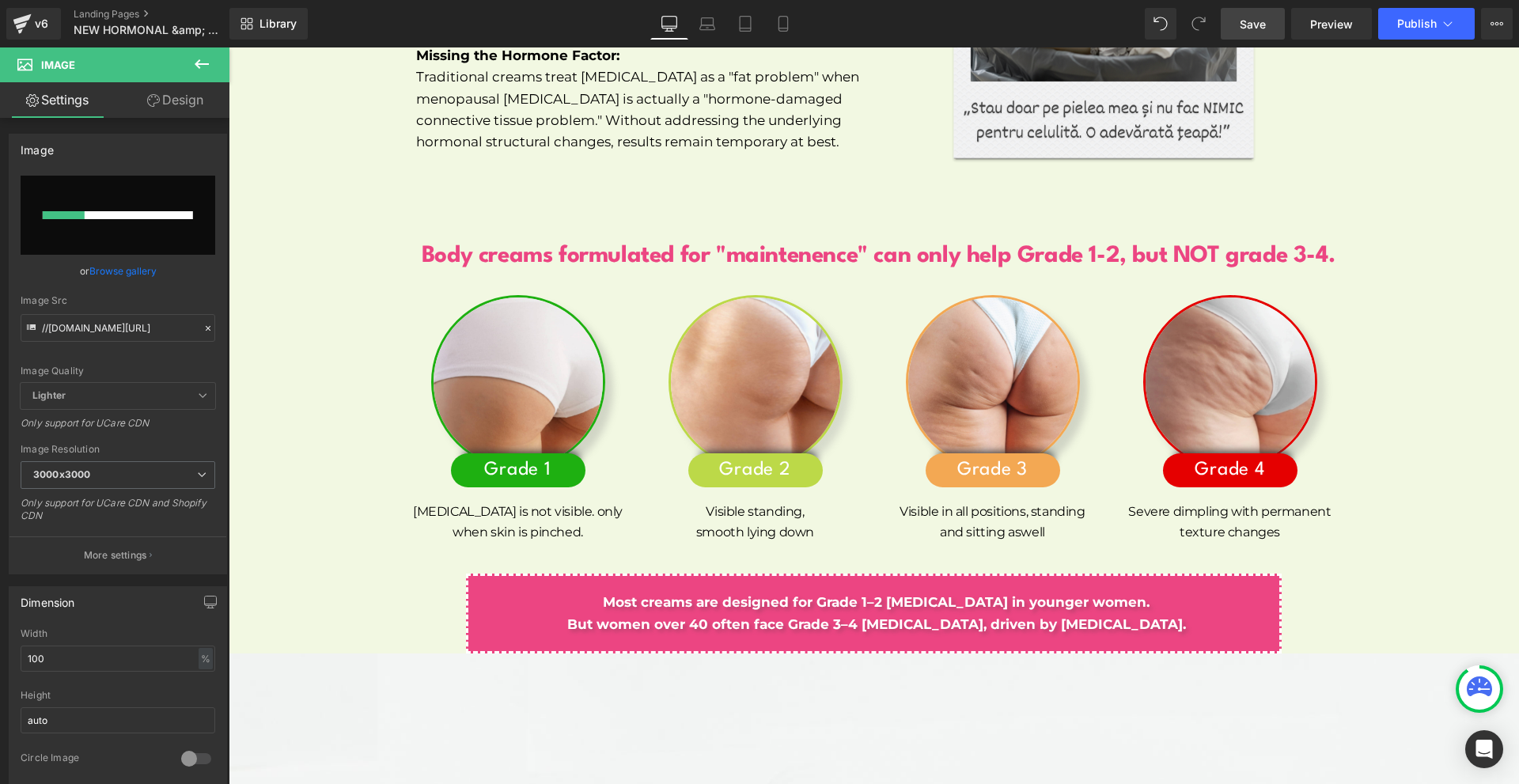
scroll to position [7546, 0]
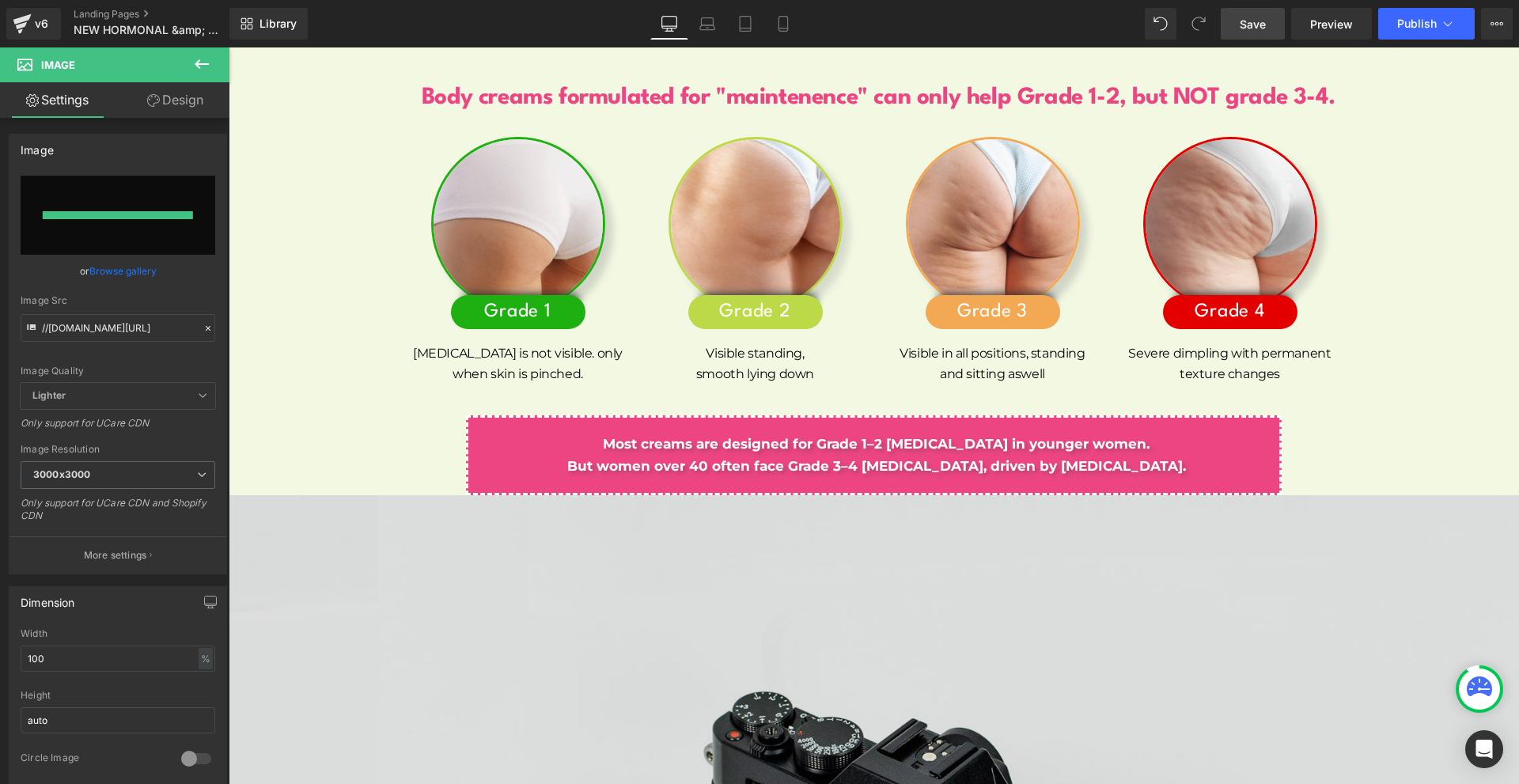
type input "[URL][DOMAIN_NAME]"
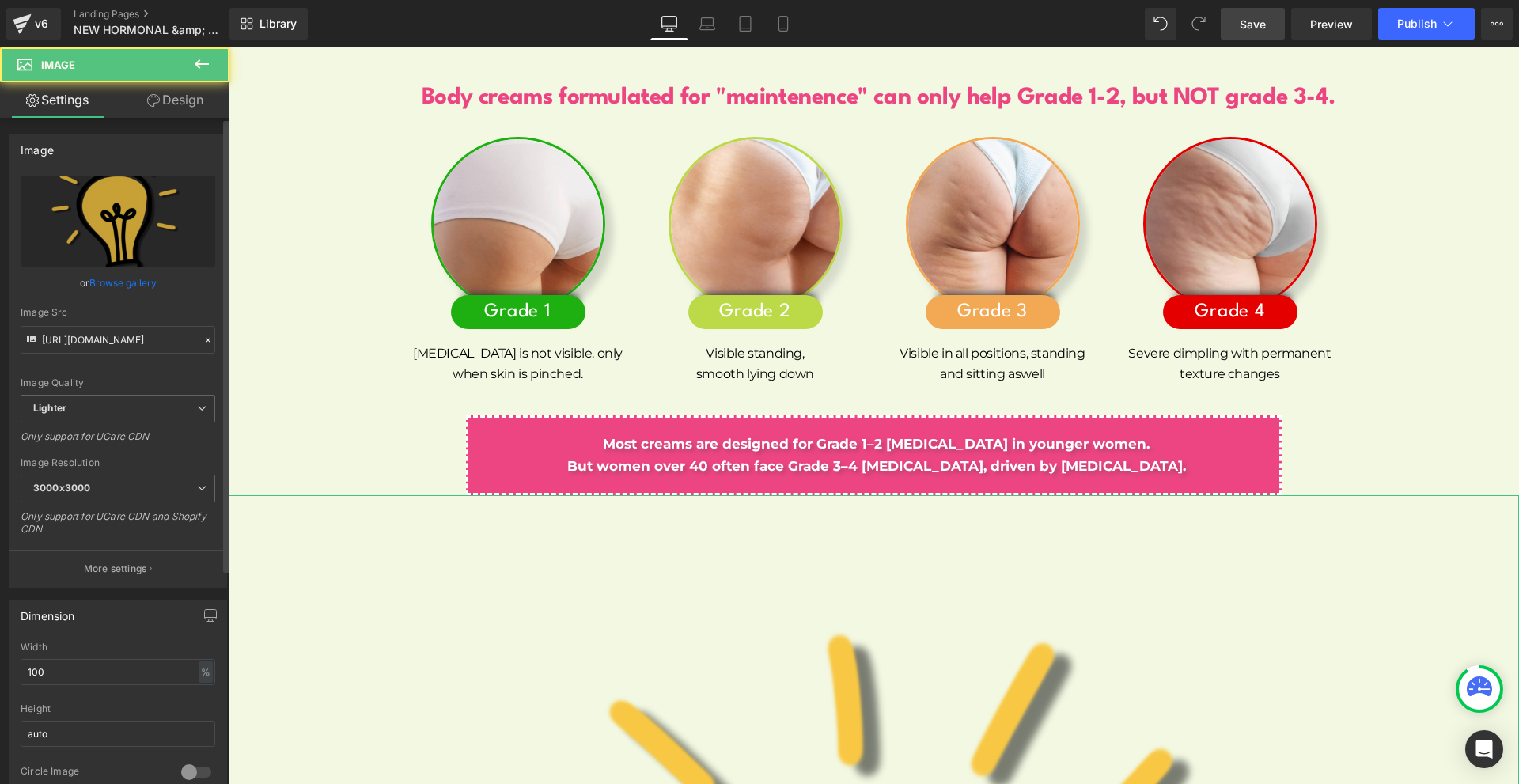
click at [82, 691] on div "Width 100 % % px" at bounding box center [118, 672] width 194 height 62
click at [84, 677] on input "100" at bounding box center [118, 672] width 194 height 26
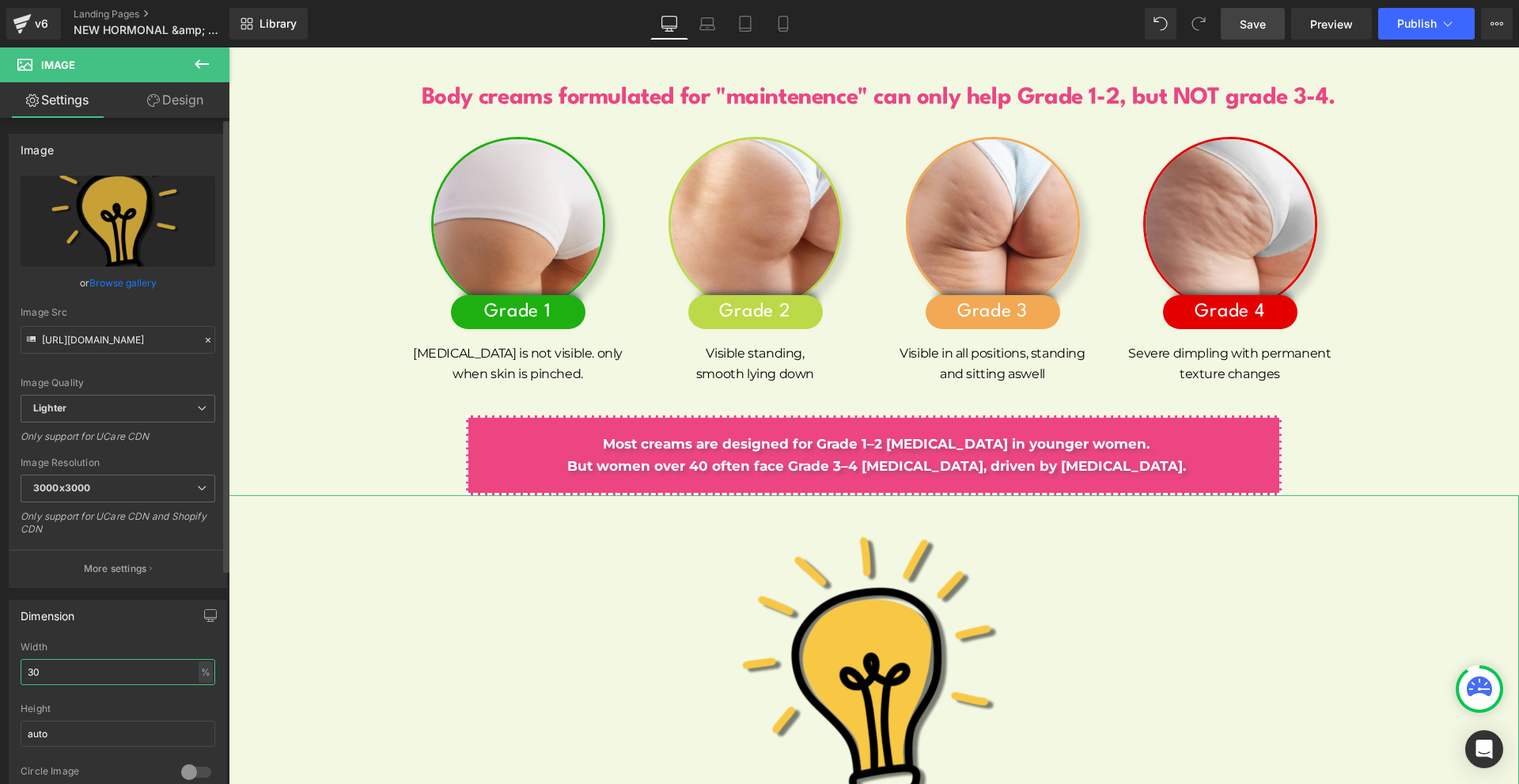
click at [83, 673] on input "30" at bounding box center [118, 672] width 194 height 26
click at [83, 673] on input "2" at bounding box center [118, 672] width 194 height 26
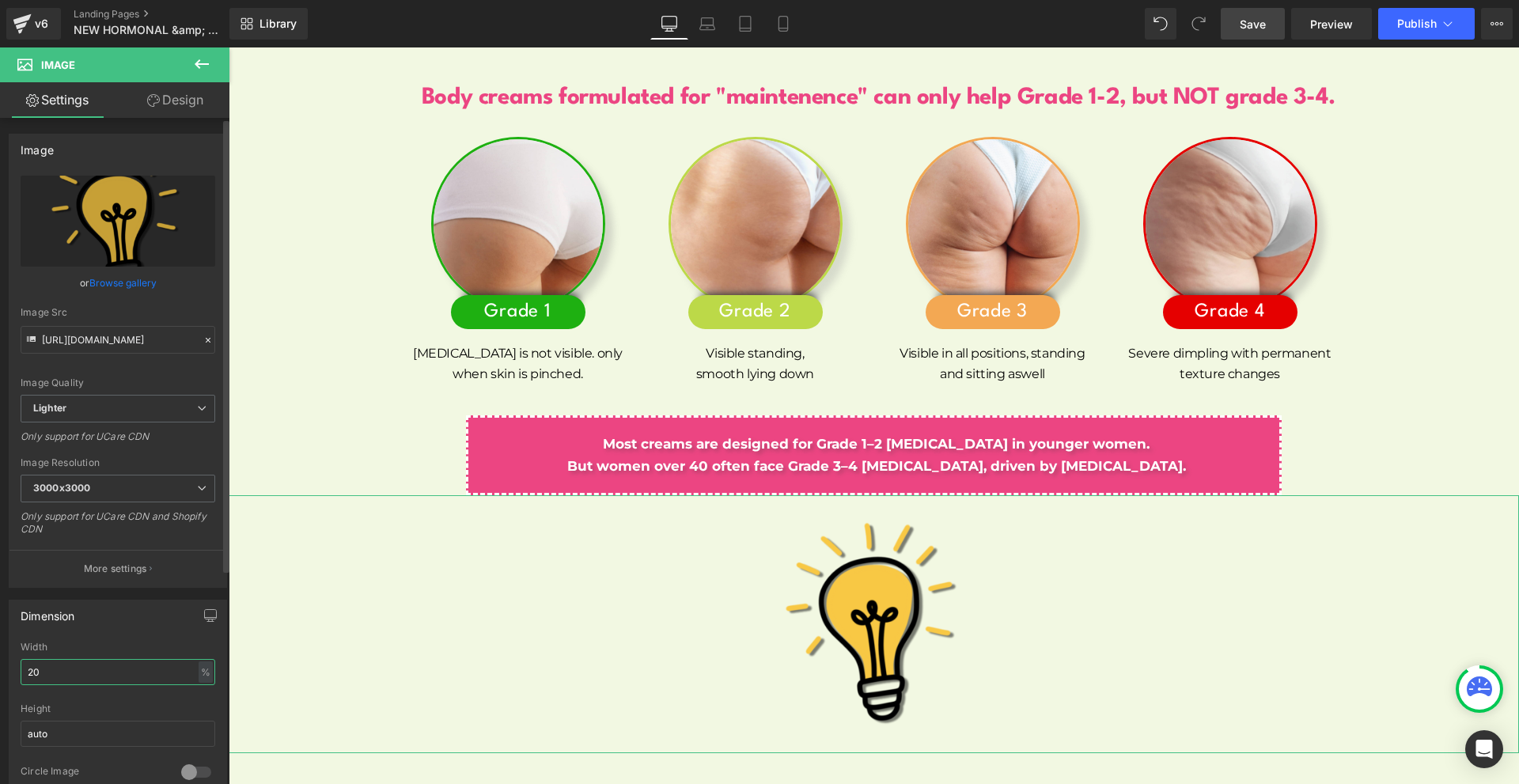
click at [83, 673] on input "20" at bounding box center [118, 672] width 194 height 26
click at [84, 673] on input "20" at bounding box center [118, 672] width 194 height 26
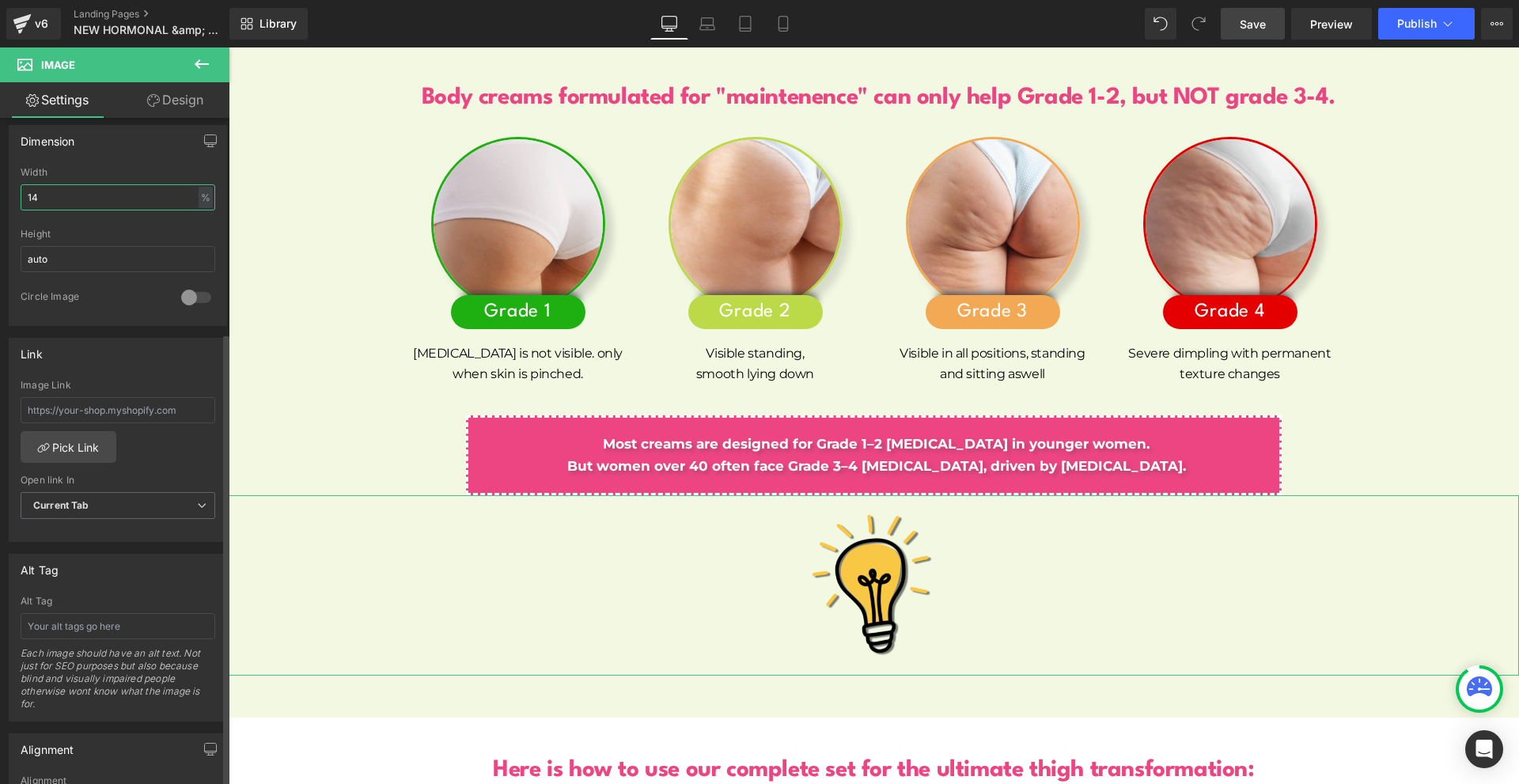
scroll to position [738, 0]
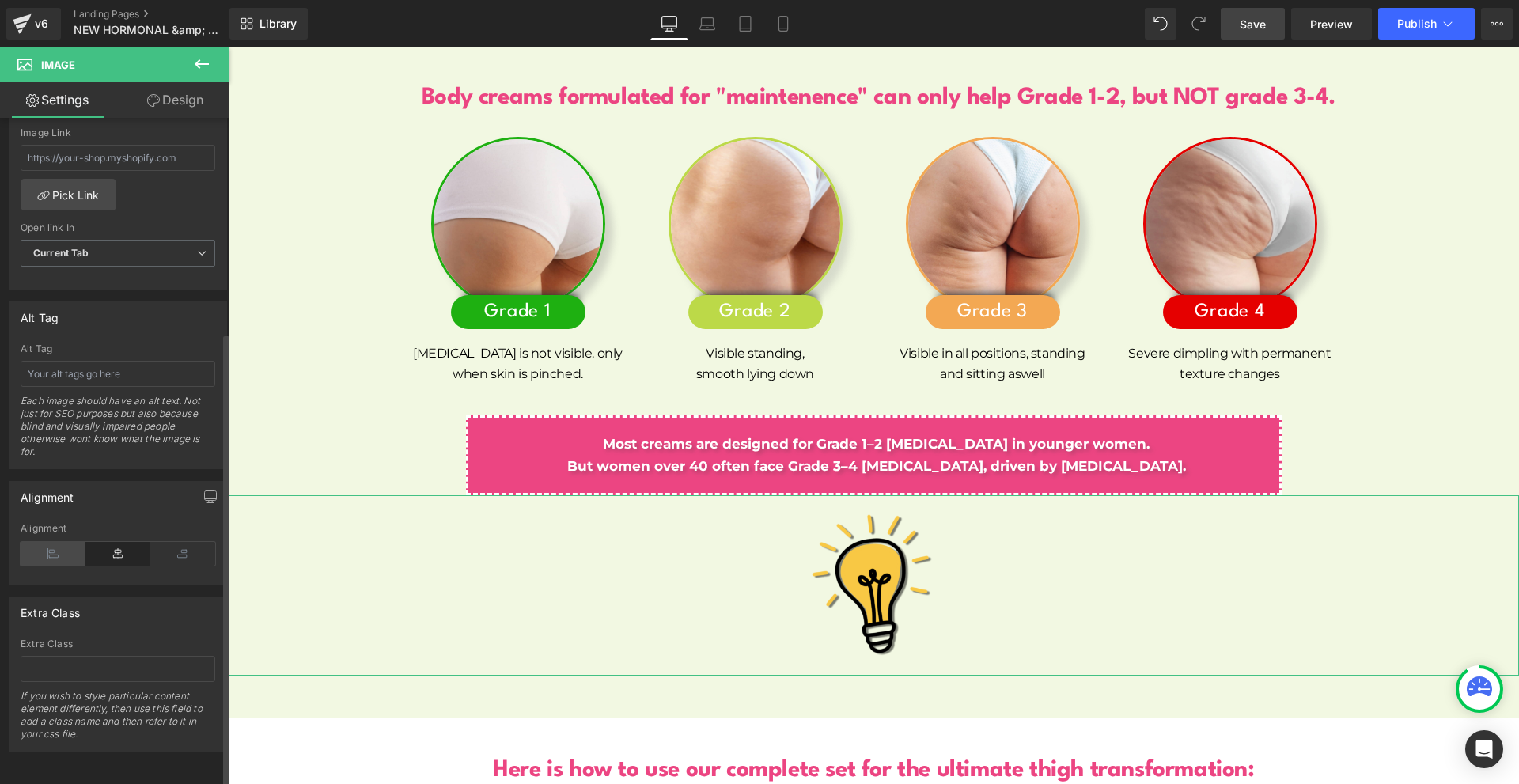
type input "14"
click at [71, 542] on icon at bounding box center [53, 553] width 65 height 24
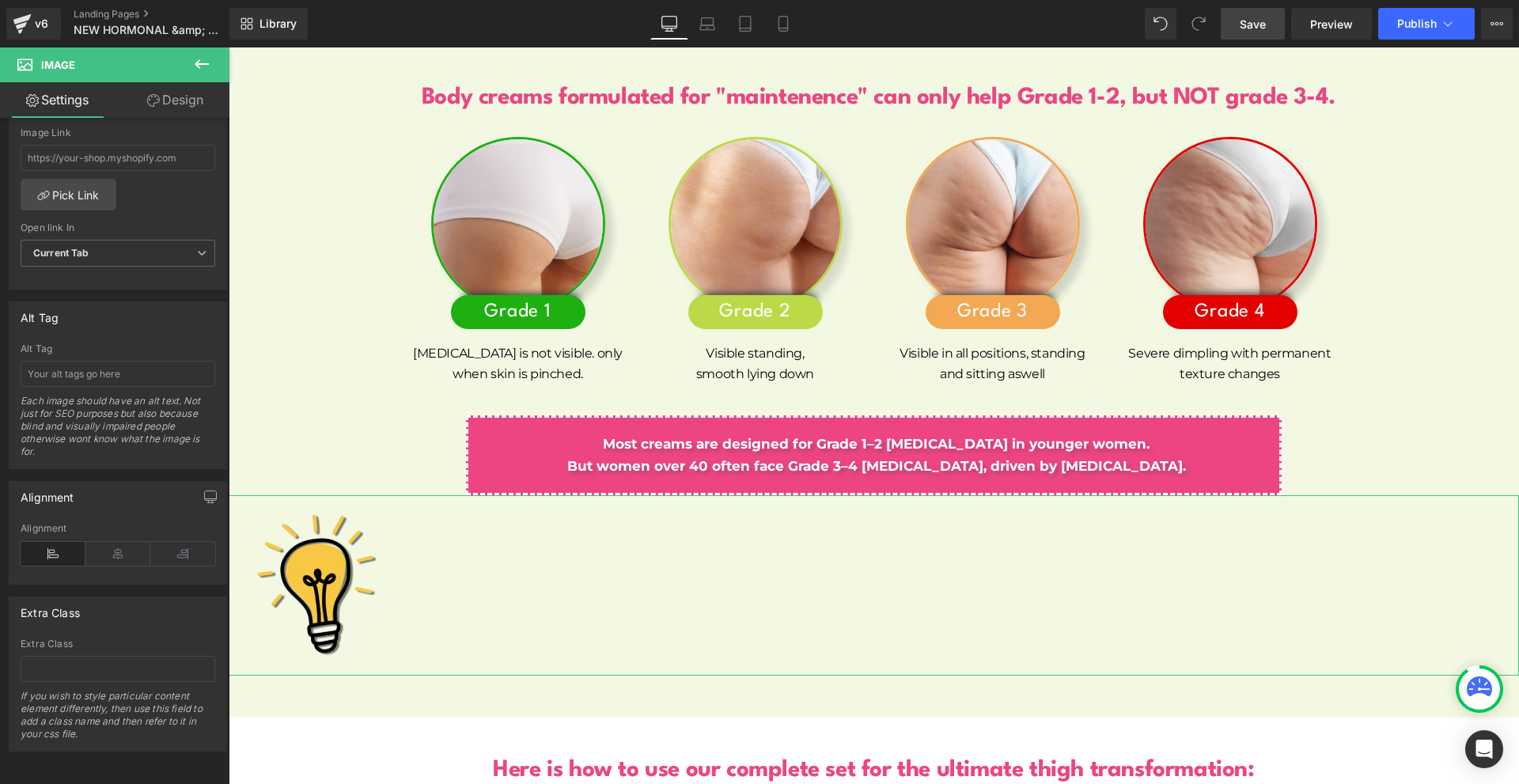
click at [192, 101] on link "Design" at bounding box center [175, 99] width 114 height 35
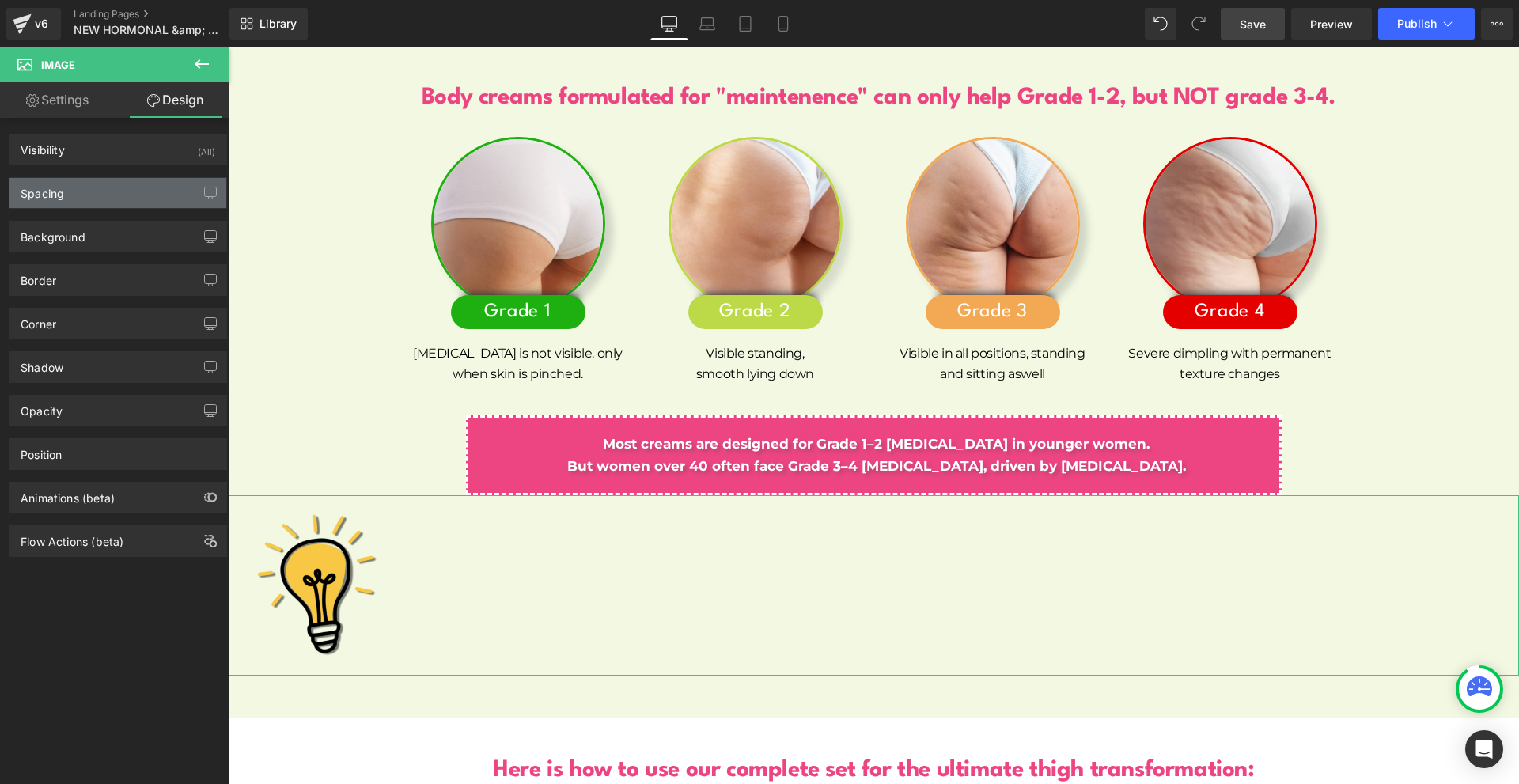
type input "0"
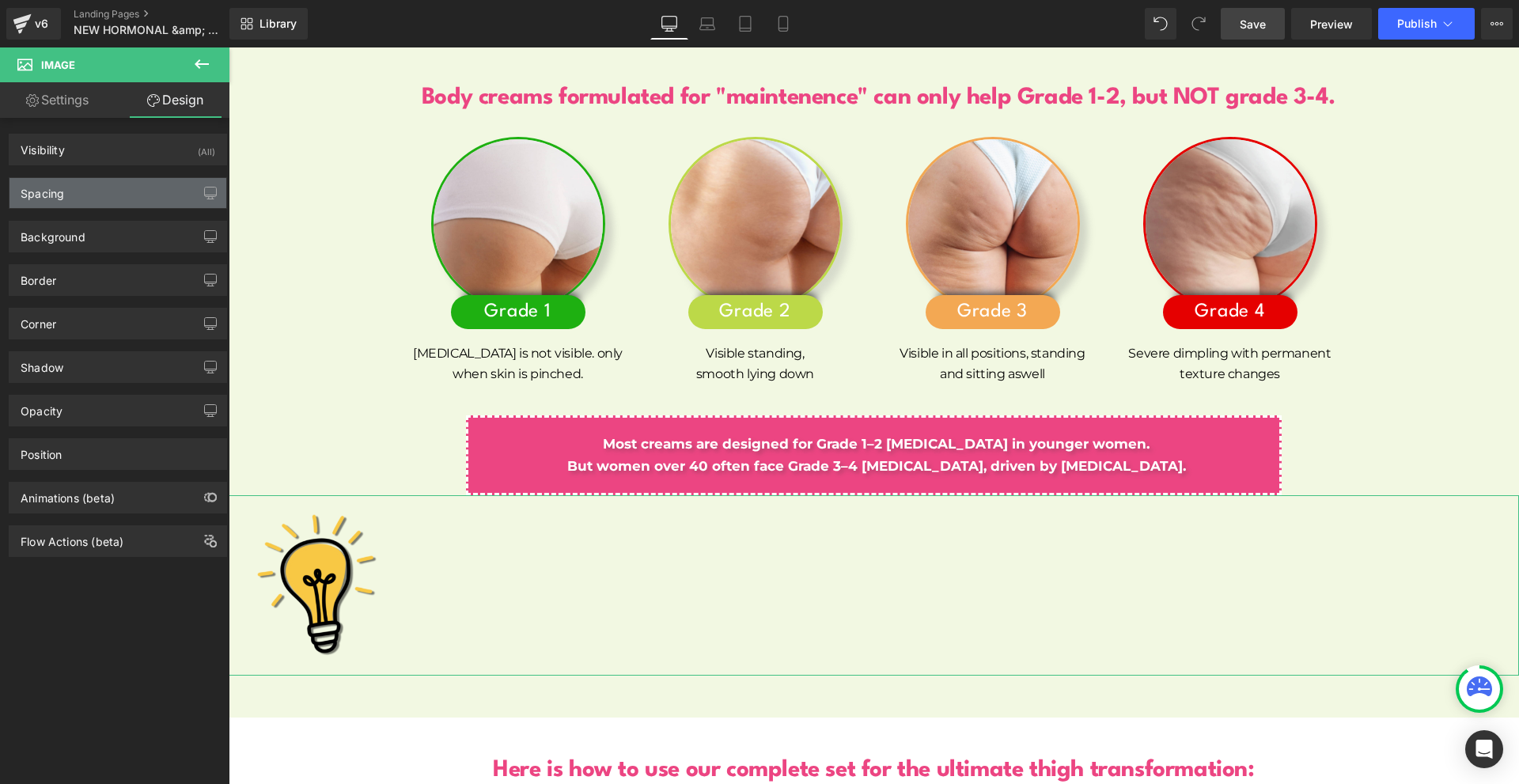
type input "0"
click at [94, 190] on div "Spacing" at bounding box center [117, 193] width 216 height 30
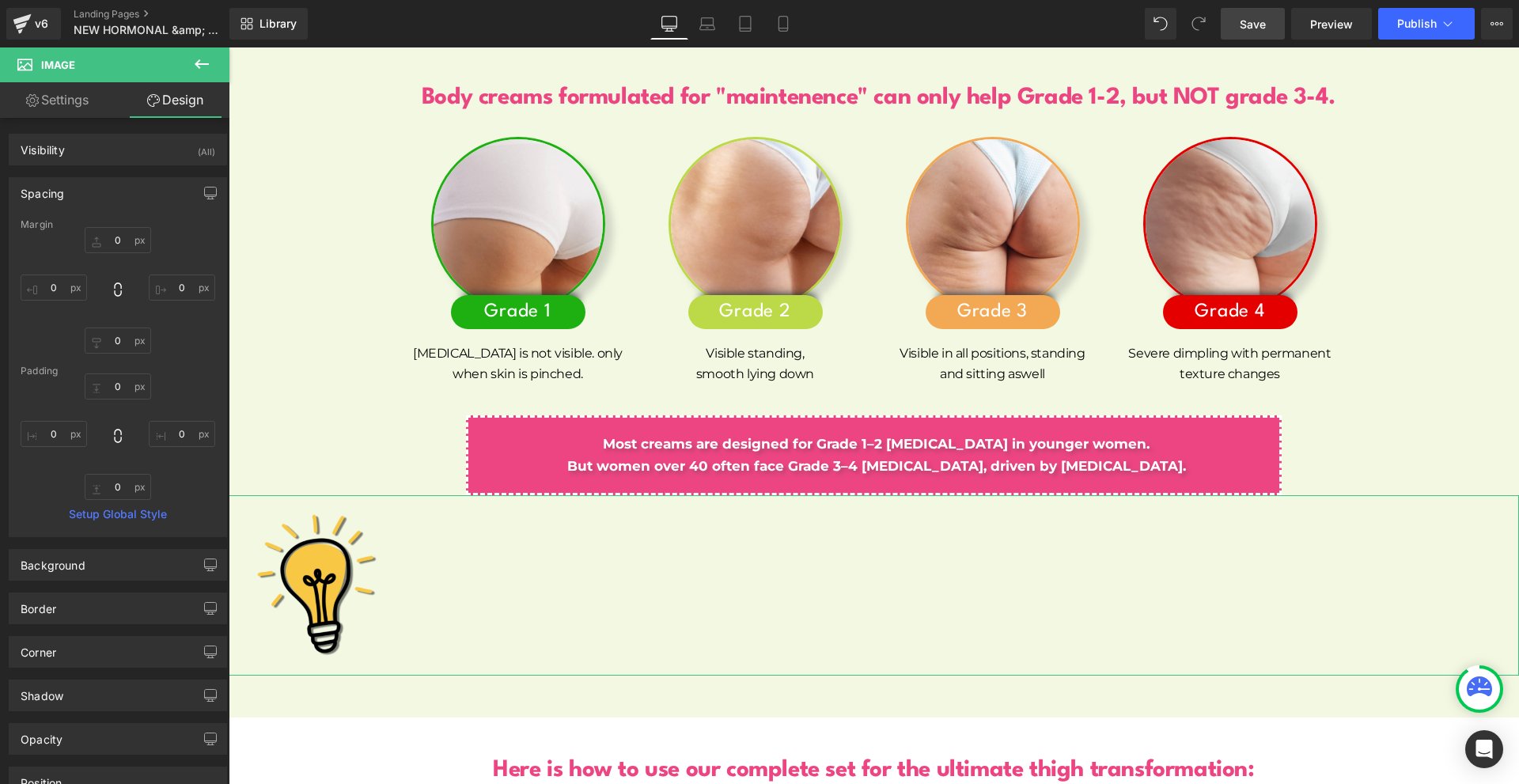
click at [61, 302] on div "0px 0 0px 0 0px 0 0px 0" at bounding box center [118, 290] width 194 height 127
click at [57, 292] on input "0" at bounding box center [54, 287] width 67 height 26
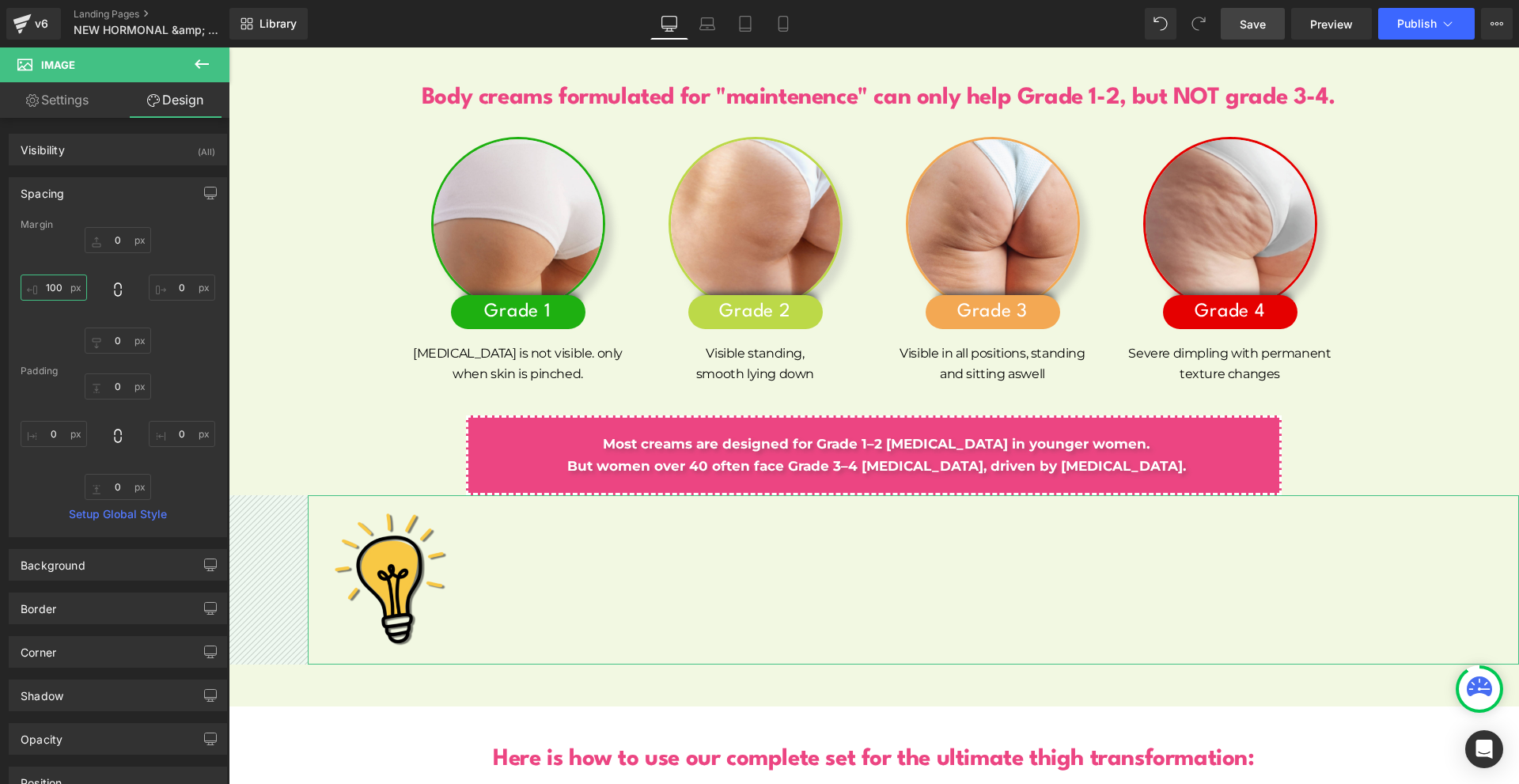
click at [57, 292] on input "100" at bounding box center [54, 287] width 67 height 26
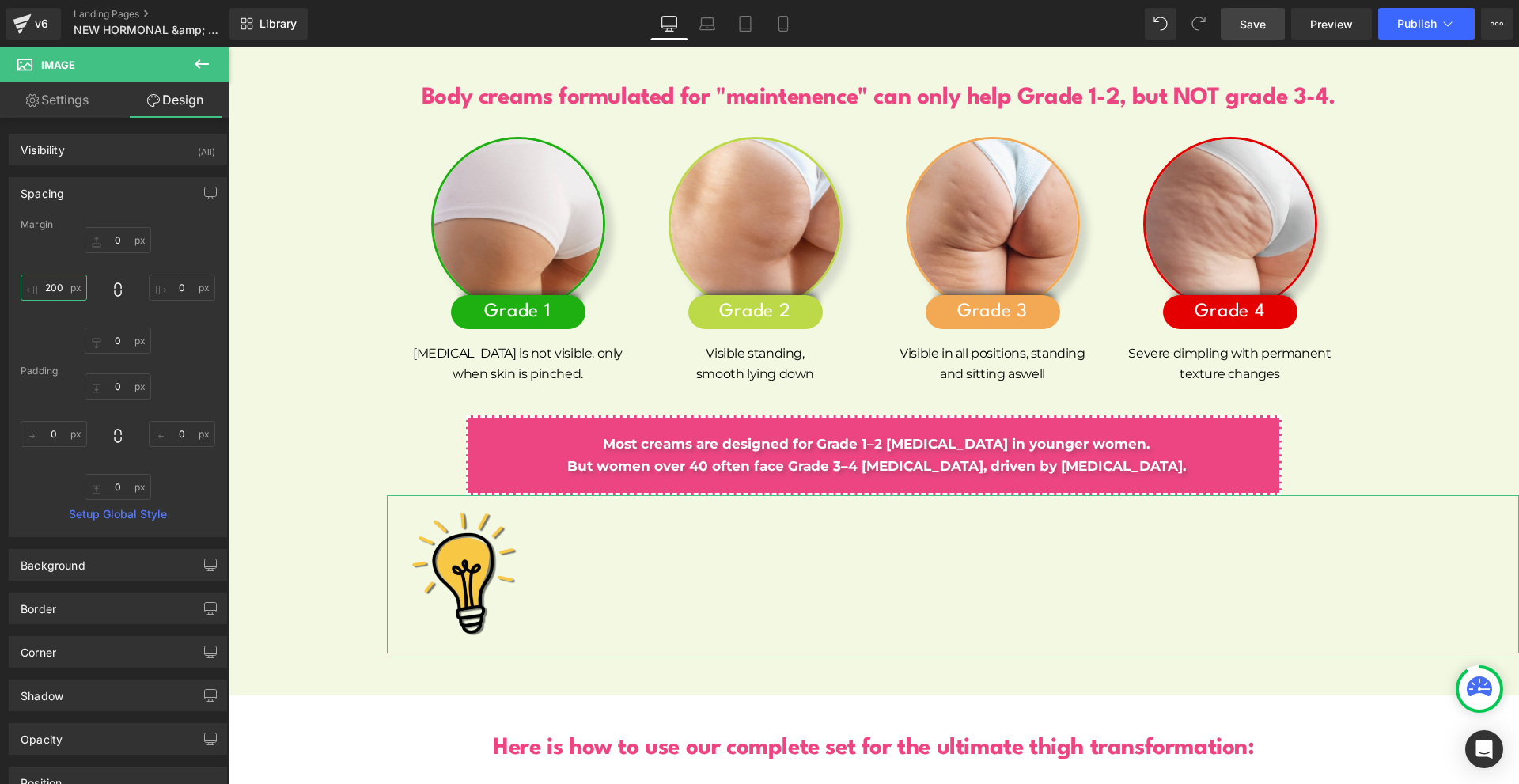
click at [57, 292] on input "200" at bounding box center [54, 287] width 67 height 26
click at [57, 292] on input "3" at bounding box center [54, 287] width 67 height 26
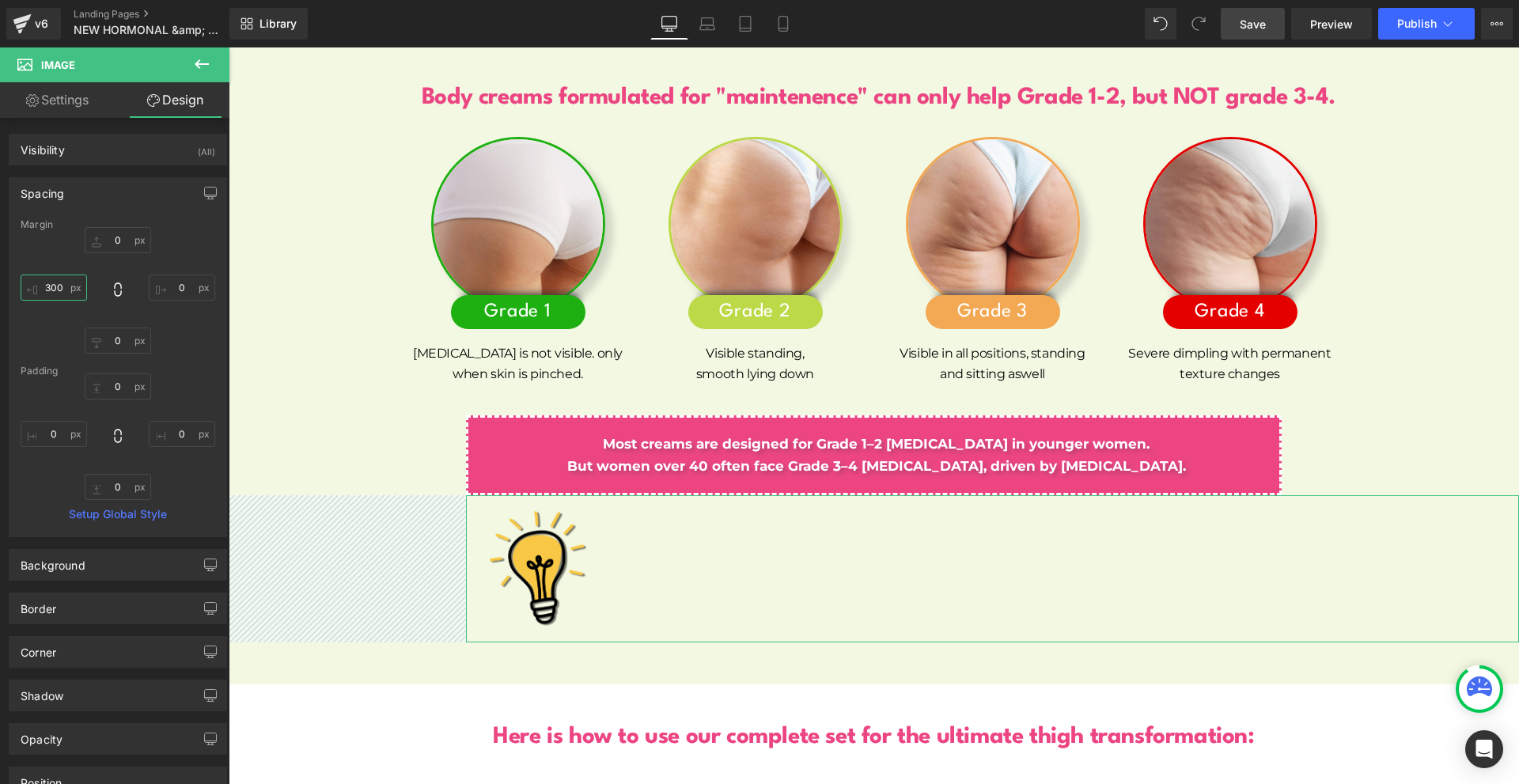
click at [68, 291] on input "300" at bounding box center [54, 287] width 67 height 26
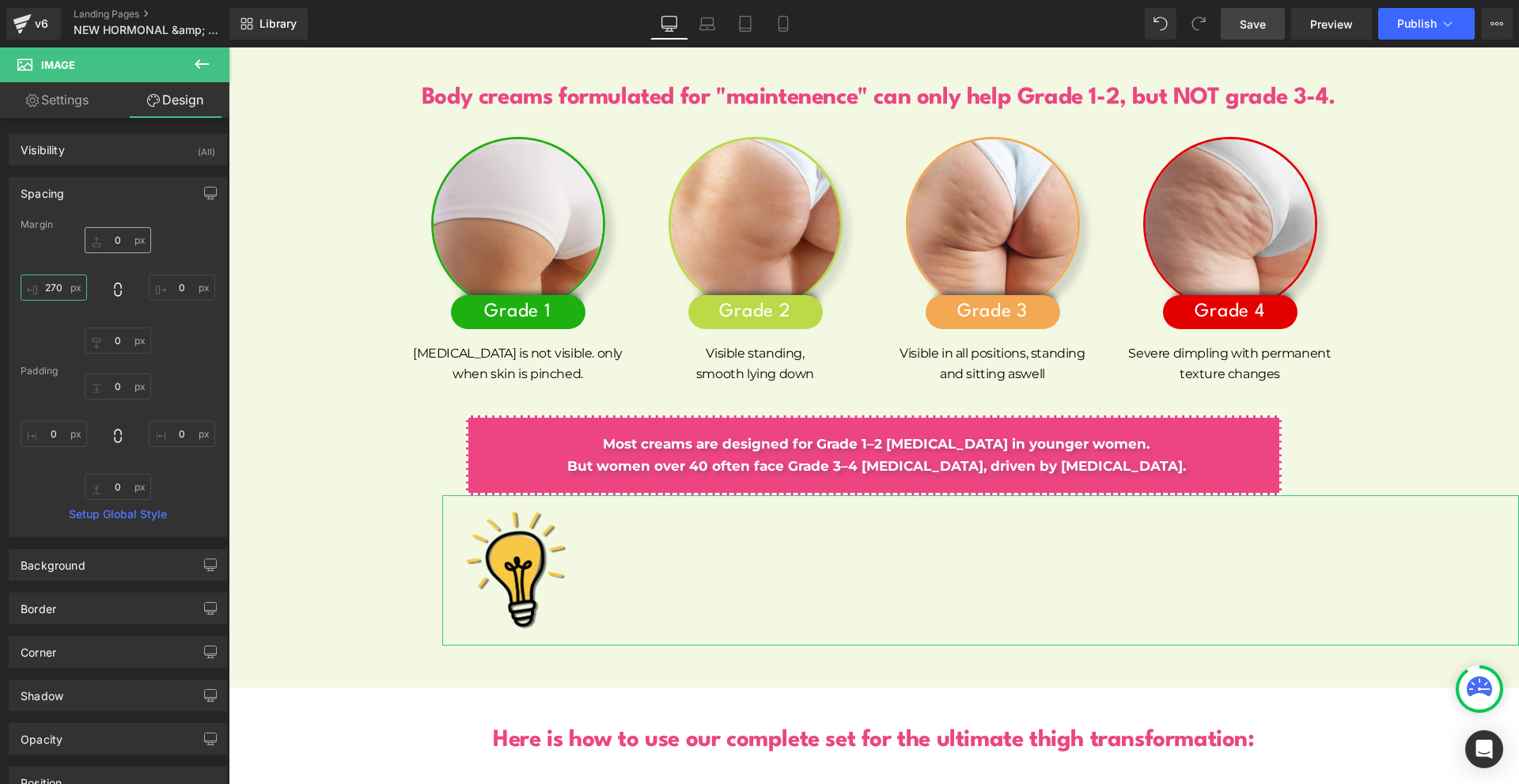
type input "270"
click at [114, 235] on input "0" at bounding box center [118, 239] width 67 height 26
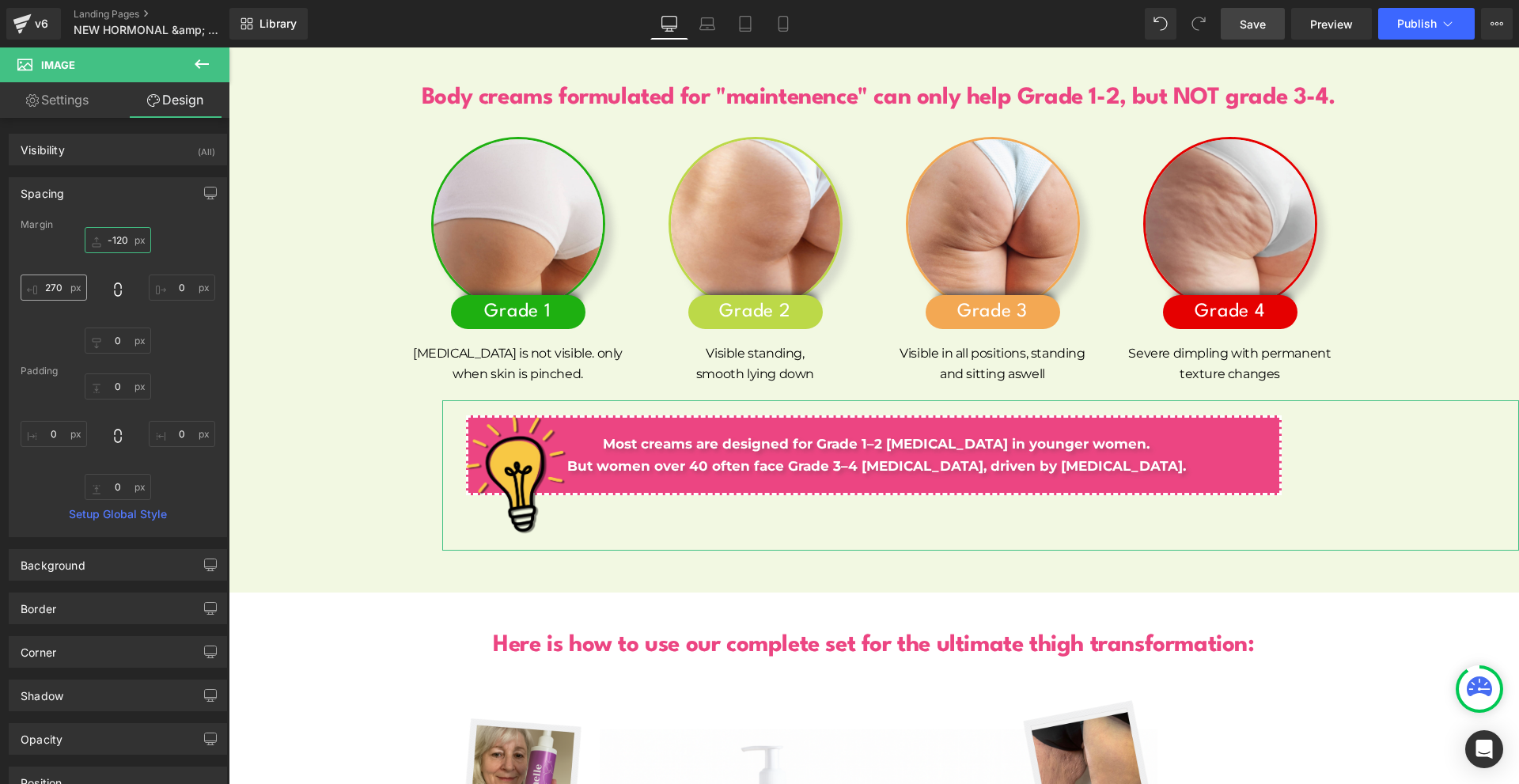
type input "-120"
click at [76, 277] on input "270" at bounding box center [54, 287] width 67 height 26
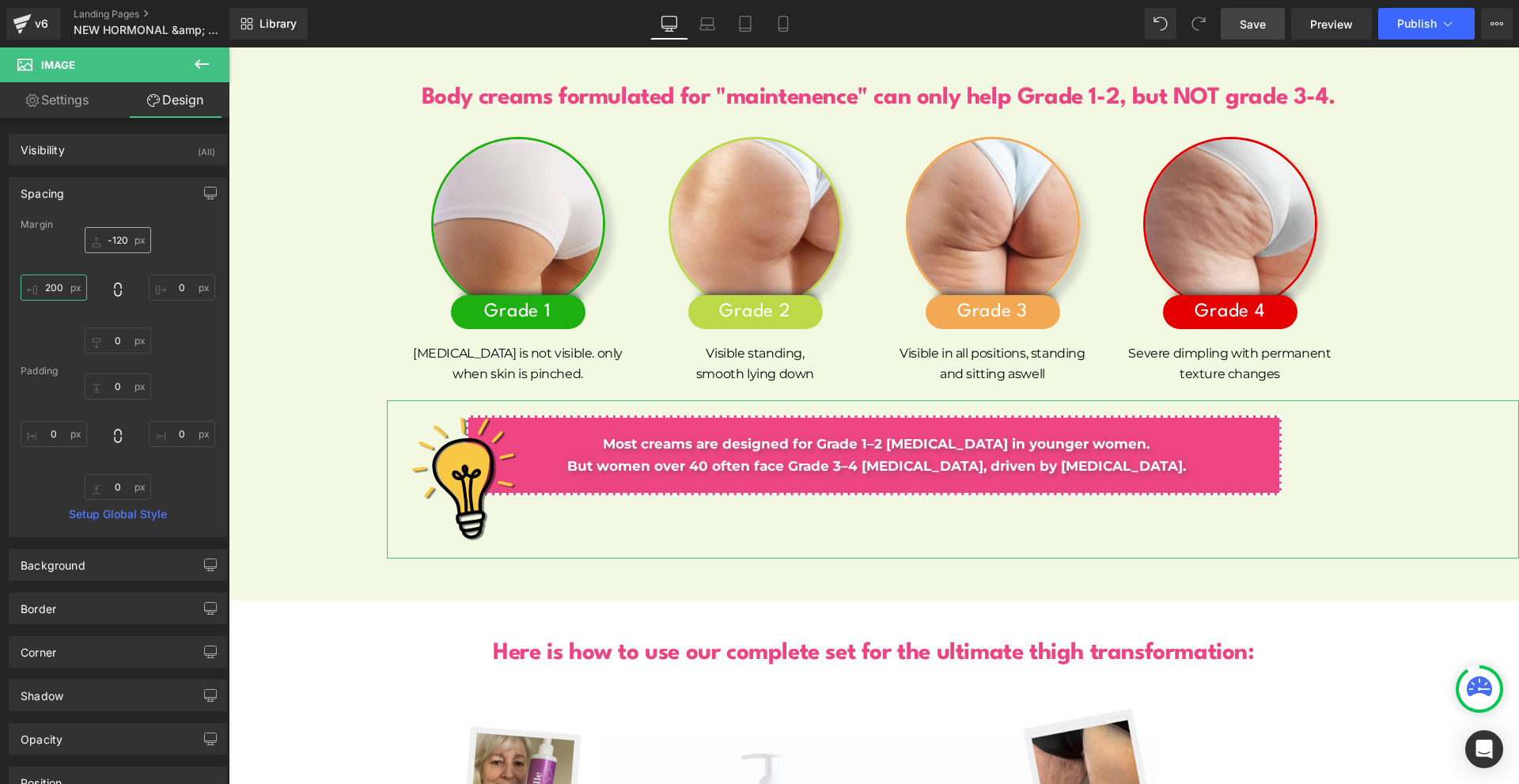
type input "200"
click at [129, 239] on input "-120" at bounding box center [118, 239] width 67 height 26
type input "1-"
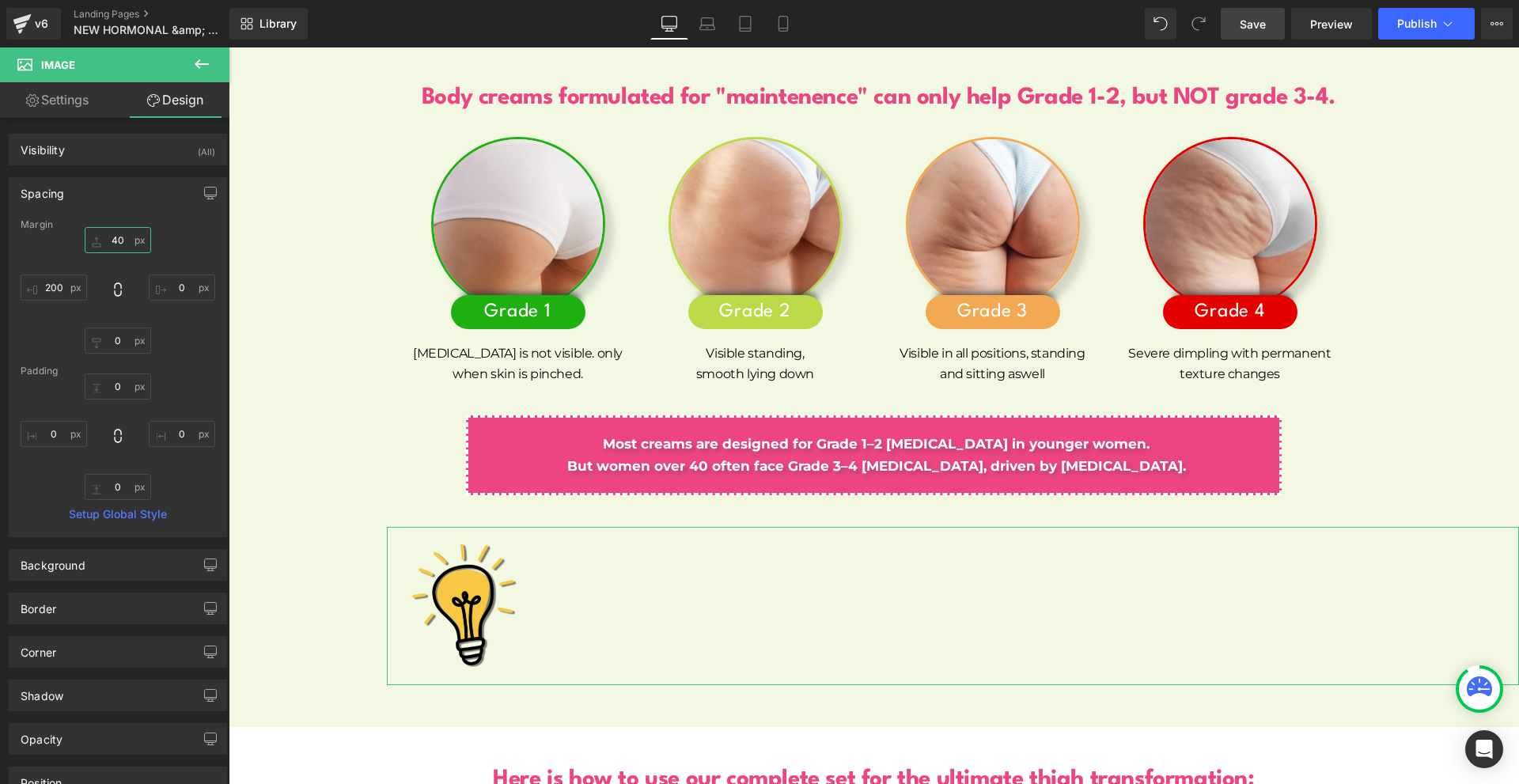
type input "4"
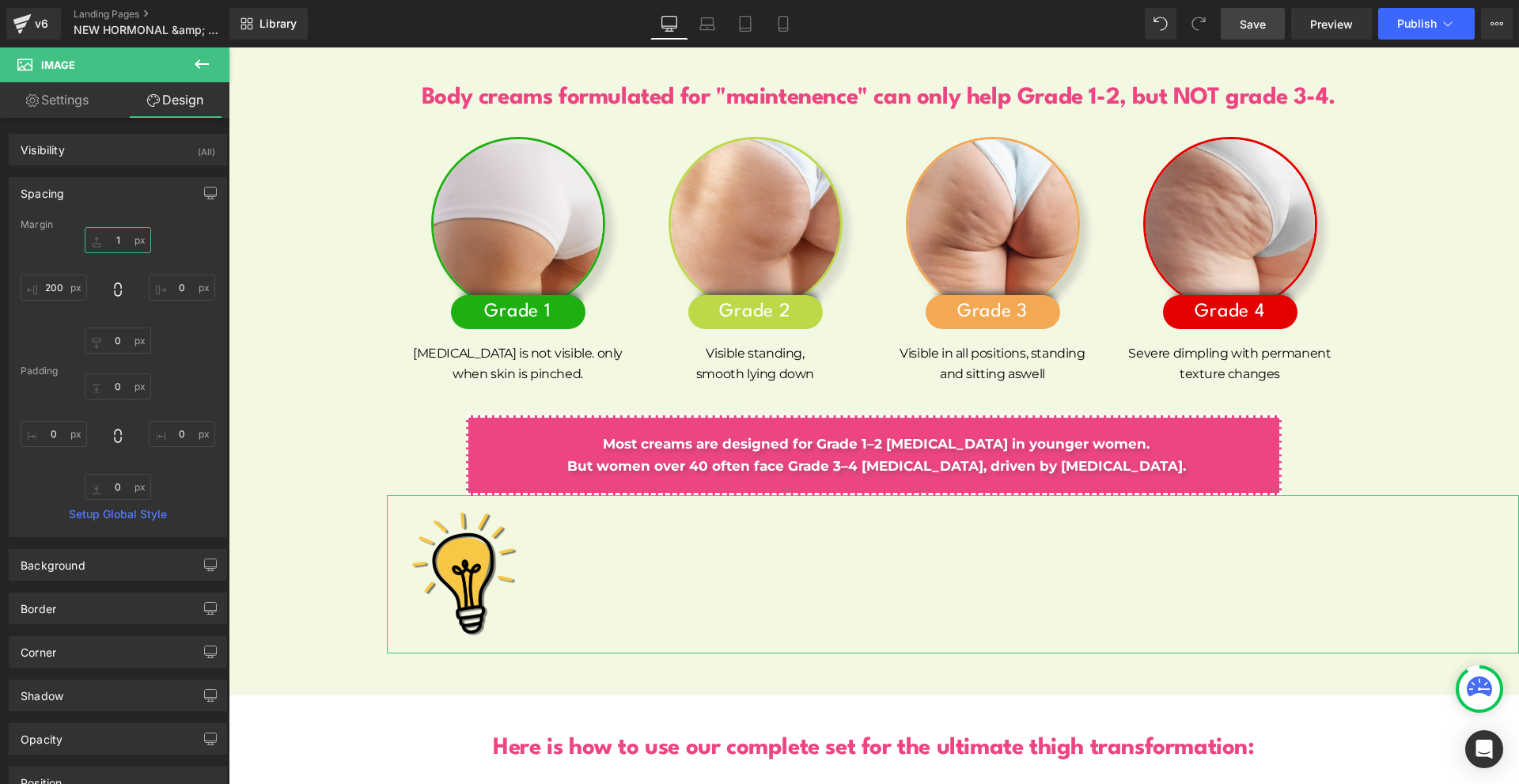
type input "1-"
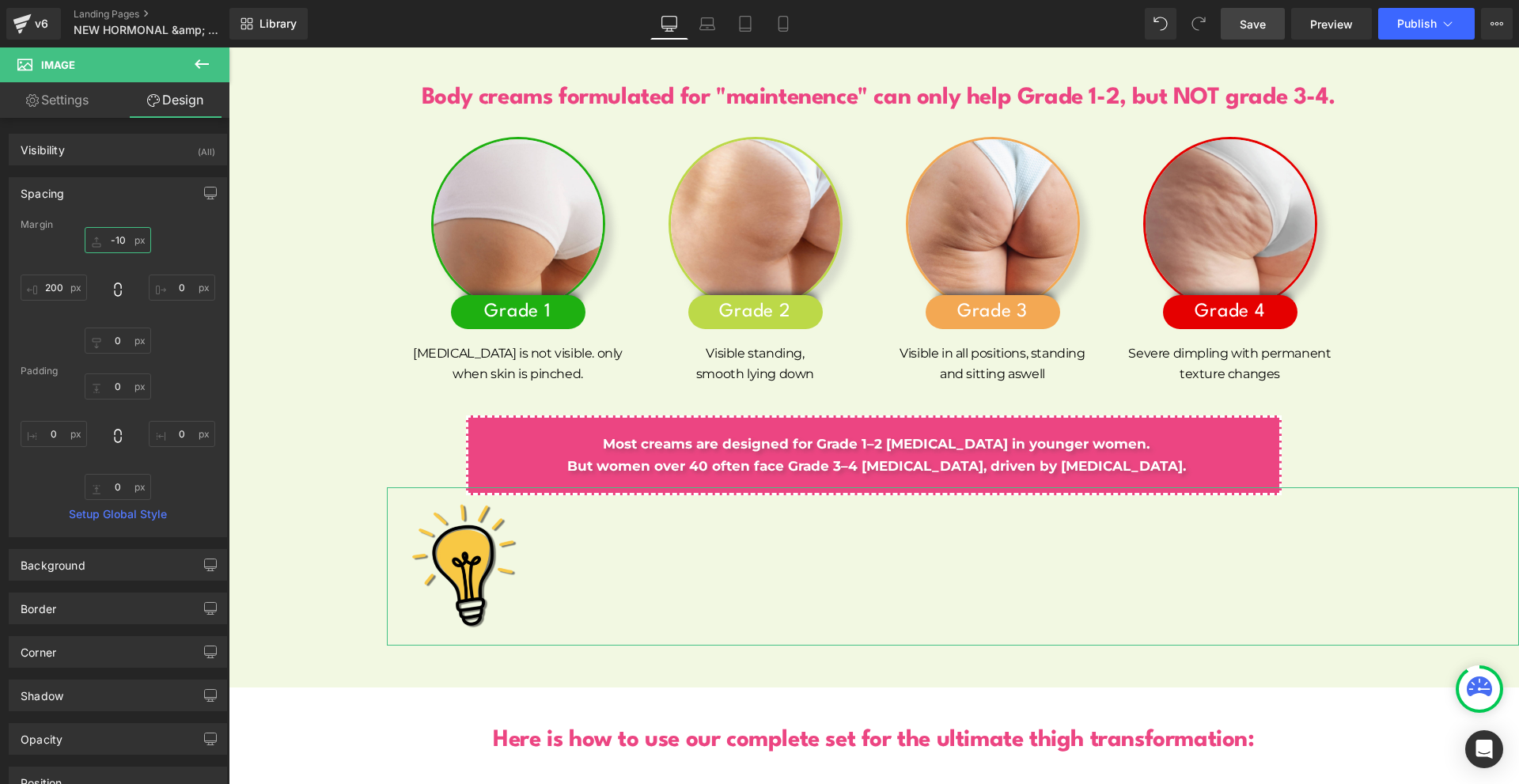
type input "-10ó"
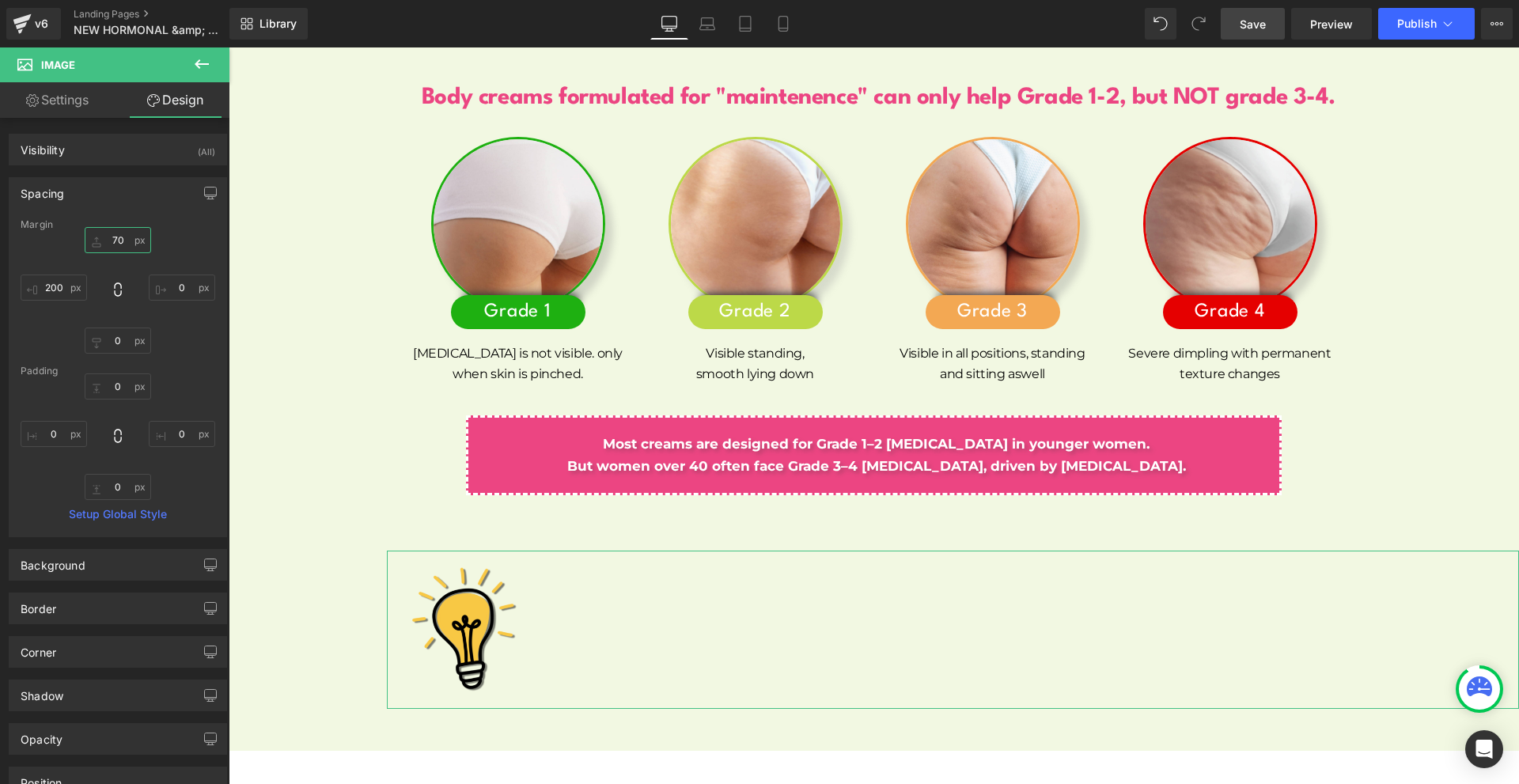
type input "7"
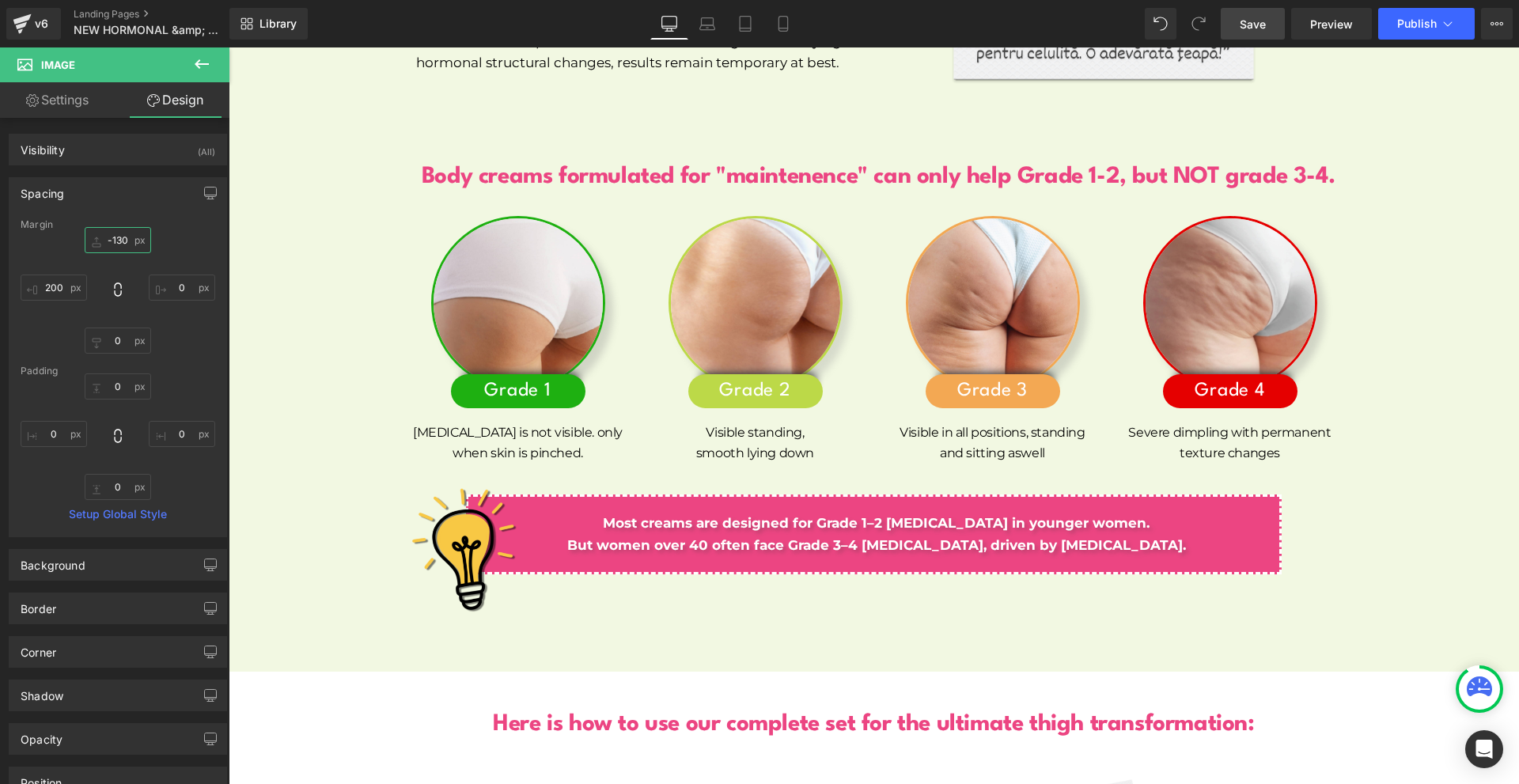
scroll to position [7387, 0]
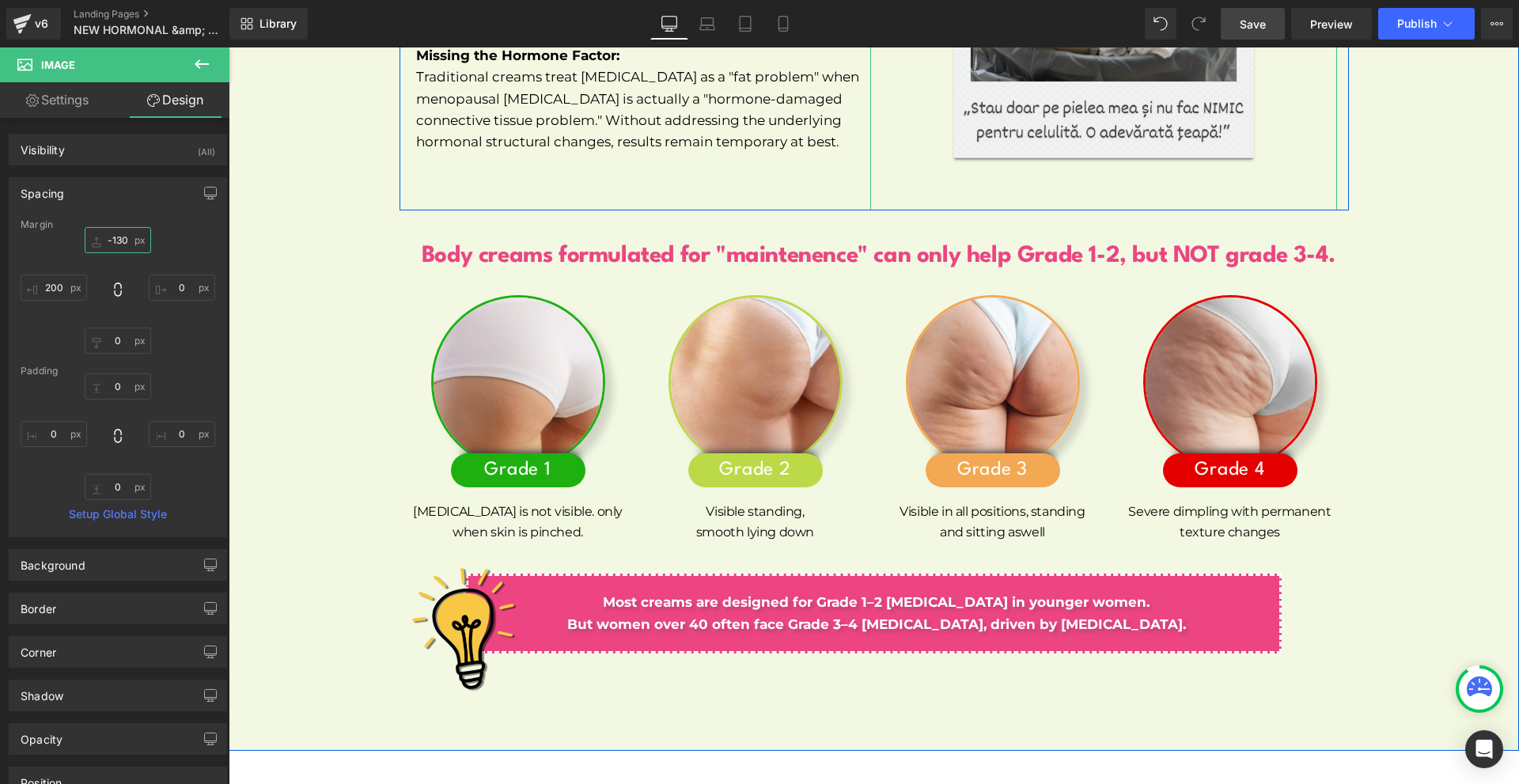
type input "-130"
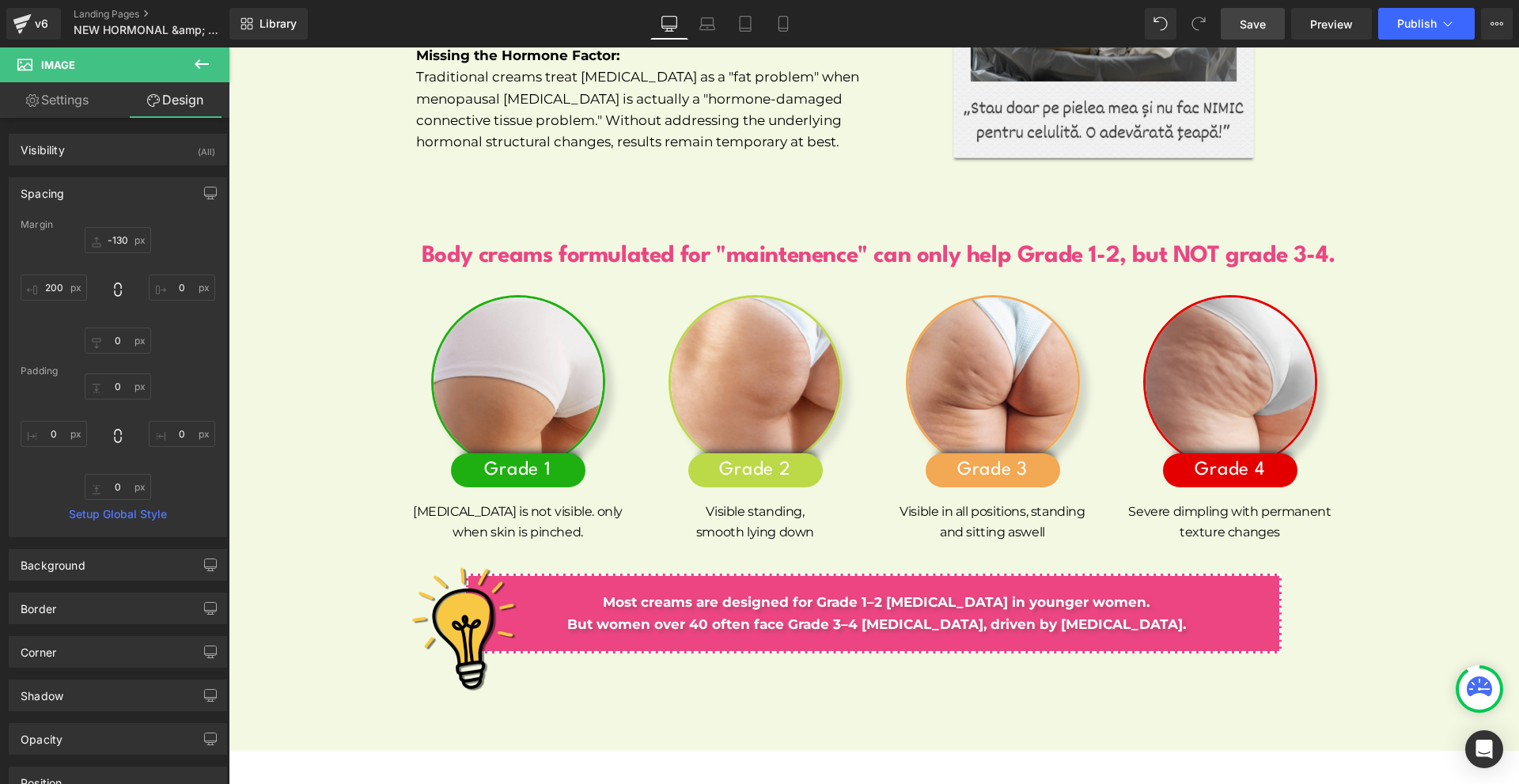
click at [1260, 16] on span "Save" at bounding box center [1252, 24] width 26 height 16
click at [1302, 646] on div at bounding box center [953, 630] width 1132 height 158
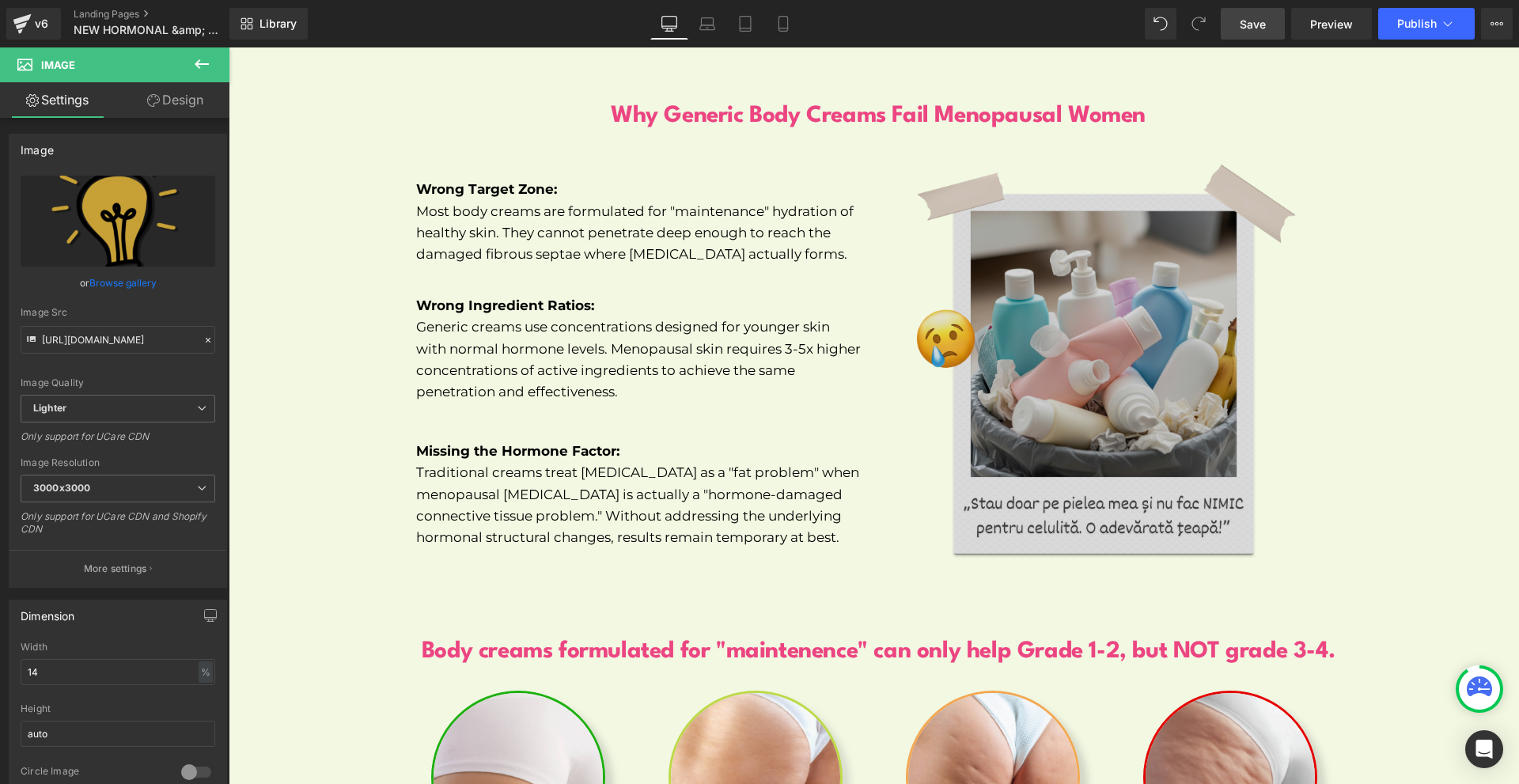
scroll to position [6912, 0]
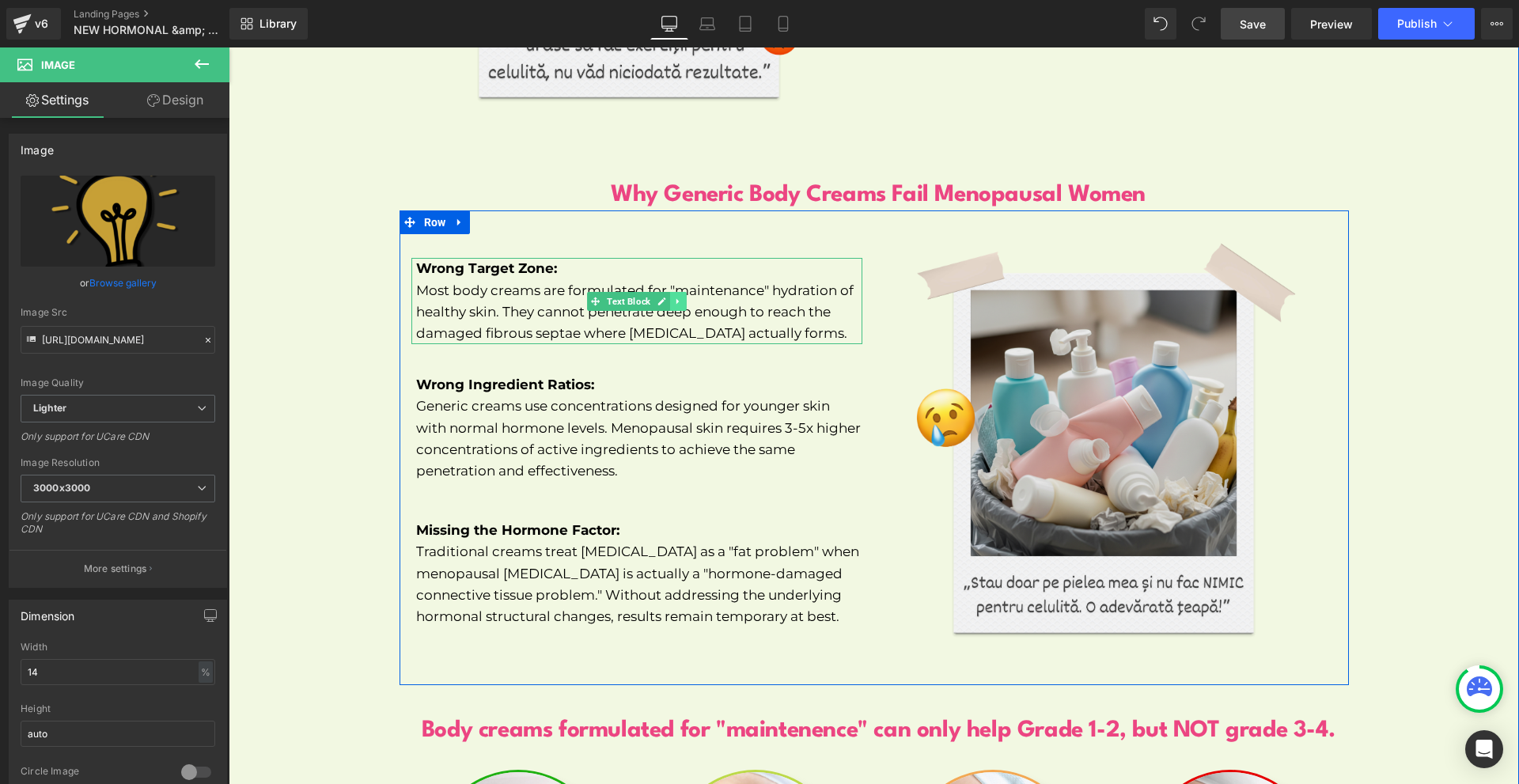
click at [670, 291] on link at bounding box center [678, 301] width 16 height 19
click at [665, 296] on icon at bounding box center [669, 301] width 9 height 10
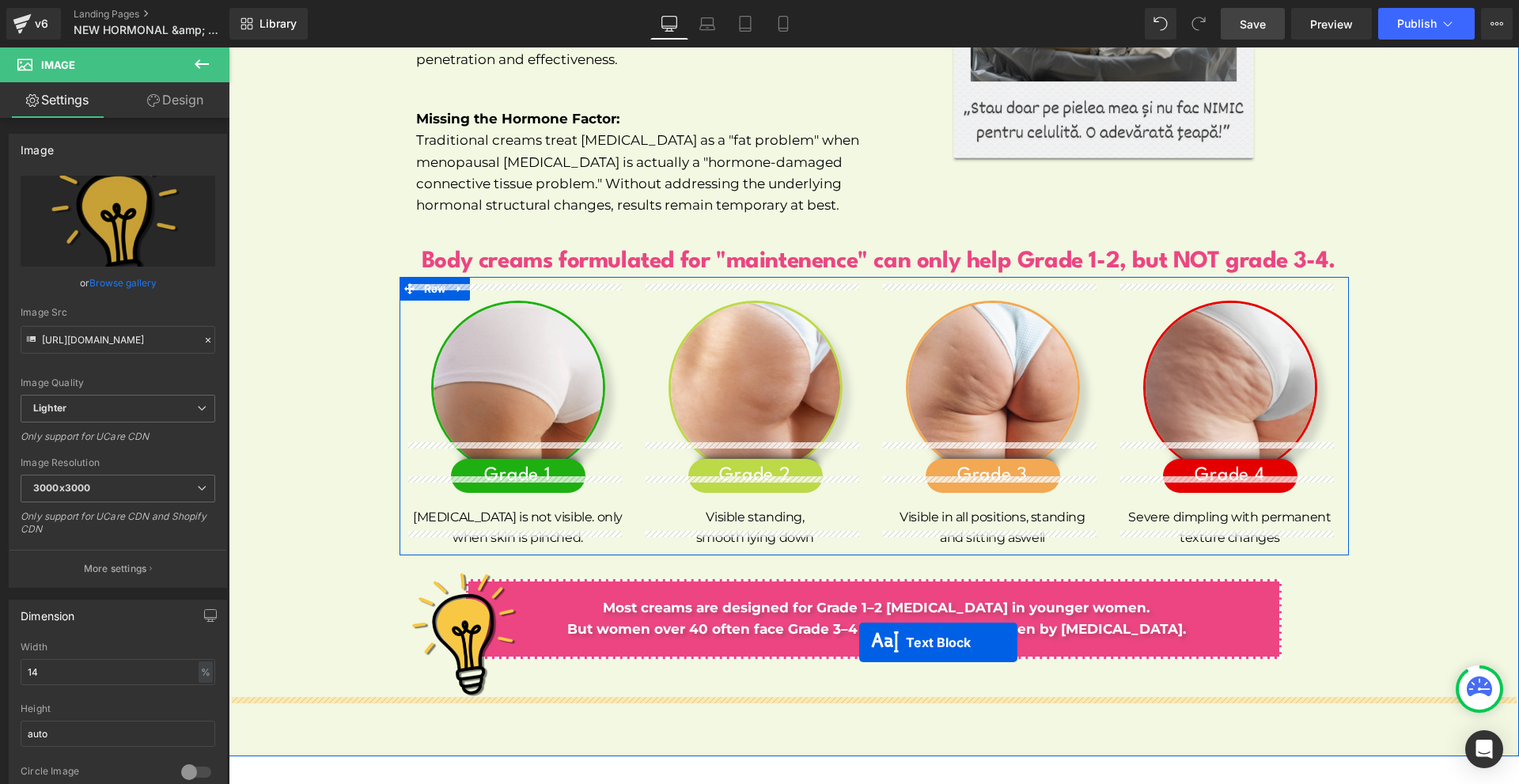
drag, startPoint x: 618, startPoint y: 398, endPoint x: 860, endPoint y: 642, distance: 343.7
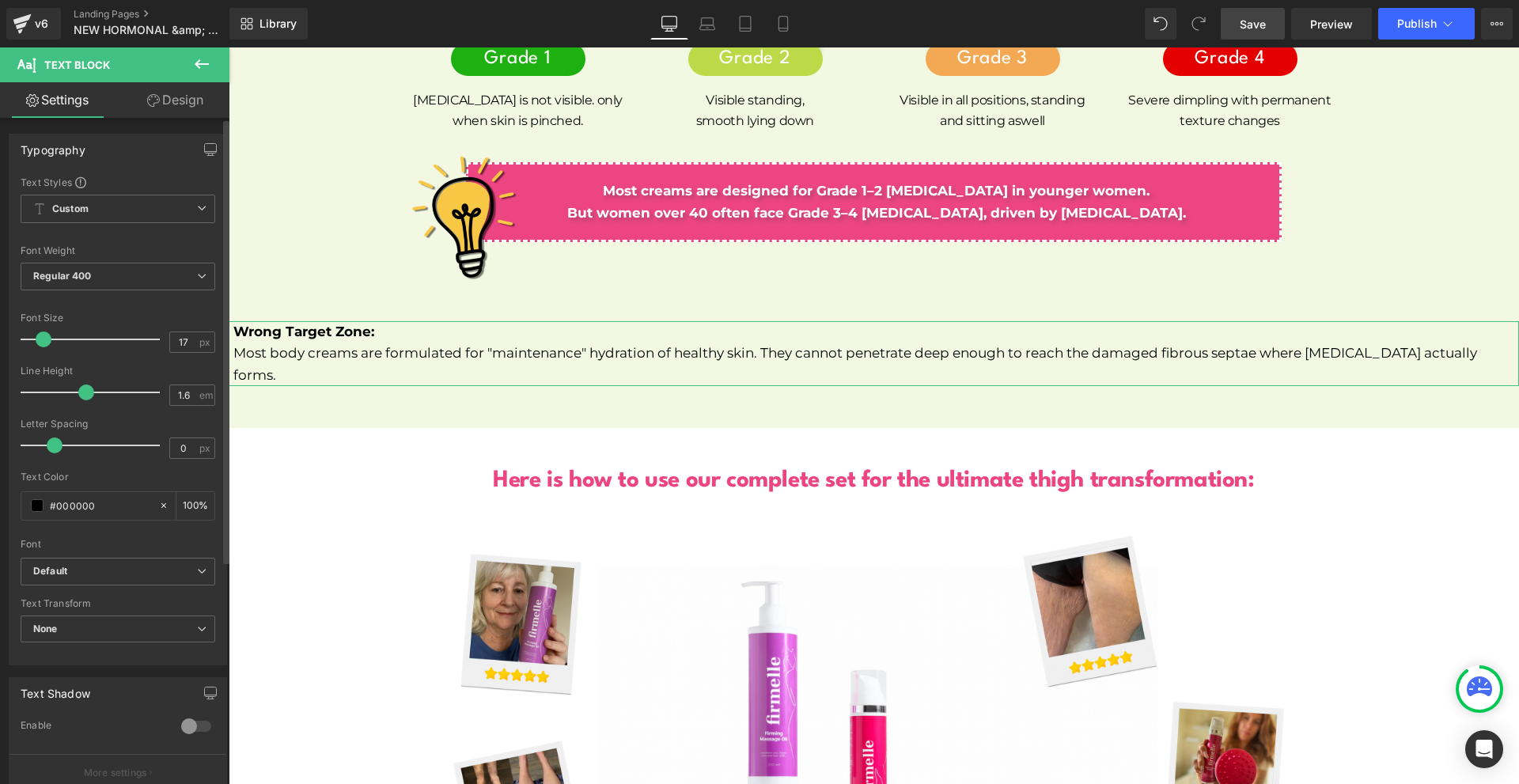
scroll to position [334, 0]
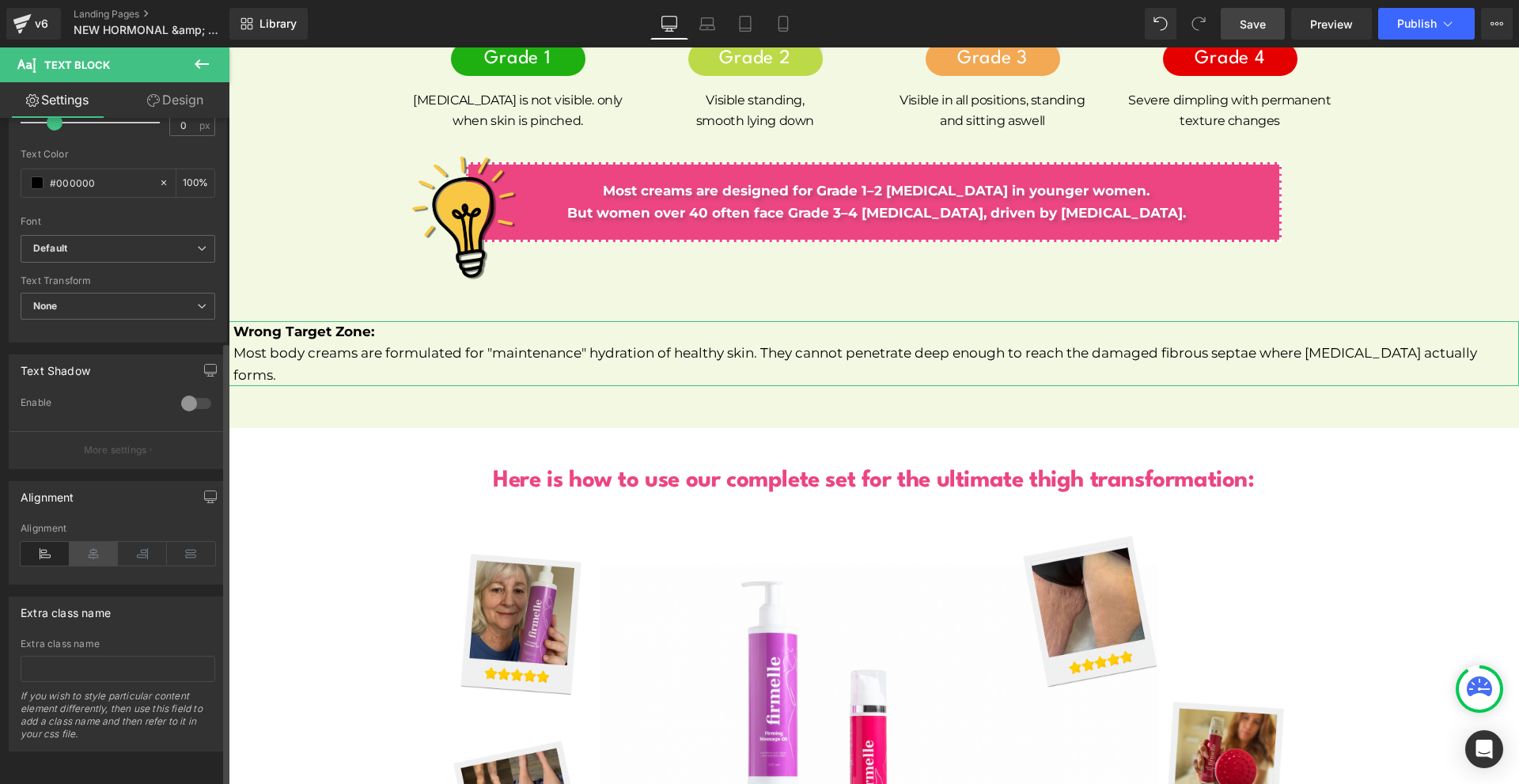
drag, startPoint x: 90, startPoint y: 548, endPoint x: 131, endPoint y: 299, distance: 252.4
click at [90, 548] on icon at bounding box center [93, 553] width 49 height 24
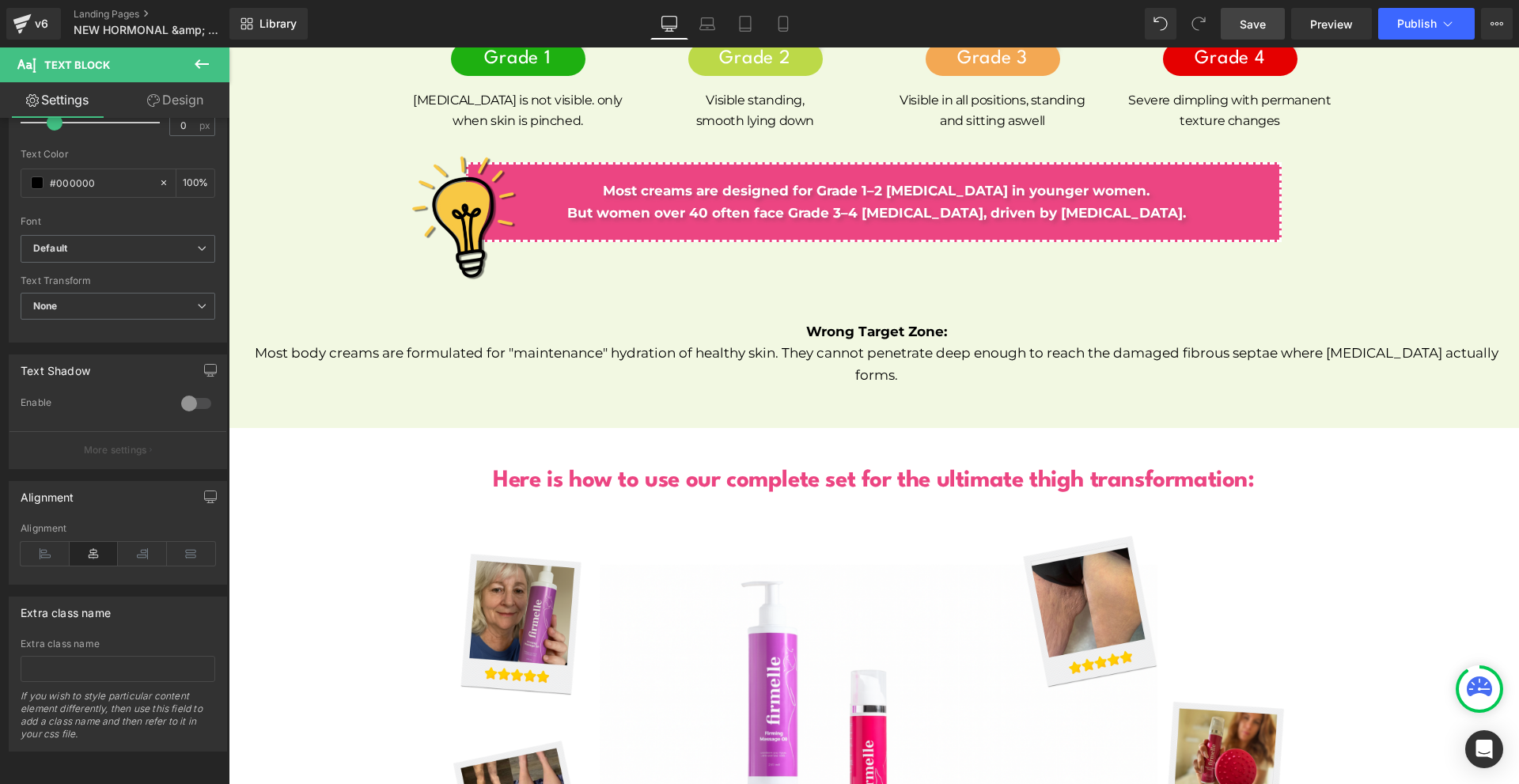
click at [496, 342] on p "Most body creams are formulated for "maintenance" hydration of healthy skin. Th…" at bounding box center [876, 363] width 1286 height 43
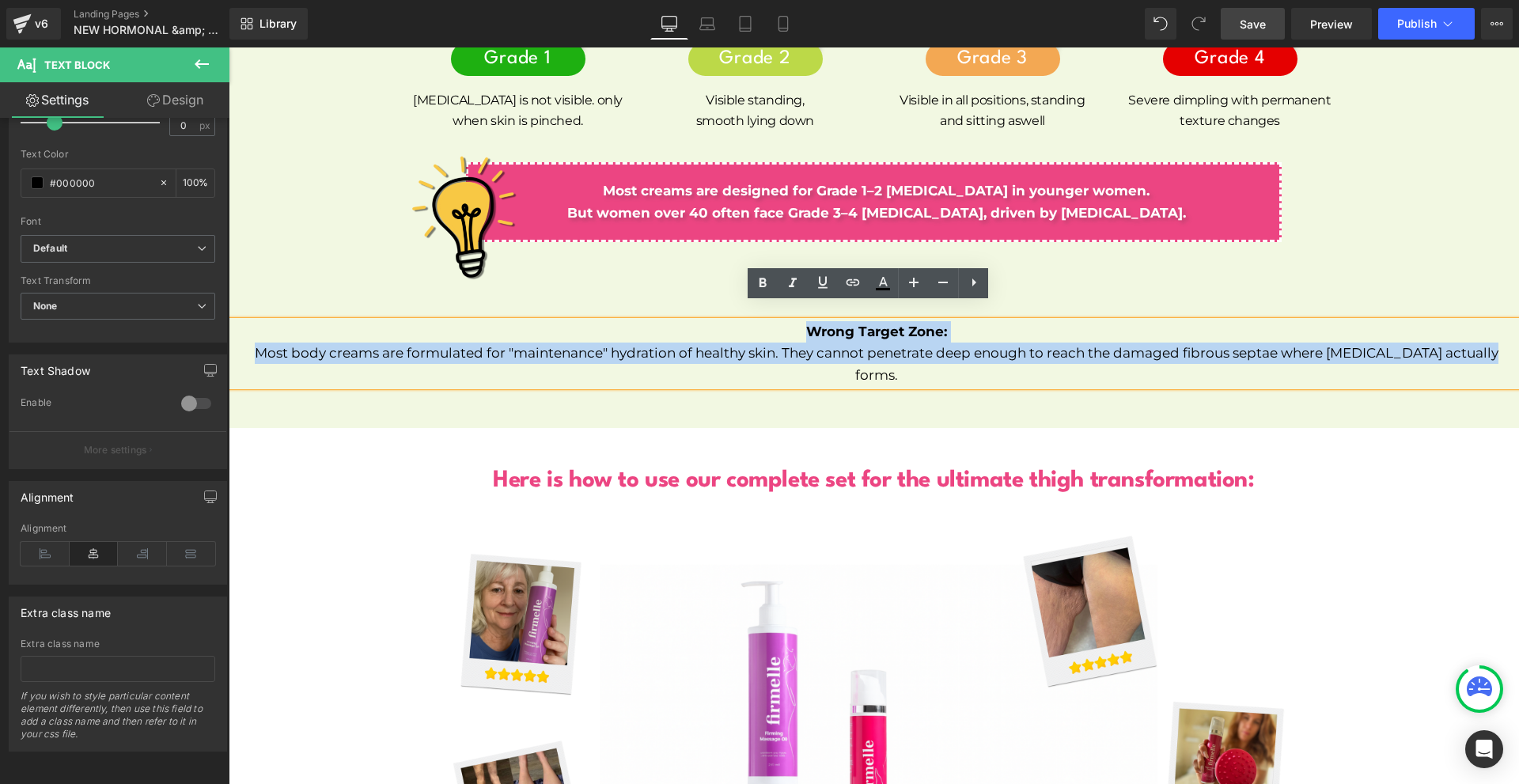
drag, startPoint x: 793, startPoint y: 312, endPoint x: 1470, endPoint y: 346, distance: 677.9
click at [1470, 346] on div "Wrong Target Zone: Most body creams are formulated for "maintenance" hydration …" at bounding box center [874, 353] width 1290 height 65
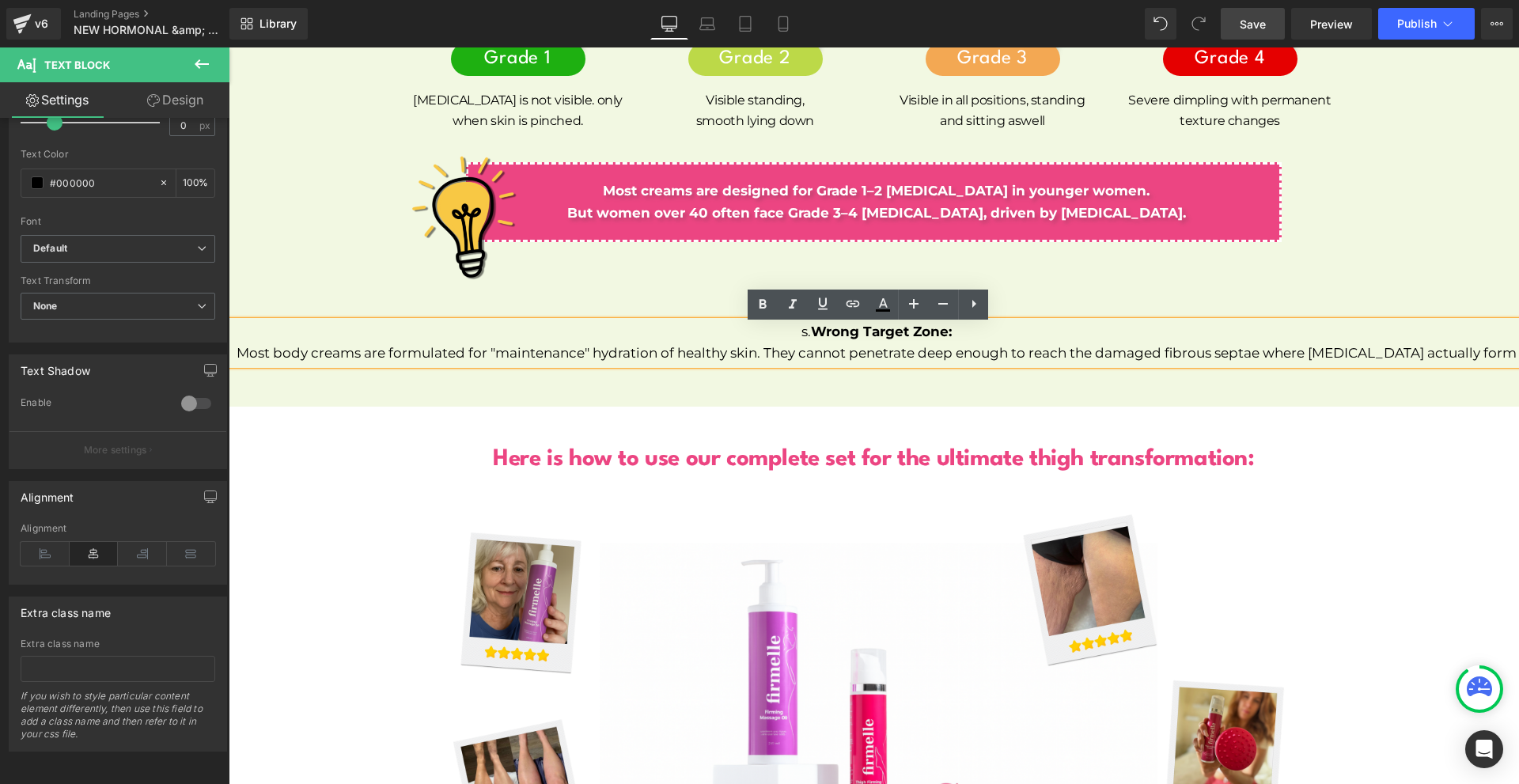
scroll to position [7777, 0]
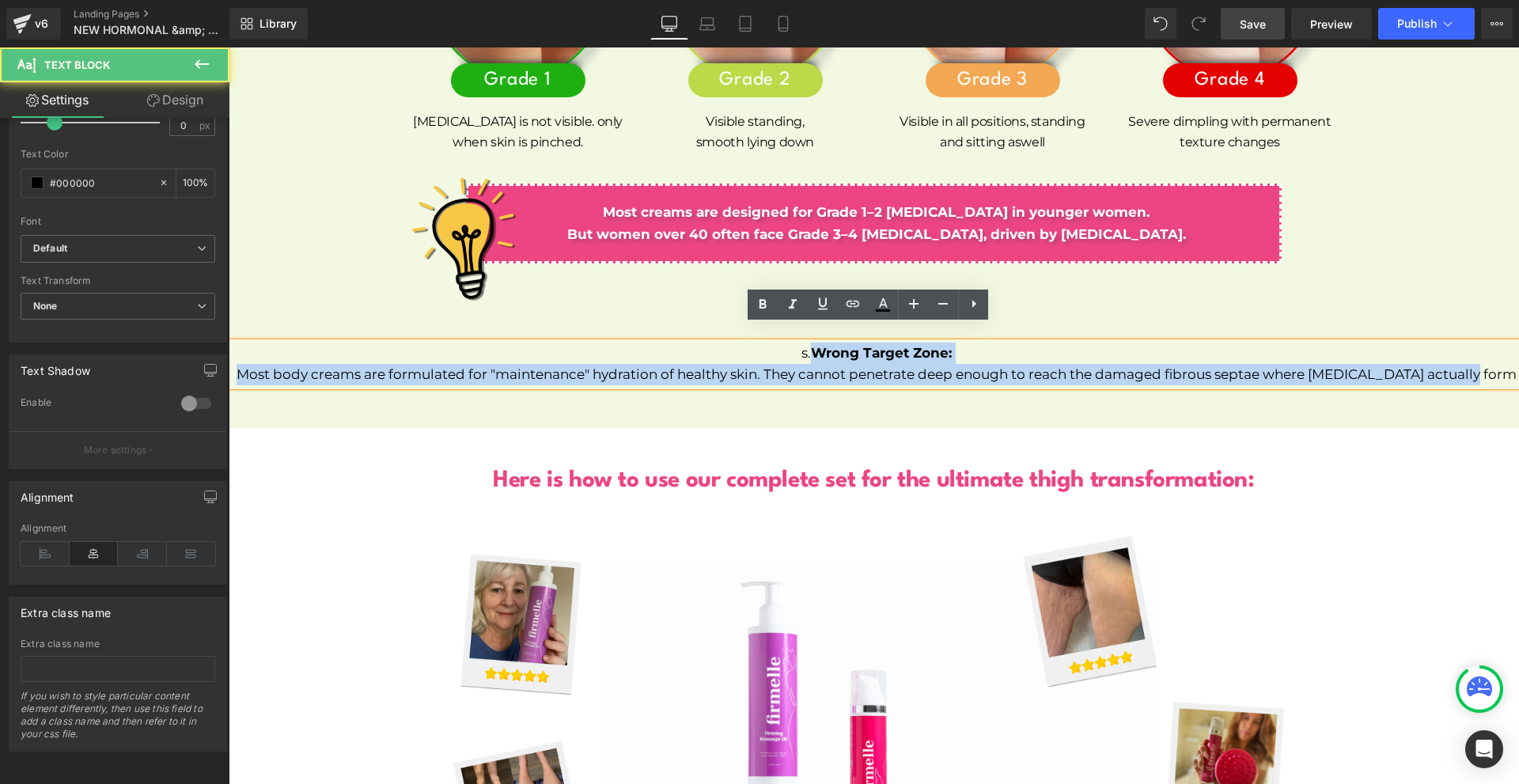
click at [1482, 364] on p "Most body creams are formulated for "maintenance" hydration of healthy skin. Th…" at bounding box center [876, 374] width 1286 height 21
drag, startPoint x: 1485, startPoint y: 356, endPoint x: 767, endPoint y: 344, distance: 718.1
click at [767, 344] on div "s. Wrong Target Zone: Most body creams are formulated for "maintenance" hydrati…" at bounding box center [874, 363] width 1290 height 43
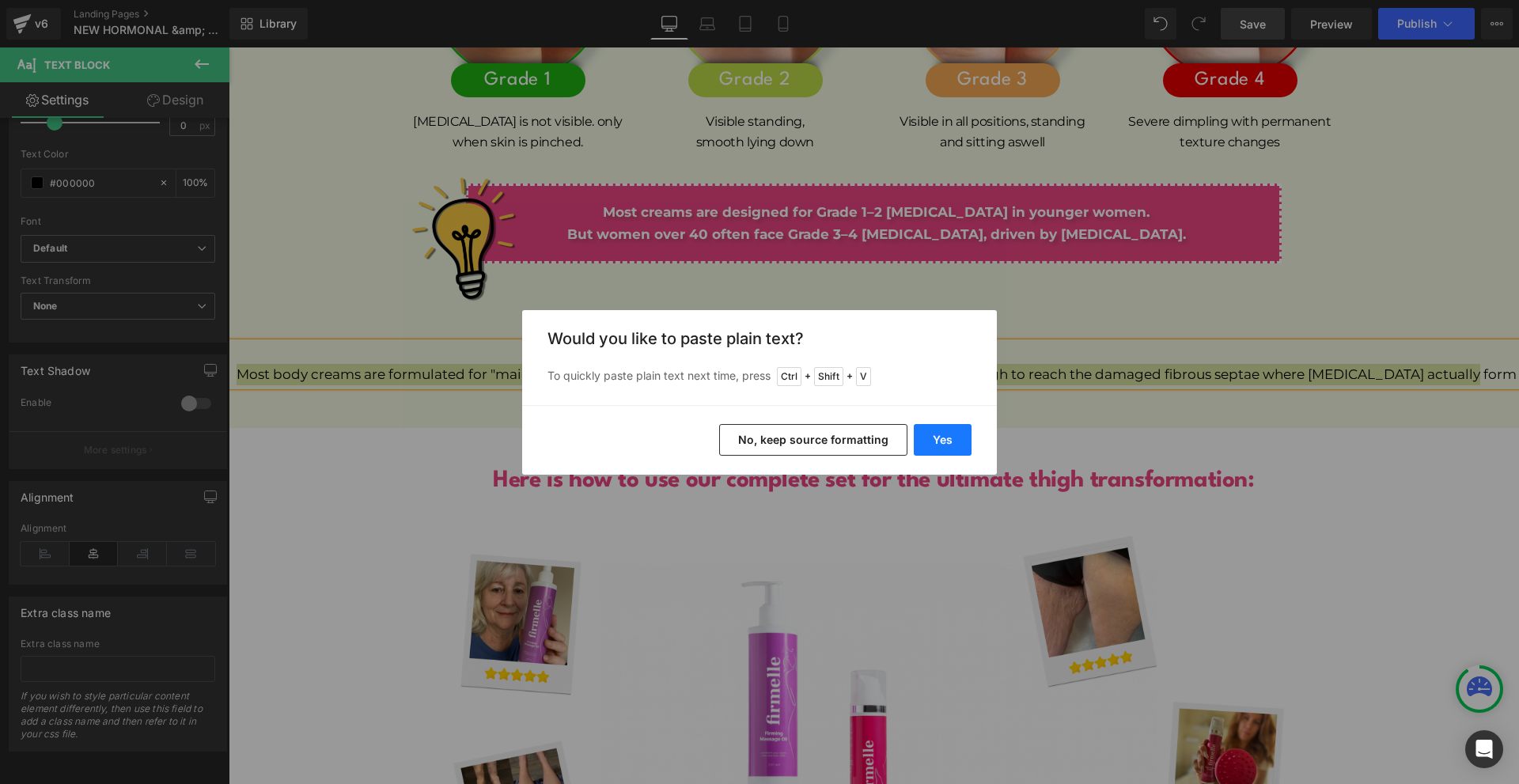
click at [937, 441] on button "Yes" at bounding box center [942, 439] width 58 height 31
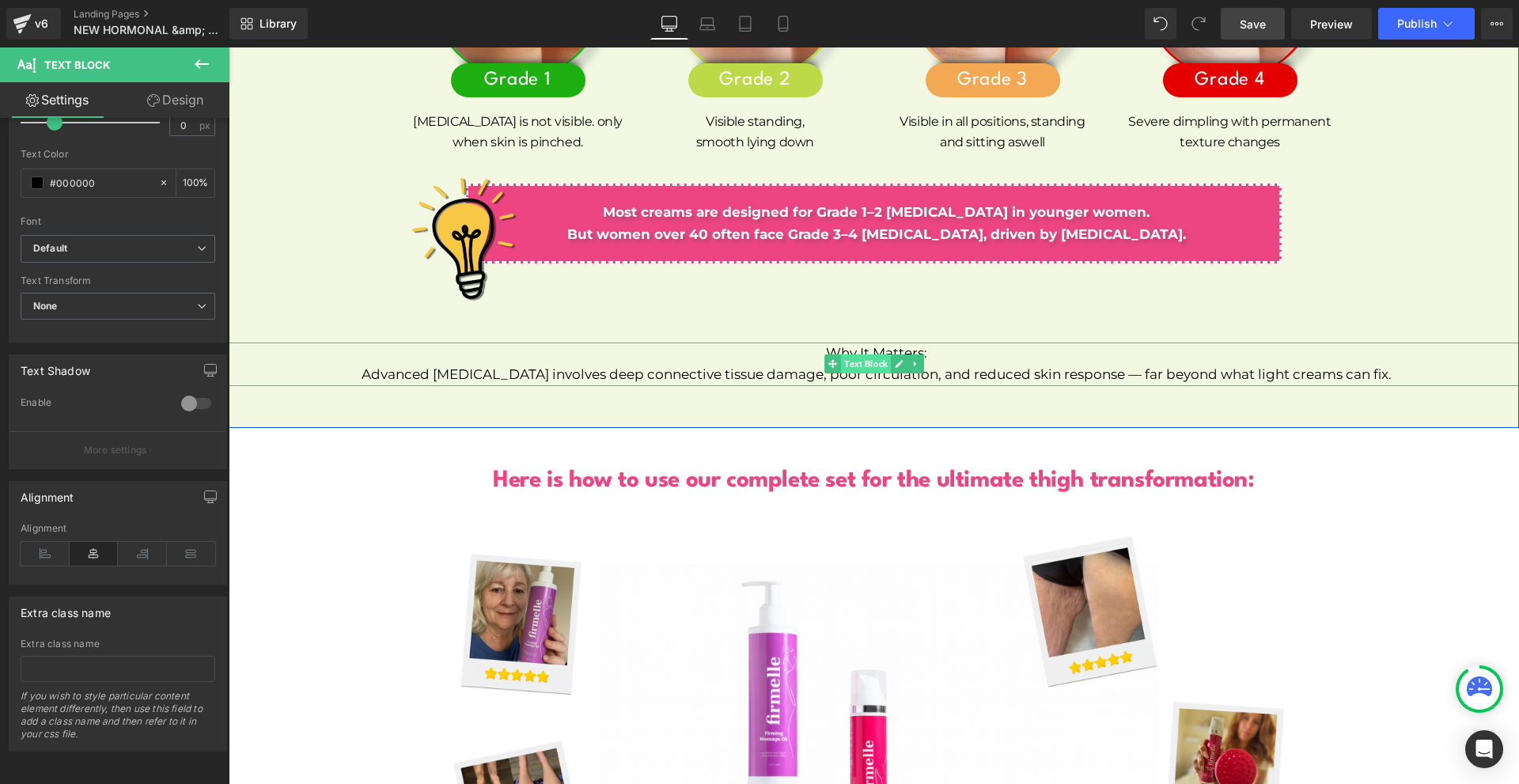
click at [841, 354] on span "Text Block" at bounding box center [865, 364] width 50 height 19
click at [814, 342] on p "Why It Matters:" at bounding box center [876, 352] width 1286 height 21
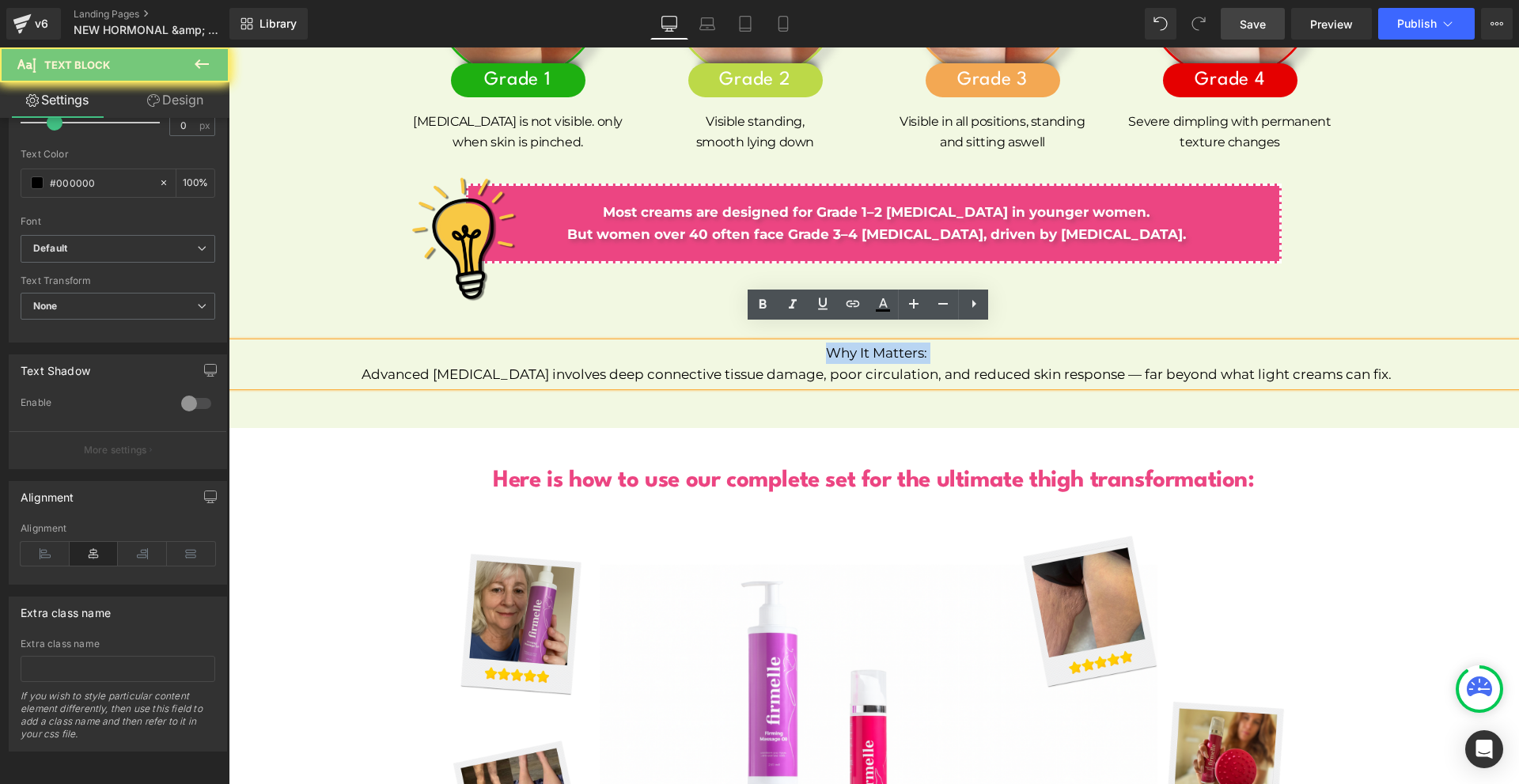
click at [814, 342] on p "Why It Matters:" at bounding box center [876, 352] width 1286 height 21
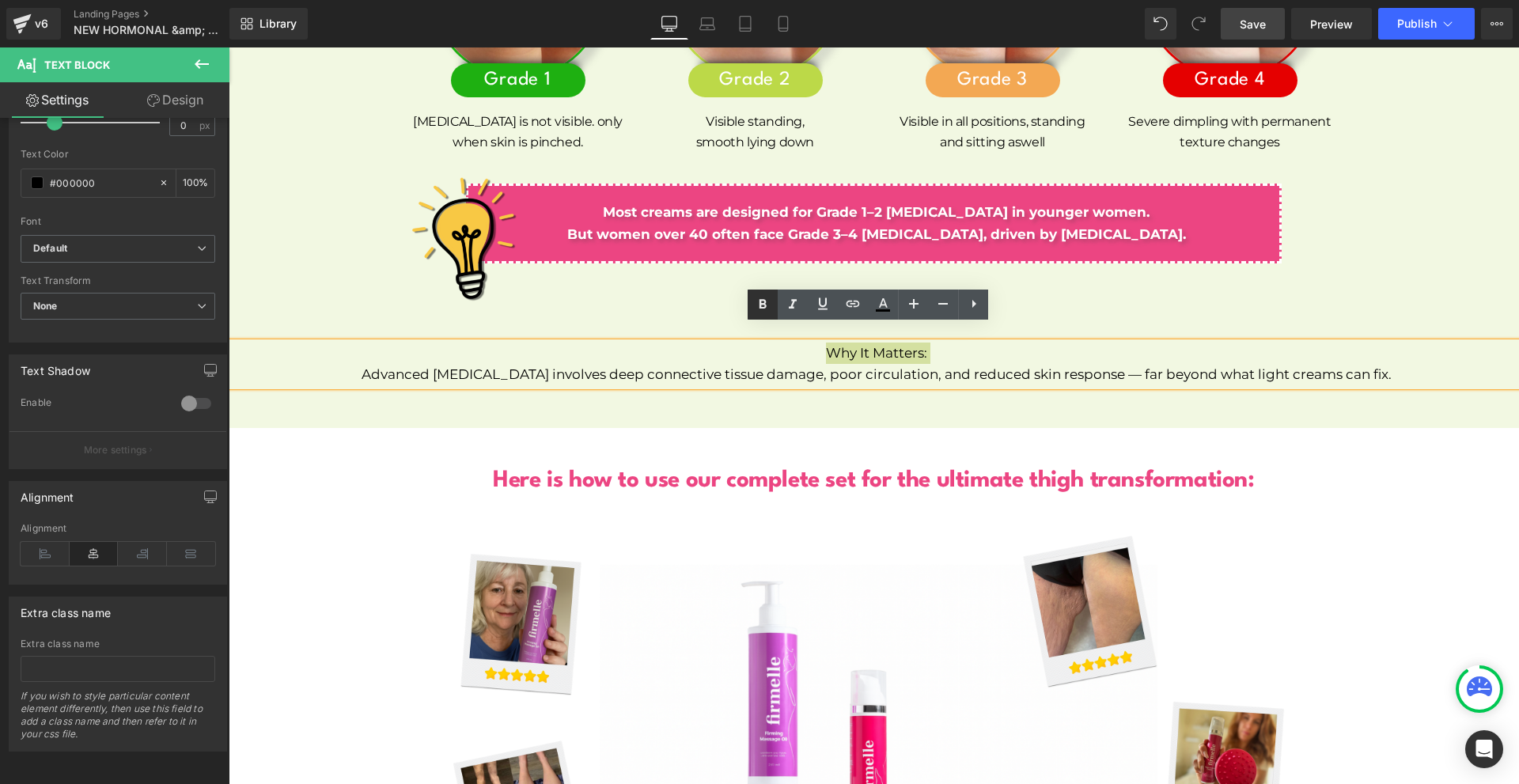
click at [761, 303] on icon at bounding box center [762, 305] width 19 height 19
click at [855, 364] on p "Advanced [MEDICAL_DATA] involves deep connective tissue damage, poor circulatio…" at bounding box center [876, 374] width 1286 height 21
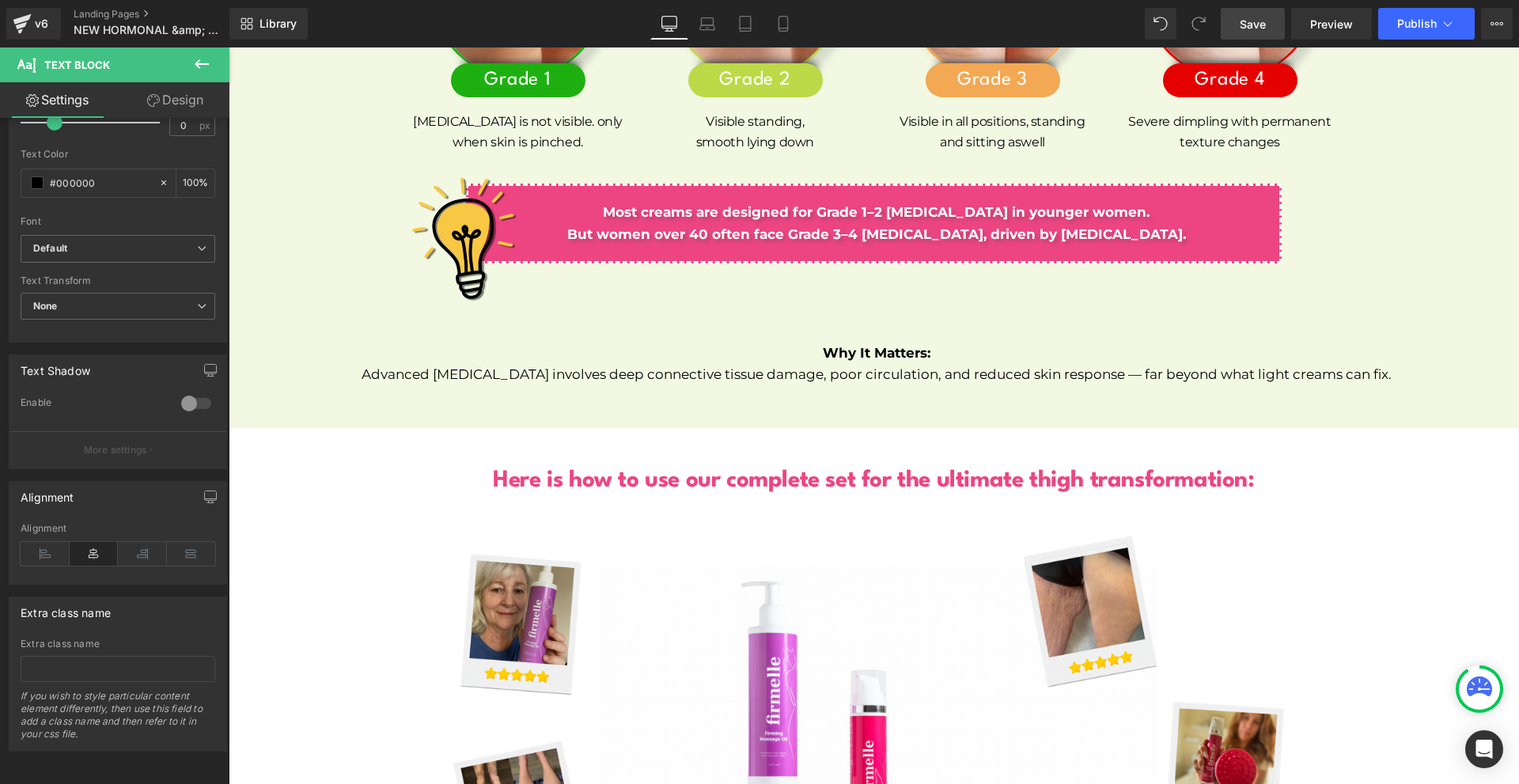
click at [152, 110] on link "Design" at bounding box center [175, 99] width 114 height 35
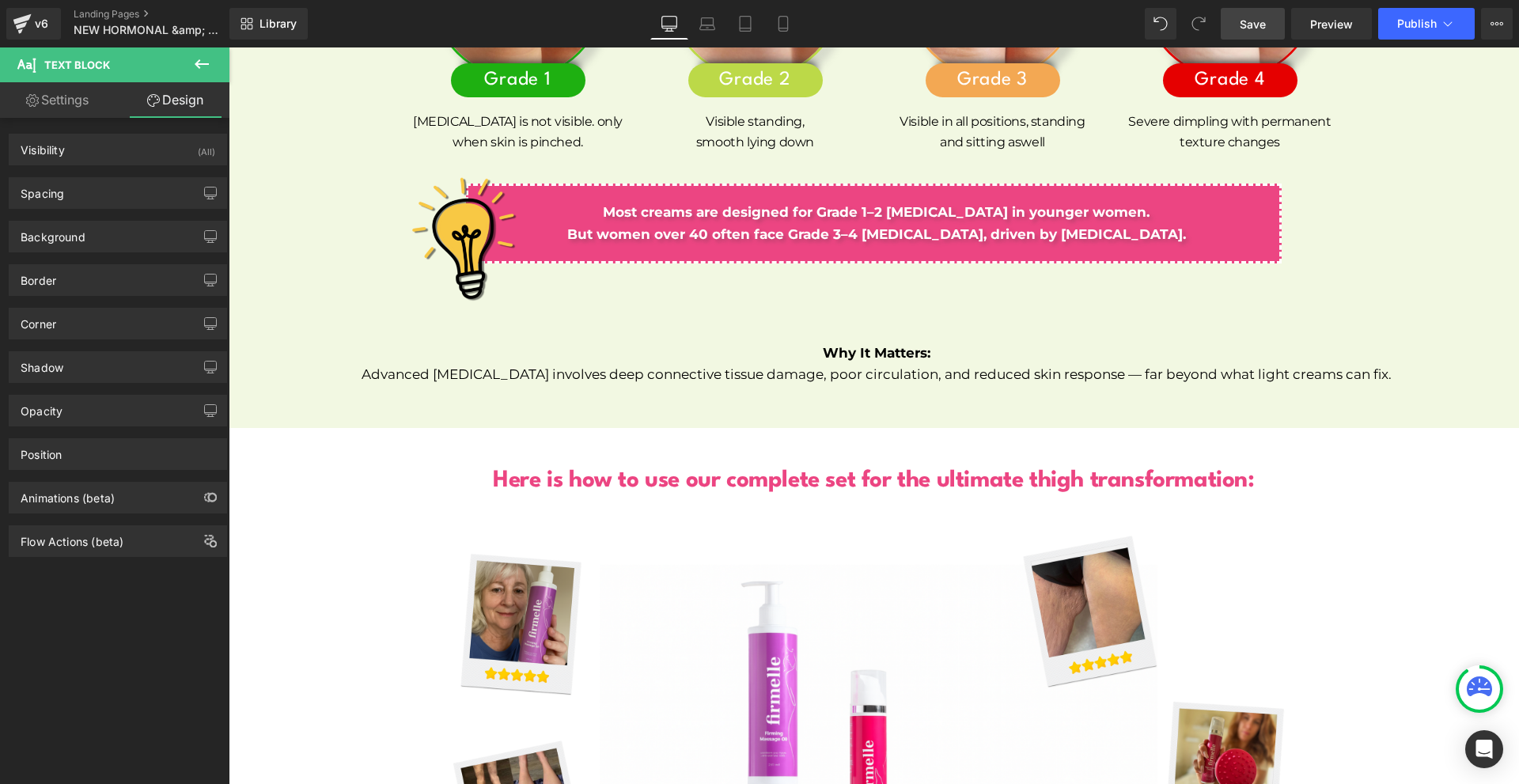
click at [92, 171] on div "Spacing [GEOGRAPHIC_DATA] [GEOGRAPHIC_DATA] Setup Global Style" at bounding box center [118, 188] width 236 height 44
drag, startPoint x: 91, startPoint y: 179, endPoint x: 90, endPoint y: 209, distance: 30.0
click at [90, 180] on div "Spacing" at bounding box center [117, 193] width 216 height 30
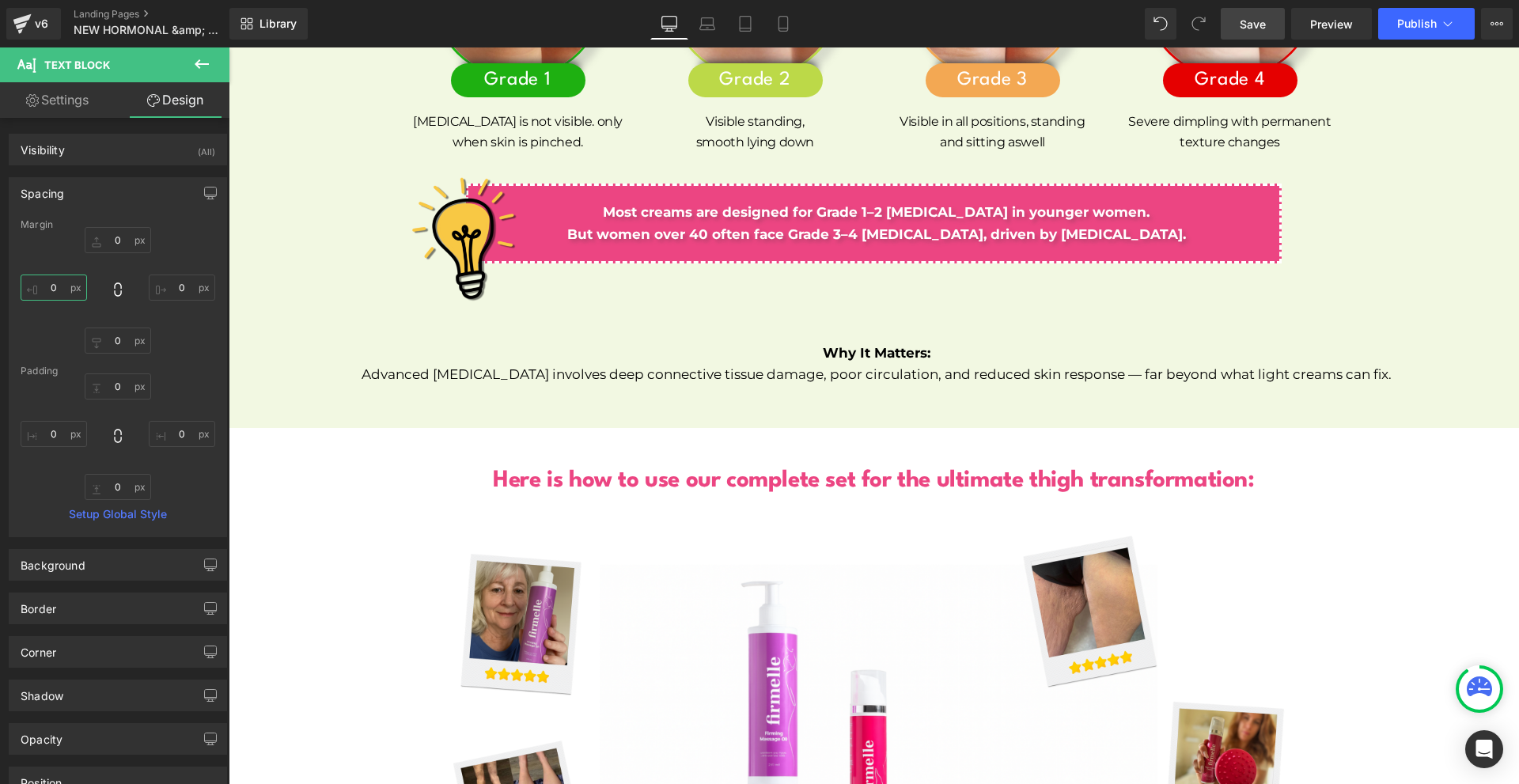
click at [77, 289] on input "text" at bounding box center [54, 287] width 67 height 26
type input "200"
click at [191, 287] on input "2" at bounding box center [182, 287] width 67 height 26
type input "200"
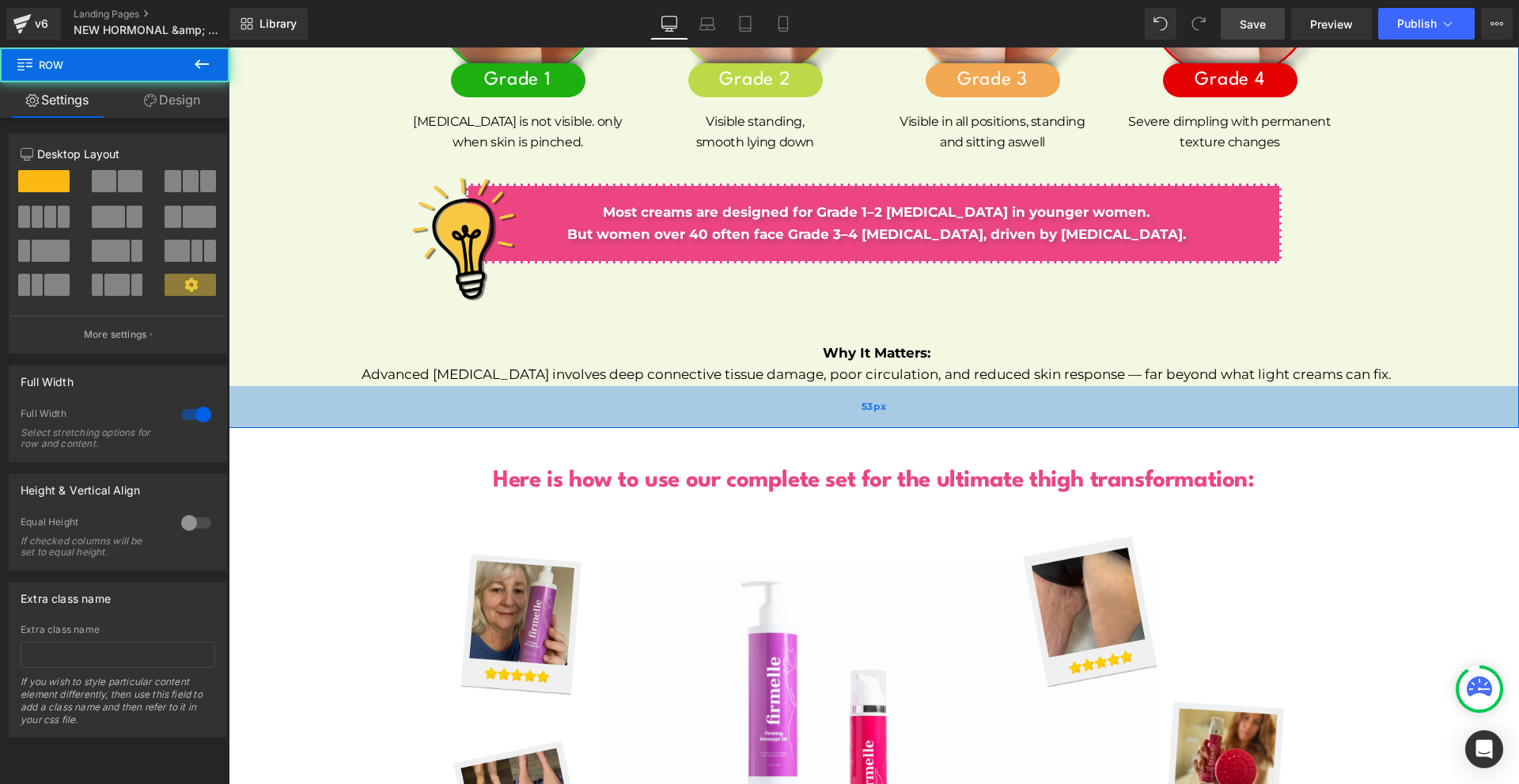
click at [766, 386] on div "53px" at bounding box center [874, 407] width 1290 height 42
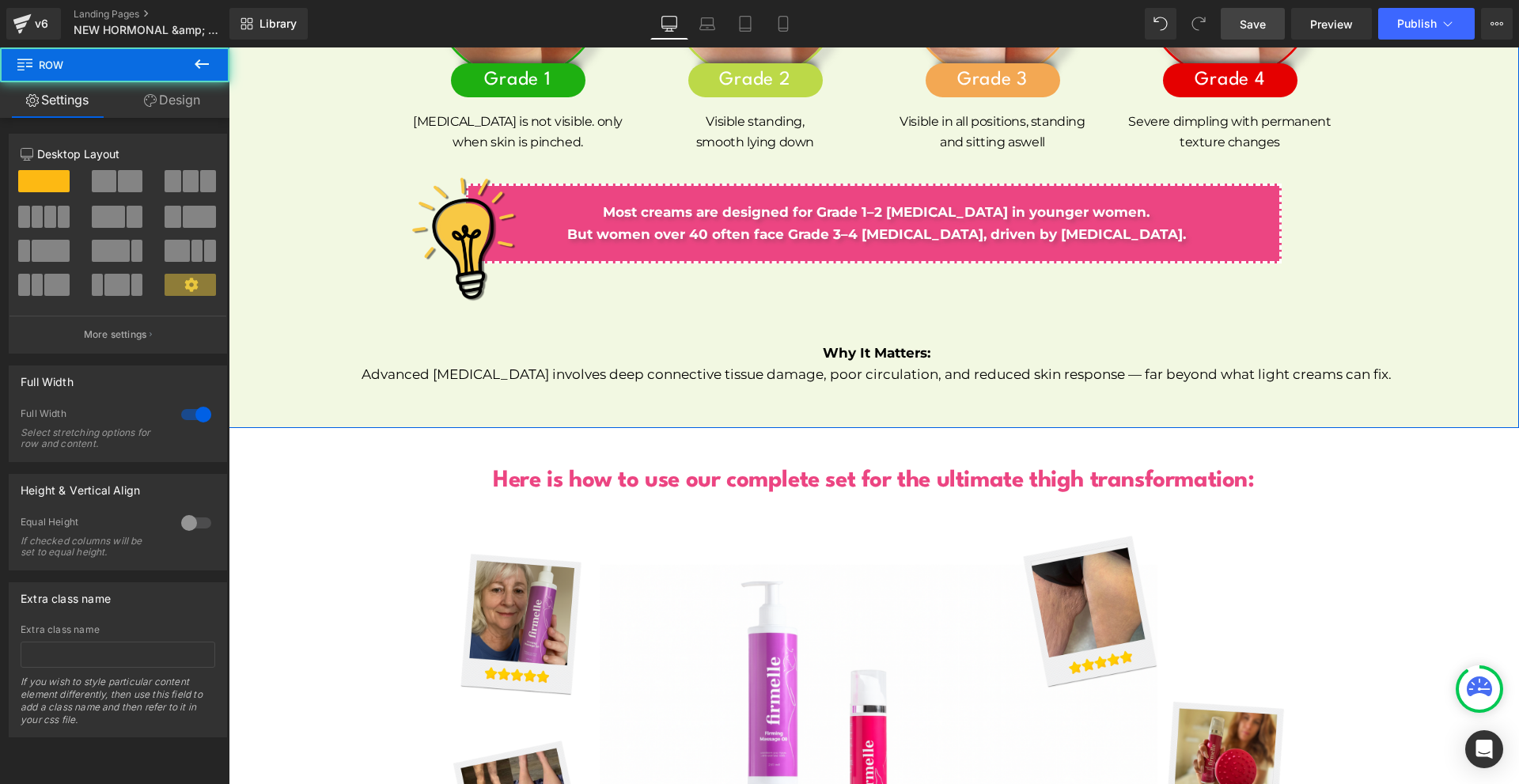
click at [784, 364] on p "Advanced [MEDICAL_DATA] involves deep connective tissue damage, poor circulatio…" at bounding box center [876, 374] width 1286 height 21
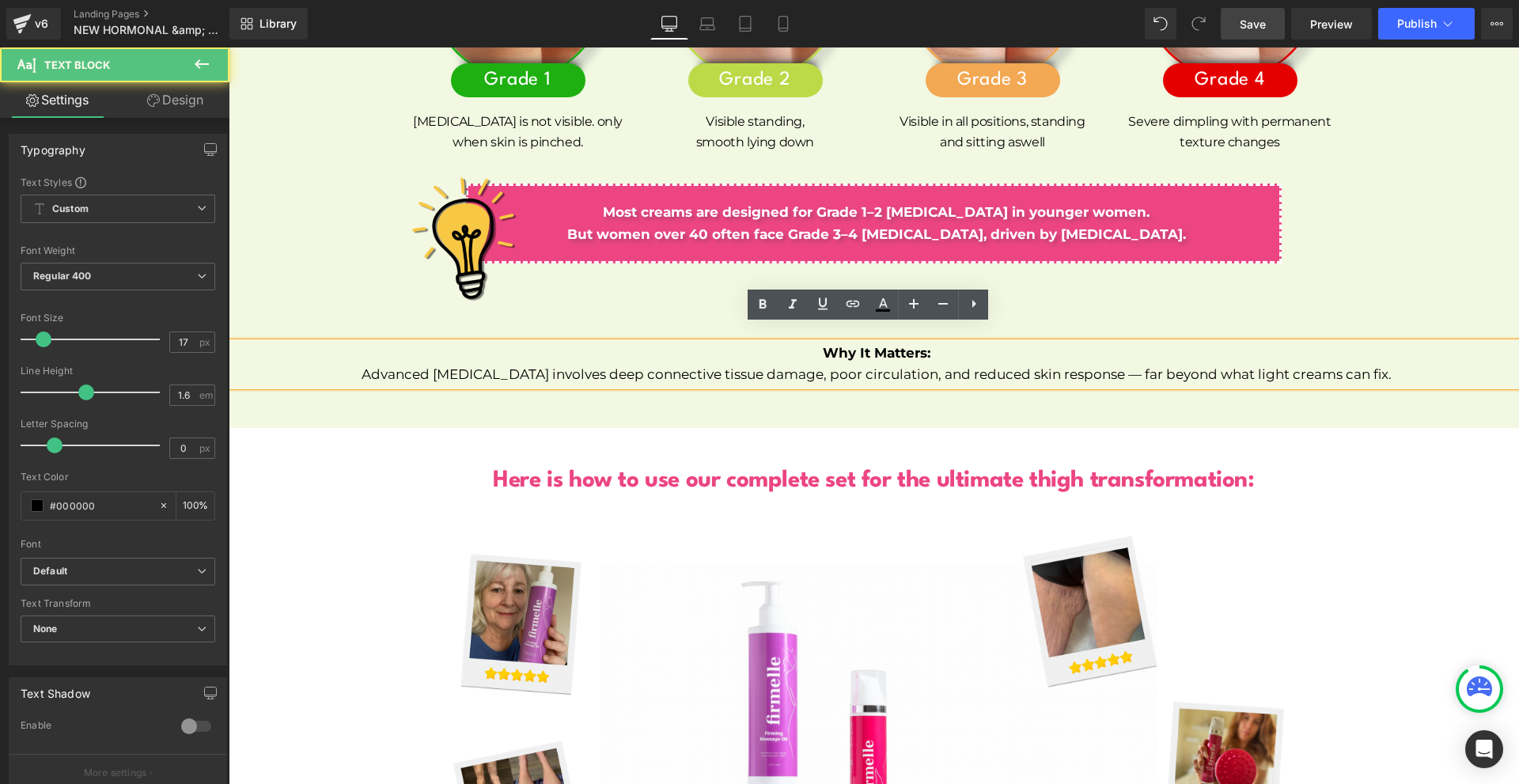
click at [906, 364] on p "Advanced [MEDICAL_DATA] involves deep connective tissue damage, poor circulatio…" at bounding box center [876, 374] width 1286 height 21
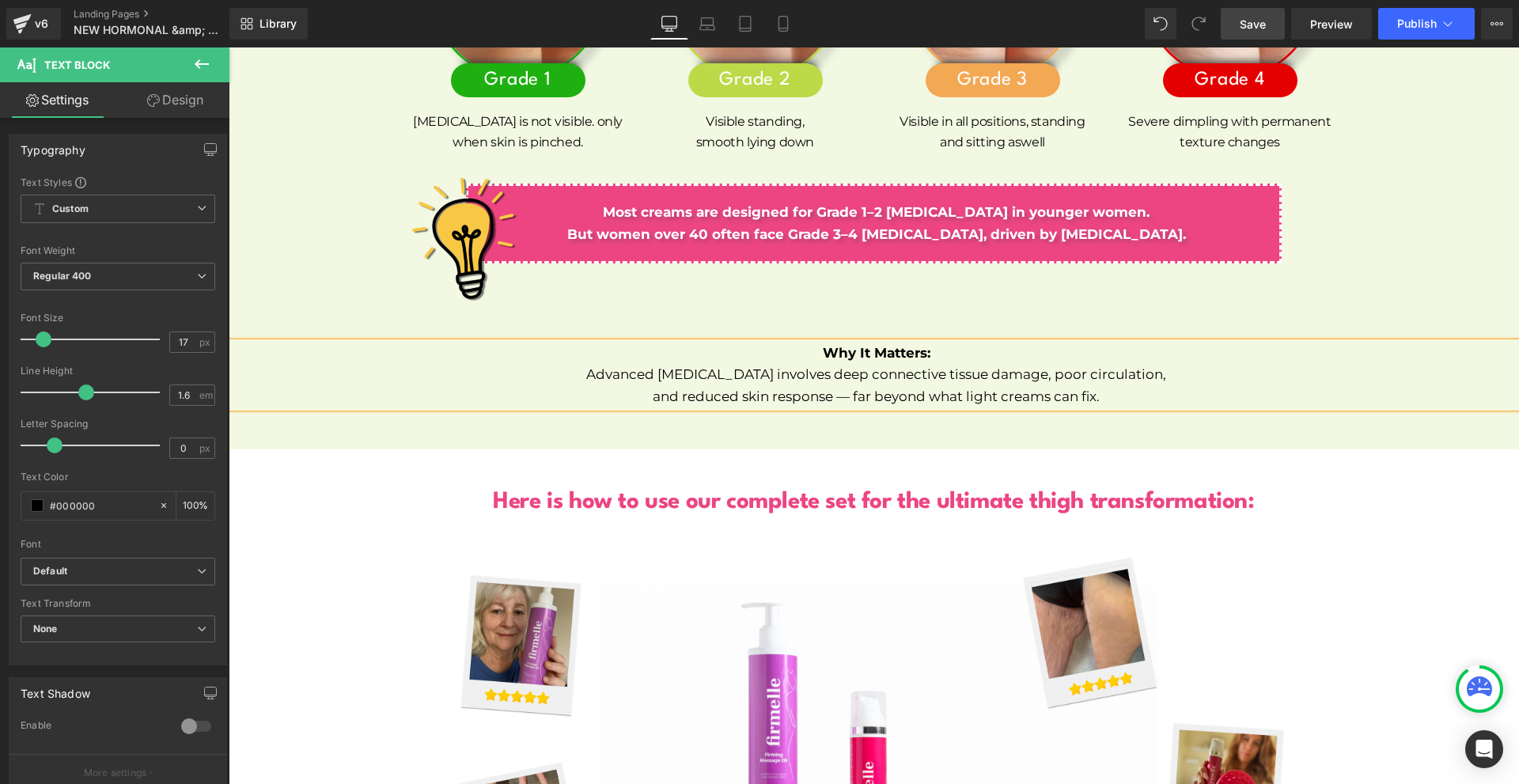
click at [229, 48] on div at bounding box center [229, 48] width 0 height 0
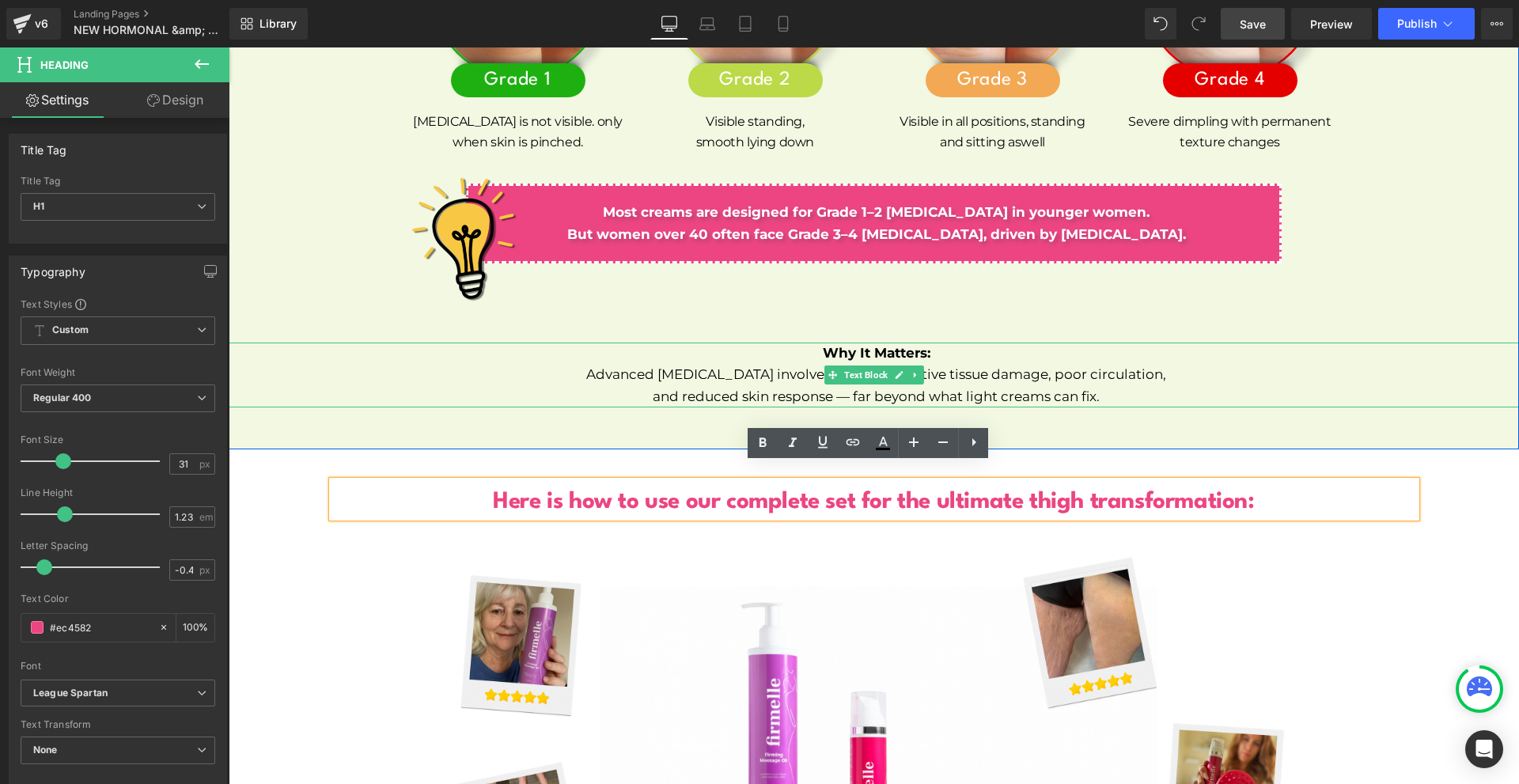
click at [845, 386] on p "and reduced skin response — far beyond what light creams can fix." at bounding box center [876, 396] width 1286 height 21
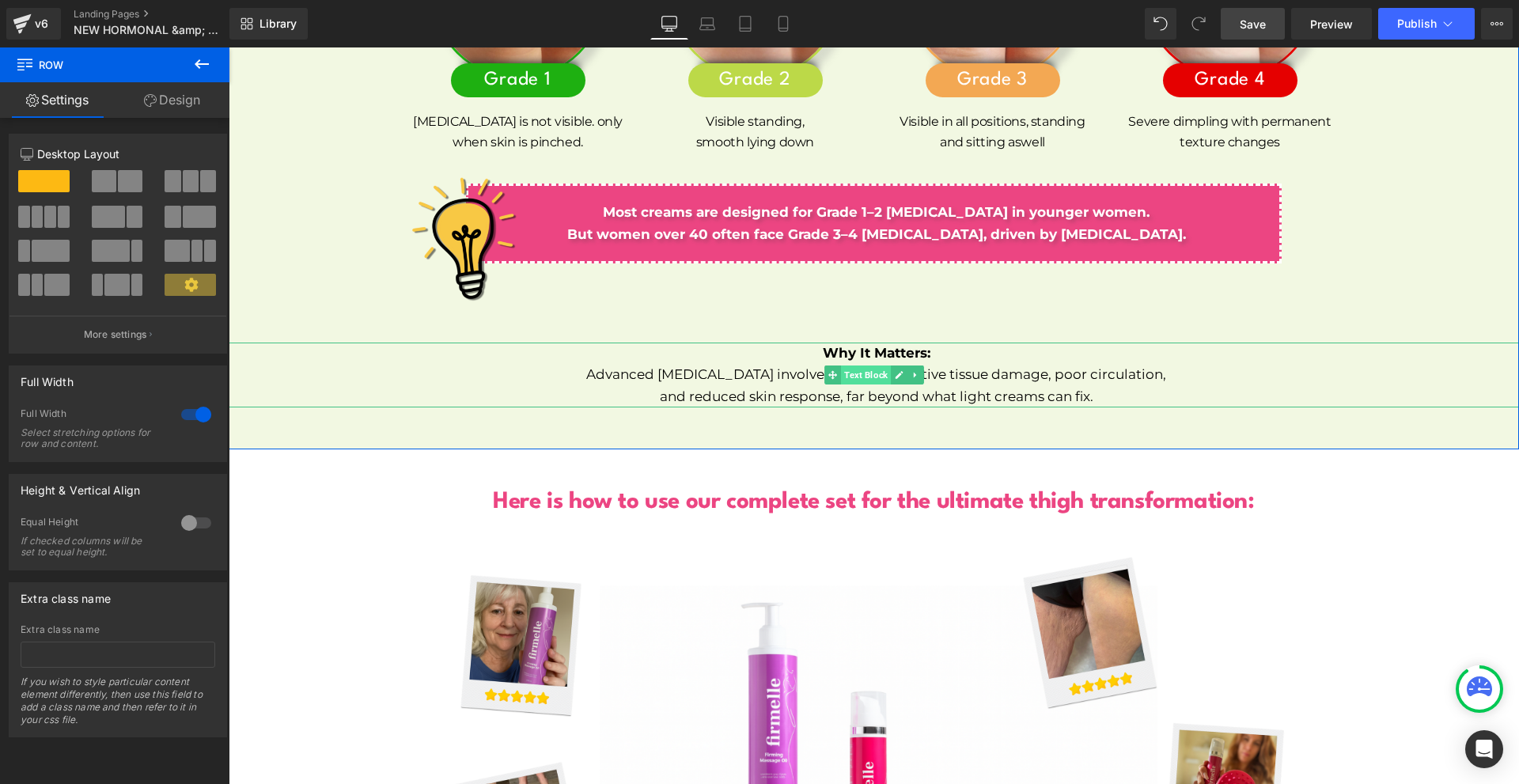
click at [848, 366] on span "Text Block" at bounding box center [865, 375] width 50 height 19
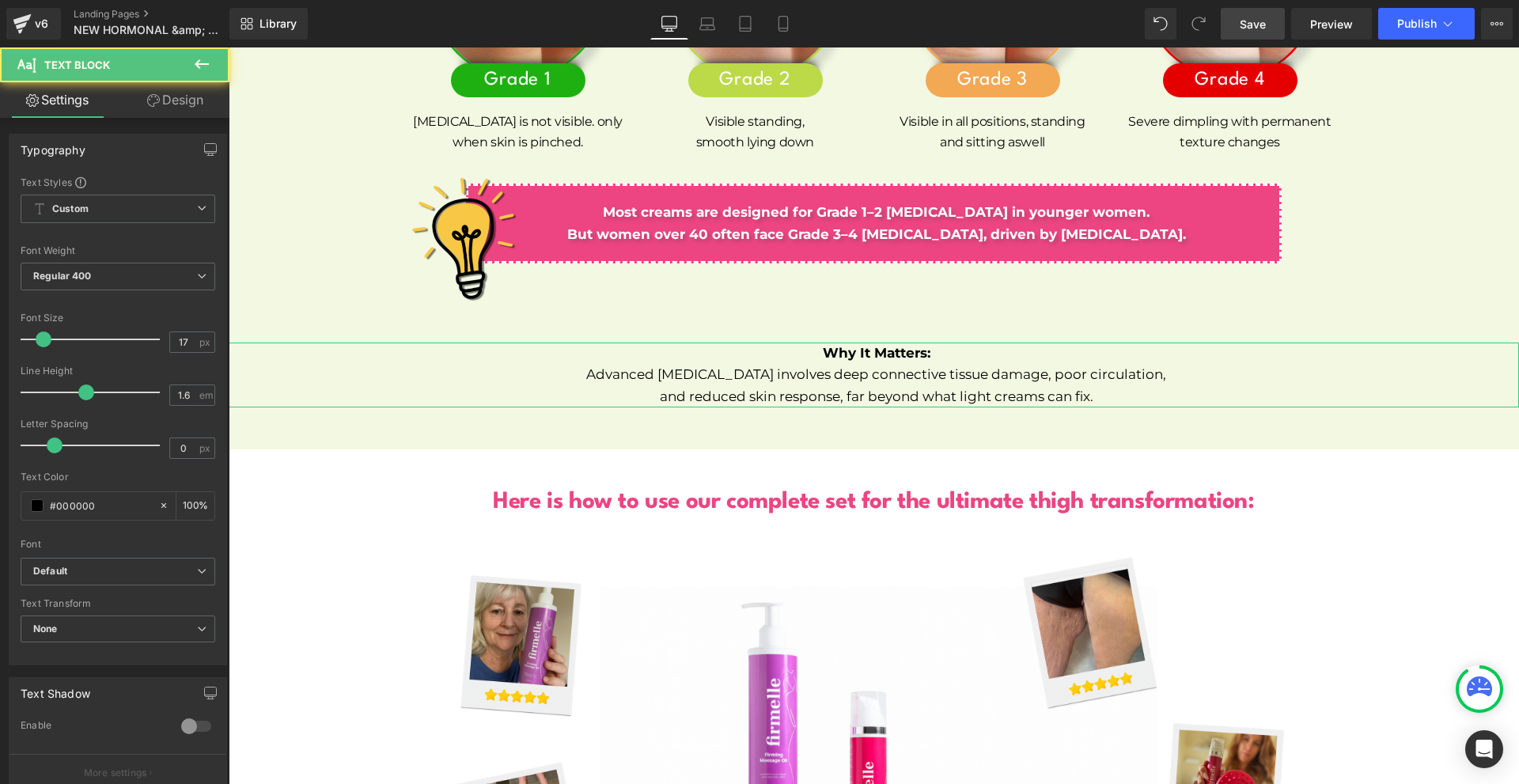
click at [170, 105] on link "Design" at bounding box center [175, 99] width 114 height 35
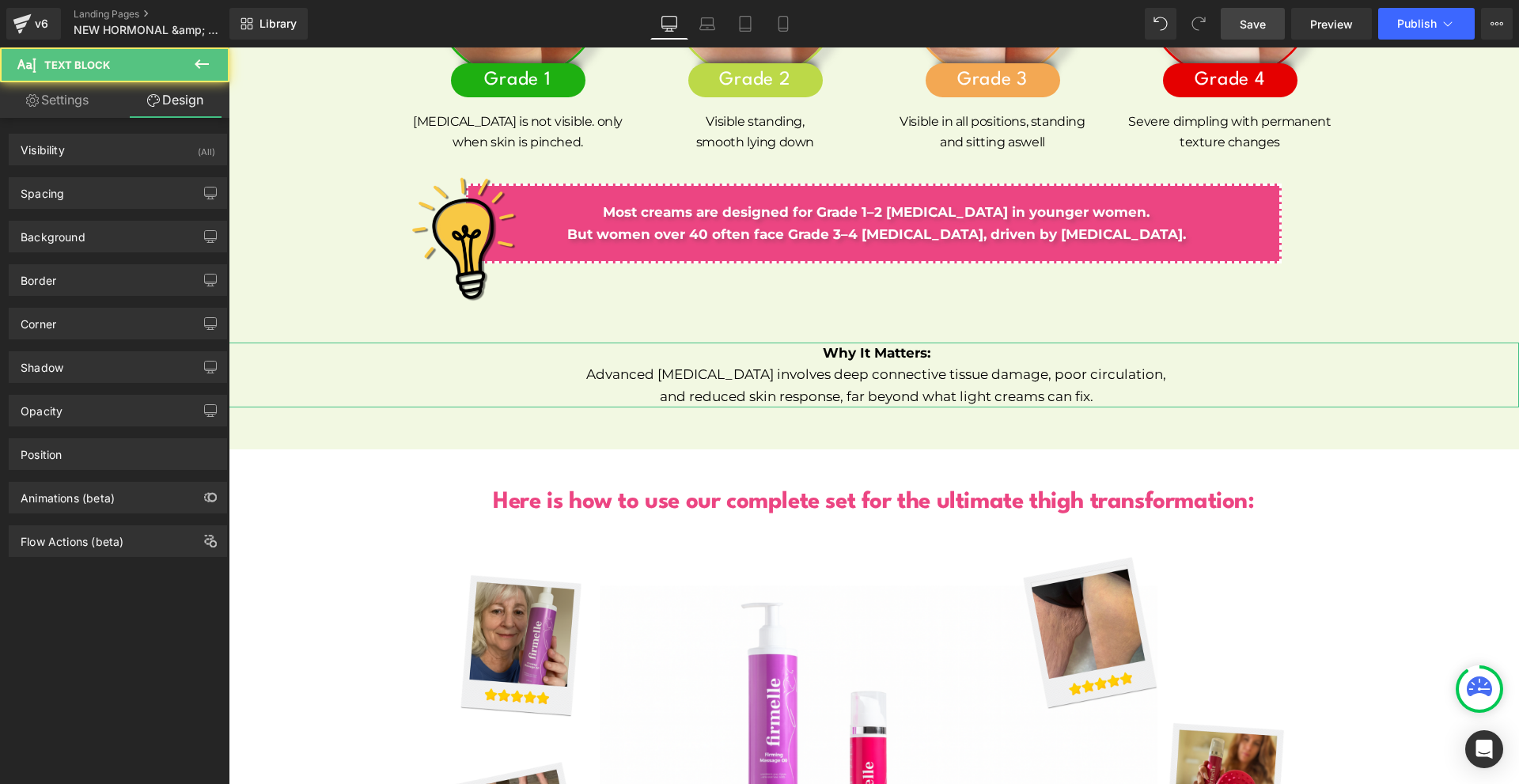
drag, startPoint x: 119, startPoint y: 191, endPoint x: 124, endPoint y: 220, distance: 29.4
click at [118, 191] on div "Spacing" at bounding box center [117, 193] width 216 height 30
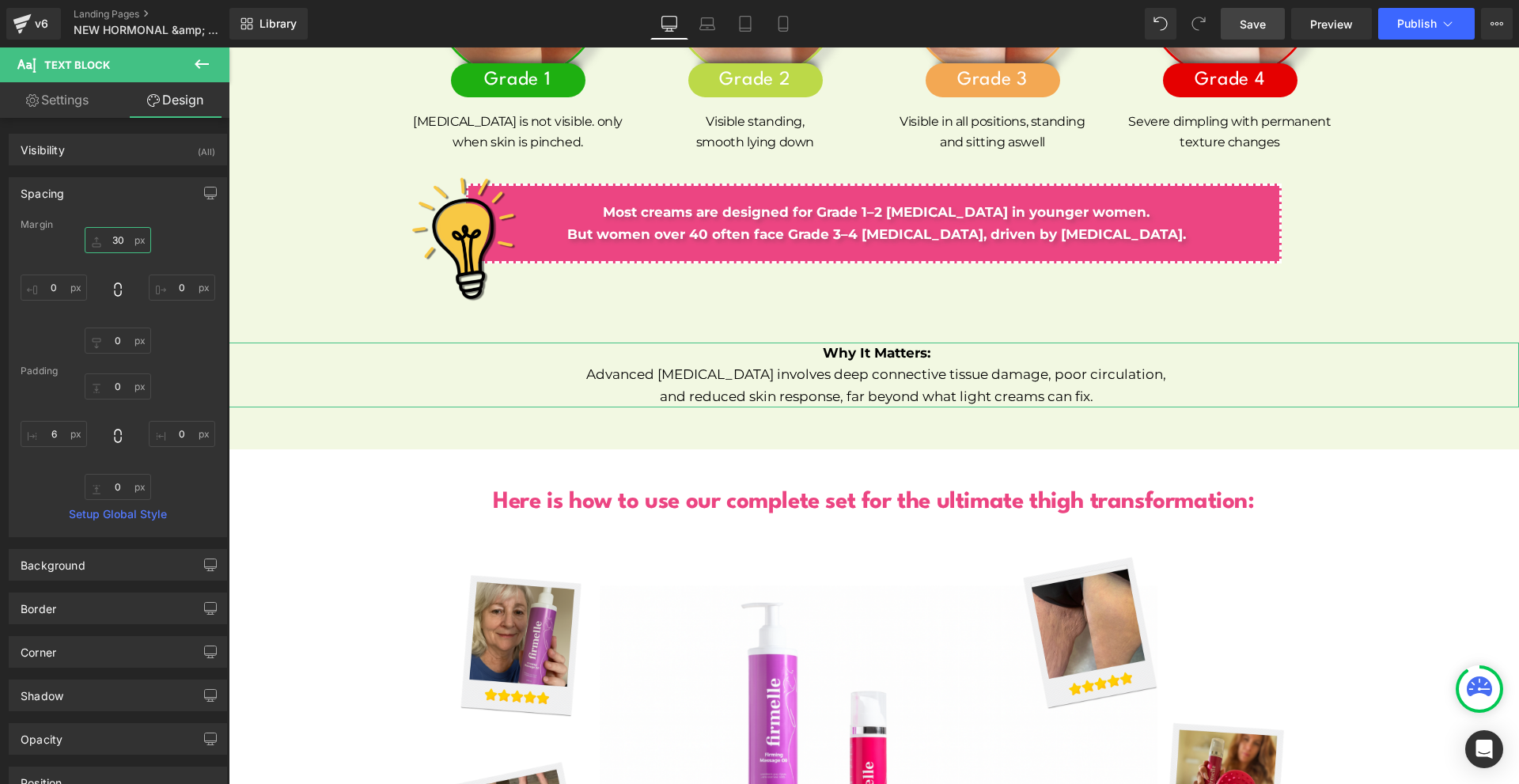
click at [125, 232] on input "30" at bounding box center [118, 239] width 67 height 26
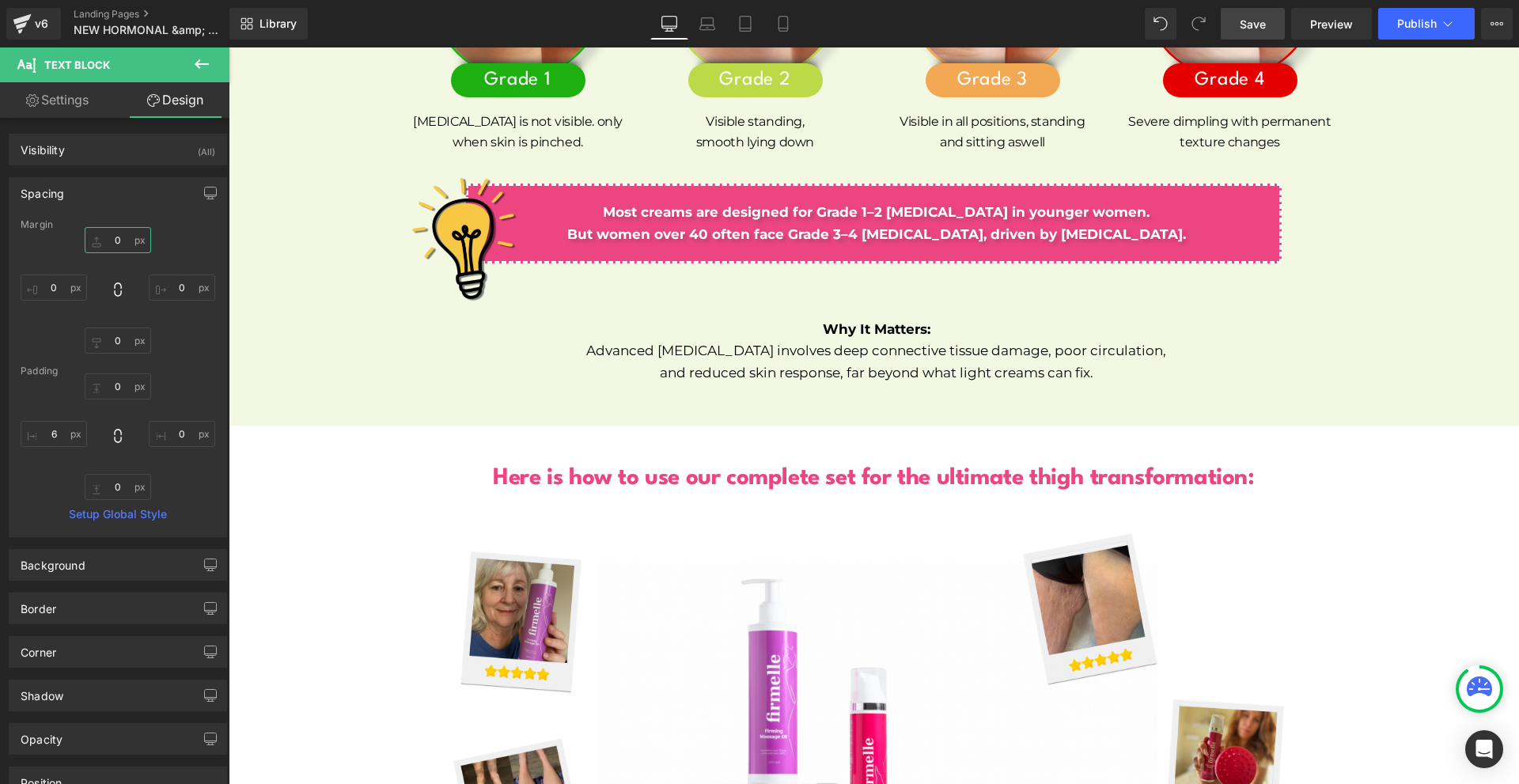
type input "0"
click at [1235, 11] on link "Save" at bounding box center [1252, 23] width 64 height 31
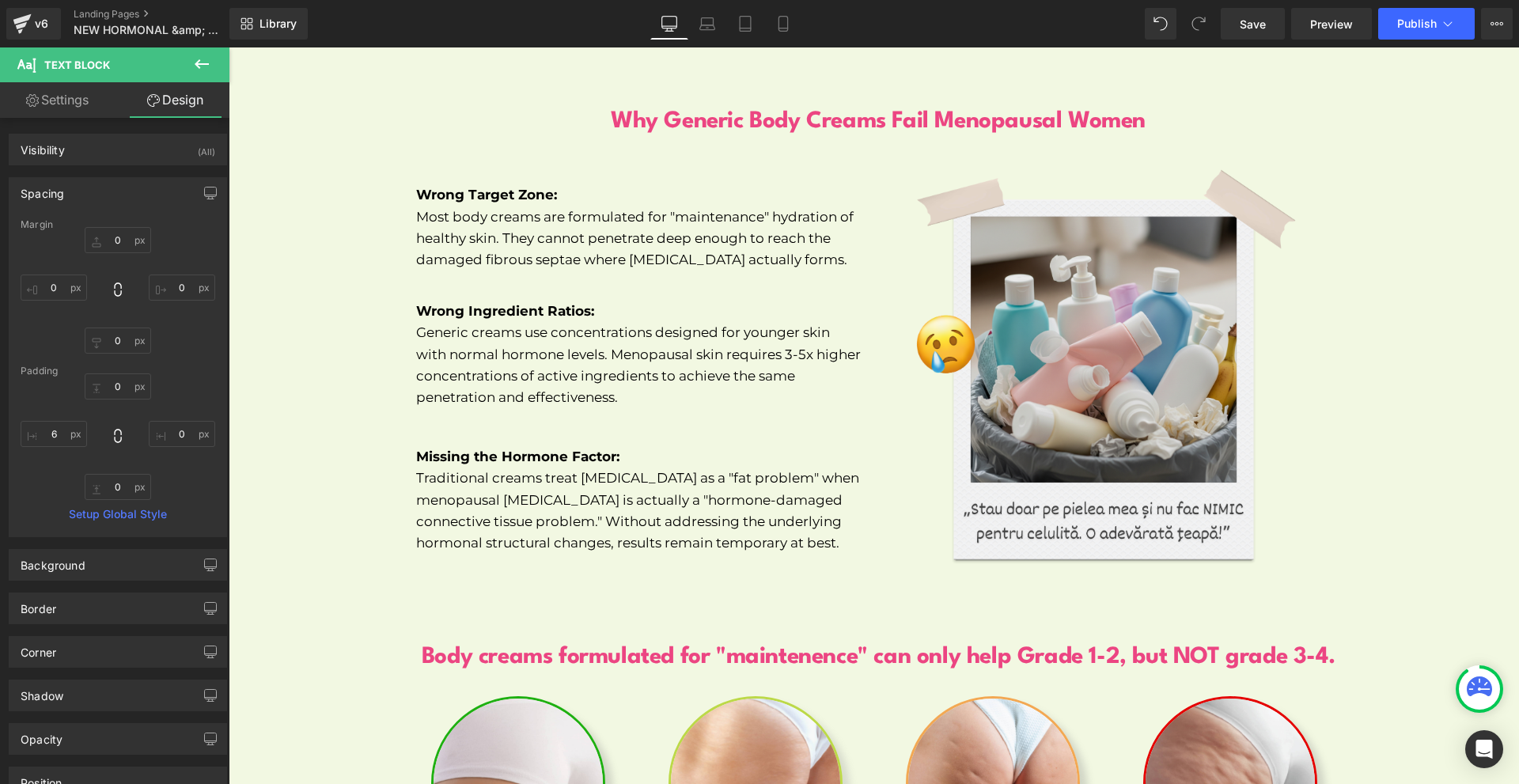
scroll to position [6591, 0]
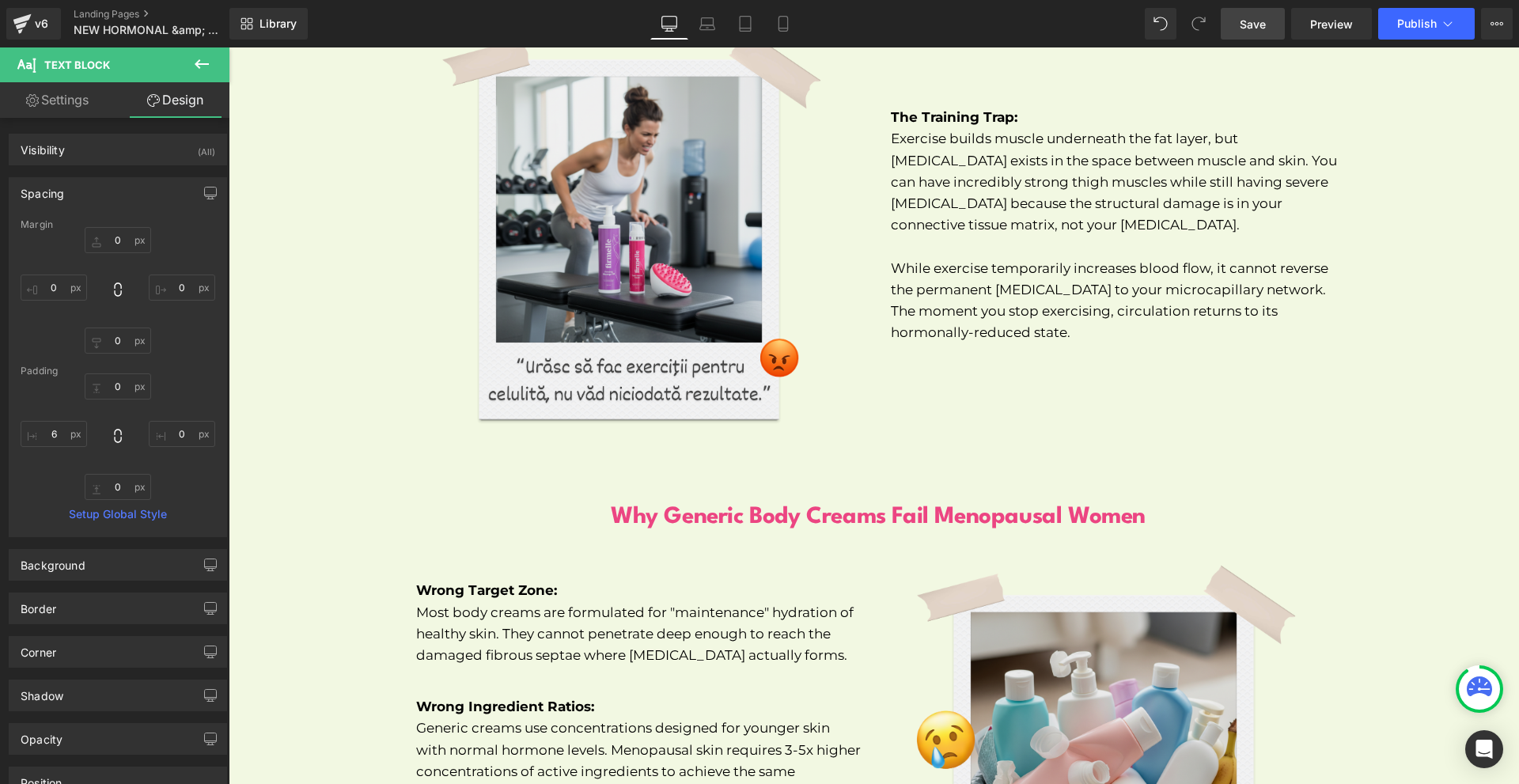
click at [1256, 25] on span "Save" at bounding box center [1252, 24] width 26 height 16
click at [1260, 32] on link "Save" at bounding box center [1252, 23] width 64 height 31
click at [1334, 24] on span "Preview" at bounding box center [1331, 24] width 43 height 16
